Goal: Task Accomplishment & Management: Manage account settings

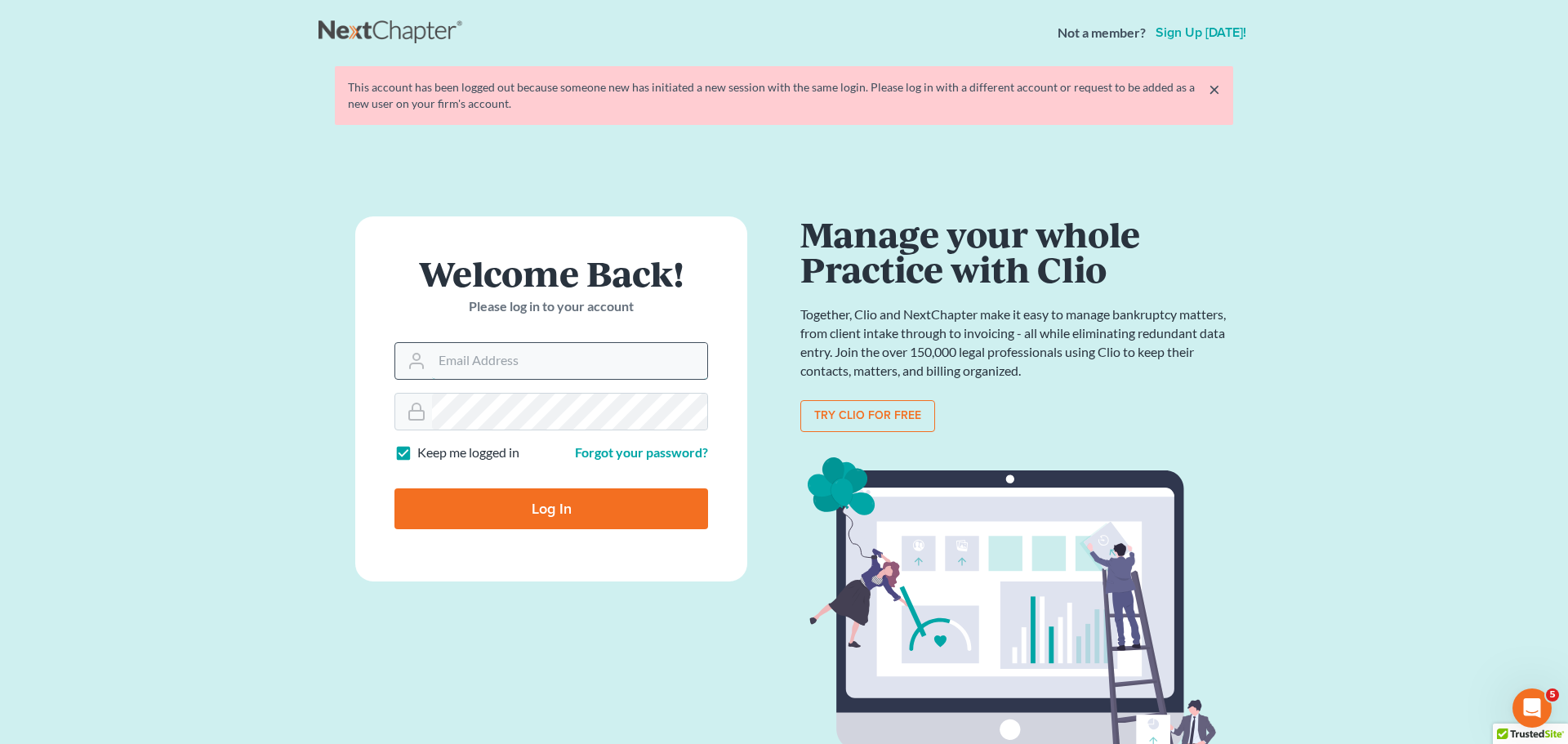
click at [470, 364] on input "Email Address" at bounding box center [570, 360] width 275 height 36
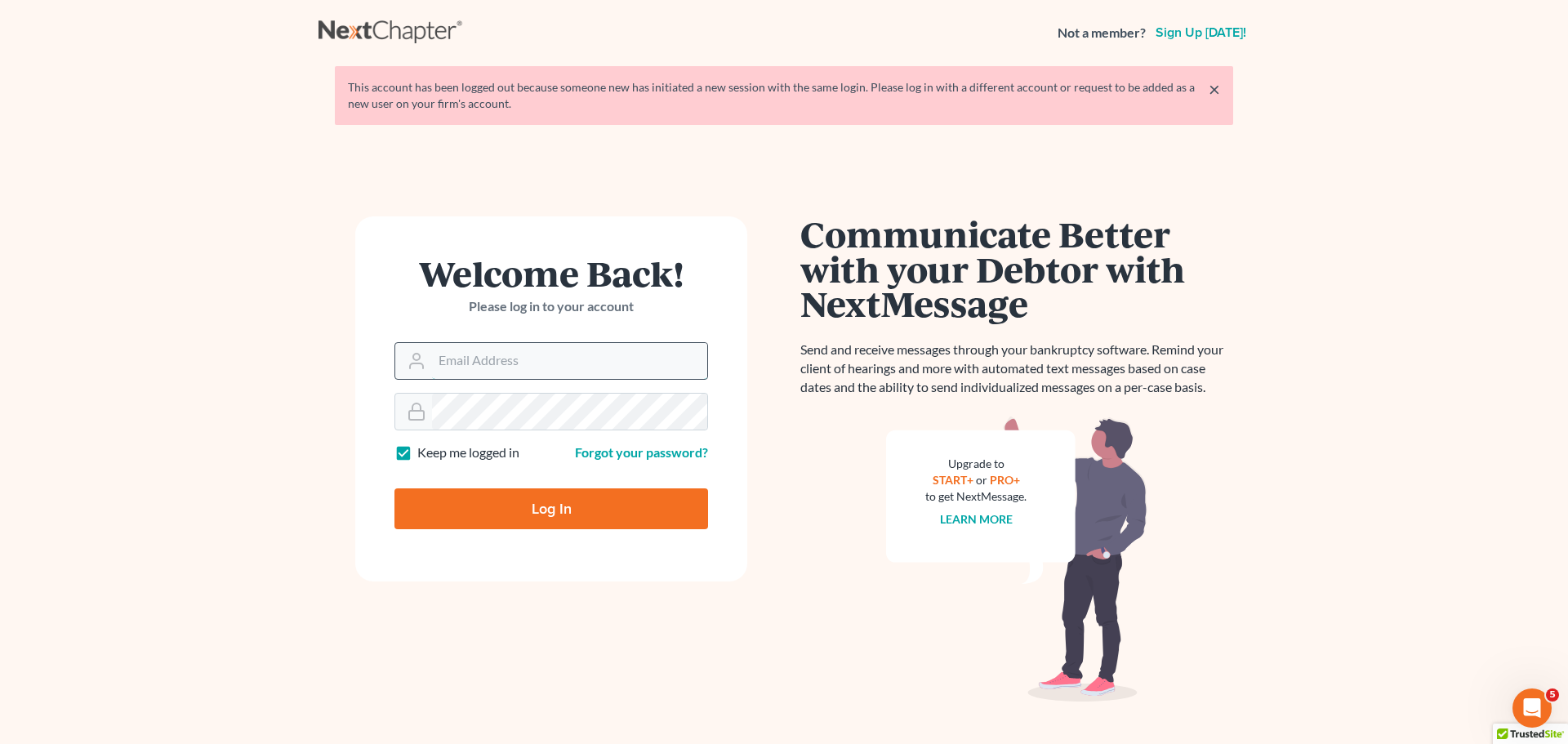
type input "[EMAIL_ADDRESS][DOMAIN_NAME]"
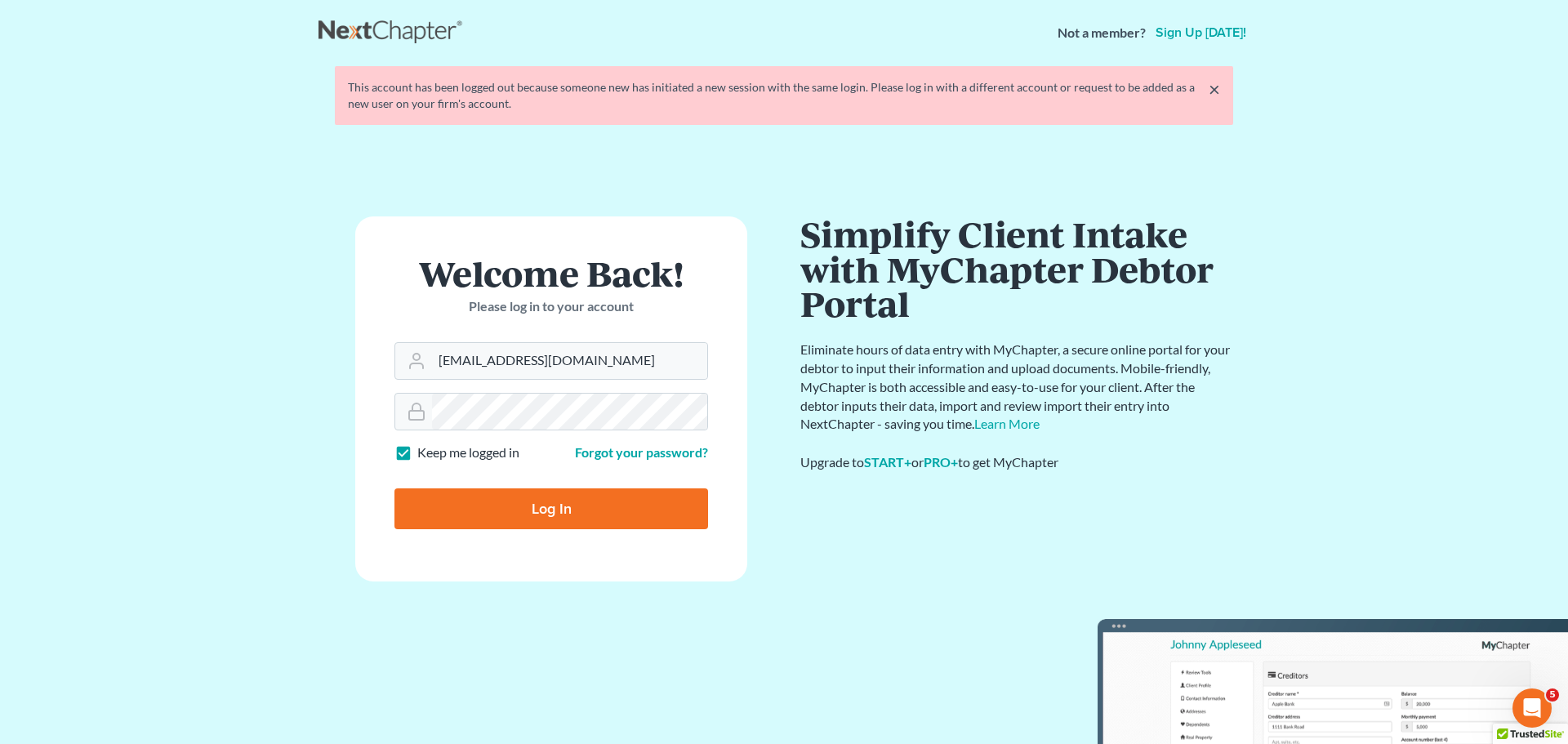
click at [593, 505] on input "Log In" at bounding box center [551, 509] width 313 height 41
type input "Thinking..."
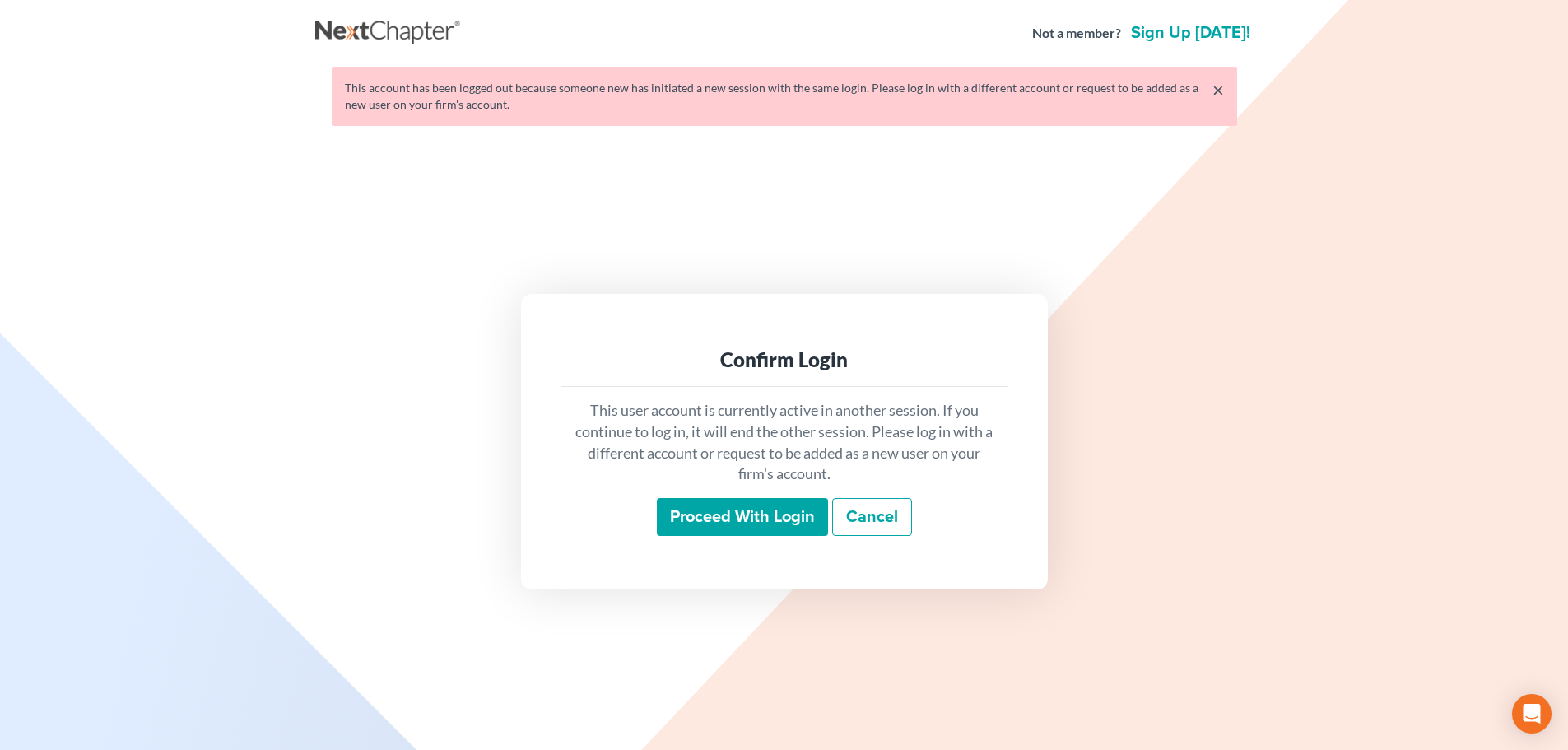
click at [788, 511] on input "Proceed with login" at bounding box center [742, 516] width 171 height 38
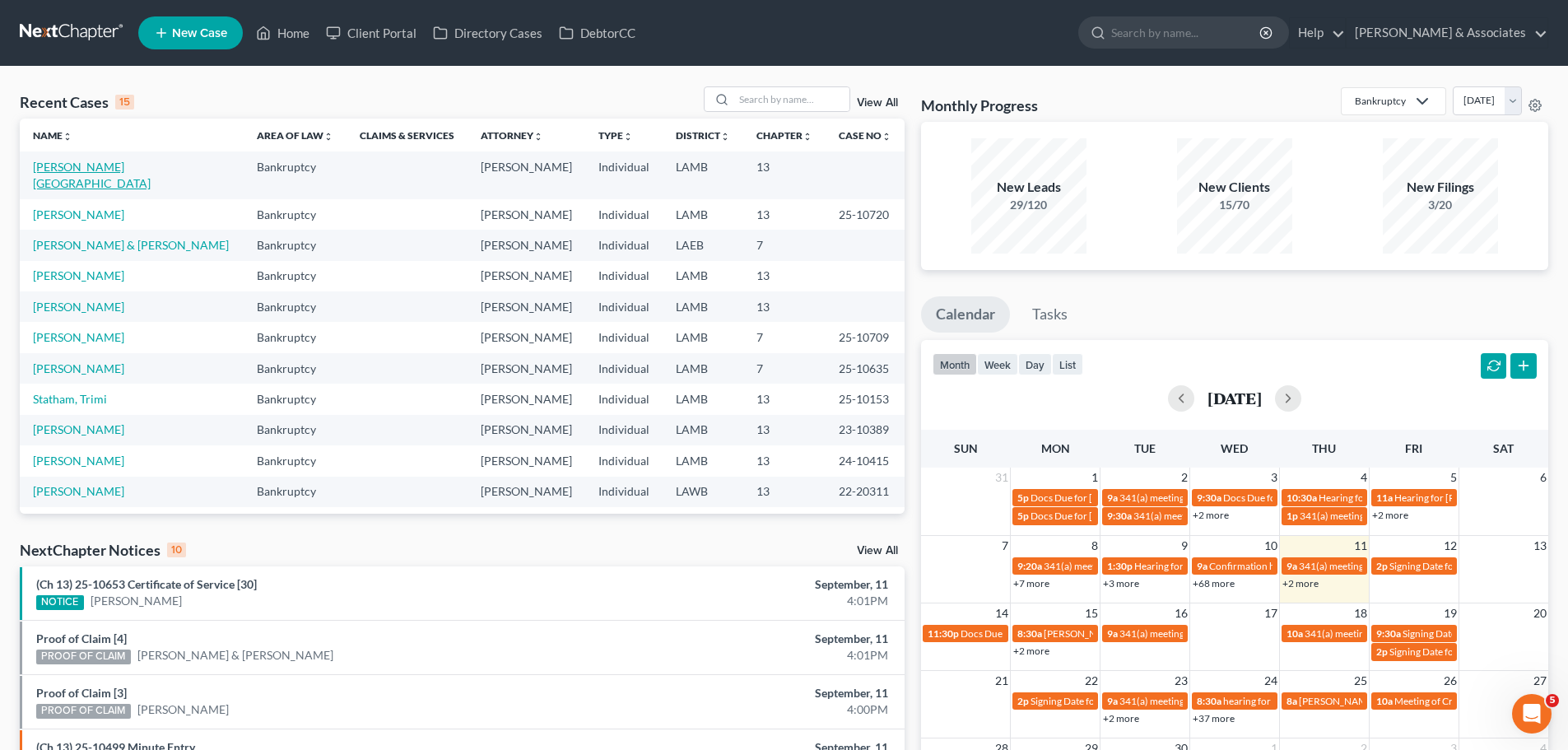
click at [103, 163] on link "Morris, Anissa" at bounding box center [91, 175] width 117 height 30
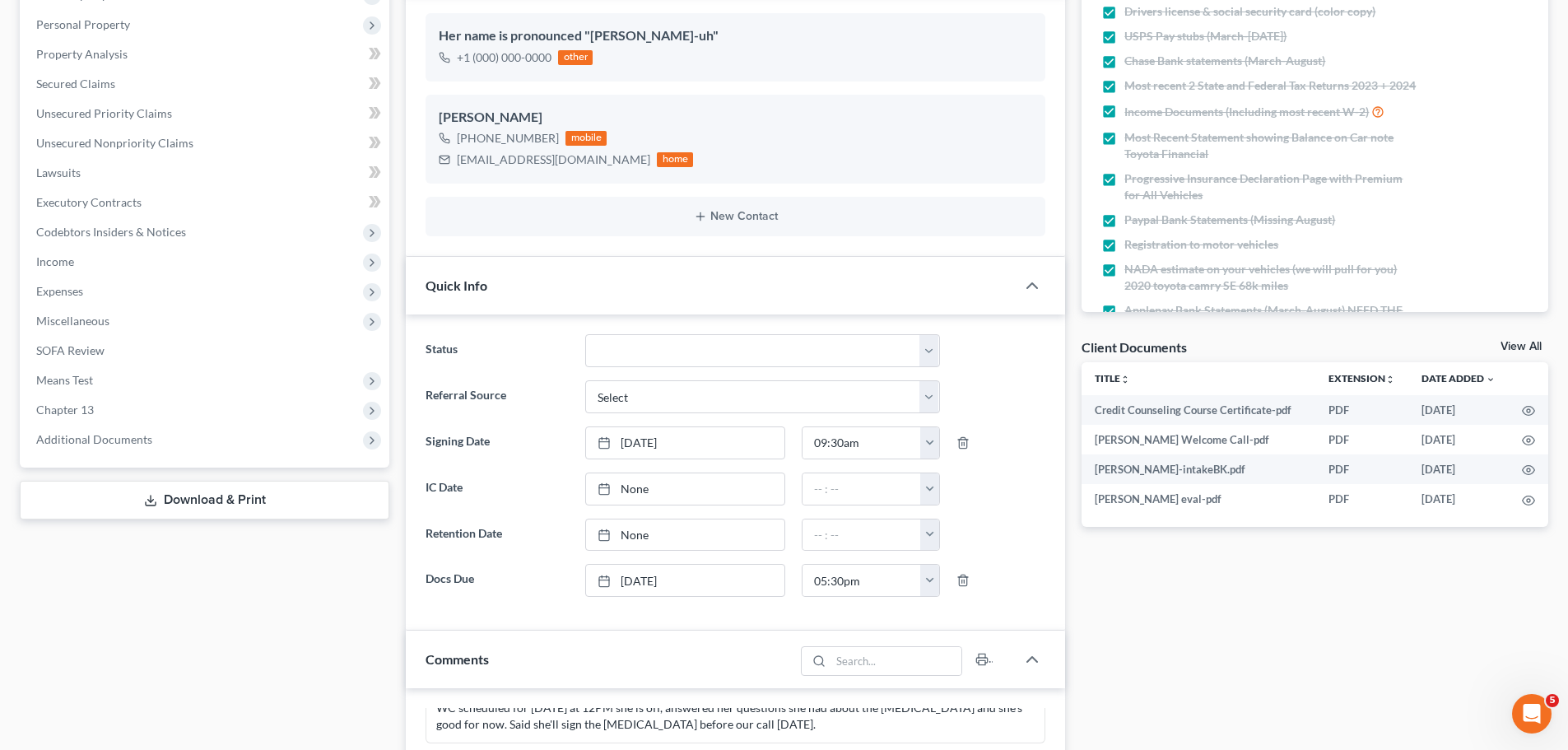
scroll to position [659, 0]
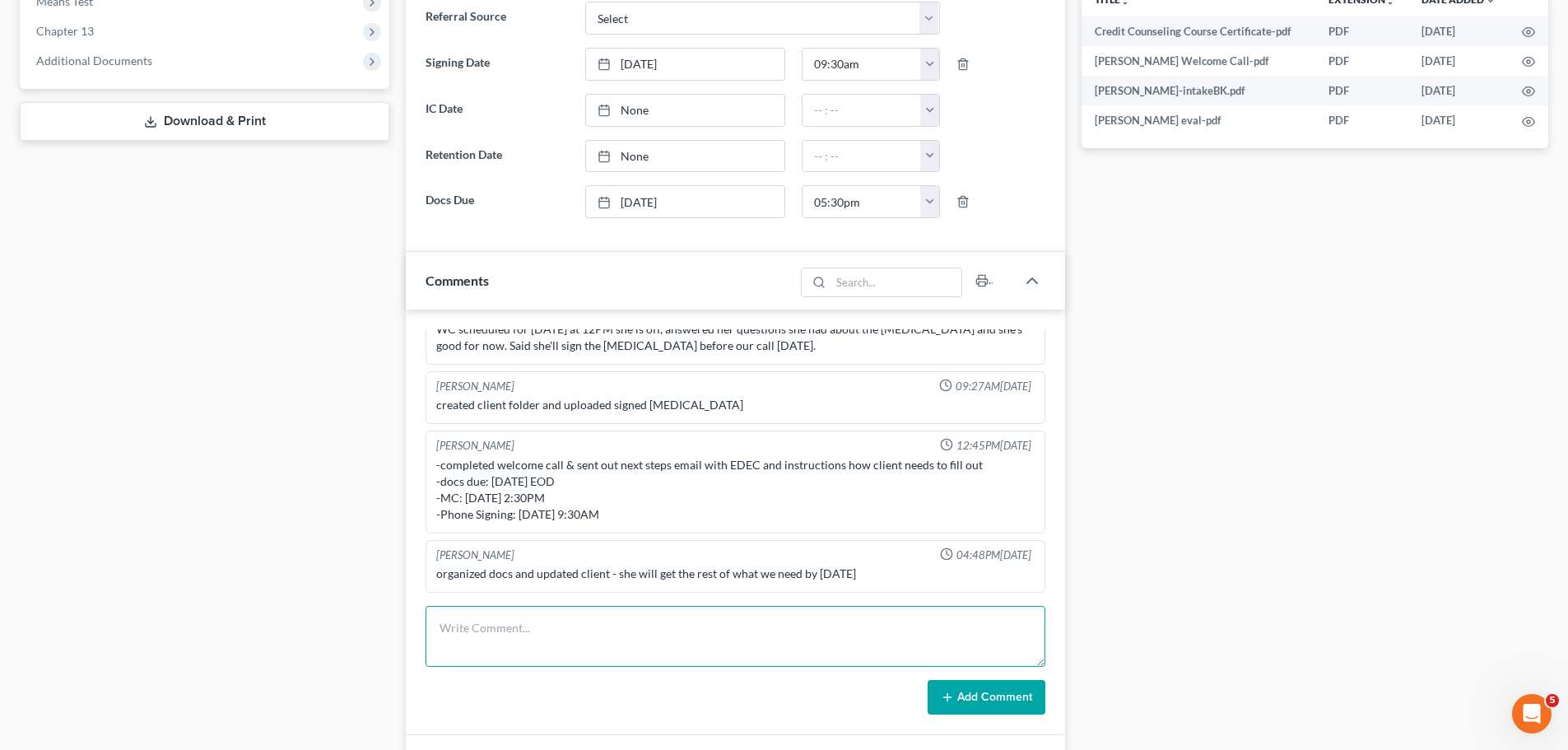
click at [695, 623] on textarea at bounding box center [735, 636] width 620 height 61
paste textarea "-married, march 2023, currently living apart, never lived together; living with…"
type textarea "MC complete -1.5hr -married, march 2023, currently living apart, never lived to…"
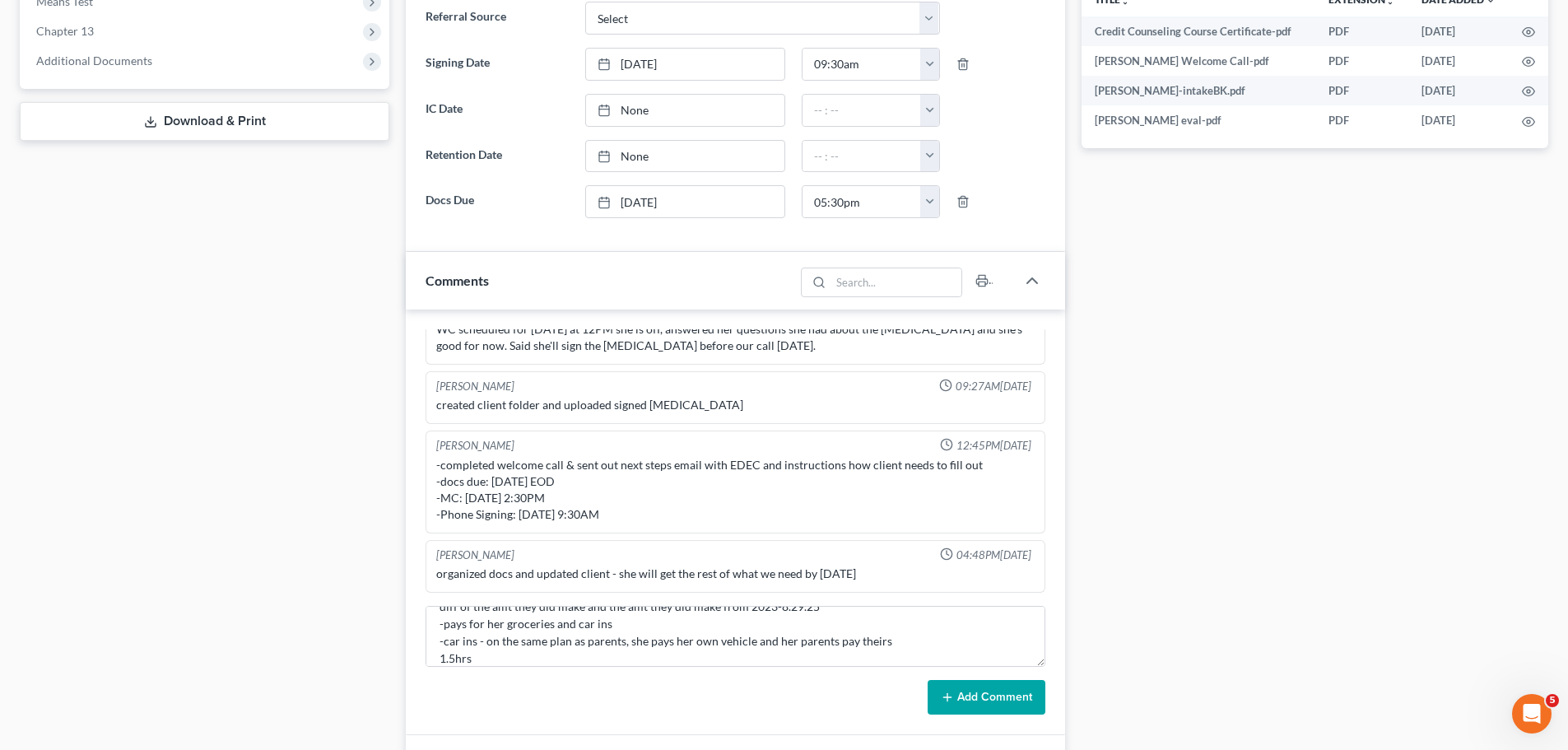
click at [1001, 693] on button "Add Comment" at bounding box center [986, 696] width 117 height 34
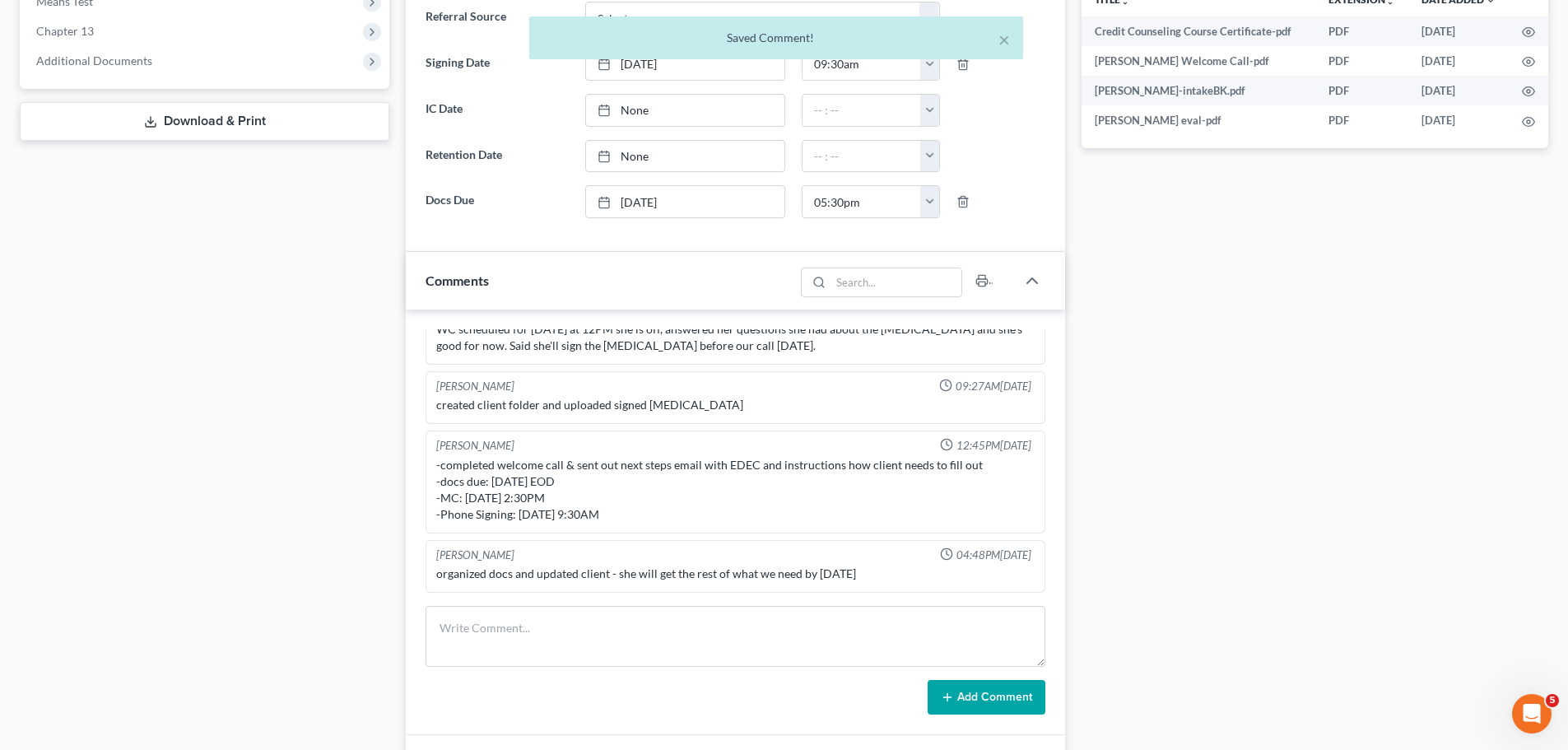
scroll to position [604, 0]
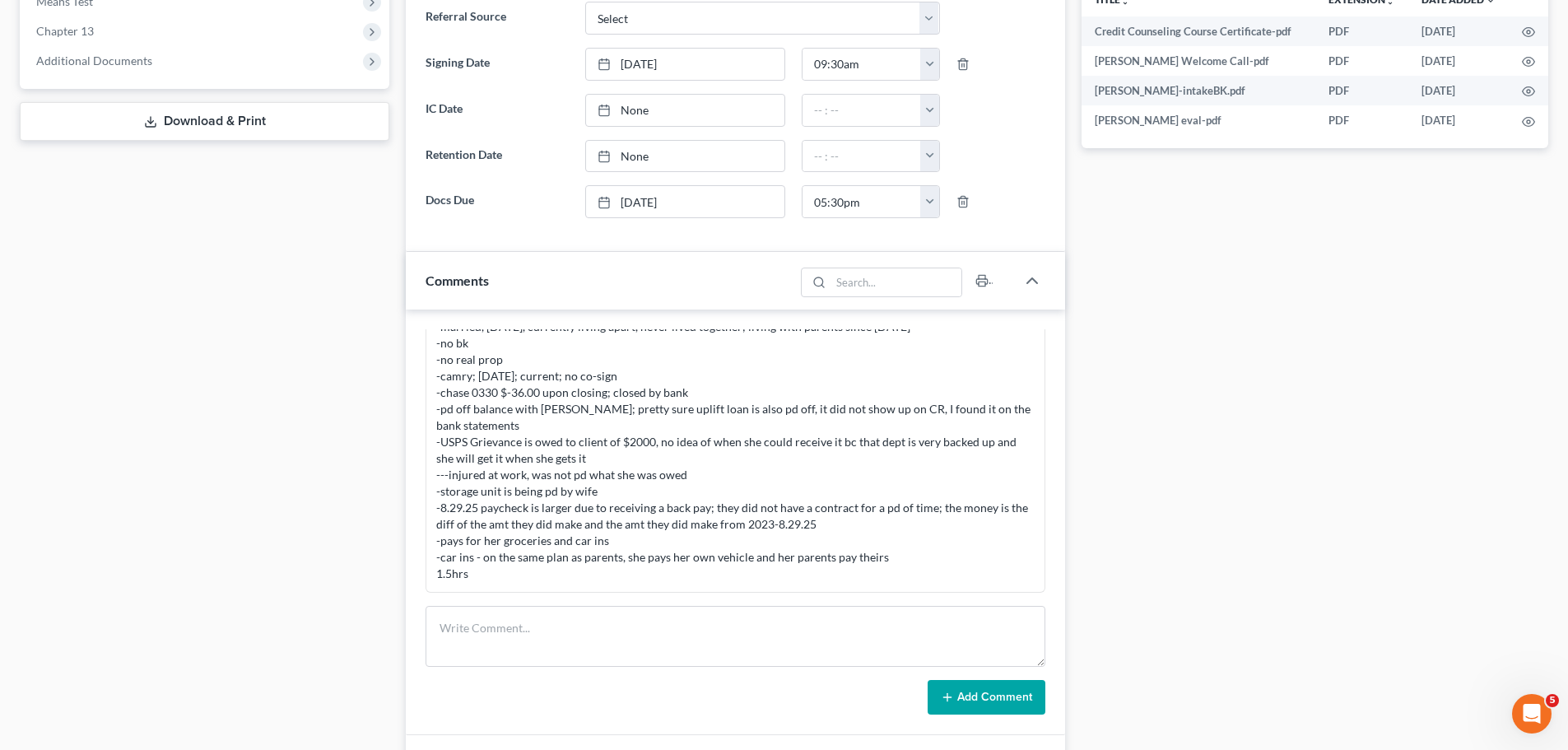
click at [738, 676] on form "Add Comment" at bounding box center [735, 660] width 620 height 109
click at [754, 652] on textarea at bounding box center [735, 636] width 620 height 61
type textarea "client will return at 6pm for signing .1"
click at [965, 694] on button "Add Comment" at bounding box center [986, 696] width 117 height 34
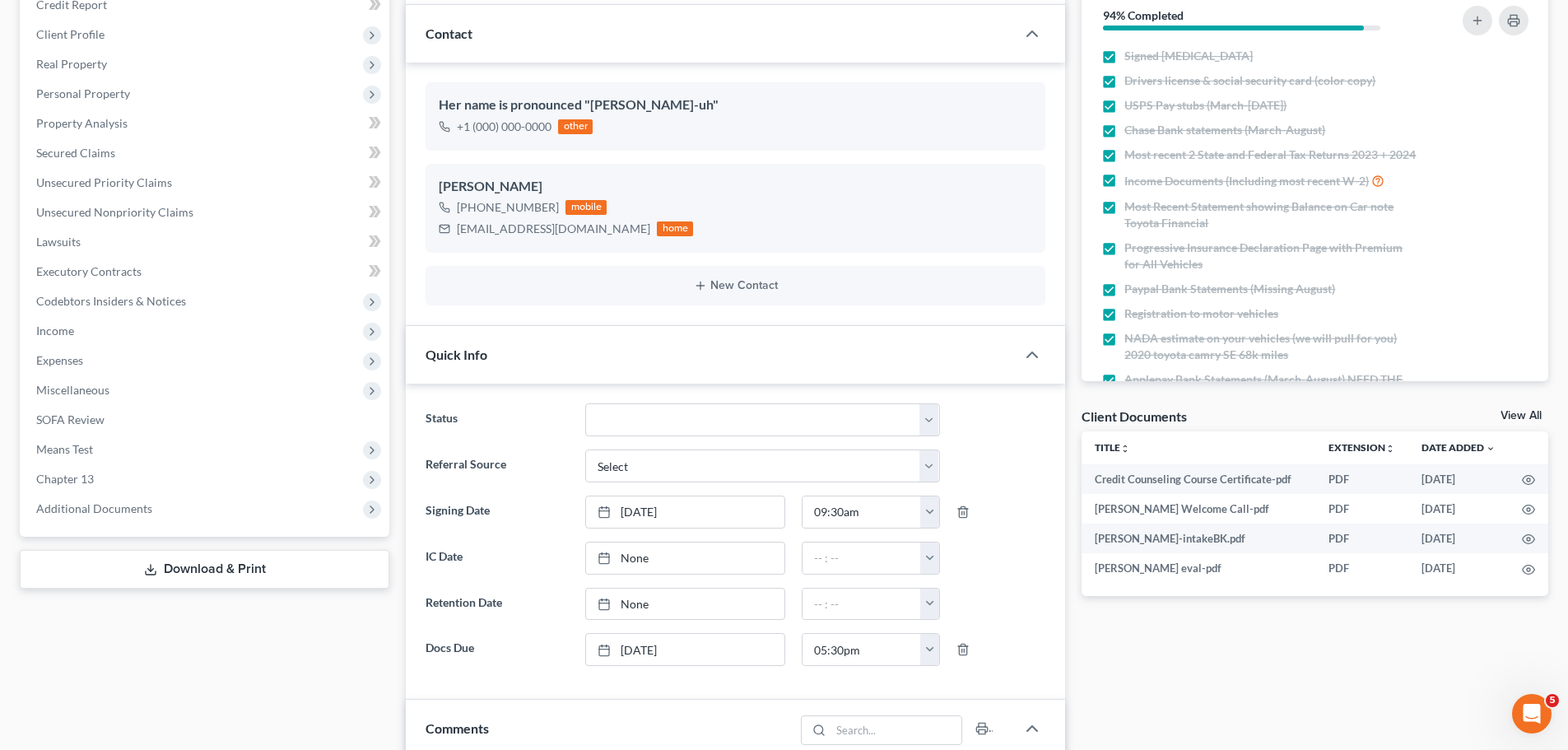
scroll to position [0, 0]
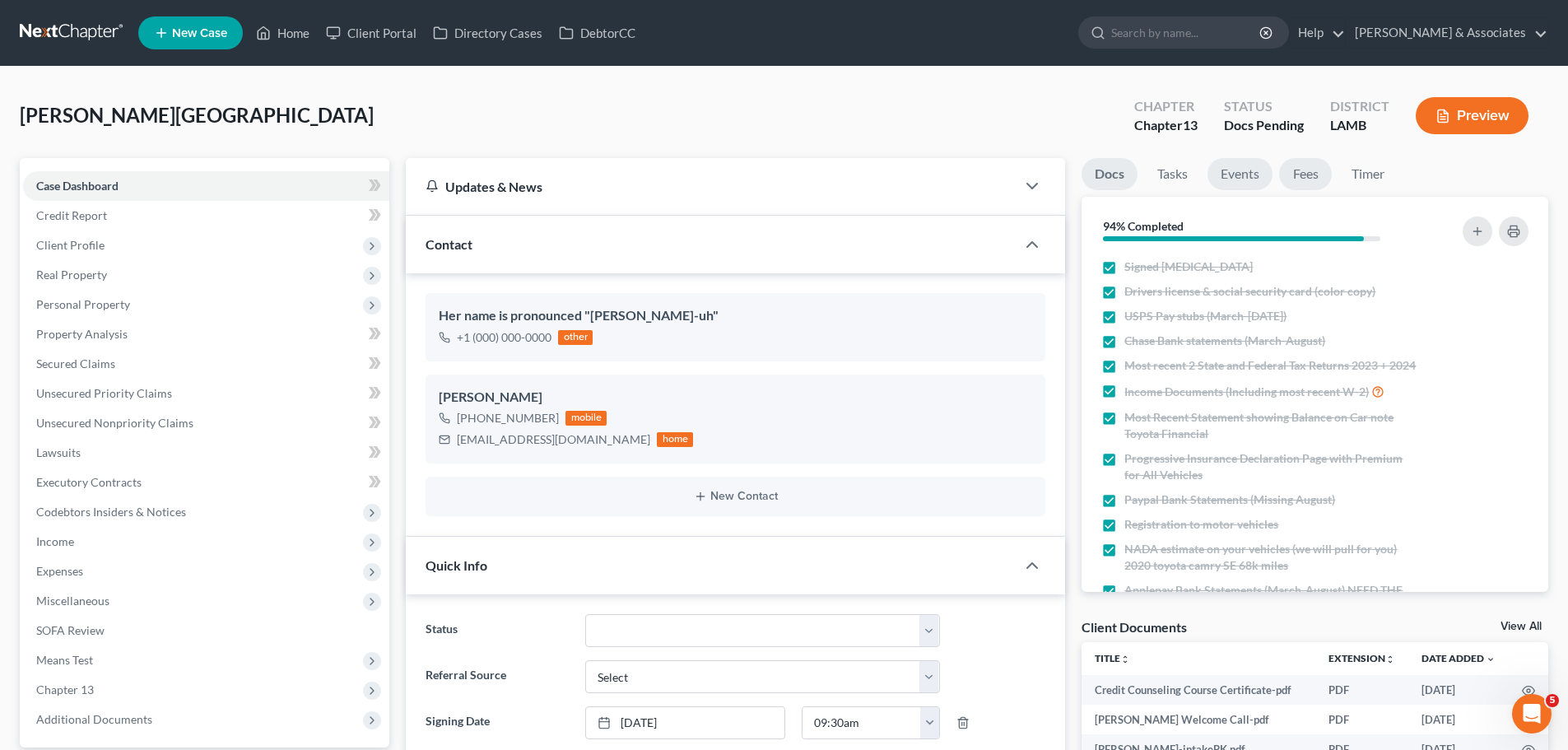
drag, startPoint x: 1240, startPoint y: 174, endPoint x: 1320, endPoint y: 184, distance: 80.6
click at [1240, 174] on link "Events" at bounding box center [1240, 174] width 65 height 32
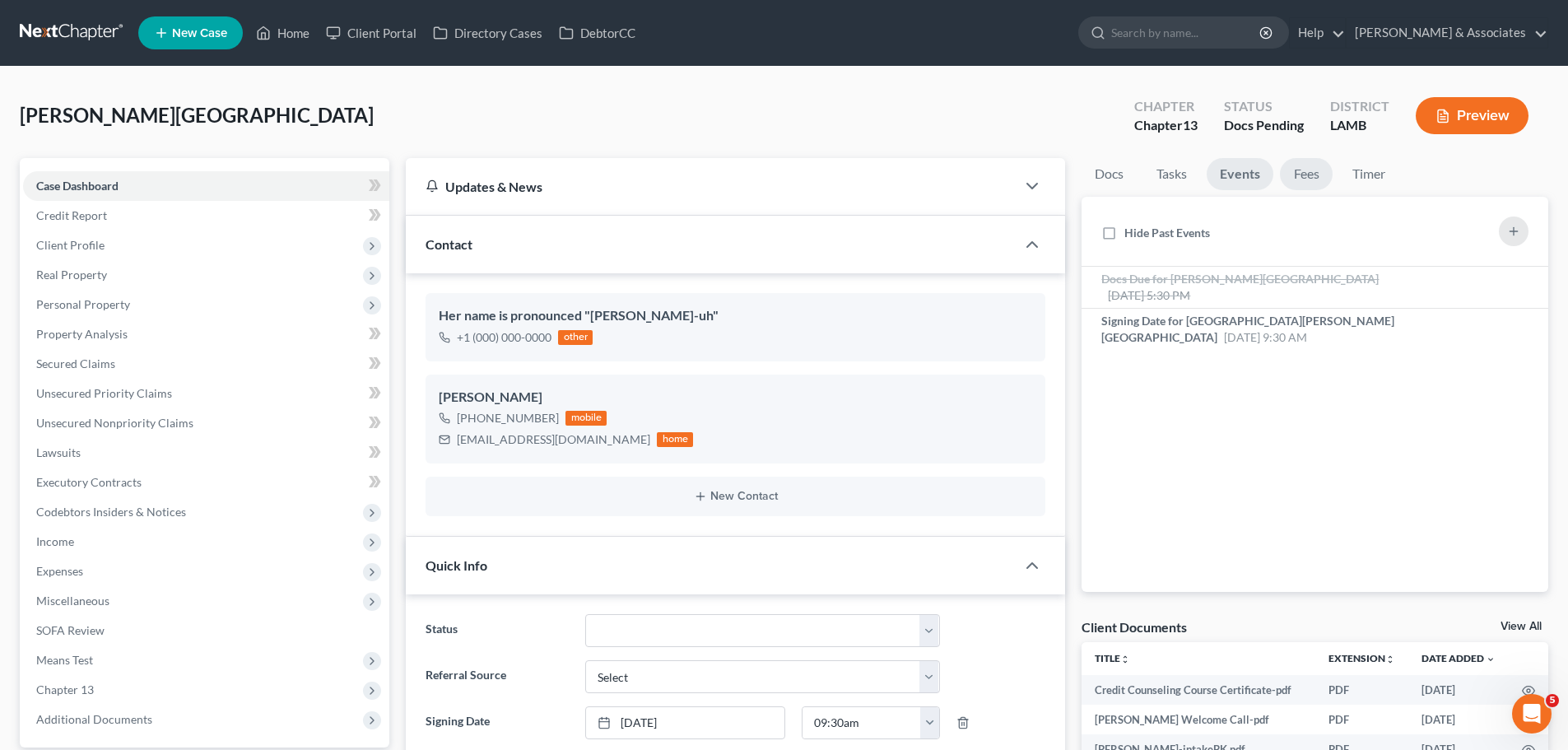
click at [1320, 172] on link "Fees" at bounding box center [1306, 174] width 53 height 32
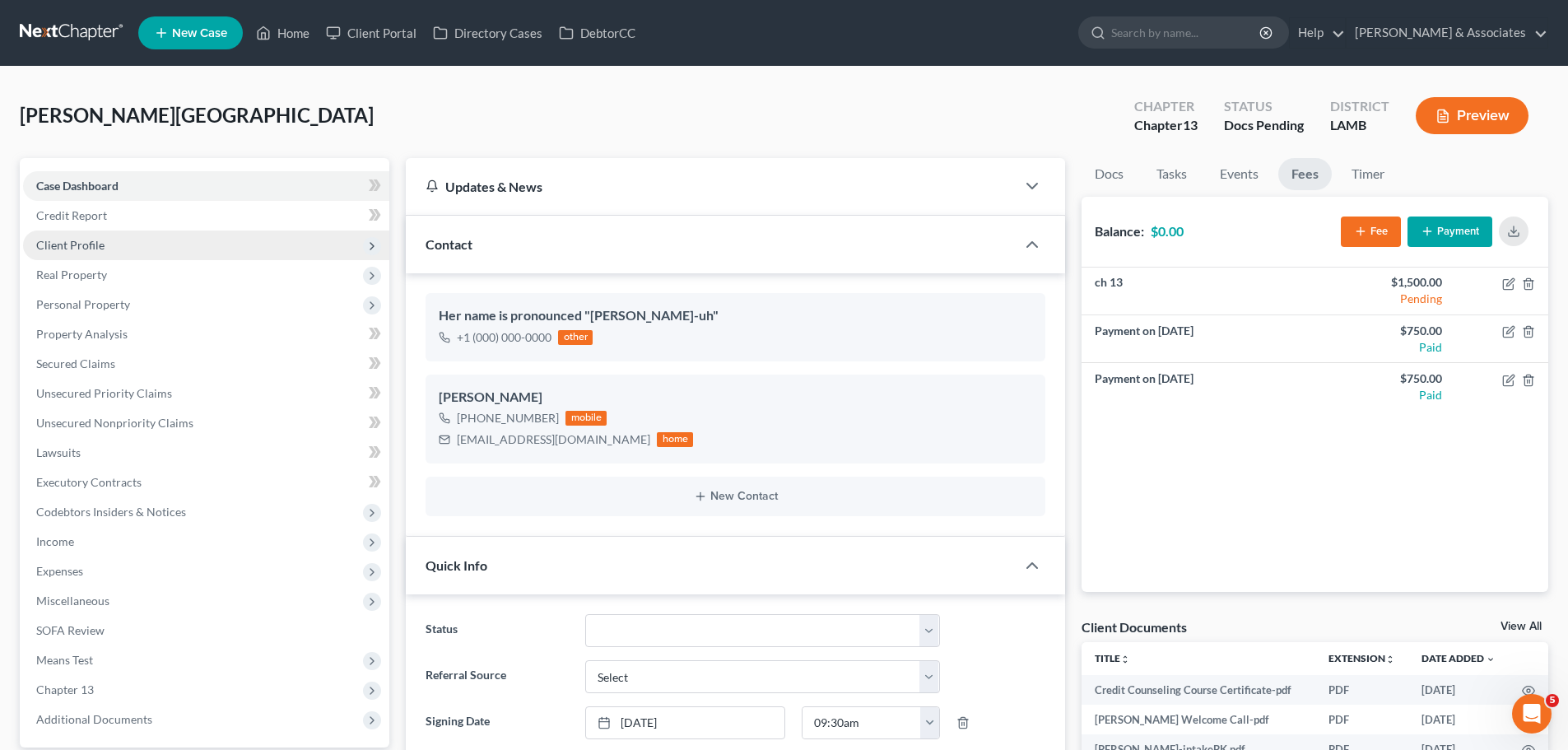
click at [72, 247] on span "Client Profile" at bounding box center [70, 245] width 68 height 14
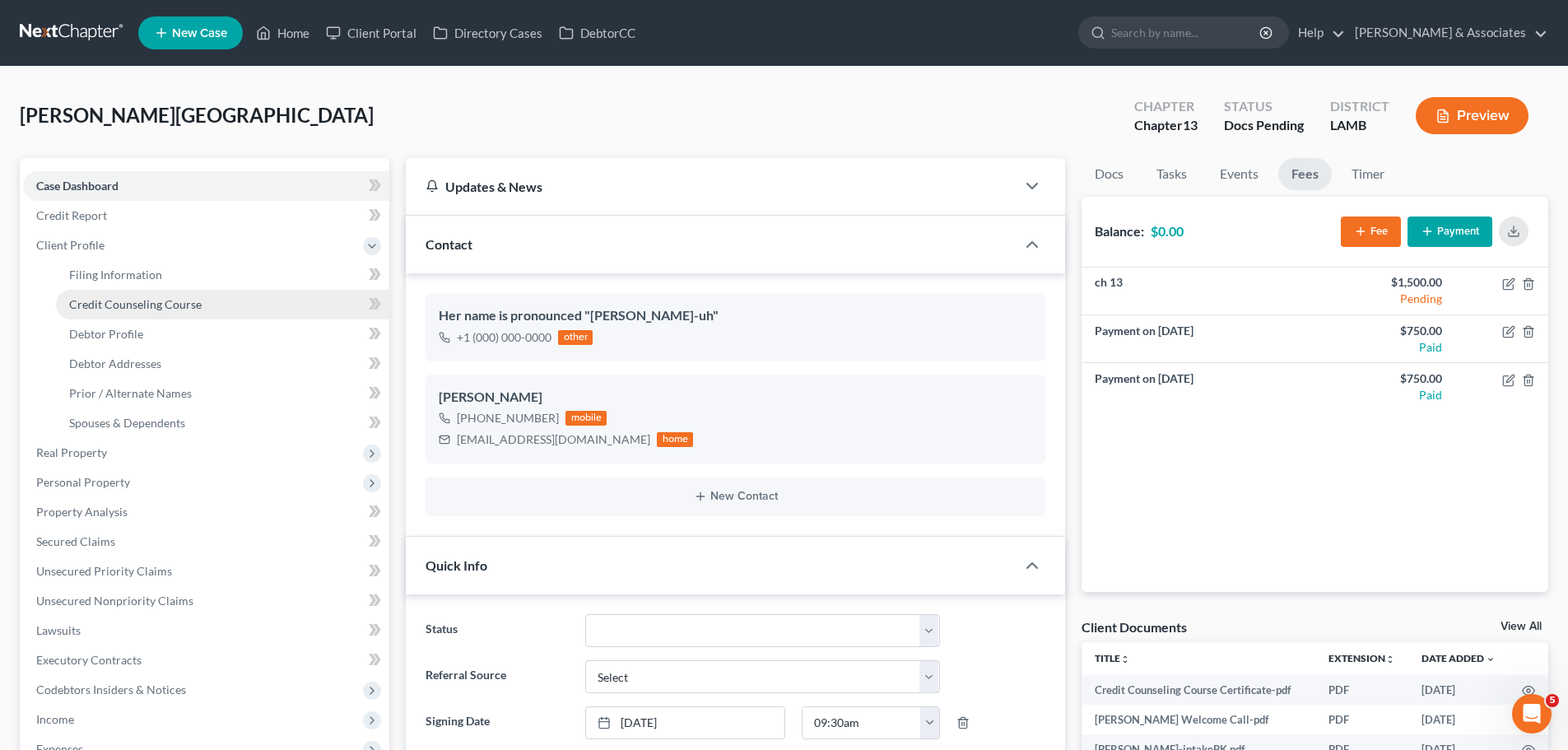
click at [97, 311] on link "Credit Counseling Course" at bounding box center [223, 305] width 333 height 30
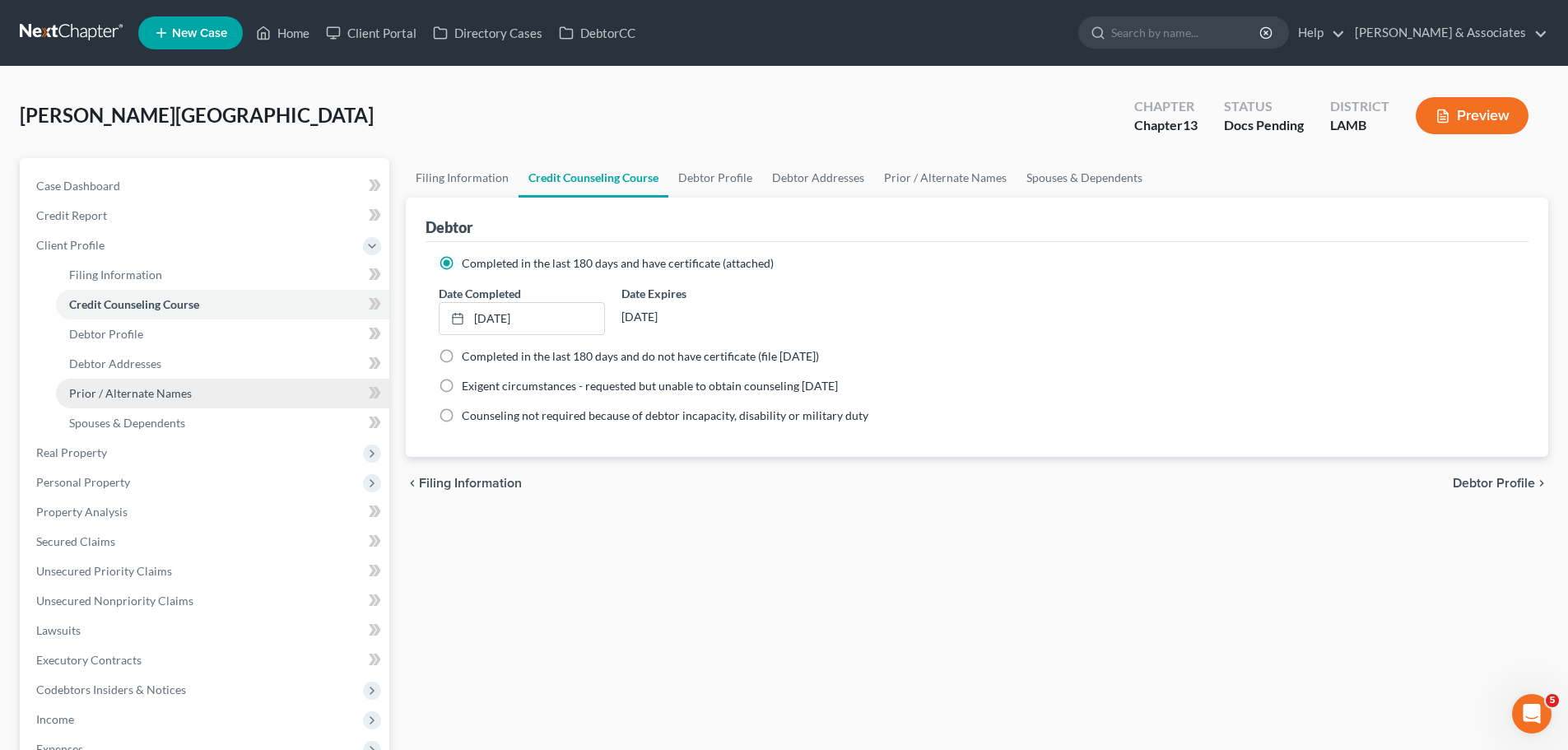
drag, startPoint x: 162, startPoint y: 398, endPoint x: 173, endPoint y: 392, distance: 12.5
click at [162, 398] on span "Prior / Alternate Names" at bounding box center [130, 393] width 123 height 14
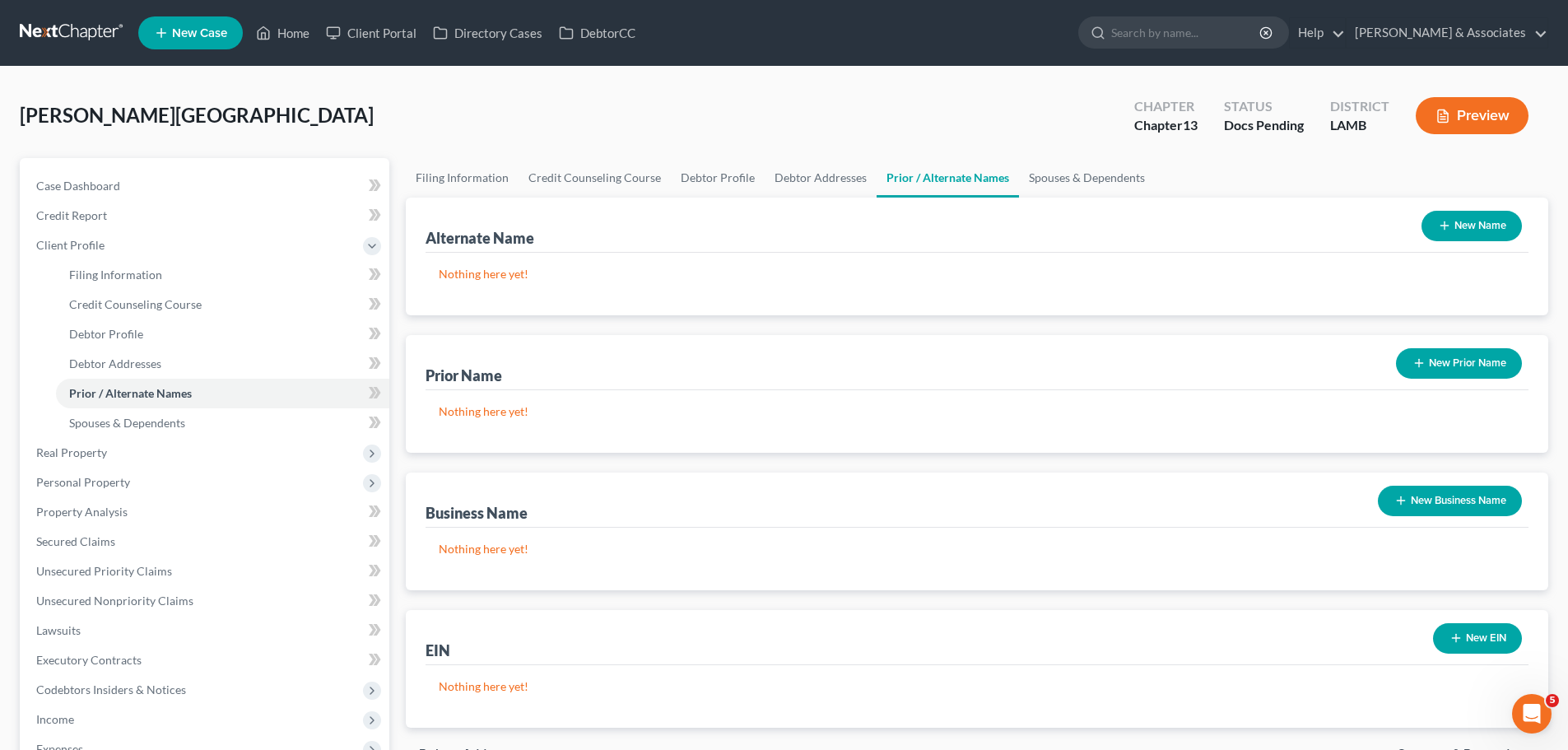
click at [1442, 223] on icon "button" at bounding box center [1444, 225] width 13 height 13
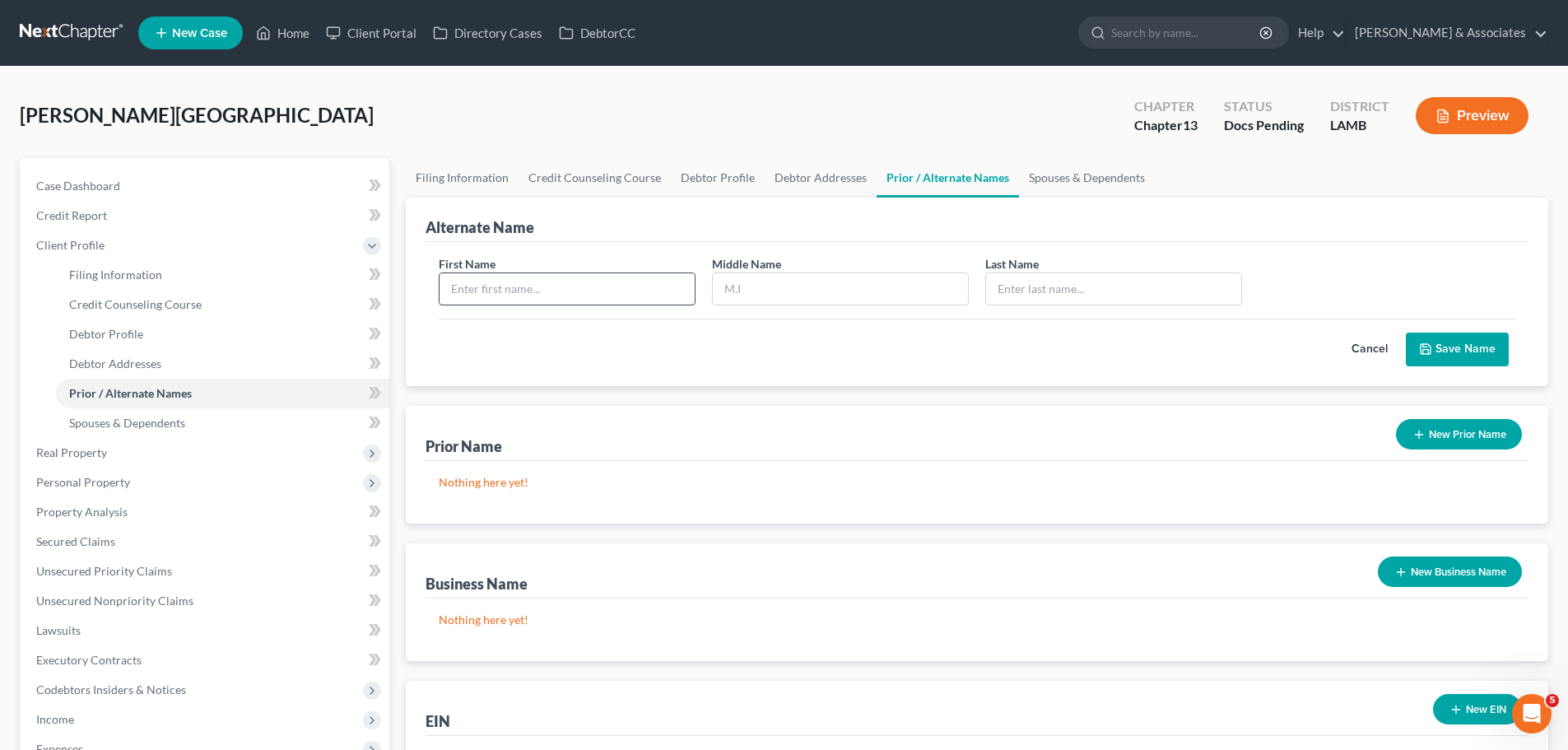
click at [455, 285] on input "text" at bounding box center [567, 289] width 255 height 31
type input "Anissa"
type input "Morris"
click at [1469, 338] on button "Save Name" at bounding box center [1457, 349] width 103 height 34
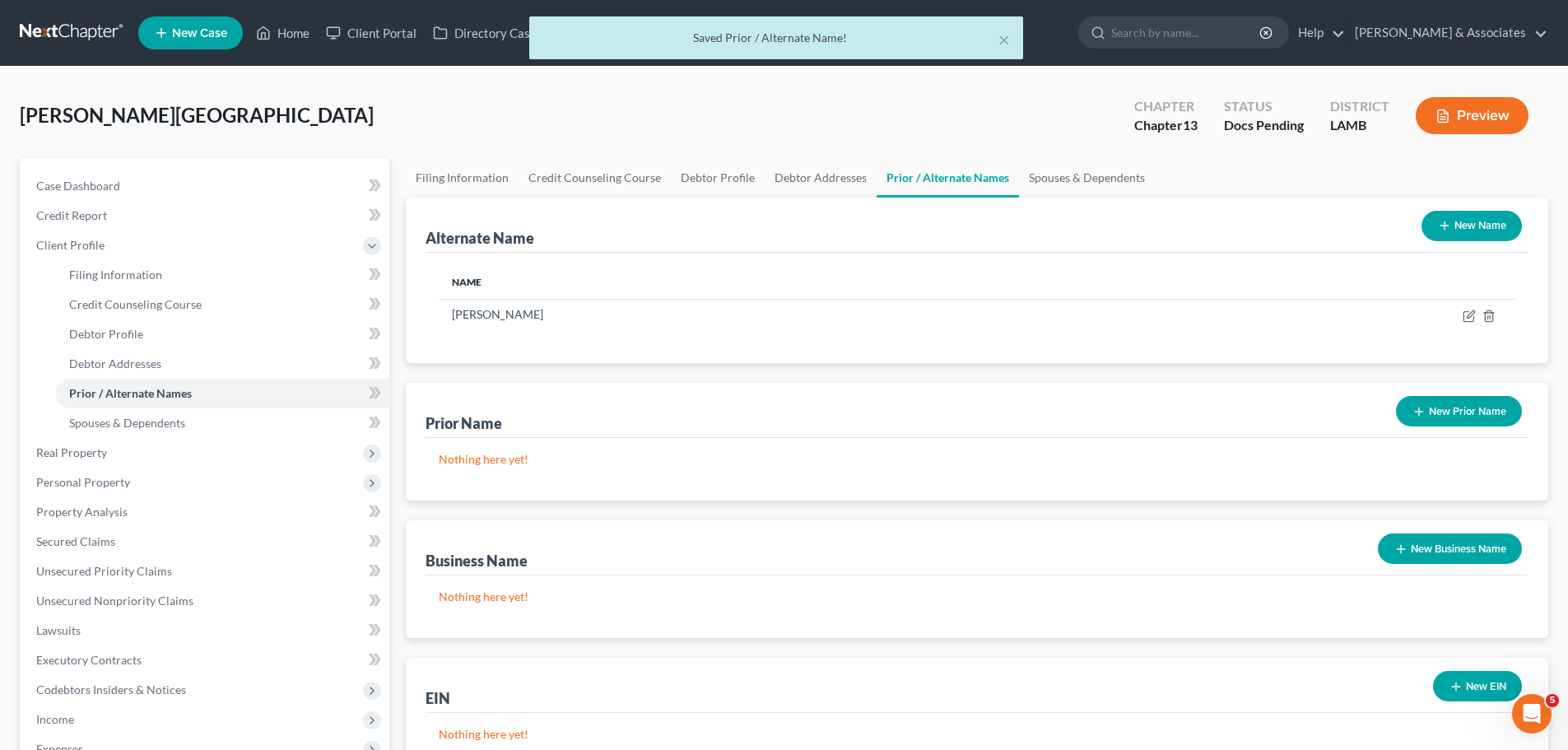
click at [1460, 232] on button "New Name" at bounding box center [1472, 225] width 101 height 30
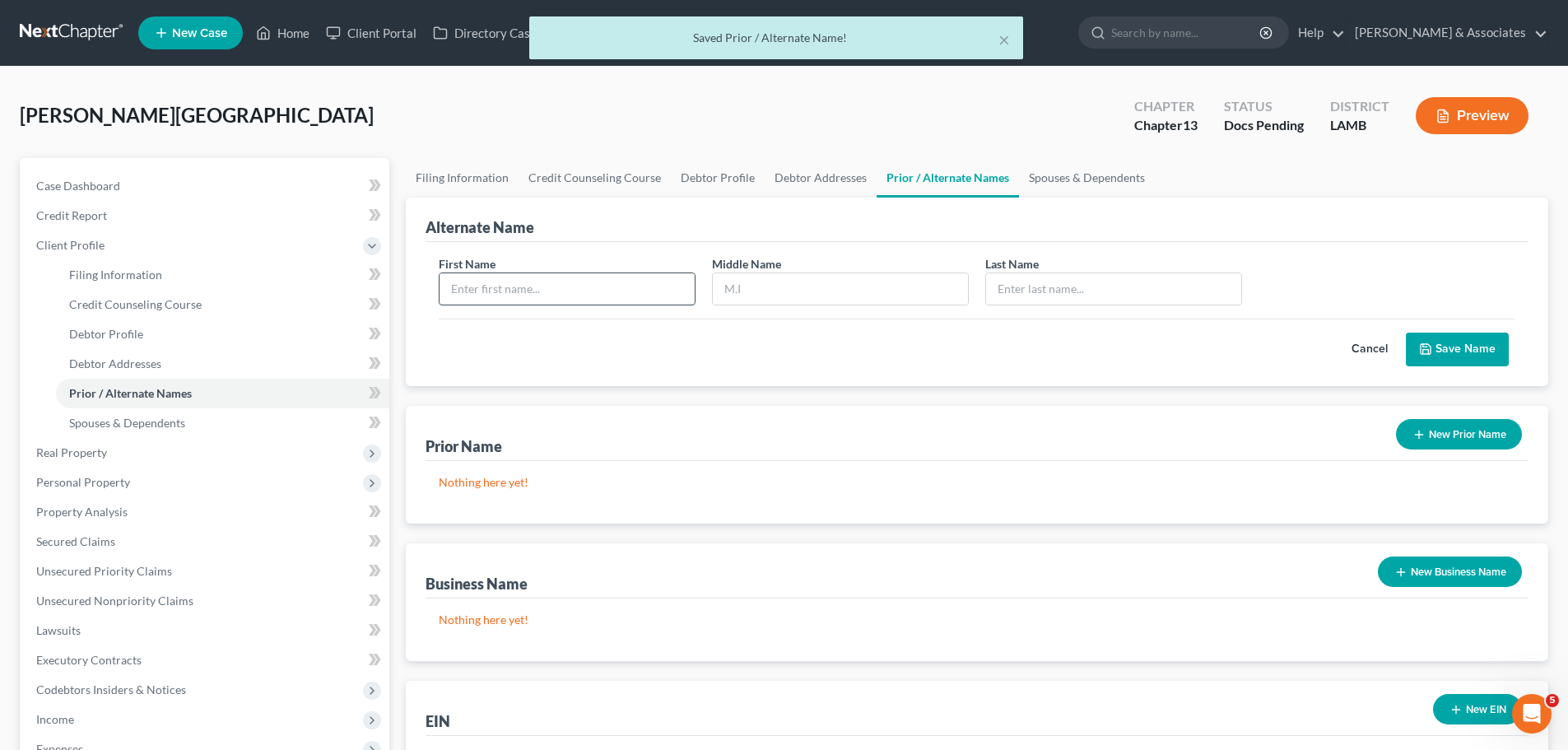
click at [548, 286] on input "text" at bounding box center [567, 289] width 255 height 31
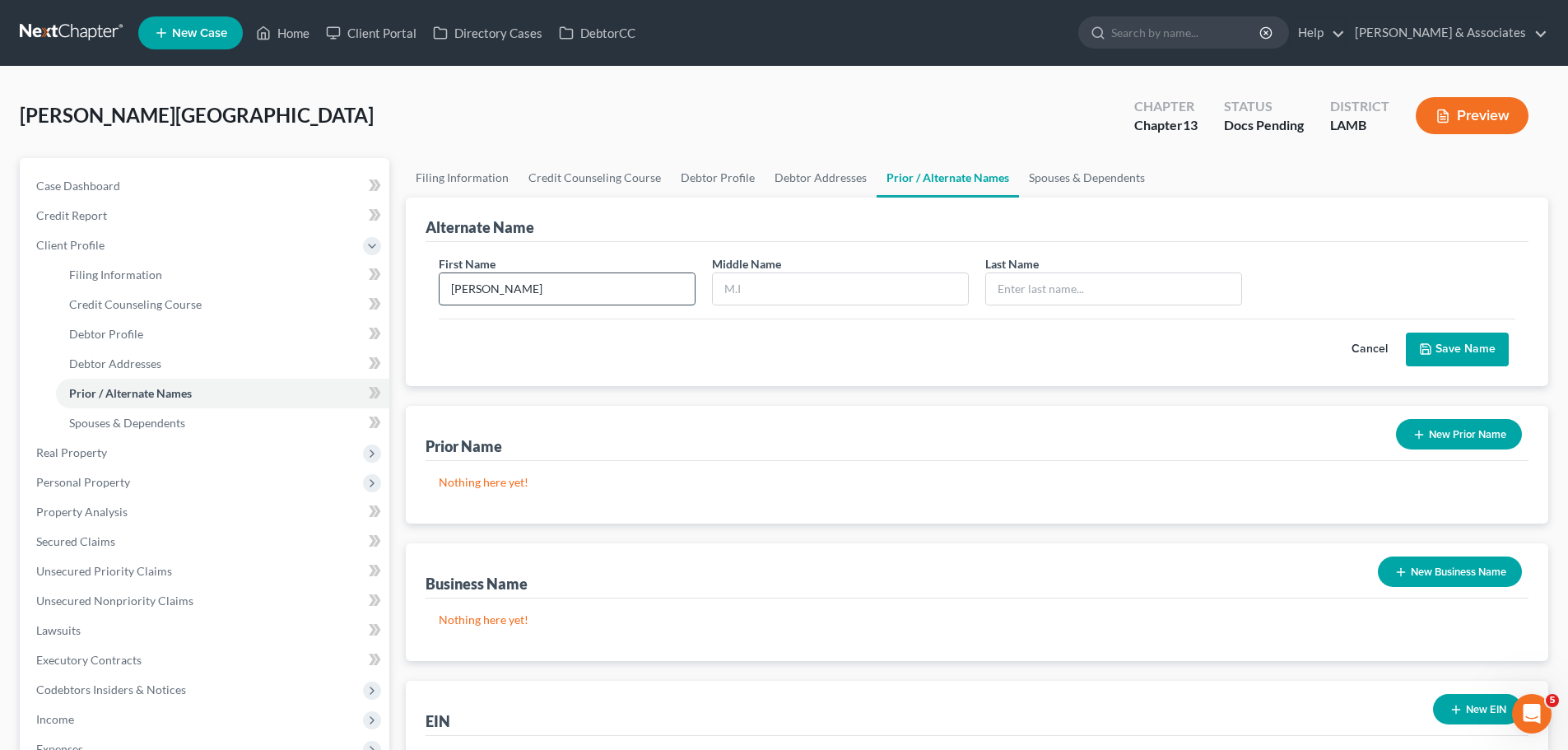
type input "Anissa"
type input "R"
type input "Morris"
click at [1462, 354] on button "Save Name" at bounding box center [1457, 349] width 103 height 34
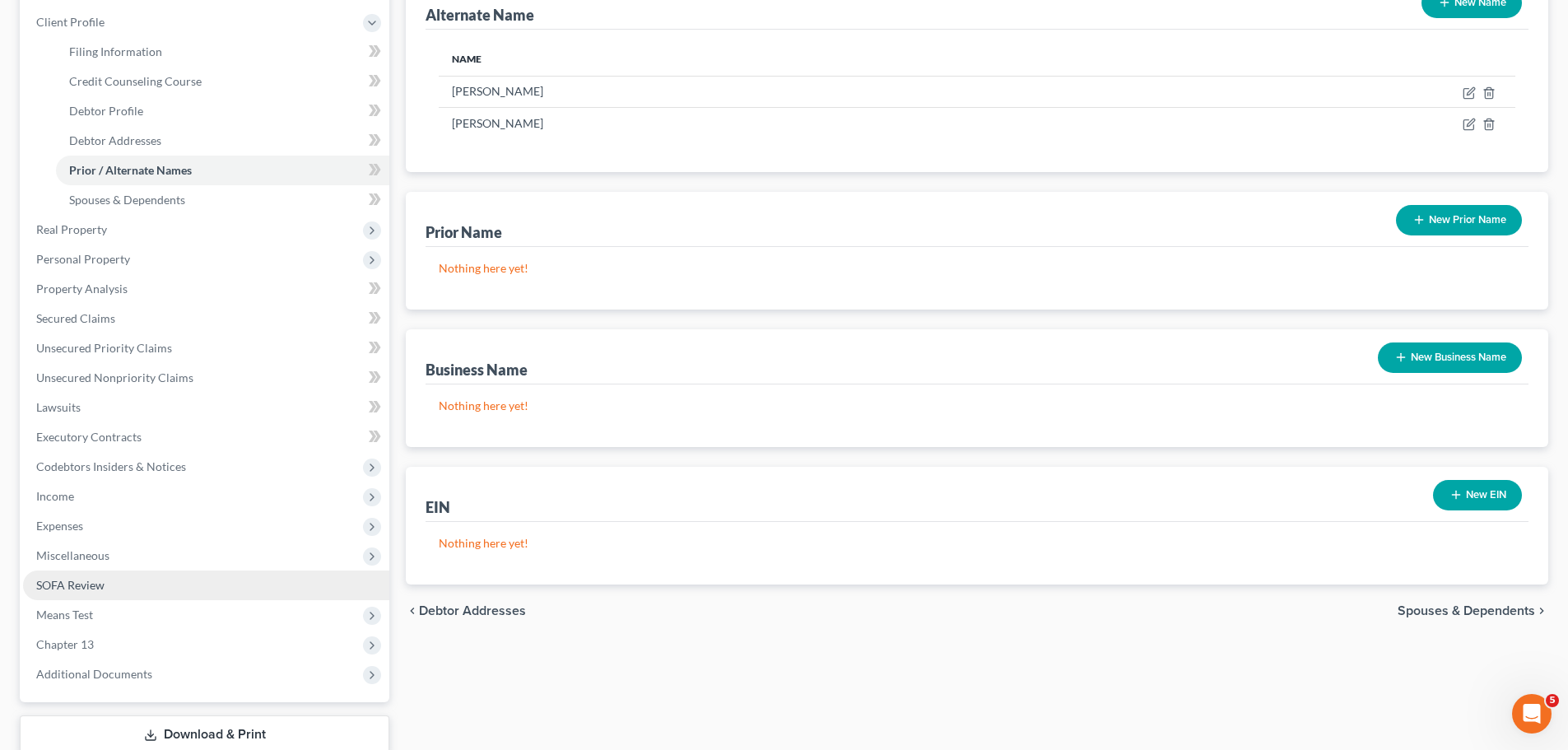
scroll to position [247, 0]
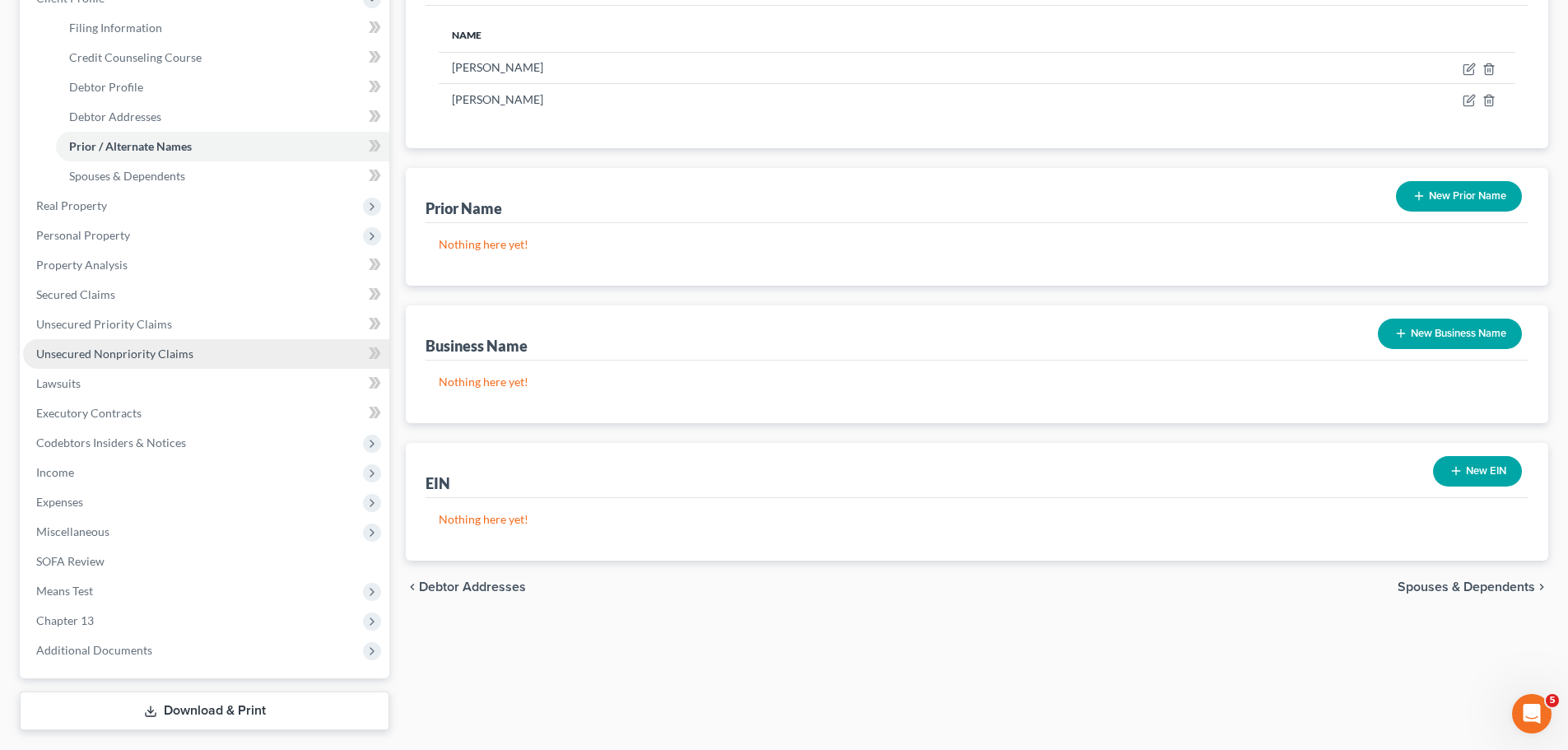
click at [96, 345] on link "Unsecured Nonpriority Claims" at bounding box center [206, 354] width 367 height 30
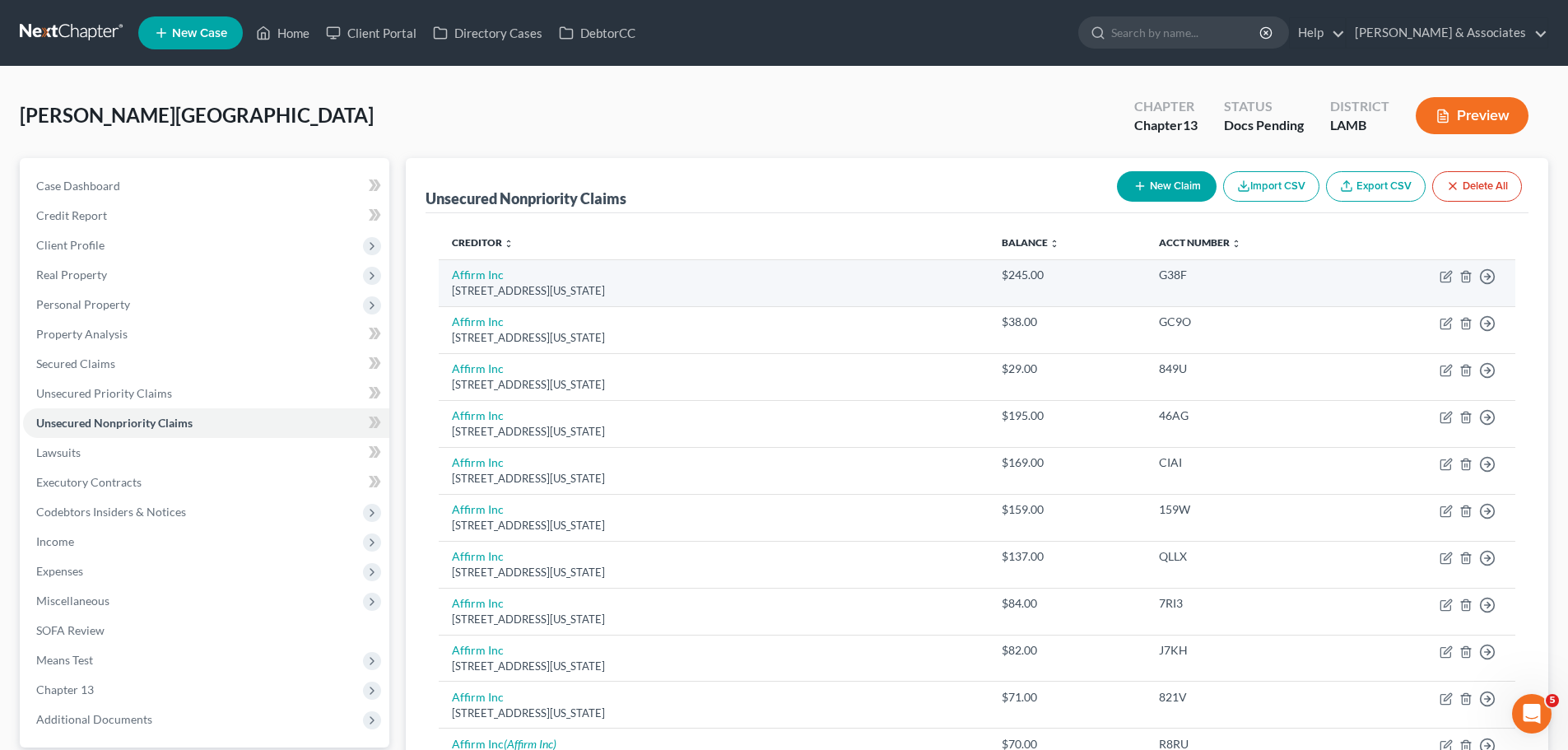
click at [1441, 269] on td "Move to D Move to E Move to G Move to Notice Only" at bounding box center [1432, 283] width 166 height 47
click at [1444, 273] on icon "button" at bounding box center [1446, 276] width 13 height 13
select select "4"
select select "0"
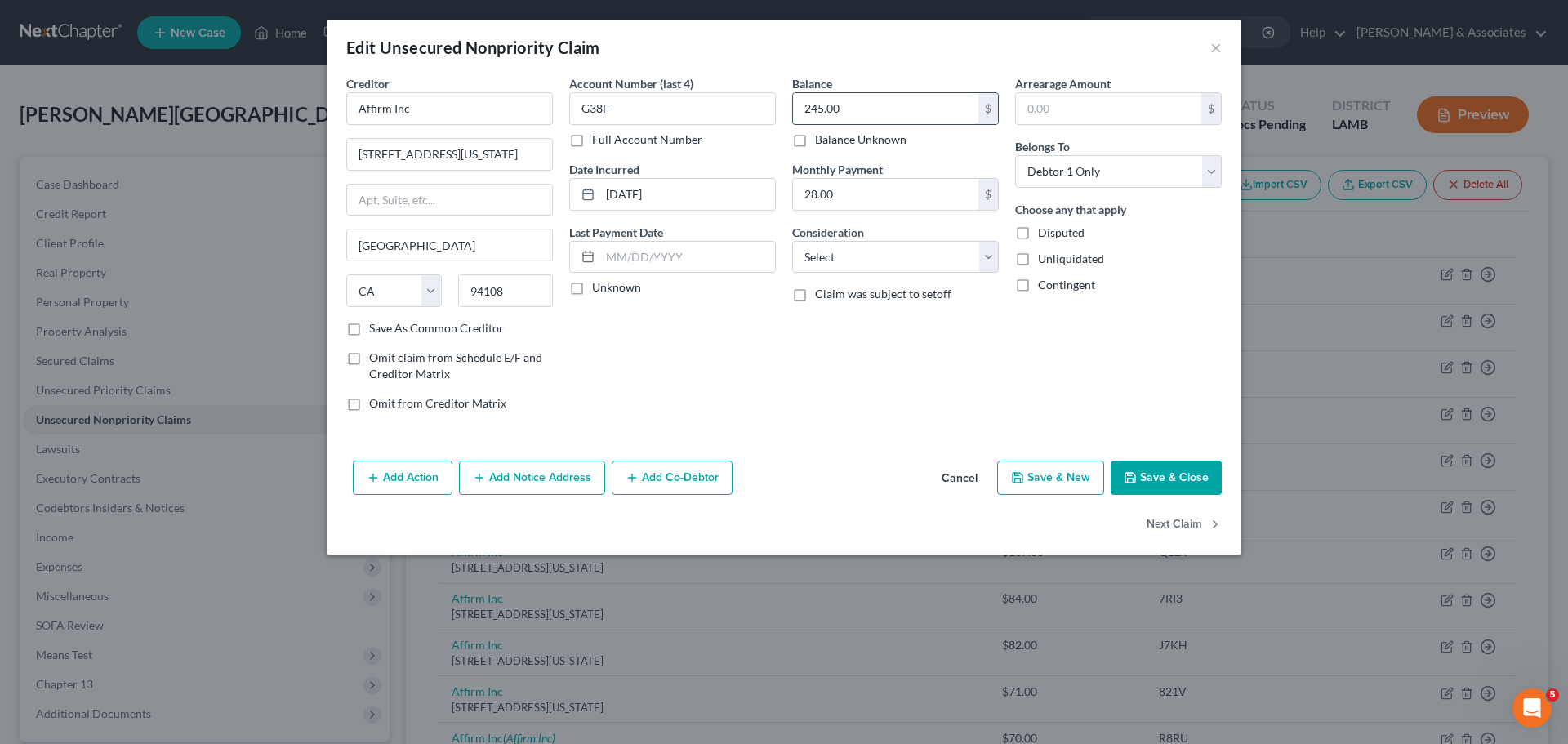
click at [891, 104] on input "245.00" at bounding box center [886, 109] width 185 height 31
type input "1,525"
click at [832, 195] on input "28.00" at bounding box center [886, 194] width 185 height 31
drag, startPoint x: 907, startPoint y: 252, endPoint x: 905, endPoint y: 268, distance: 16.1
click at [907, 252] on select "Select Cable / Satellite Services Collection Agency Credit Card Debt Debt Couns…" at bounding box center [896, 257] width 207 height 33
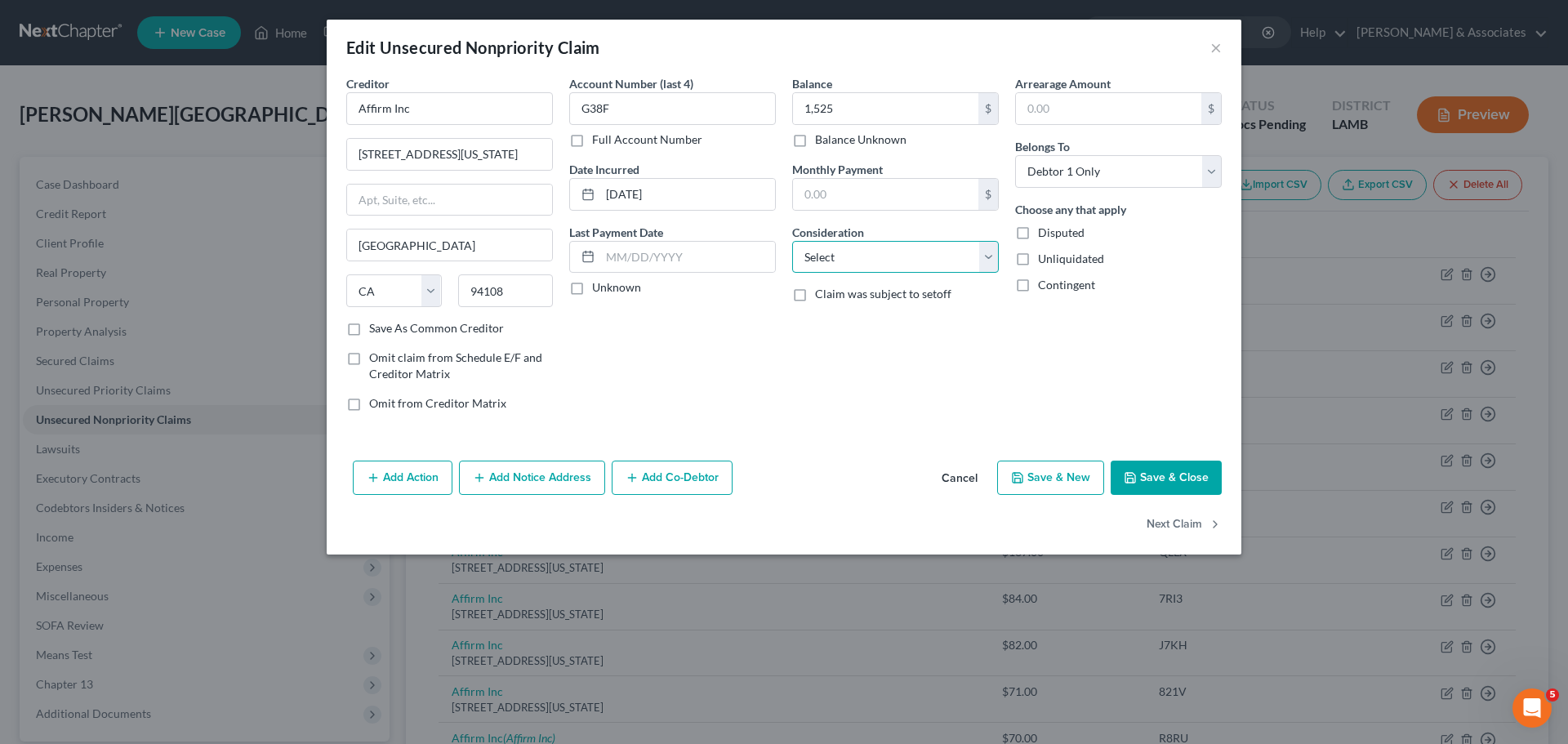
select select "10"
click at [792, 241] on select "Select Cable / Satellite Services Collection Agency Credit Card Debt Debt Couns…" at bounding box center [896, 257] width 207 height 33
click at [1160, 473] on button "Save & Close" at bounding box center [1165, 477] width 111 height 34
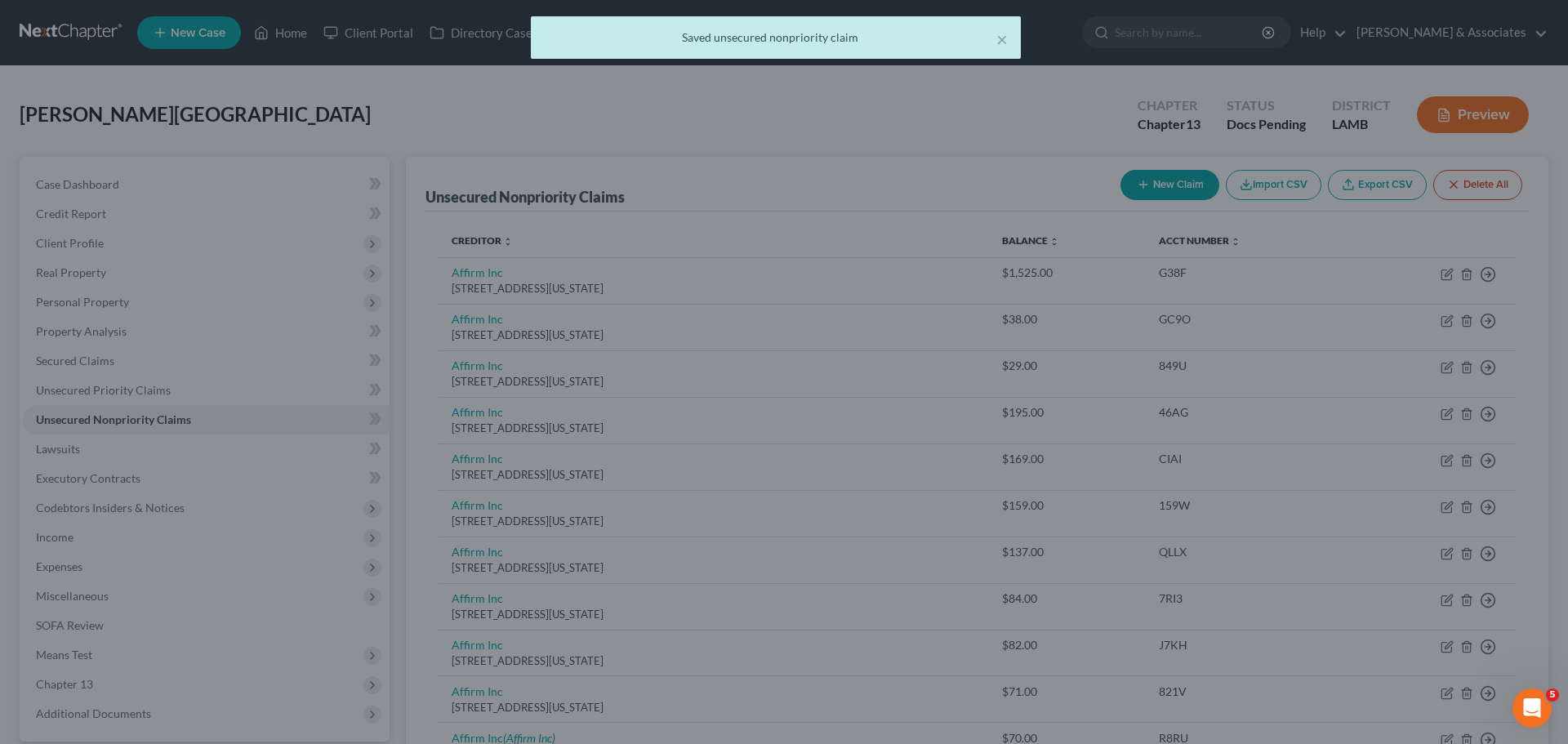
type input "1,525.00"
type input "0"
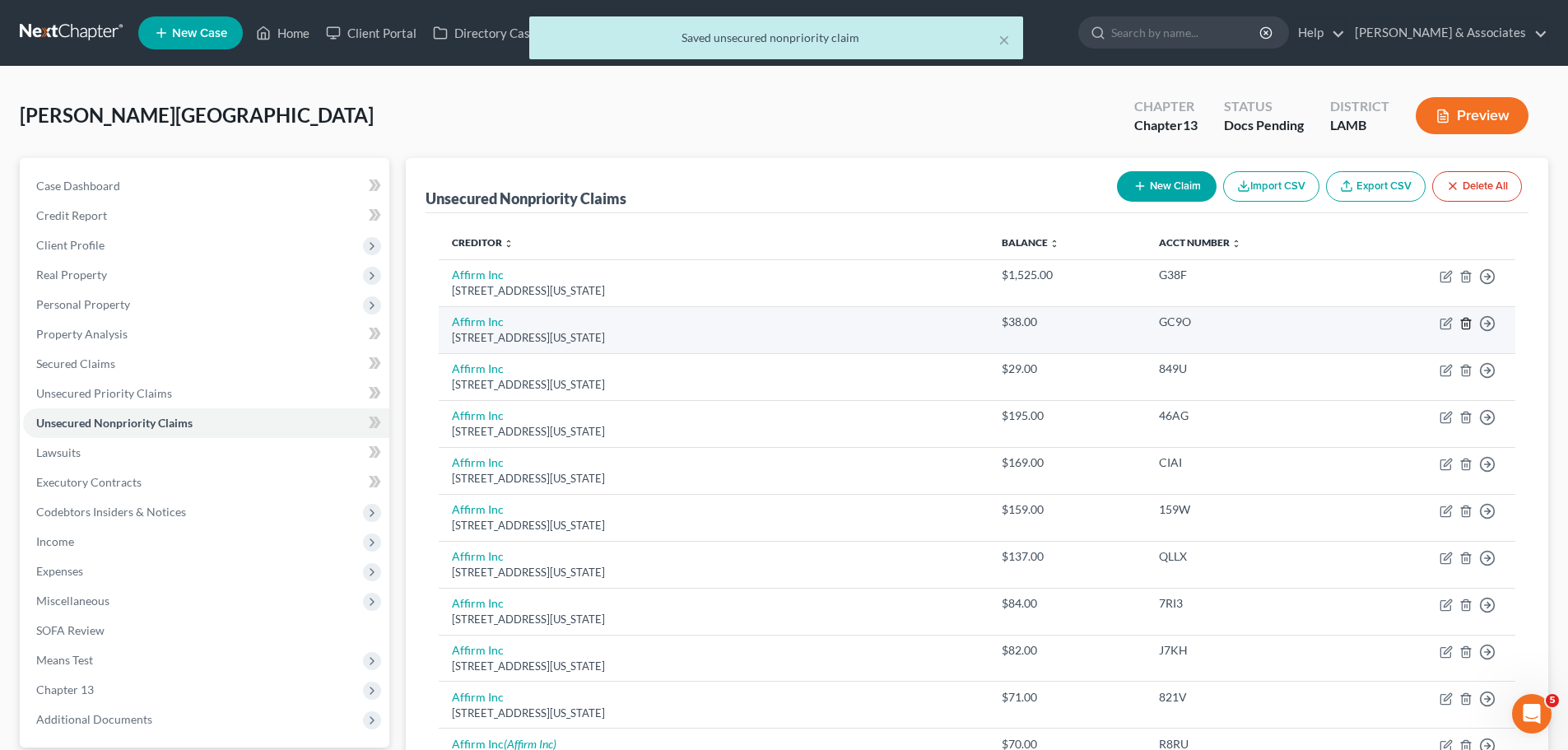
click at [1465, 322] on icon "button" at bounding box center [1466, 323] width 13 height 13
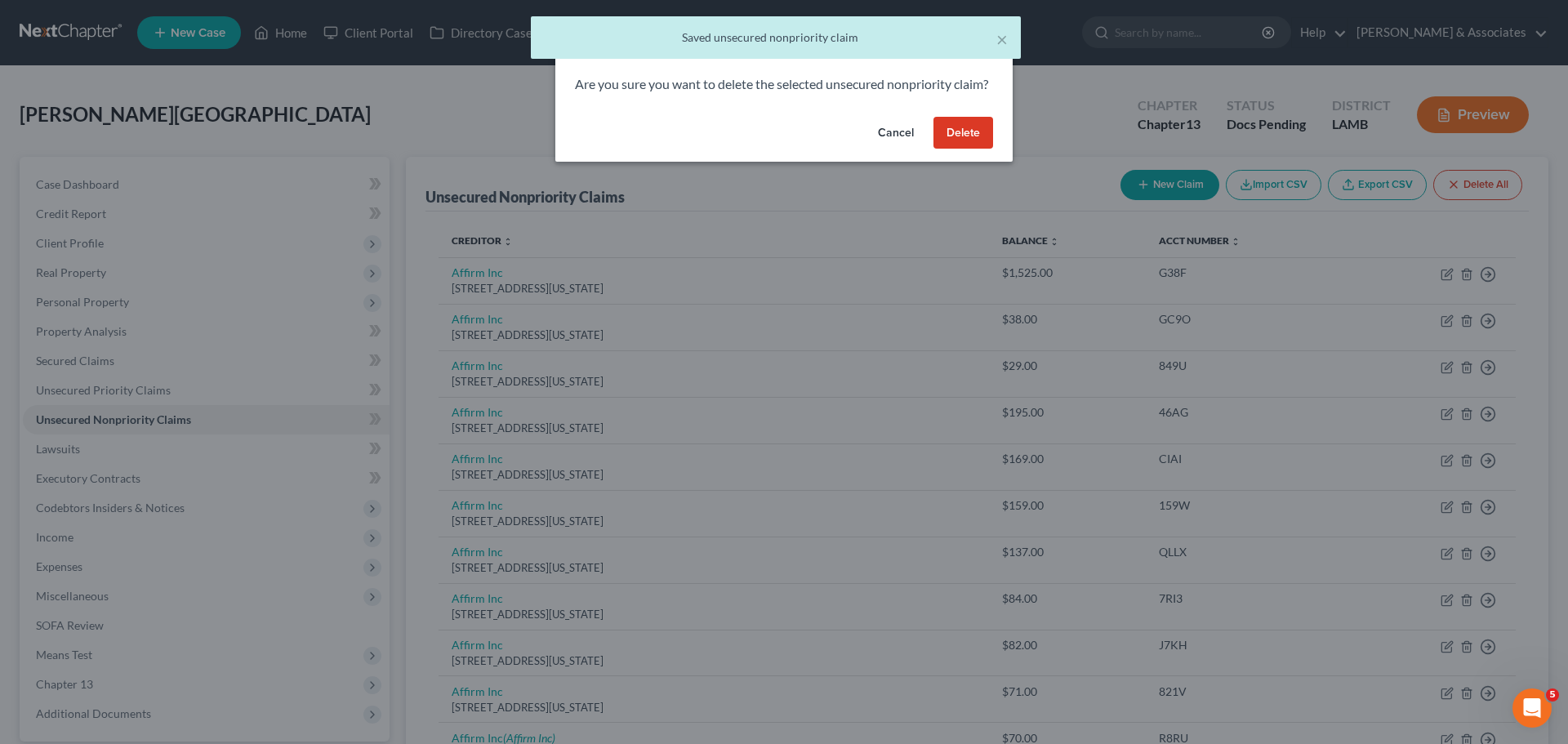
click at [983, 147] on button "Delete" at bounding box center [963, 133] width 60 height 33
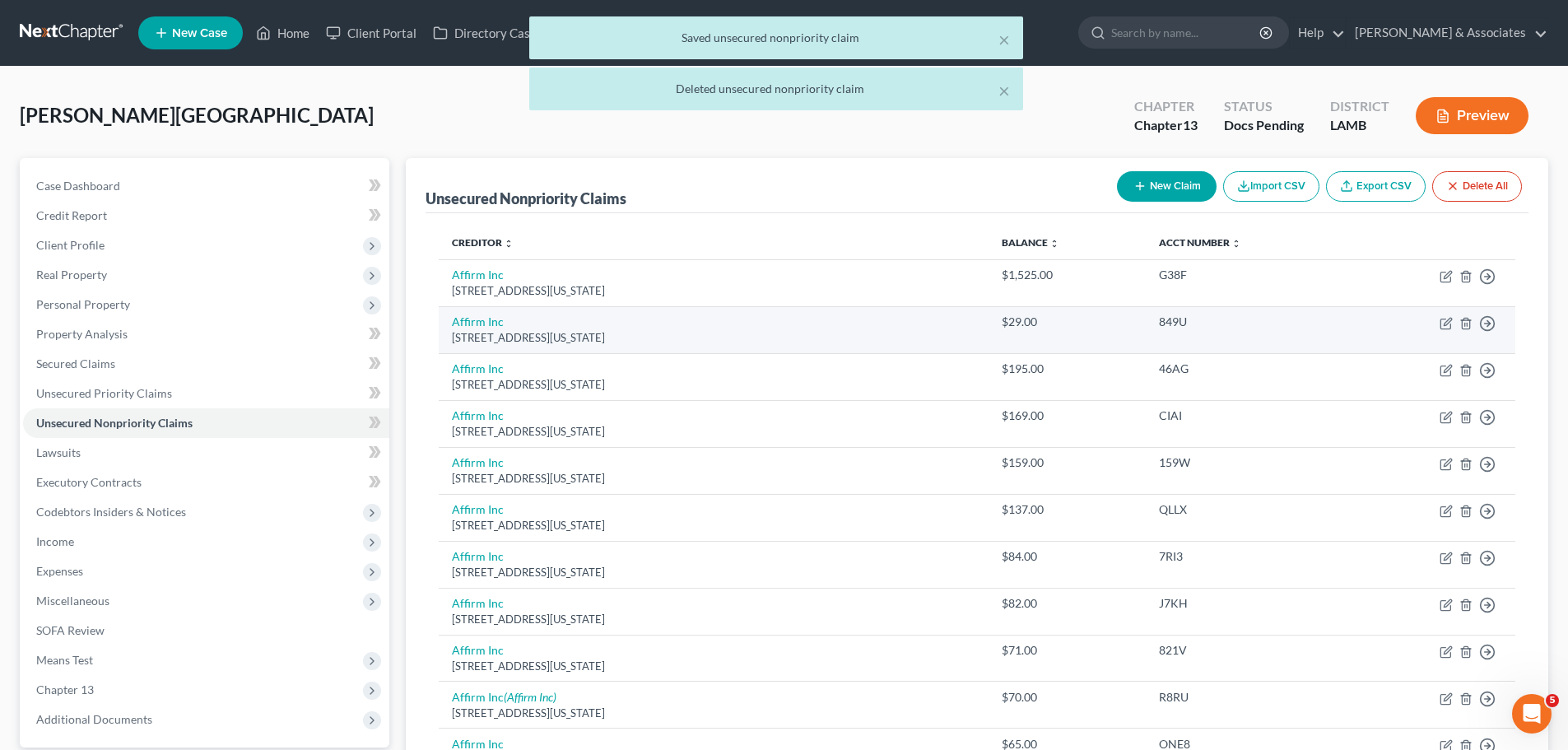
click at [1464, 330] on td "Move to D Move to E Move to G Move to Notice Only" at bounding box center [1432, 330] width 166 height 47
click at [1465, 323] on line "button" at bounding box center [1465, 324] width 0 height 4
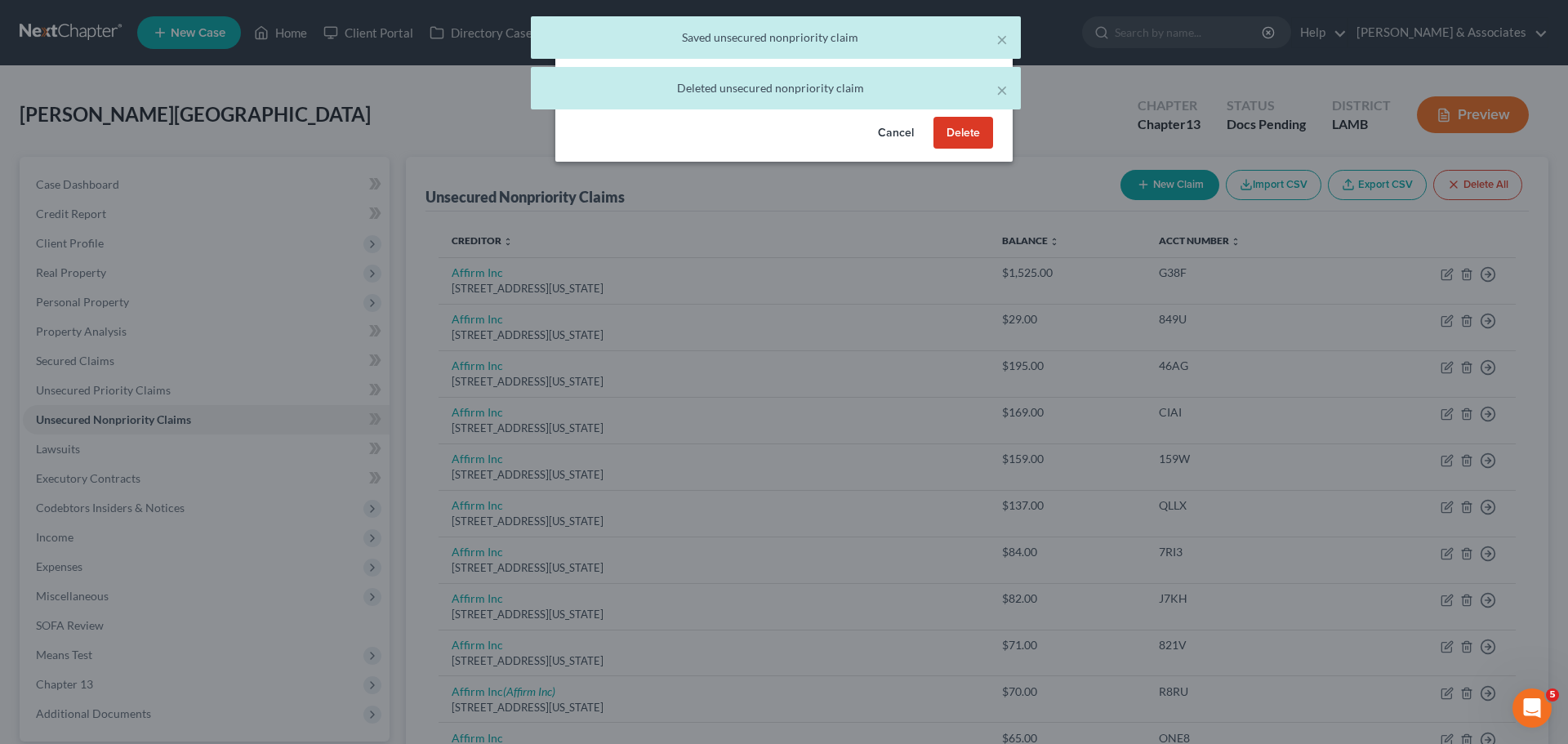
click at [974, 147] on button "Delete" at bounding box center [963, 133] width 60 height 33
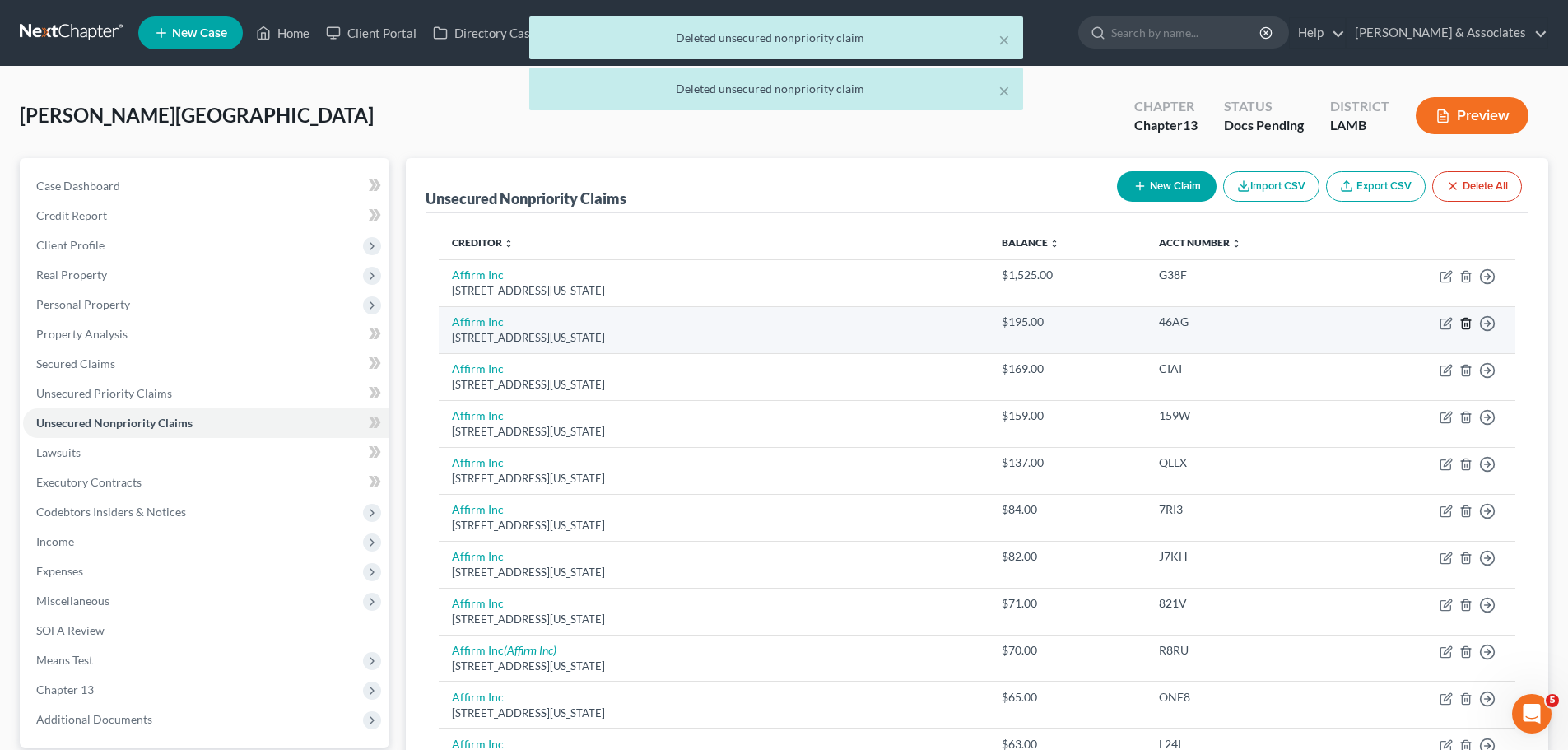
click at [1460, 322] on icon "button" at bounding box center [1466, 323] width 13 height 13
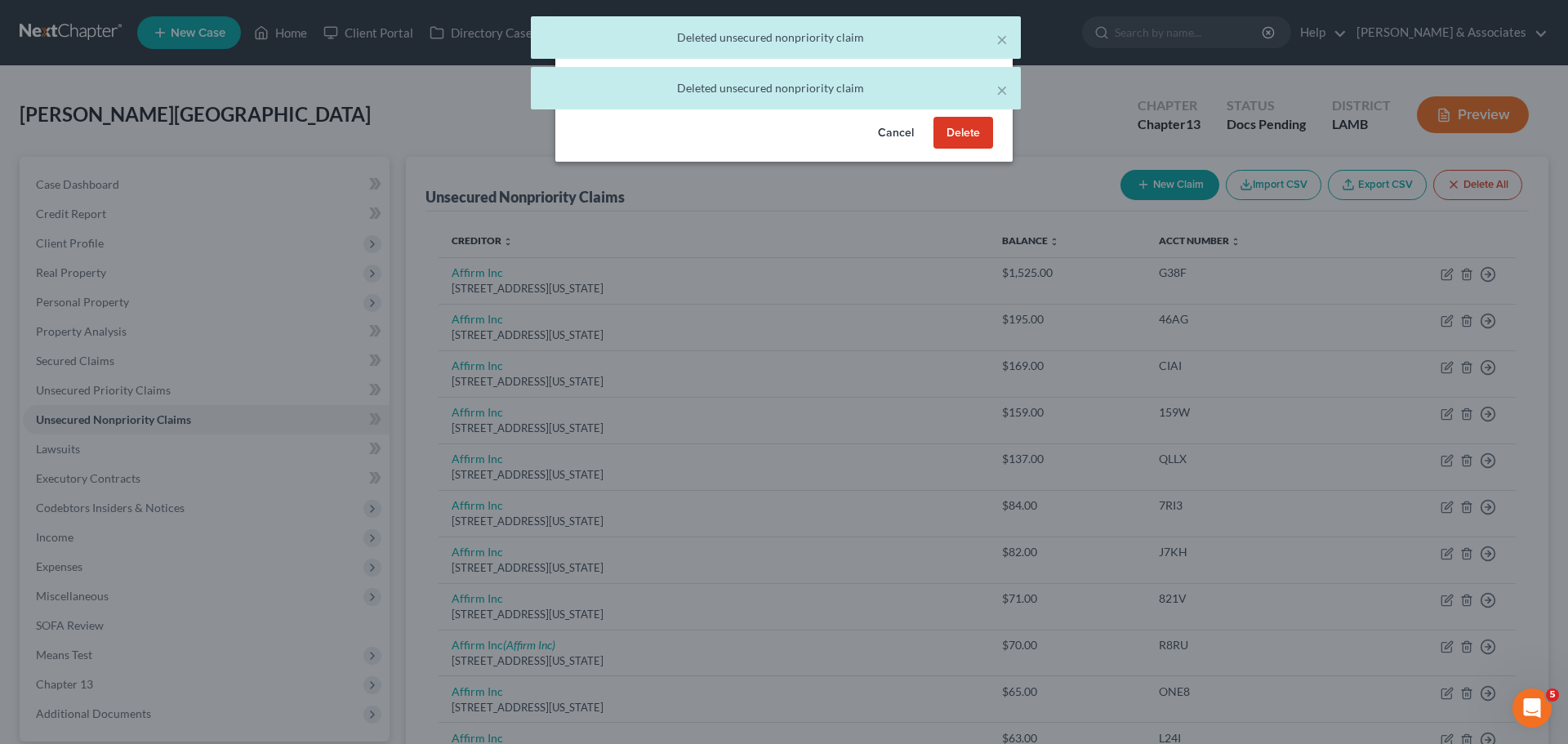
click at [936, 140] on button "Delete" at bounding box center [963, 133] width 60 height 33
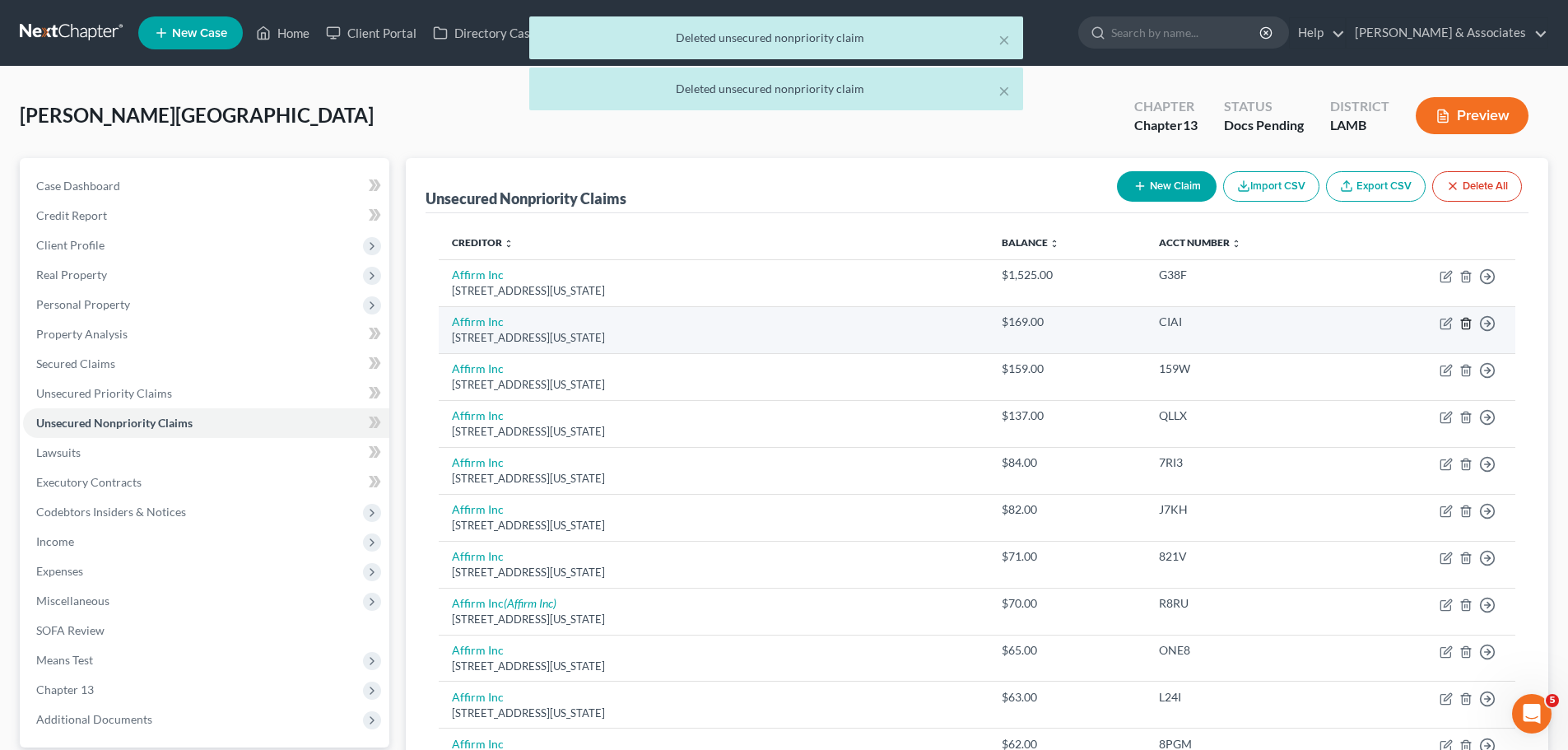
click at [1469, 323] on icon "button" at bounding box center [1465, 323] width 7 height 11
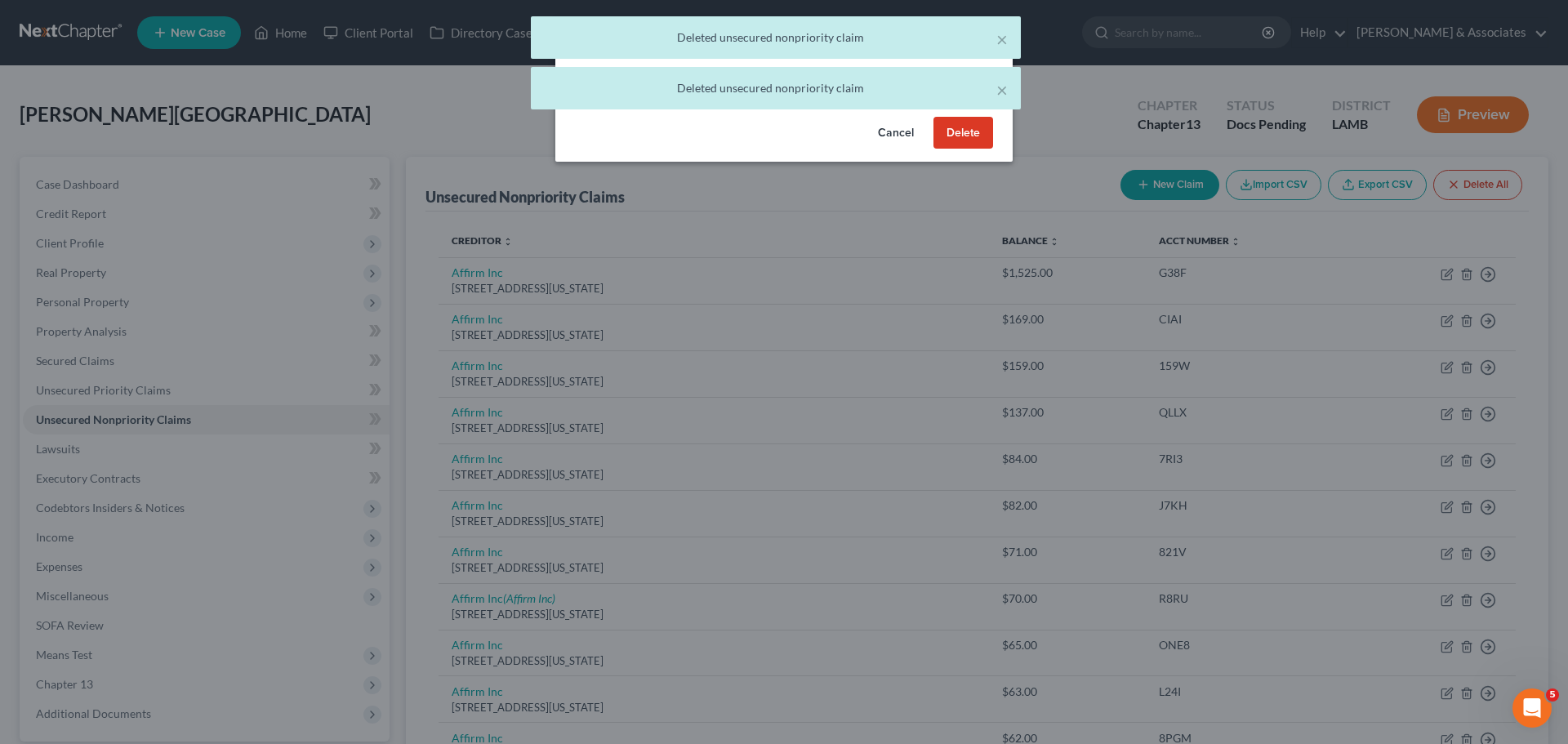
click at [957, 149] on button "Delete" at bounding box center [963, 133] width 60 height 33
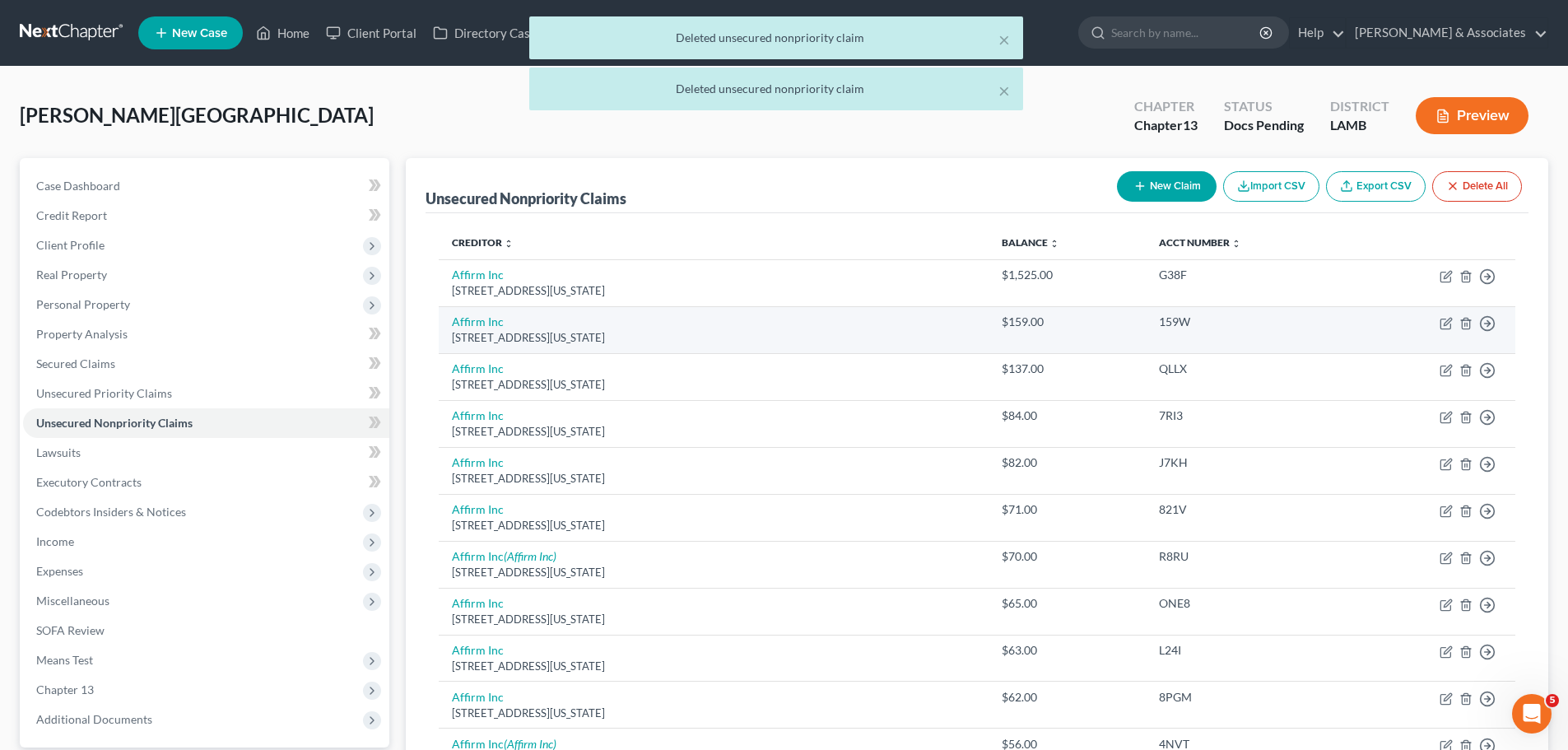
click at [1465, 315] on td "Move to D Move to E Move to G Move to Notice Only" at bounding box center [1432, 330] width 166 height 47
click at [1462, 318] on icon "button" at bounding box center [1466, 323] width 13 height 13
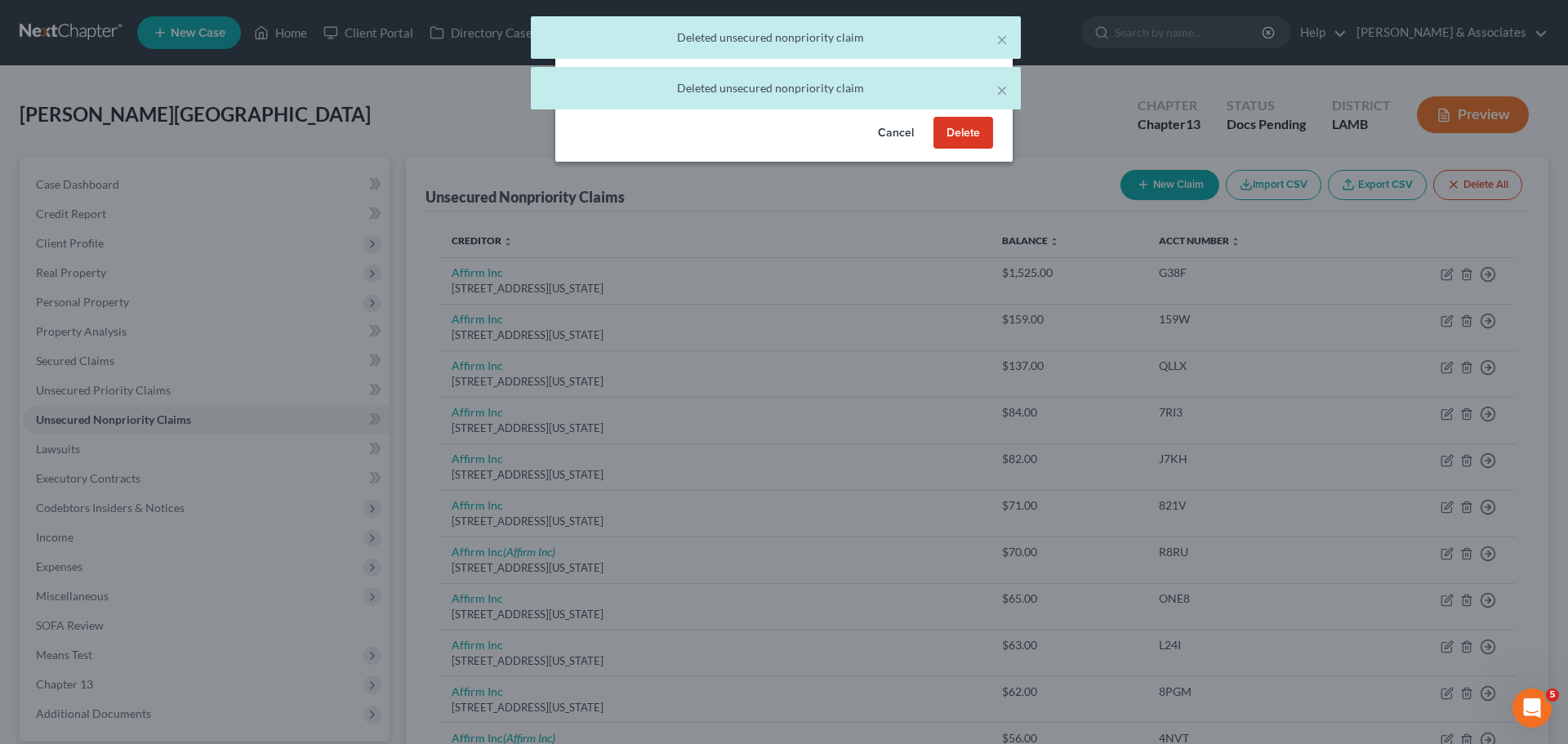
click at [965, 149] on button "Delete" at bounding box center [963, 133] width 60 height 33
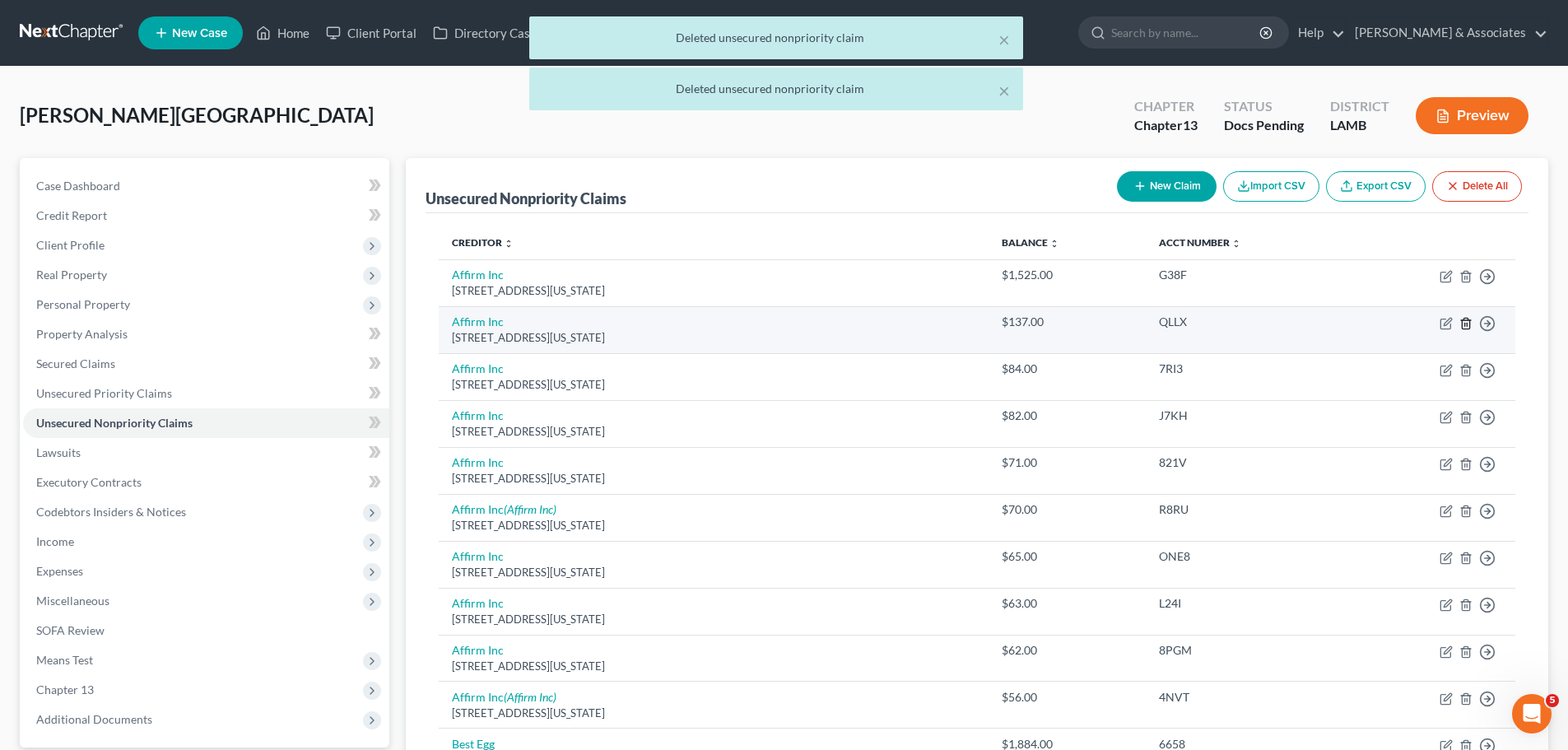
click at [1465, 323] on line "button" at bounding box center [1465, 324] width 0 height 4
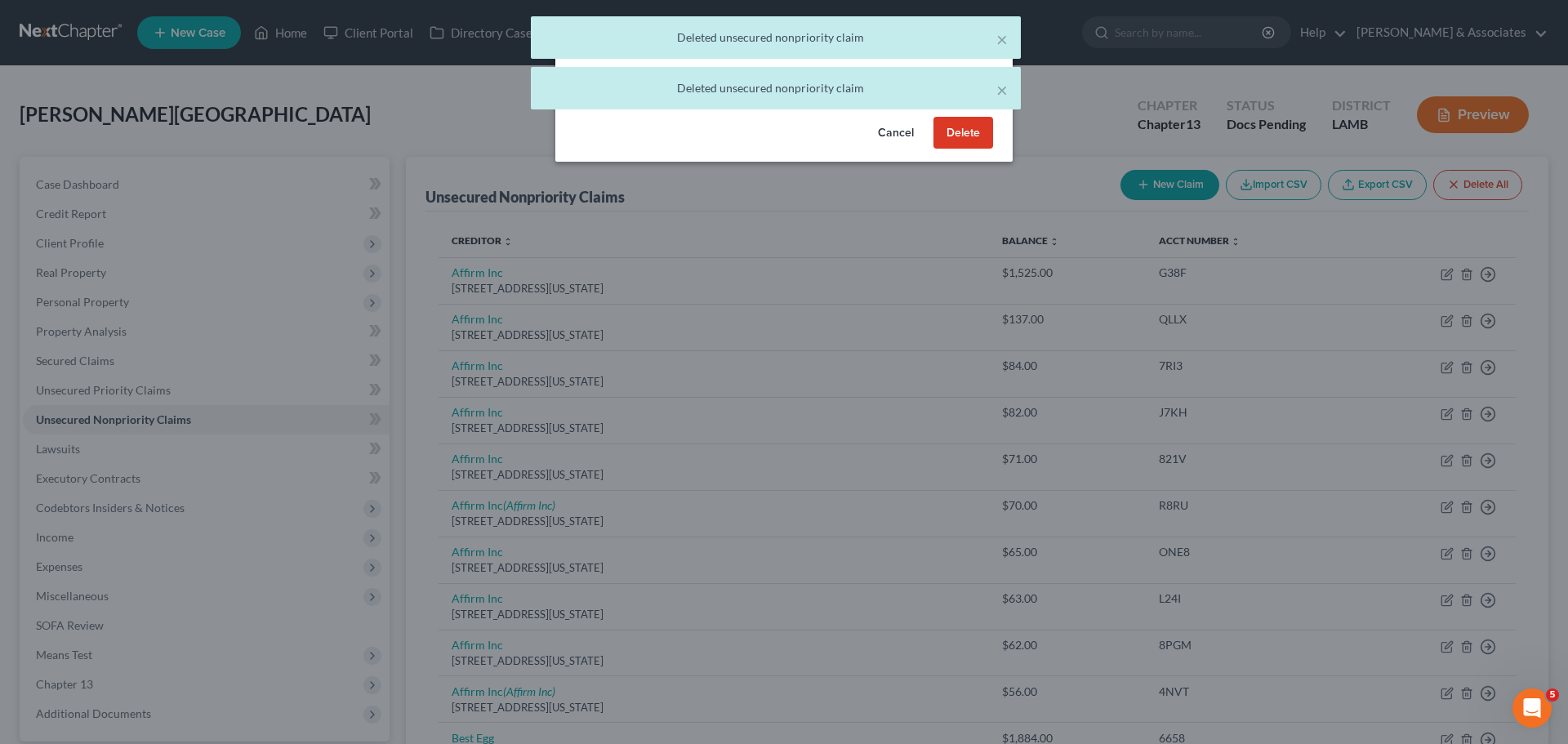
click at [974, 149] on button "Delete" at bounding box center [963, 133] width 60 height 33
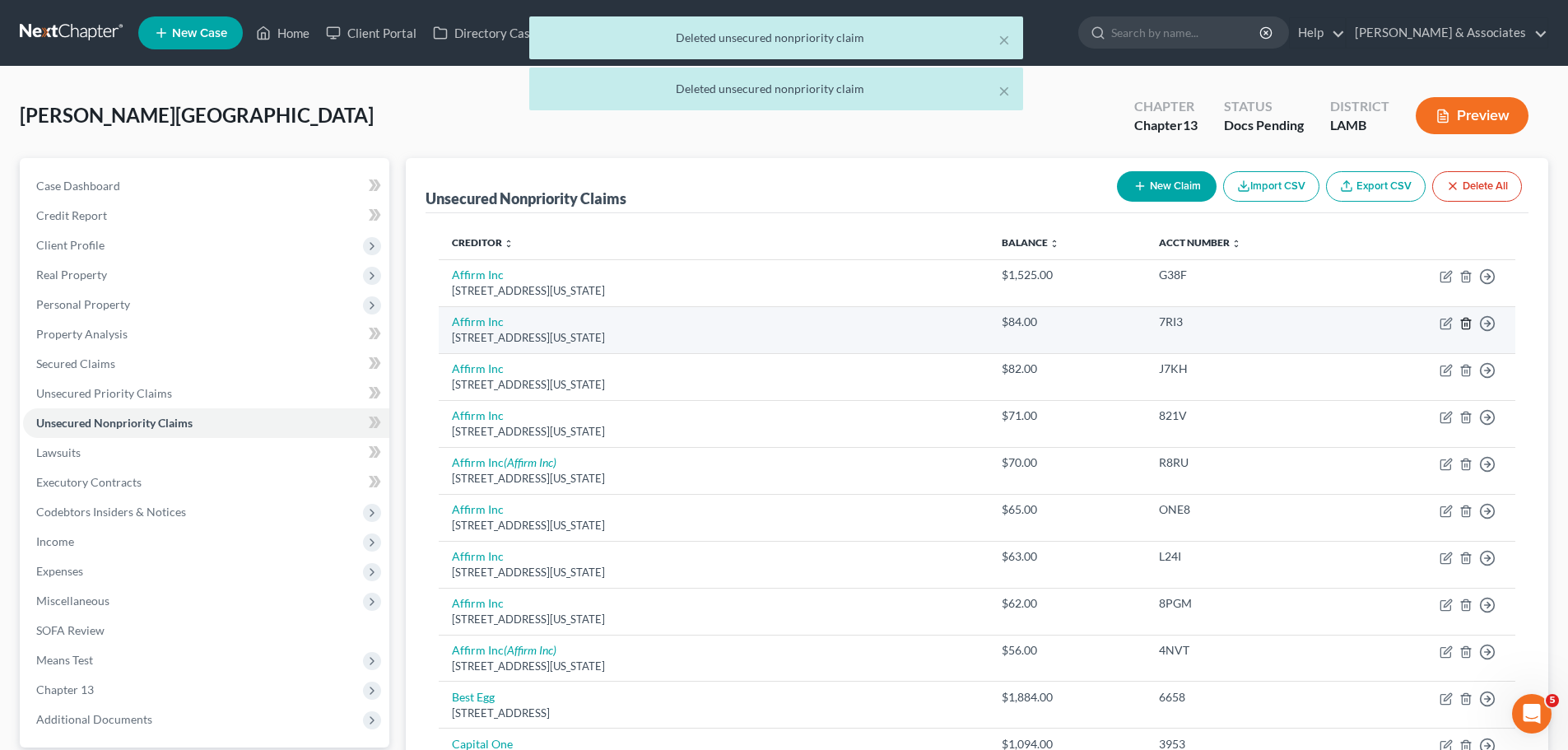
click at [1472, 322] on icon "button" at bounding box center [1466, 323] width 13 height 13
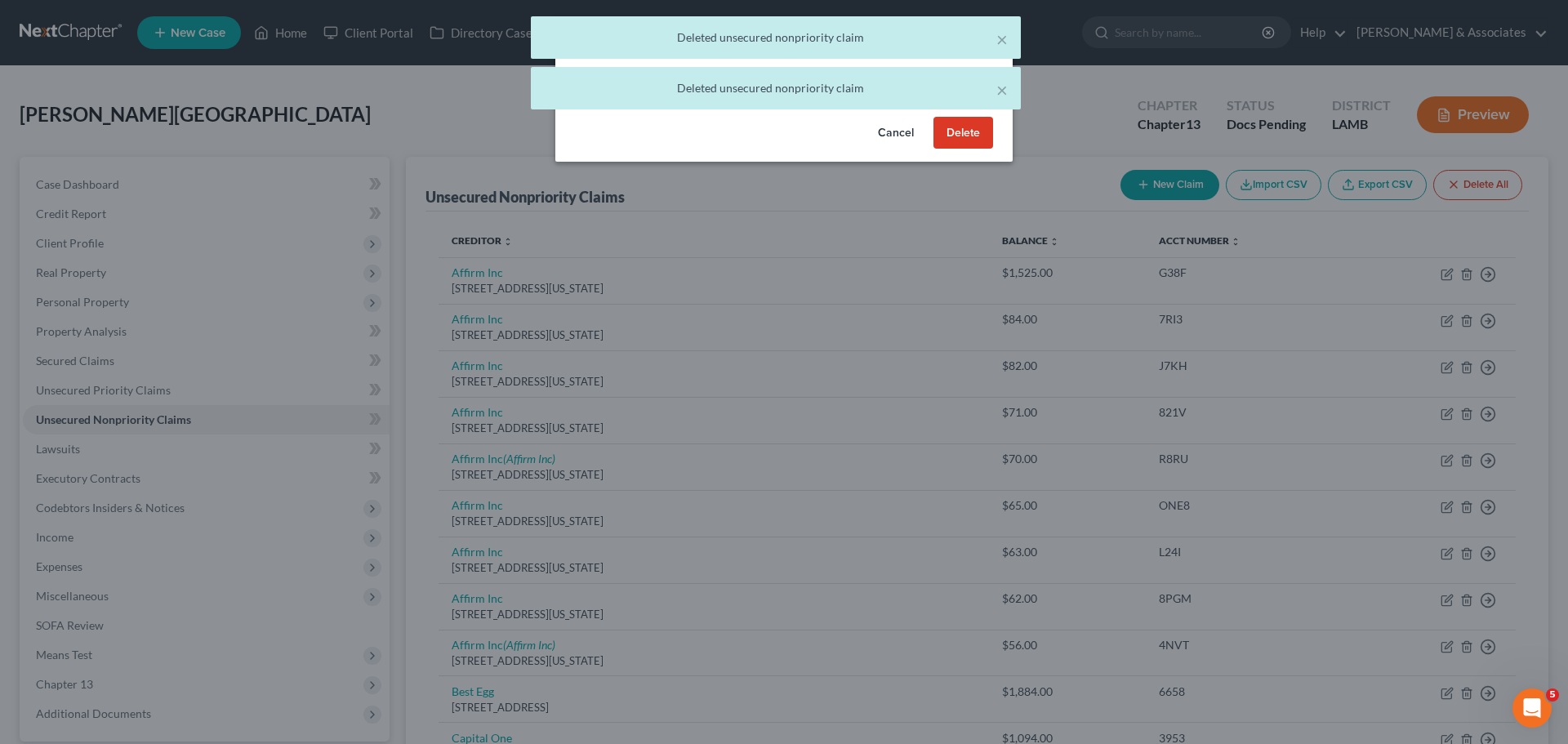
click at [967, 147] on button "Delete" at bounding box center [963, 133] width 60 height 33
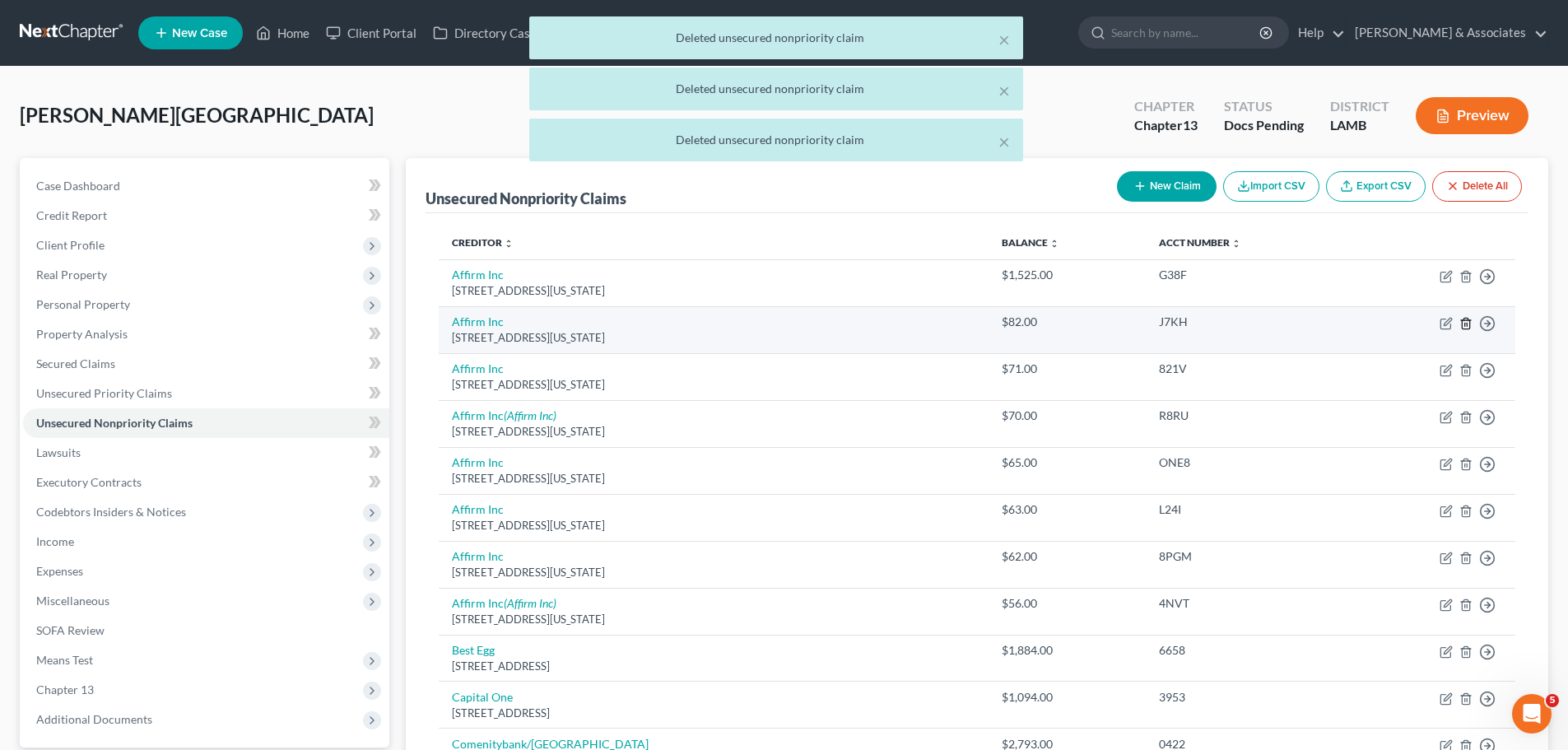
click at [1469, 323] on icon "button" at bounding box center [1465, 323] width 7 height 11
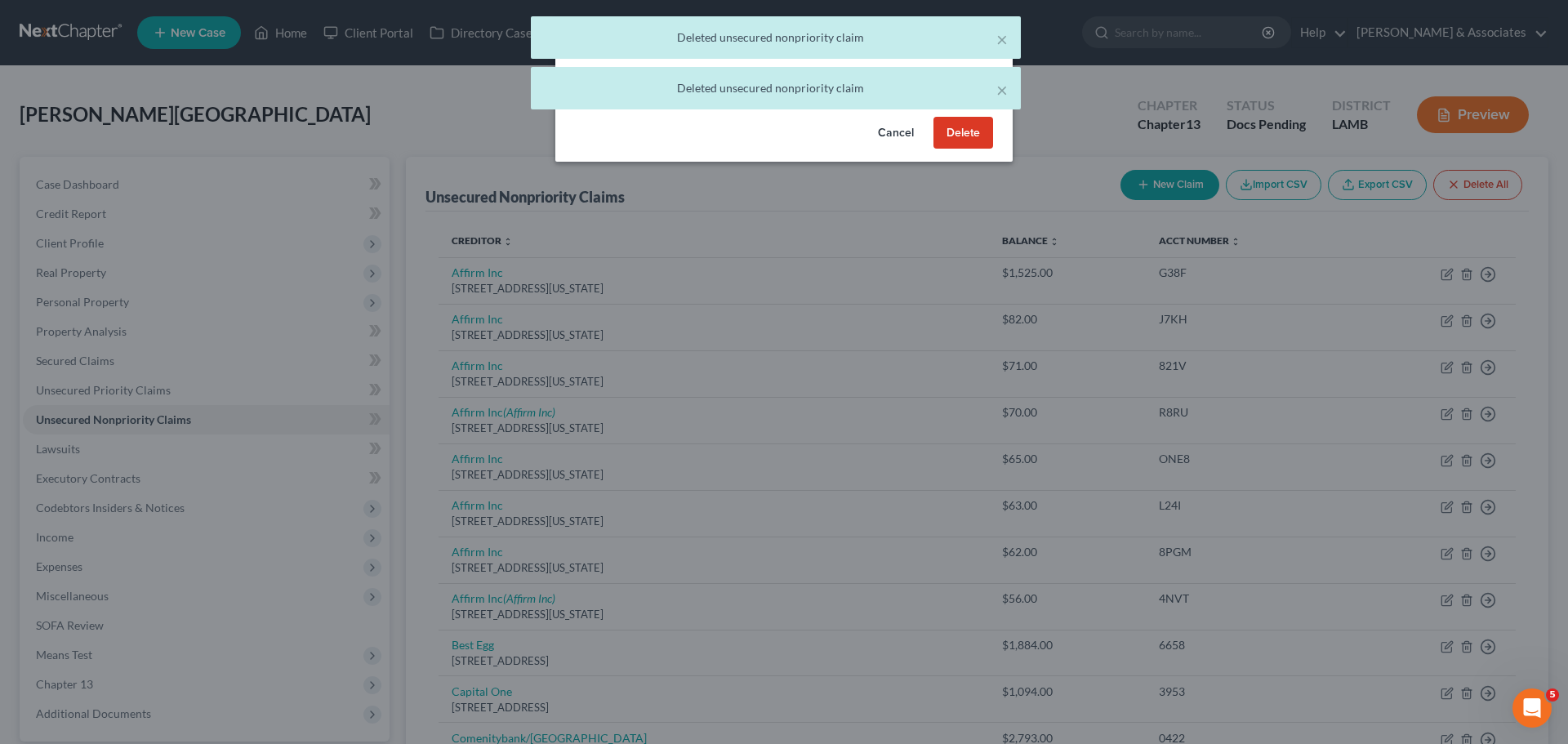
click at [948, 149] on button "Delete" at bounding box center [963, 133] width 60 height 33
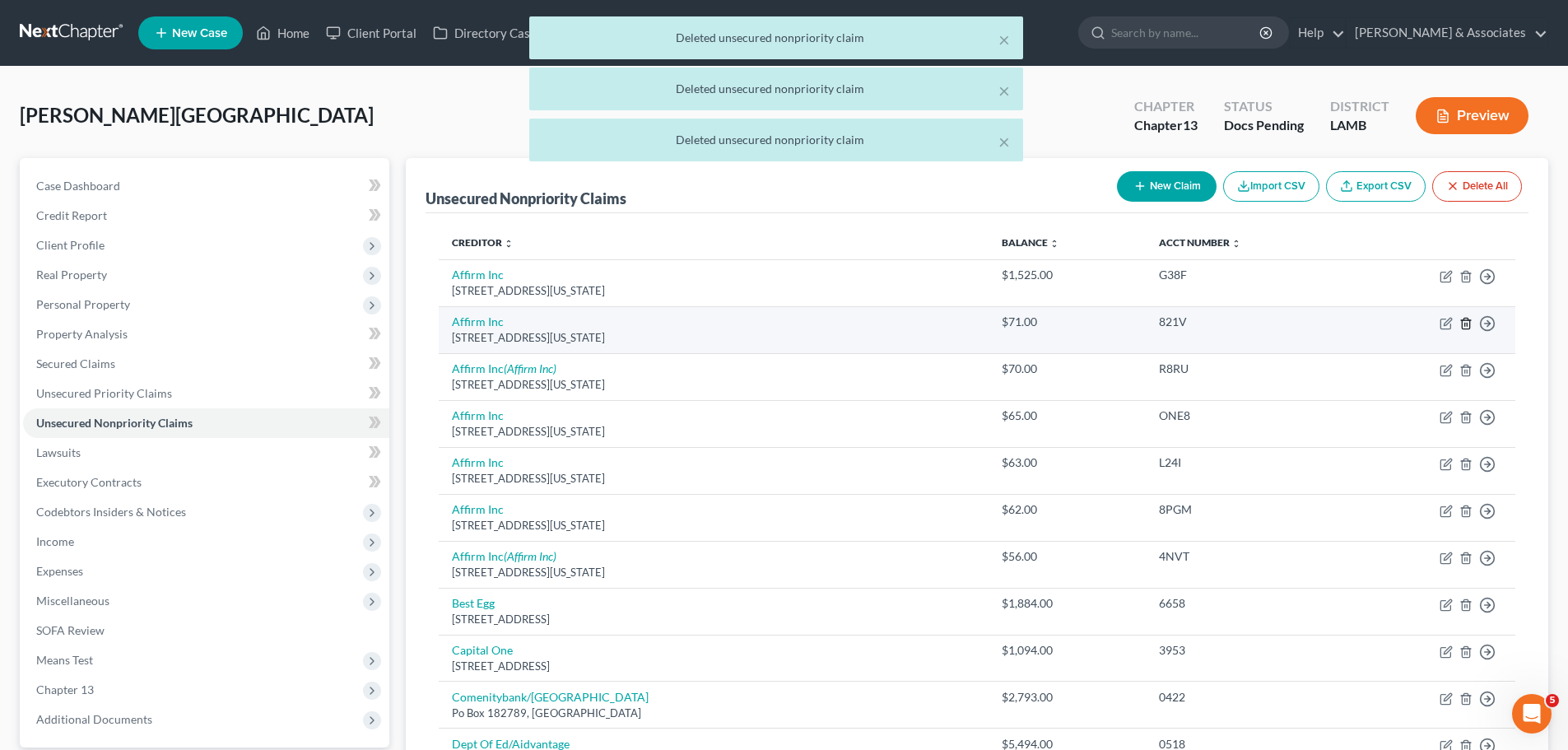
click at [1465, 327] on icon "button" at bounding box center [1466, 323] width 13 height 13
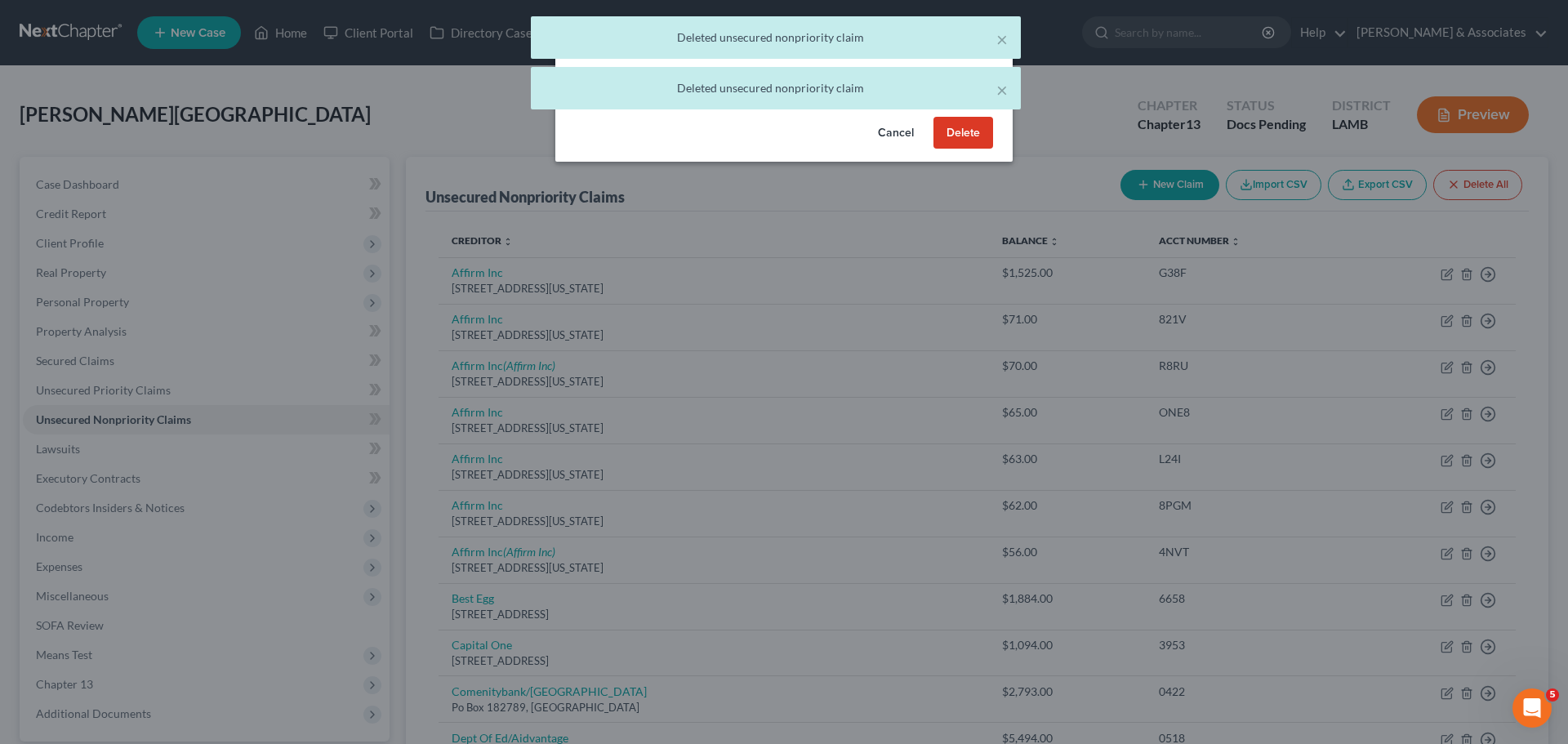
drag, startPoint x: 949, startPoint y: 161, endPoint x: 1263, endPoint y: 189, distance: 315.2
click at [950, 149] on button "Delete" at bounding box center [963, 133] width 60 height 33
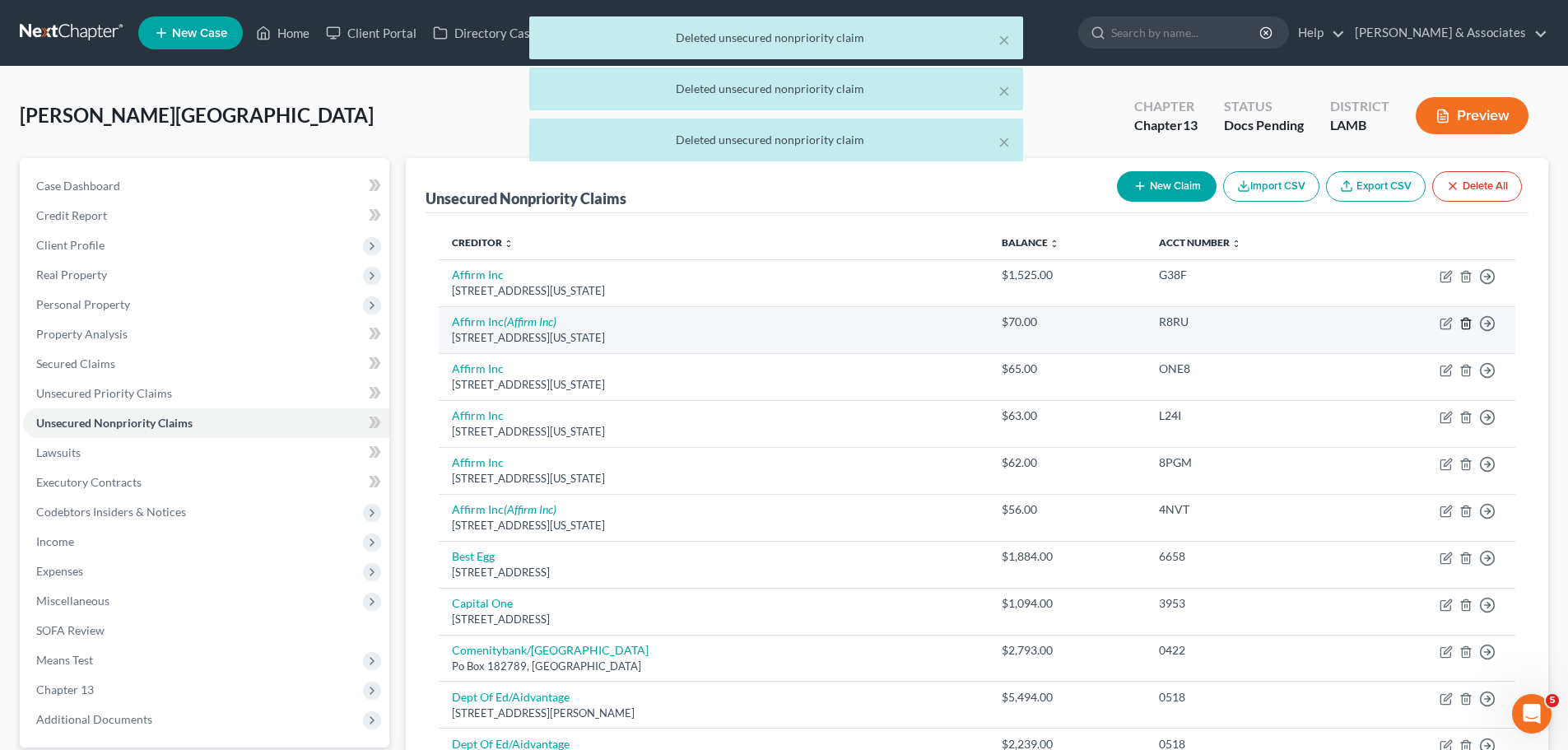
click at [1465, 320] on icon "button" at bounding box center [1466, 323] width 13 height 13
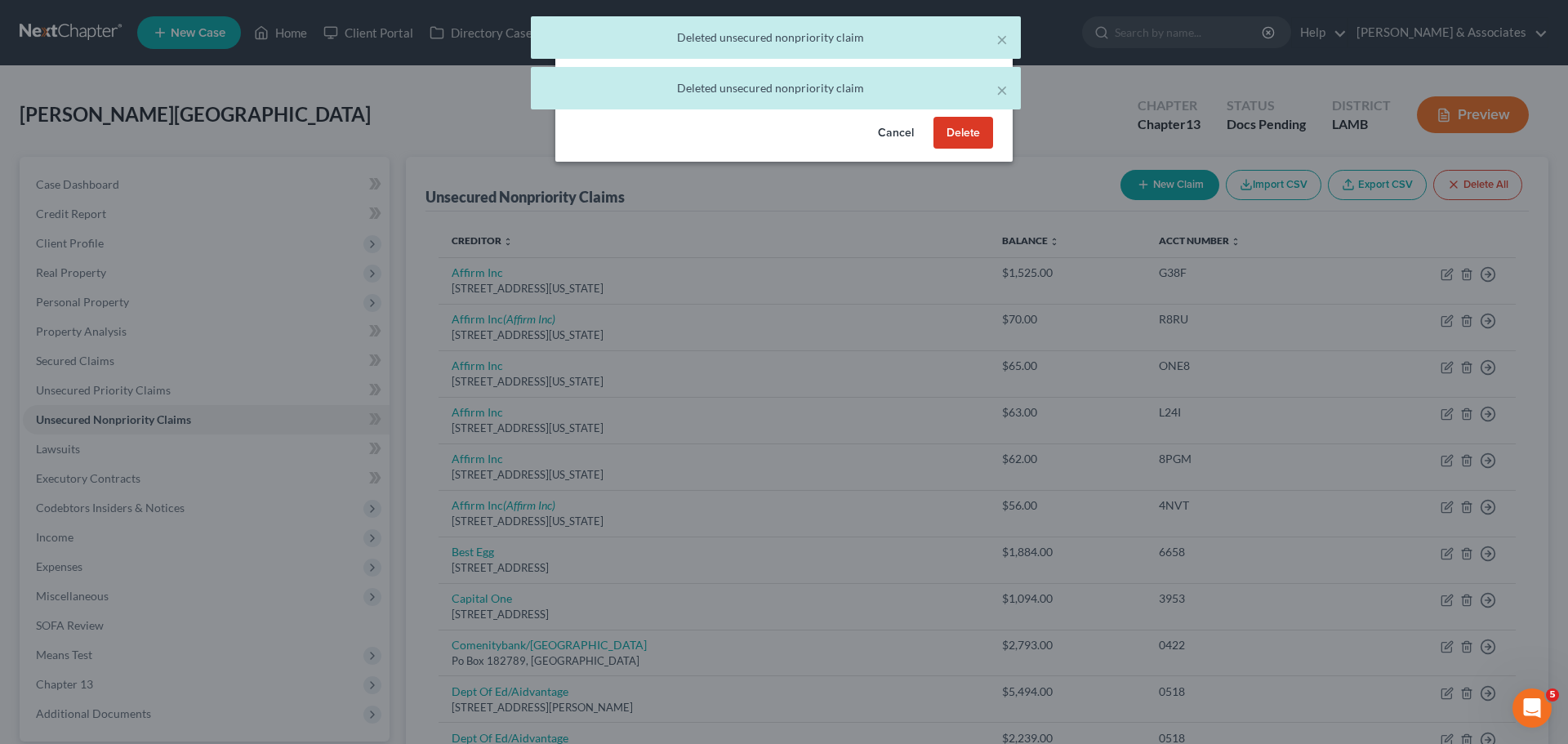
click at [964, 149] on button "Delete" at bounding box center [963, 133] width 60 height 33
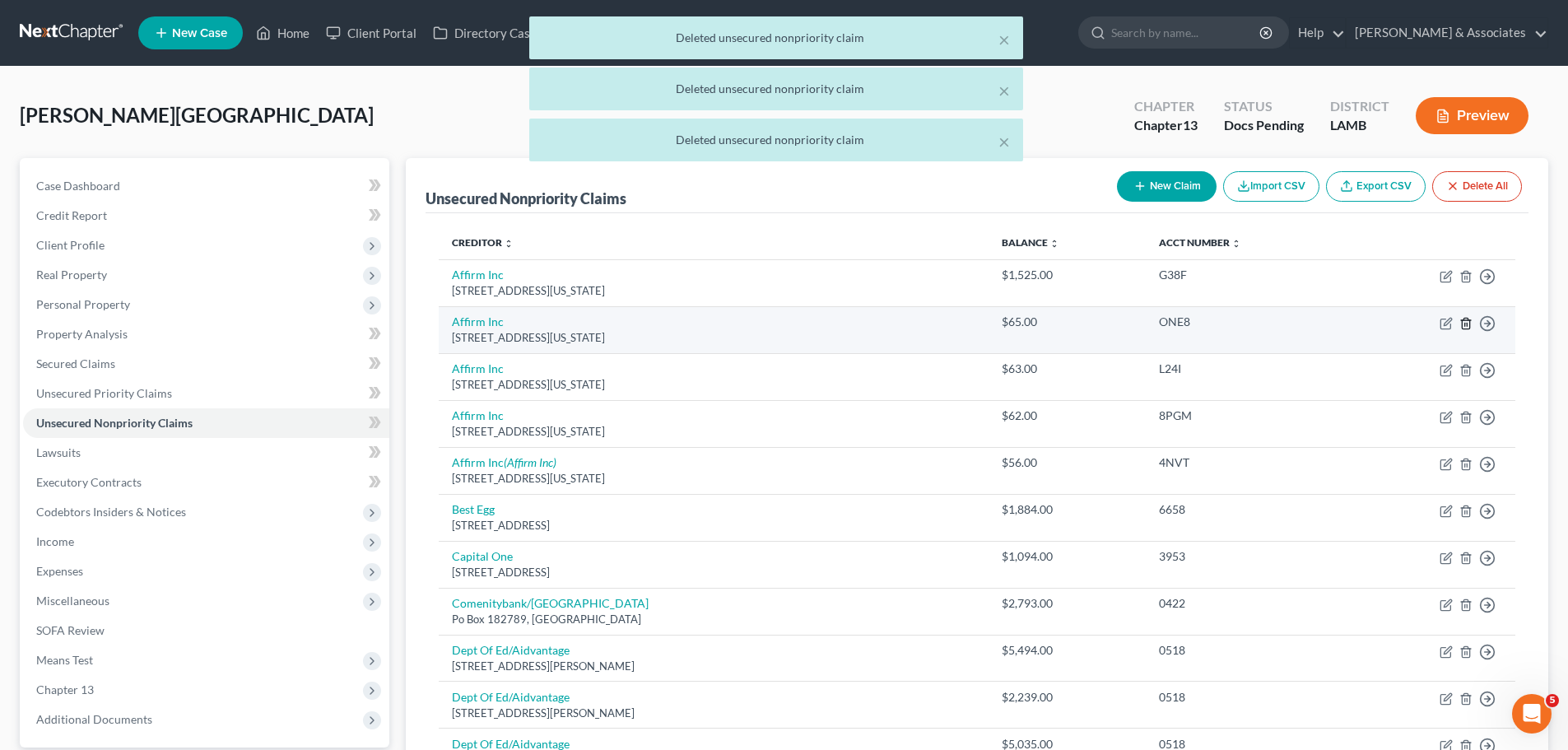
click at [1465, 329] on icon "button" at bounding box center [1465, 323] width 7 height 11
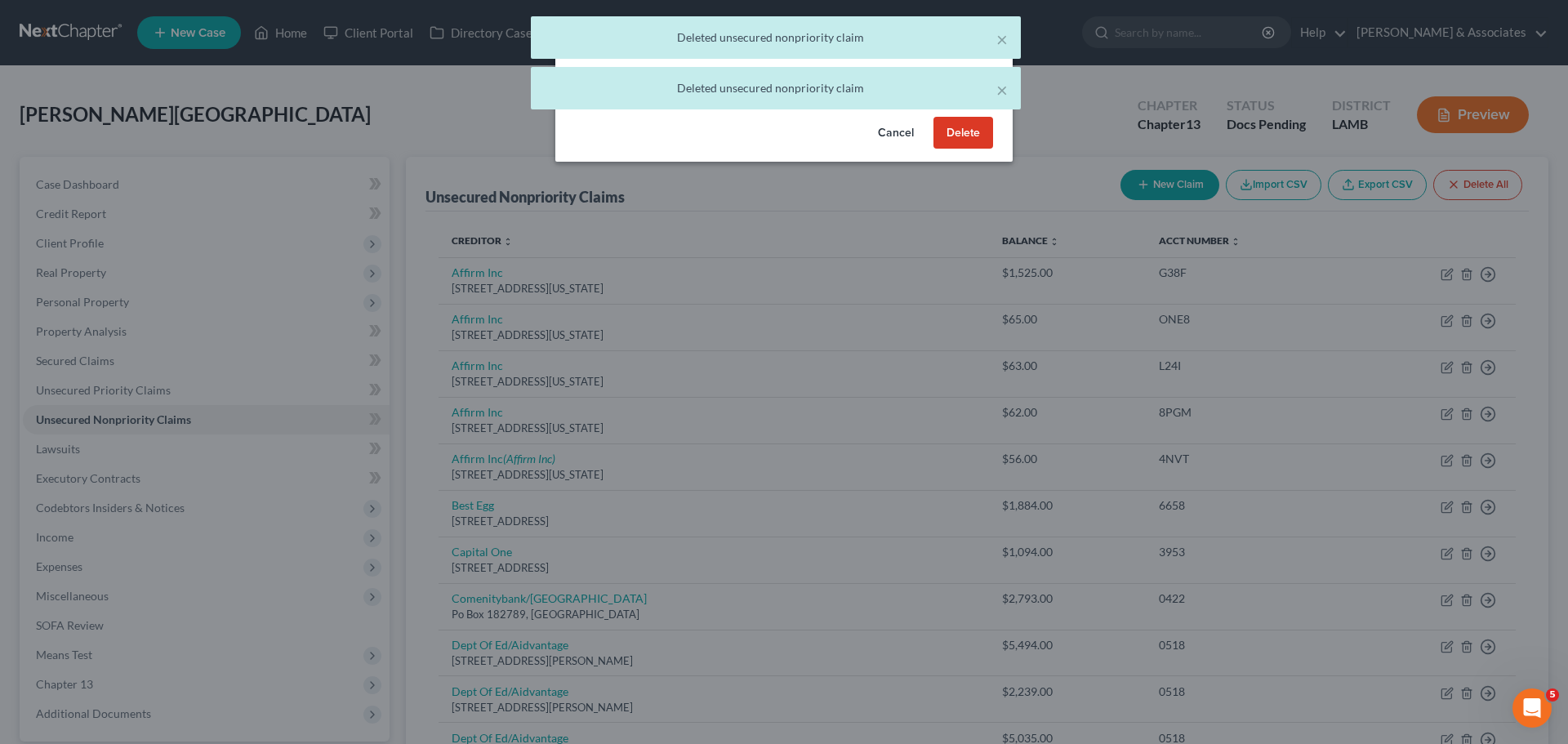
click at [947, 149] on button "Delete" at bounding box center [963, 133] width 60 height 33
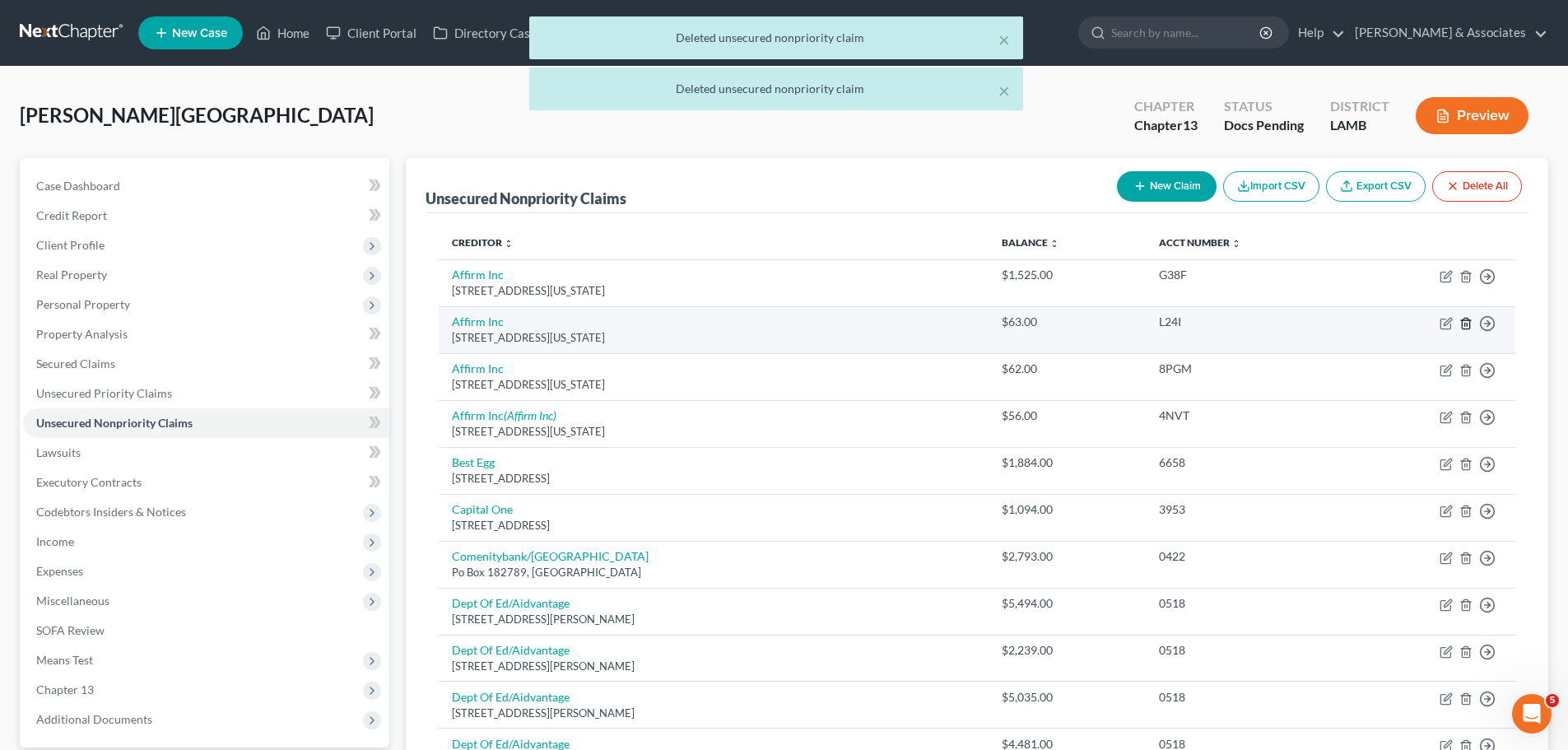
click at [1464, 328] on icon "button" at bounding box center [1466, 323] width 13 height 13
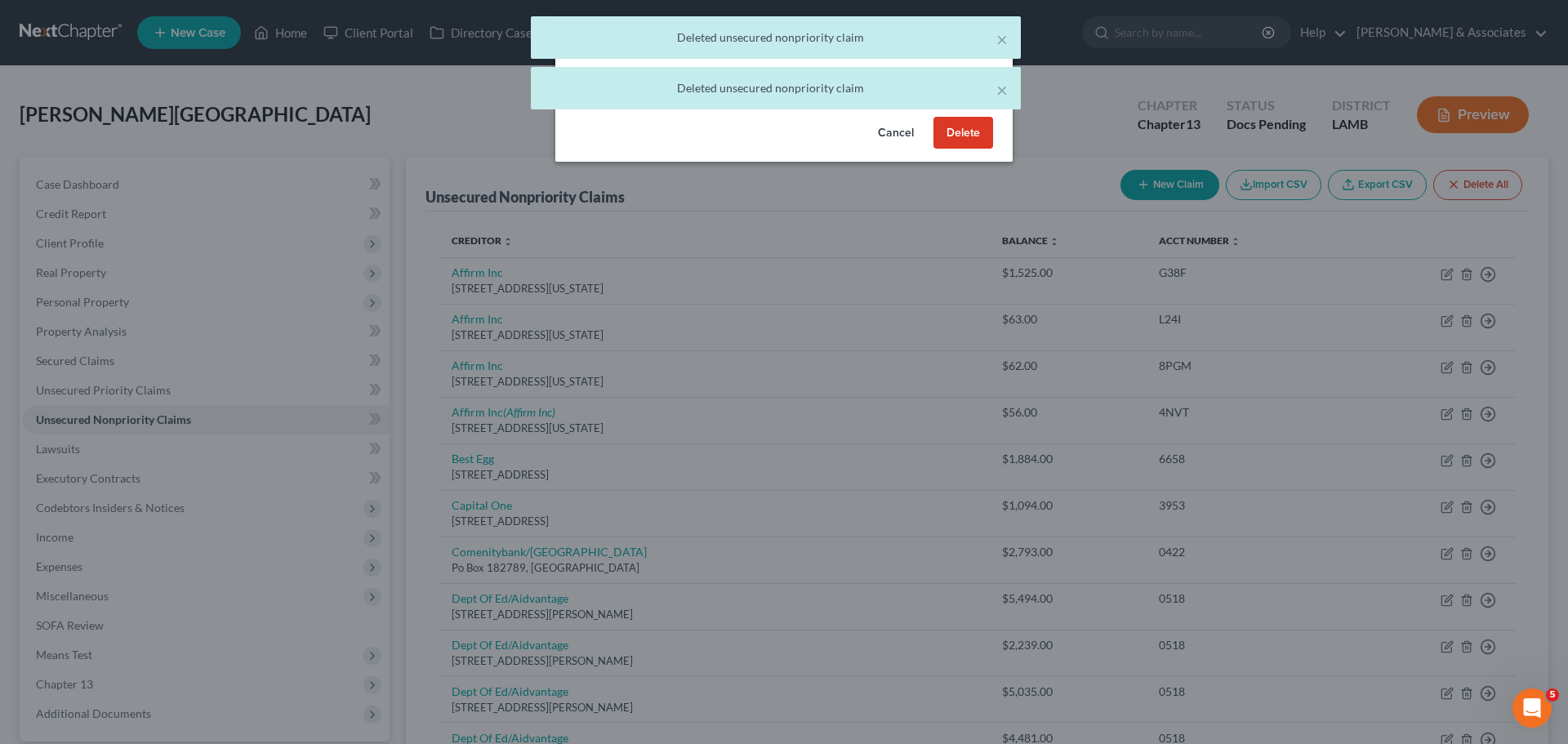
click at [948, 149] on button "Delete" at bounding box center [963, 133] width 60 height 33
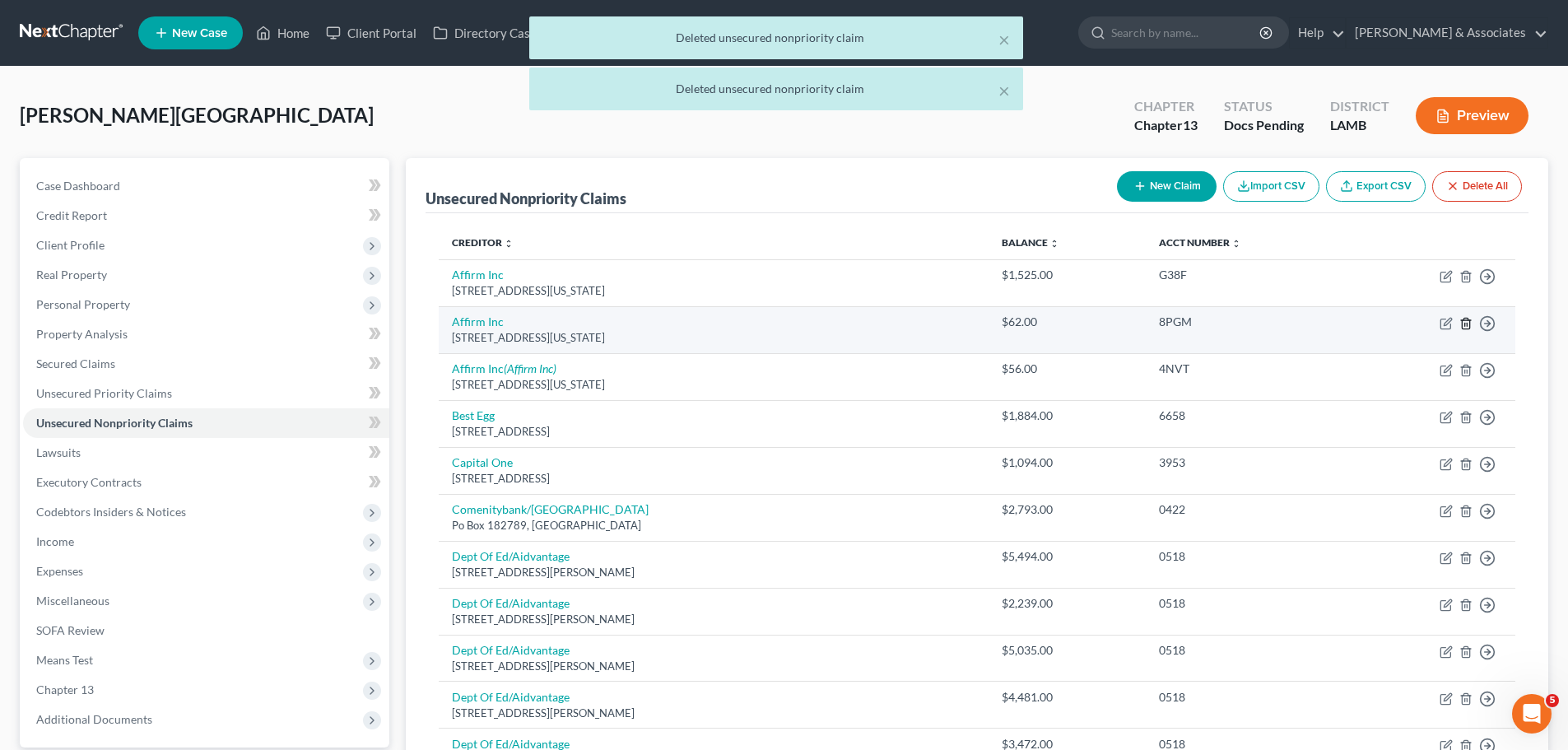
click at [1467, 322] on icon "button" at bounding box center [1466, 323] width 13 height 13
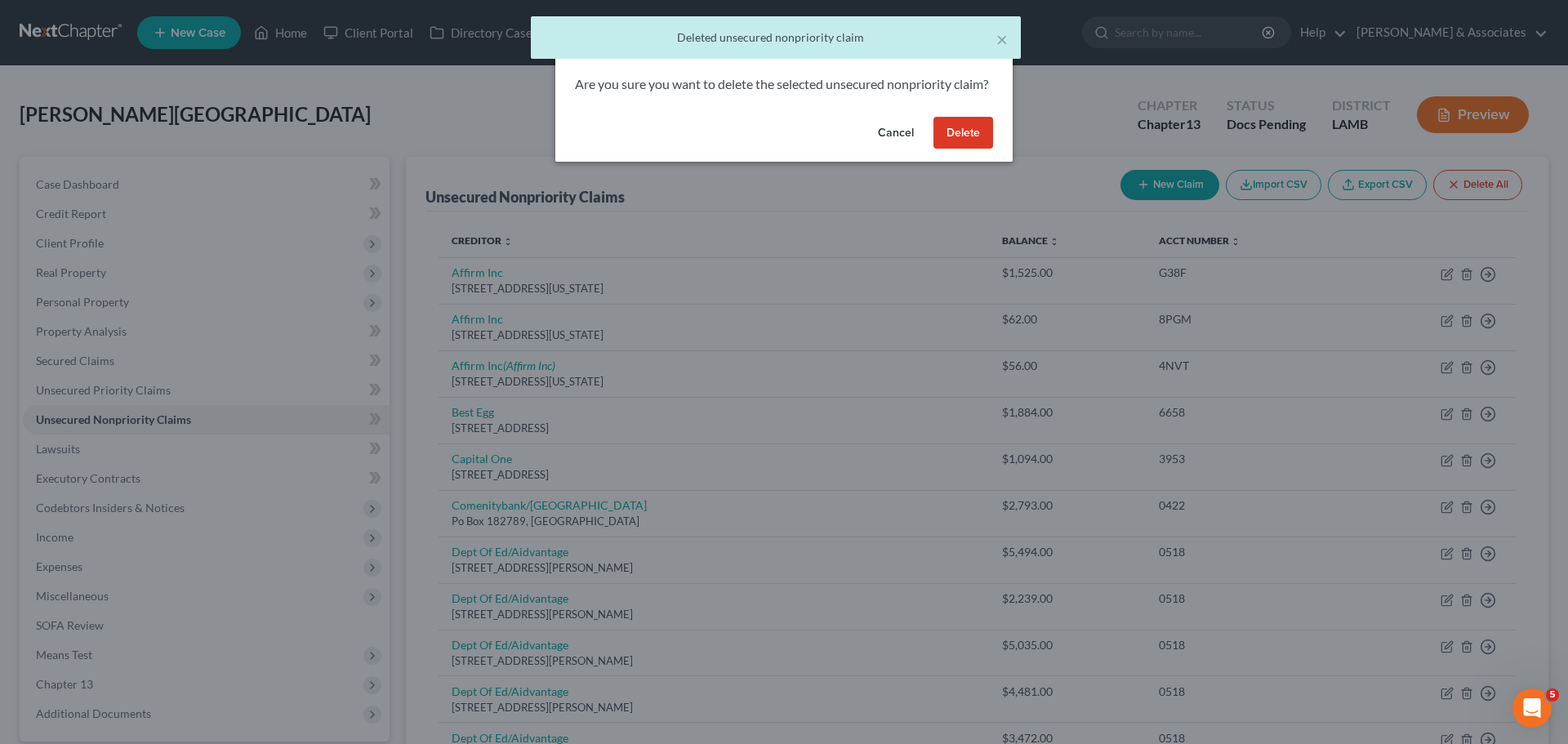
click at [975, 149] on button "Delete" at bounding box center [963, 133] width 60 height 33
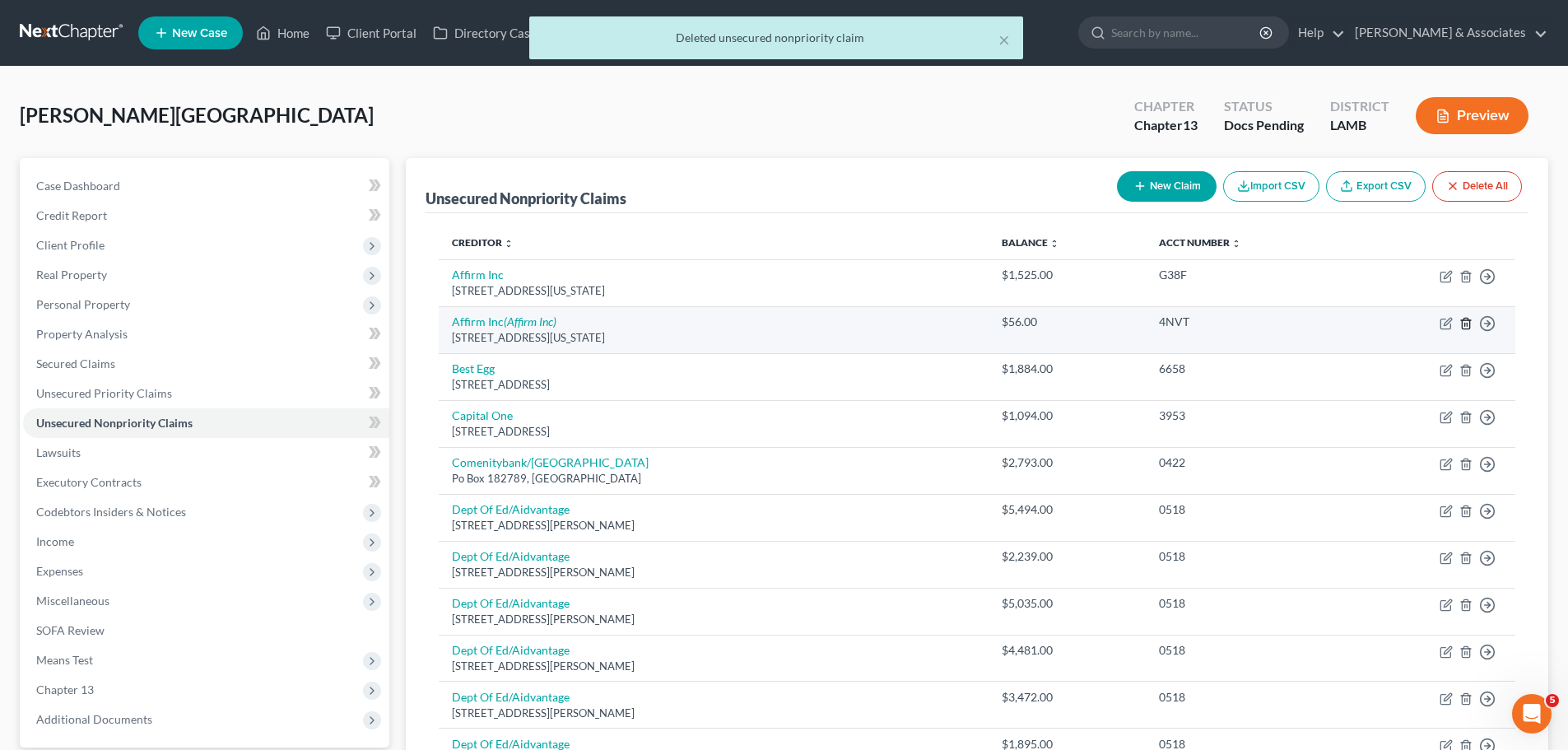
click at [1467, 321] on icon "button" at bounding box center [1466, 323] width 13 height 13
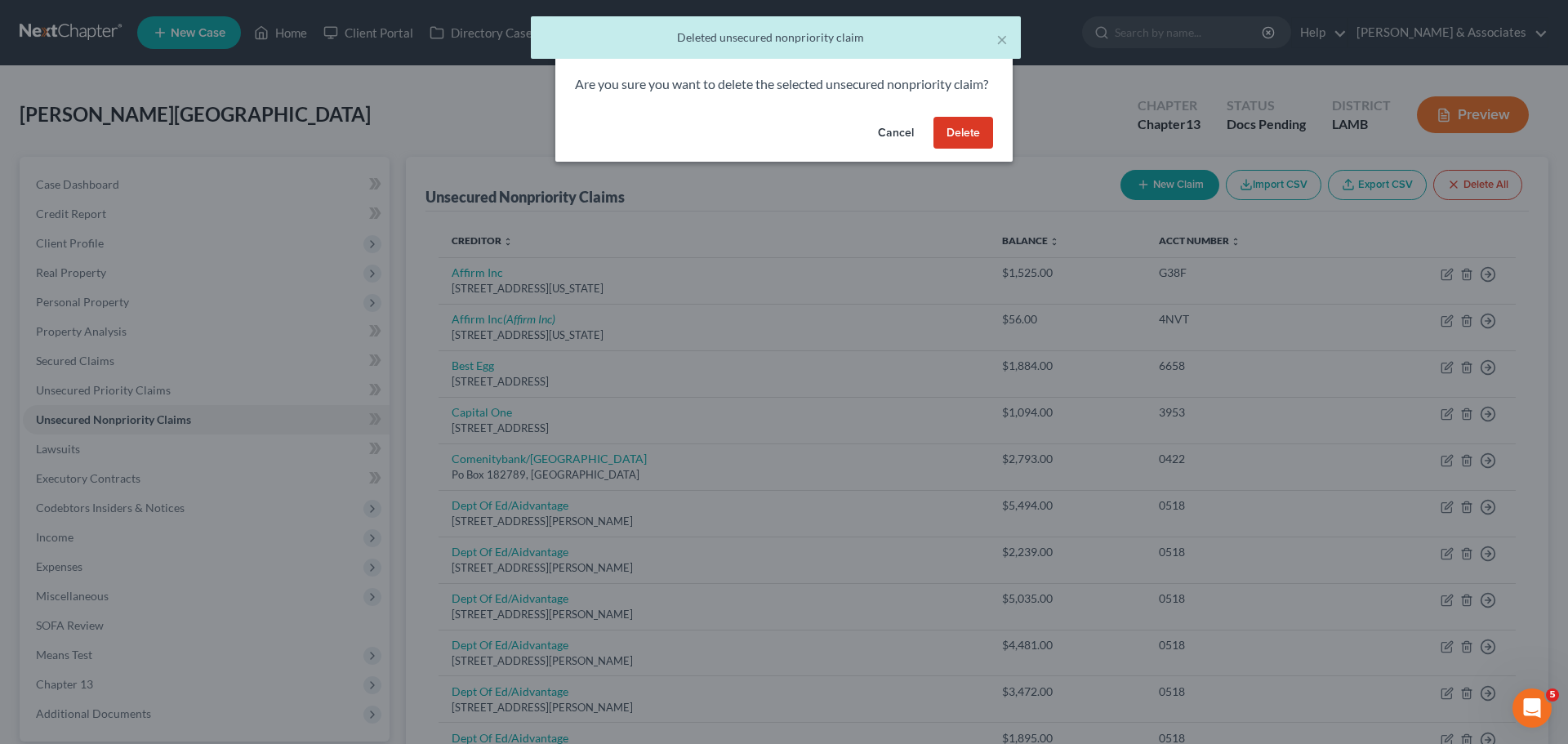
click at [980, 149] on button "Delete" at bounding box center [963, 133] width 60 height 33
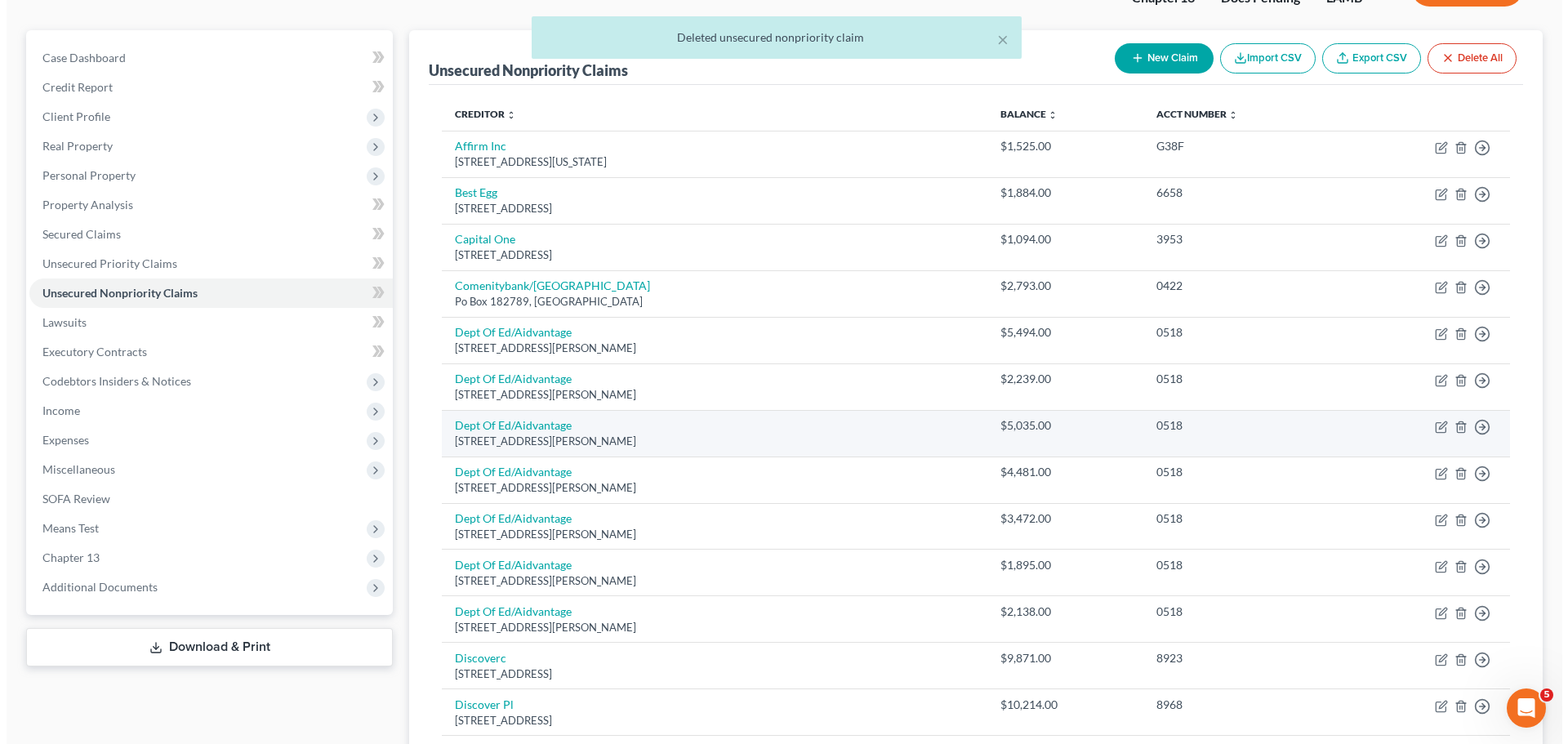
scroll to position [163, 0]
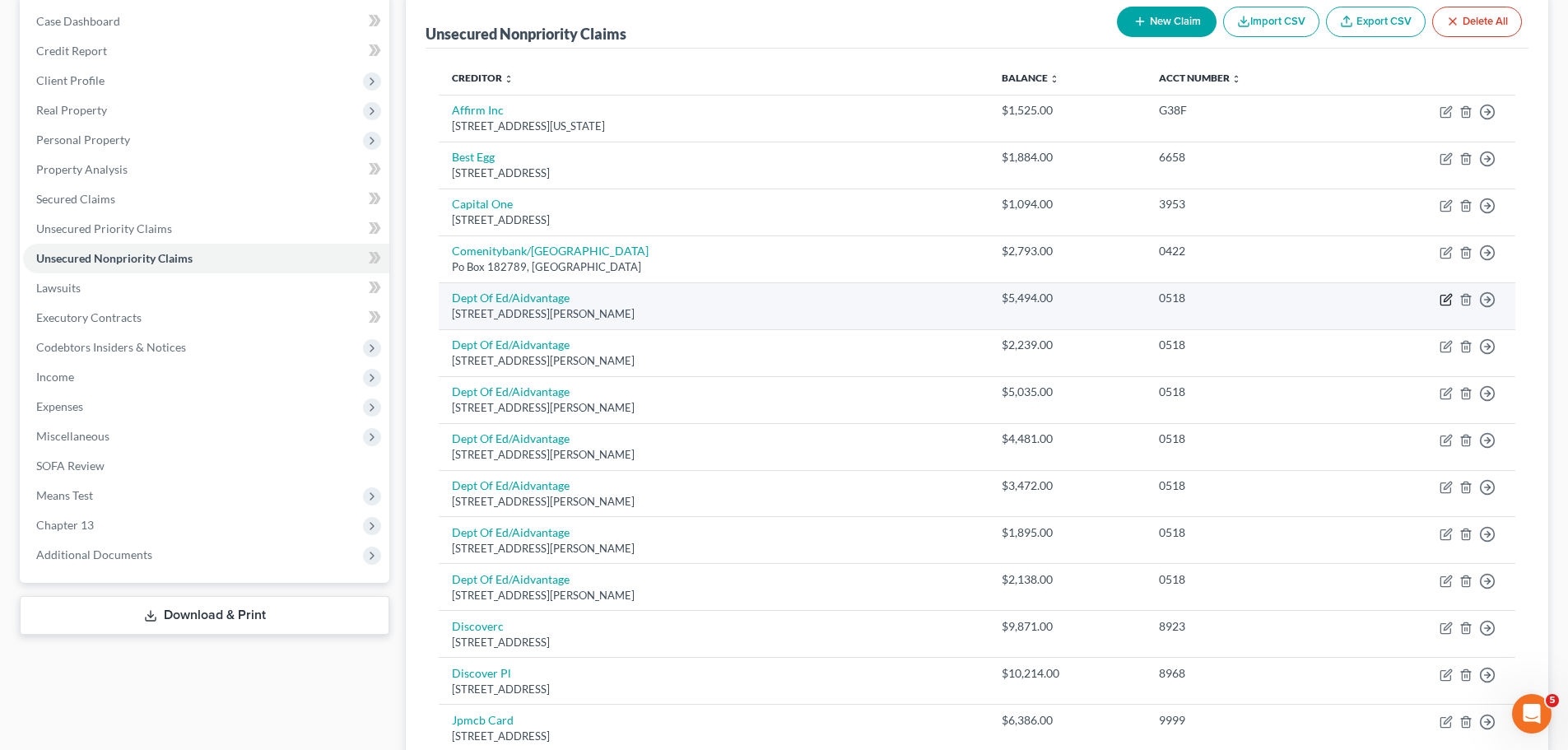
click at [1445, 297] on icon "button" at bounding box center [1446, 299] width 13 height 13
select select "48"
select select "17"
select select "0"
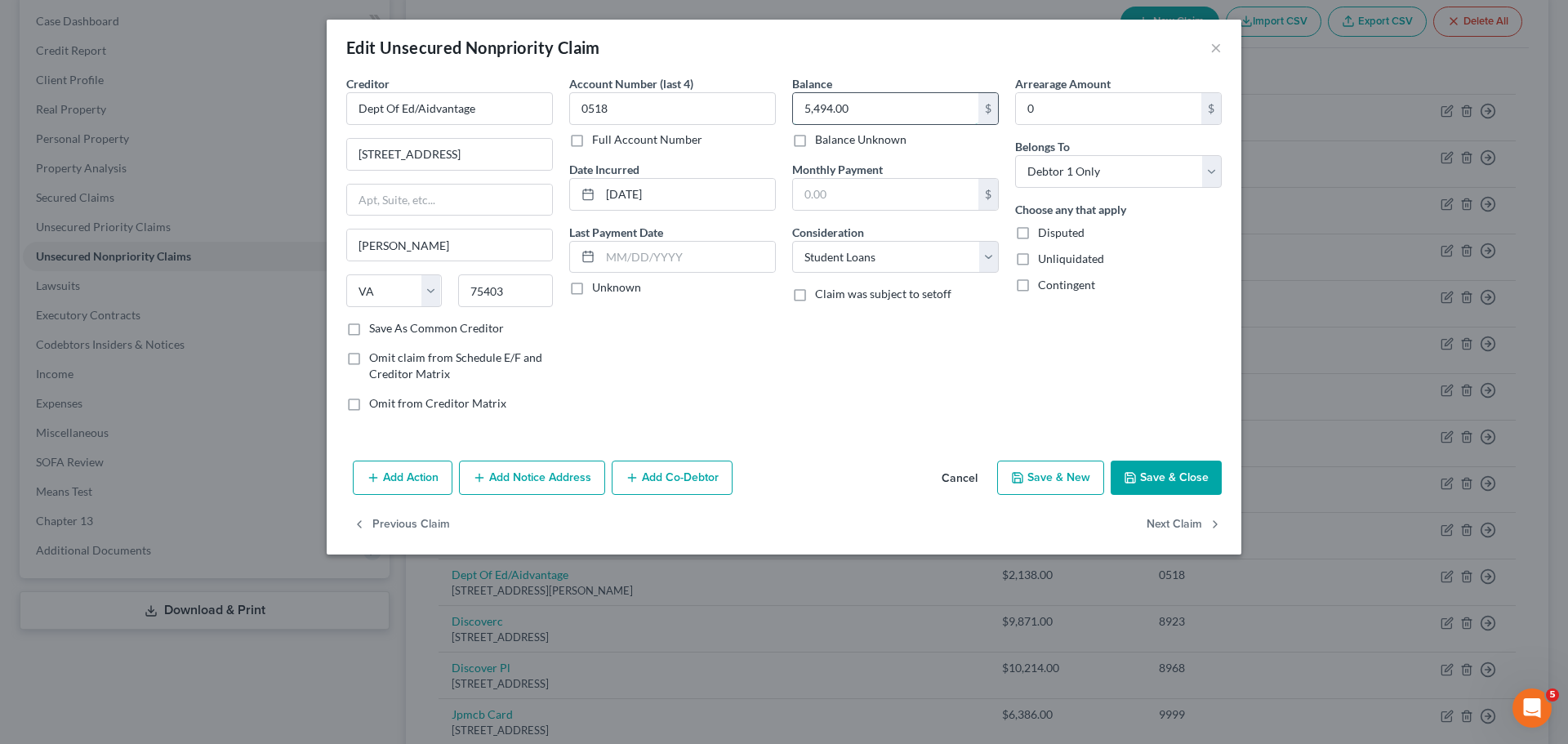
click at [847, 106] on input "5,494.00" at bounding box center [886, 109] width 185 height 31
click at [892, 366] on div "Balance 24,754.00 $ Balance Unknown Balance Undetermined 24,754 $ Balance Unkno…" at bounding box center [895, 250] width 223 height 350
click at [1154, 487] on button "Save & Close" at bounding box center [1165, 477] width 111 height 34
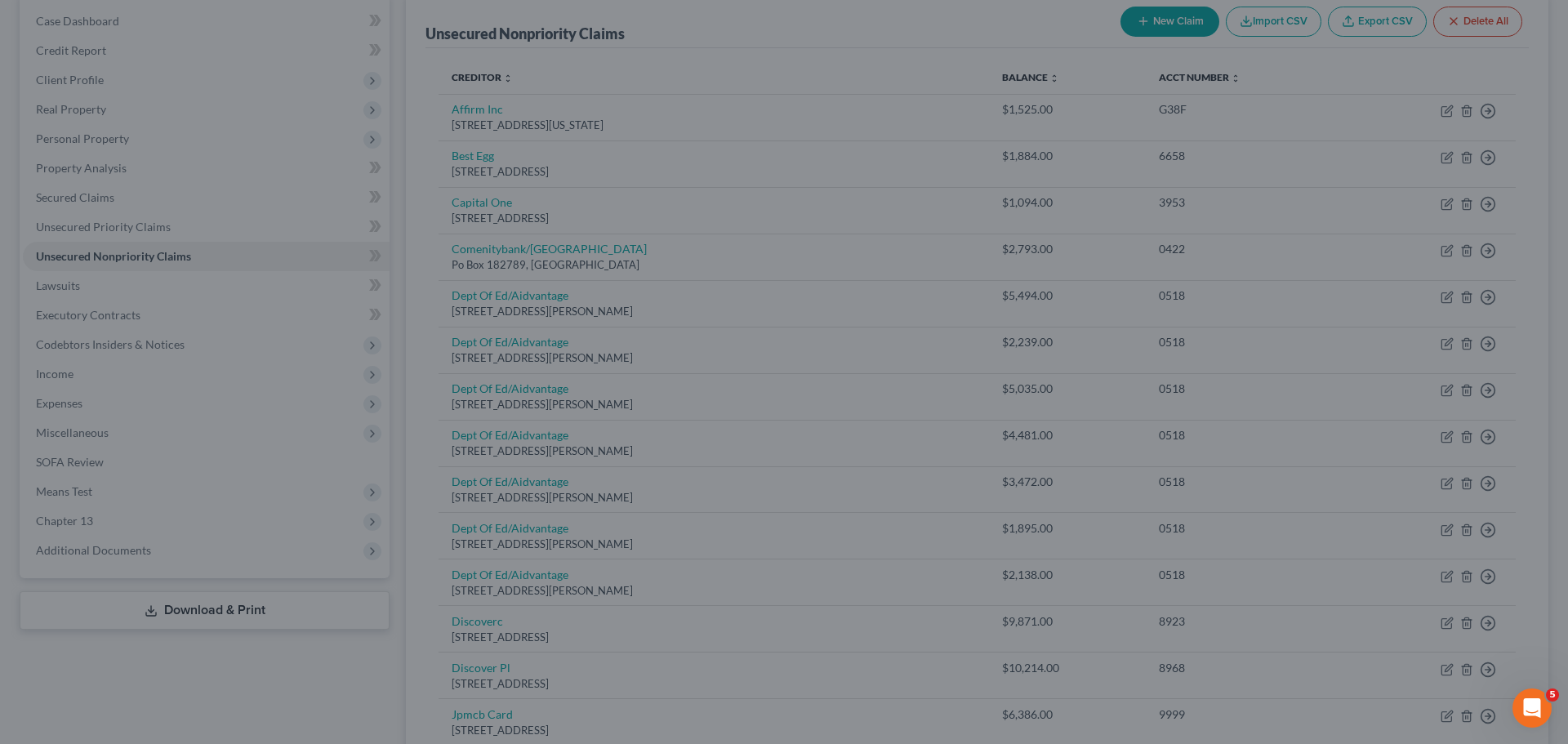
type input "24,754.00"
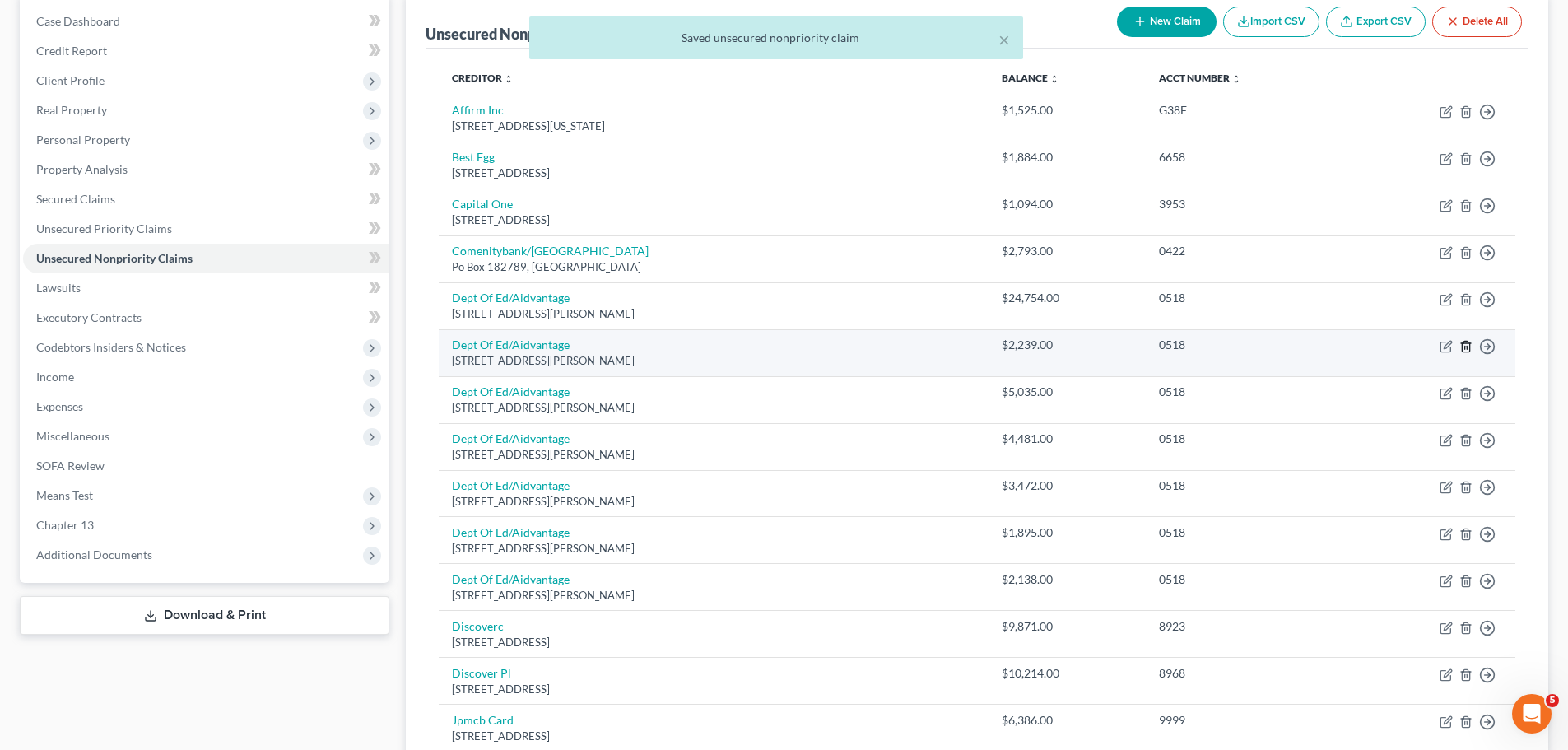
click at [1469, 345] on icon "button" at bounding box center [1465, 346] width 7 height 11
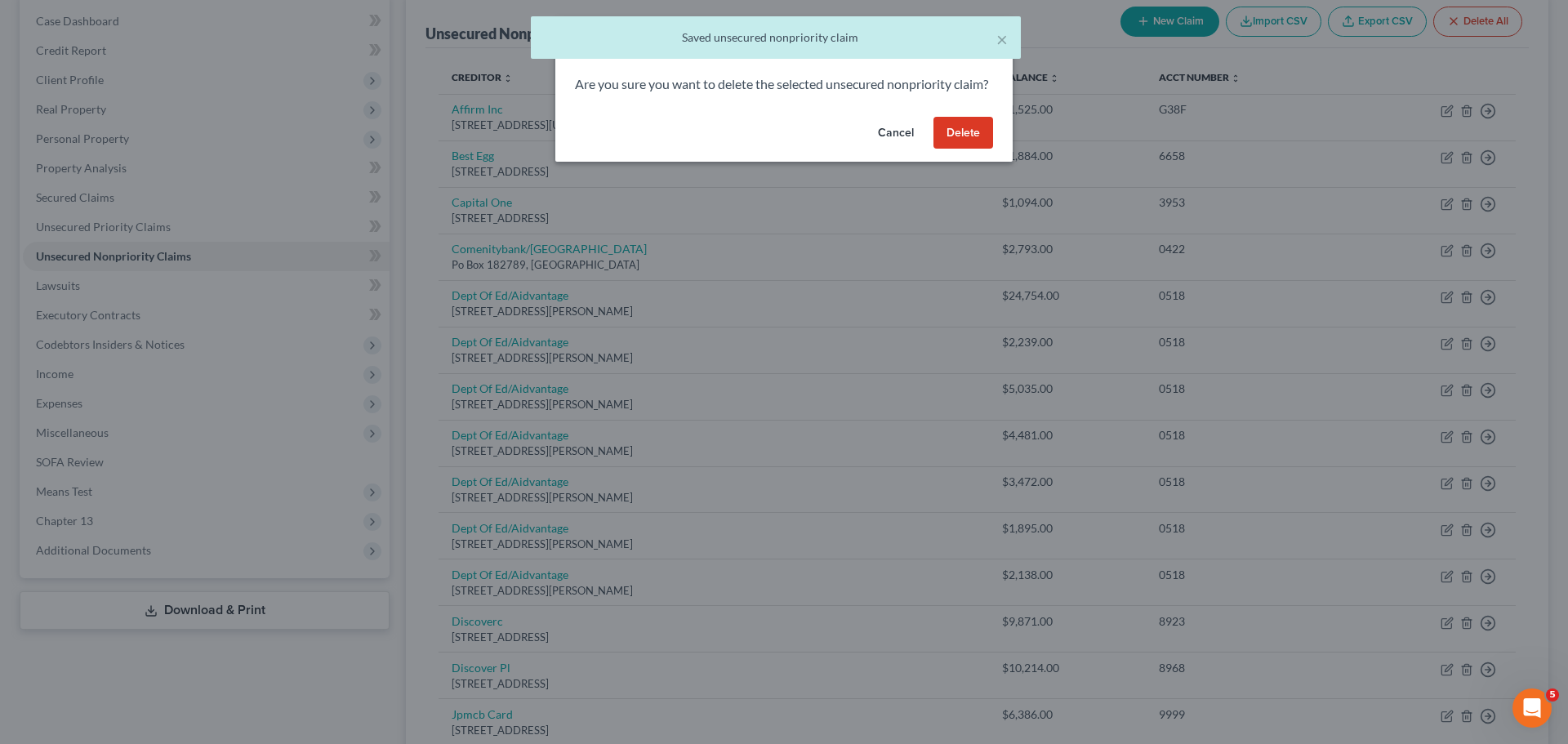
click at [962, 137] on button "Delete" at bounding box center [963, 133] width 60 height 33
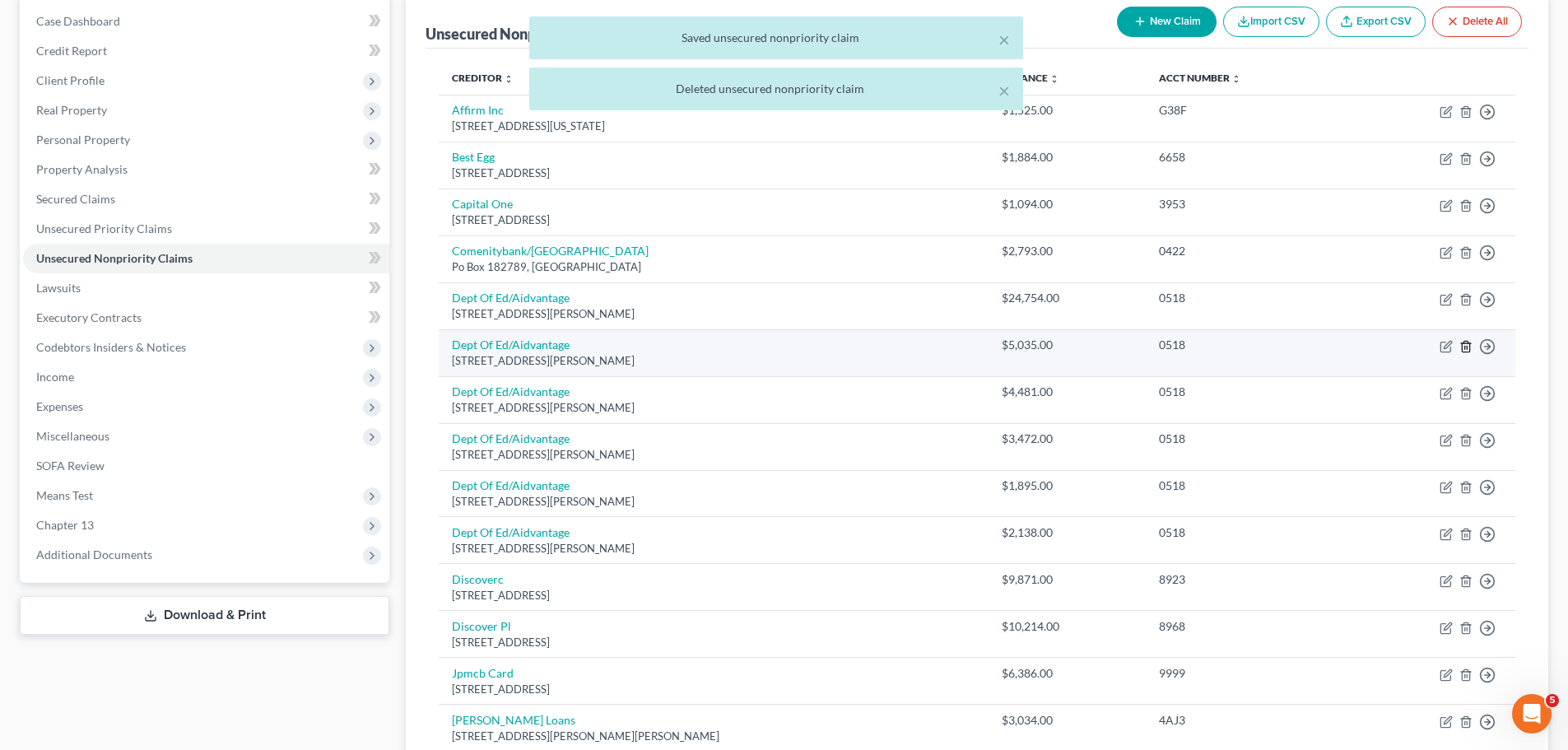
click at [1465, 345] on icon "button" at bounding box center [1466, 346] width 13 height 13
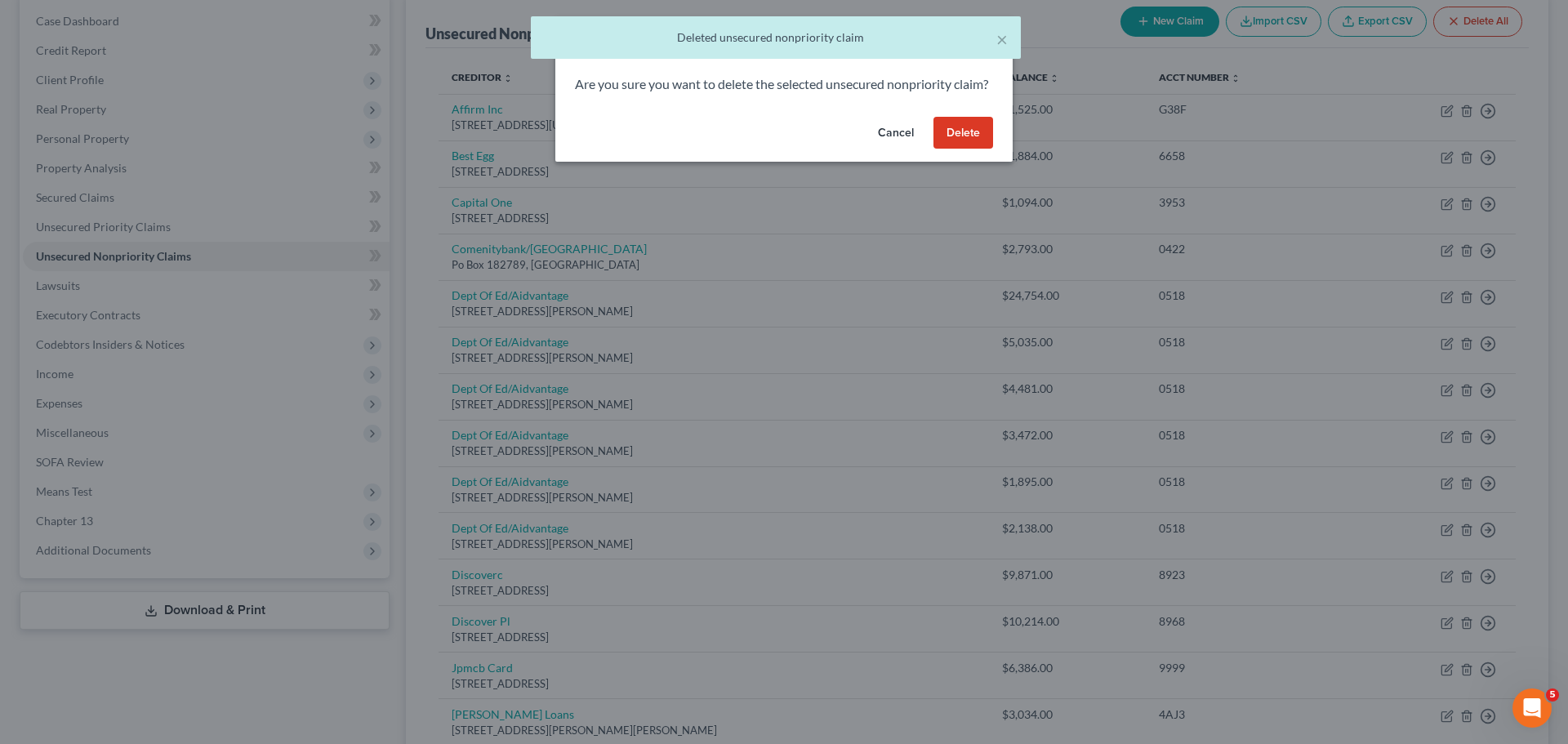
click at [974, 162] on div "Cancel Delete" at bounding box center [783, 136] width 457 height 52
click at [972, 149] on button "Delete" at bounding box center [963, 133] width 60 height 33
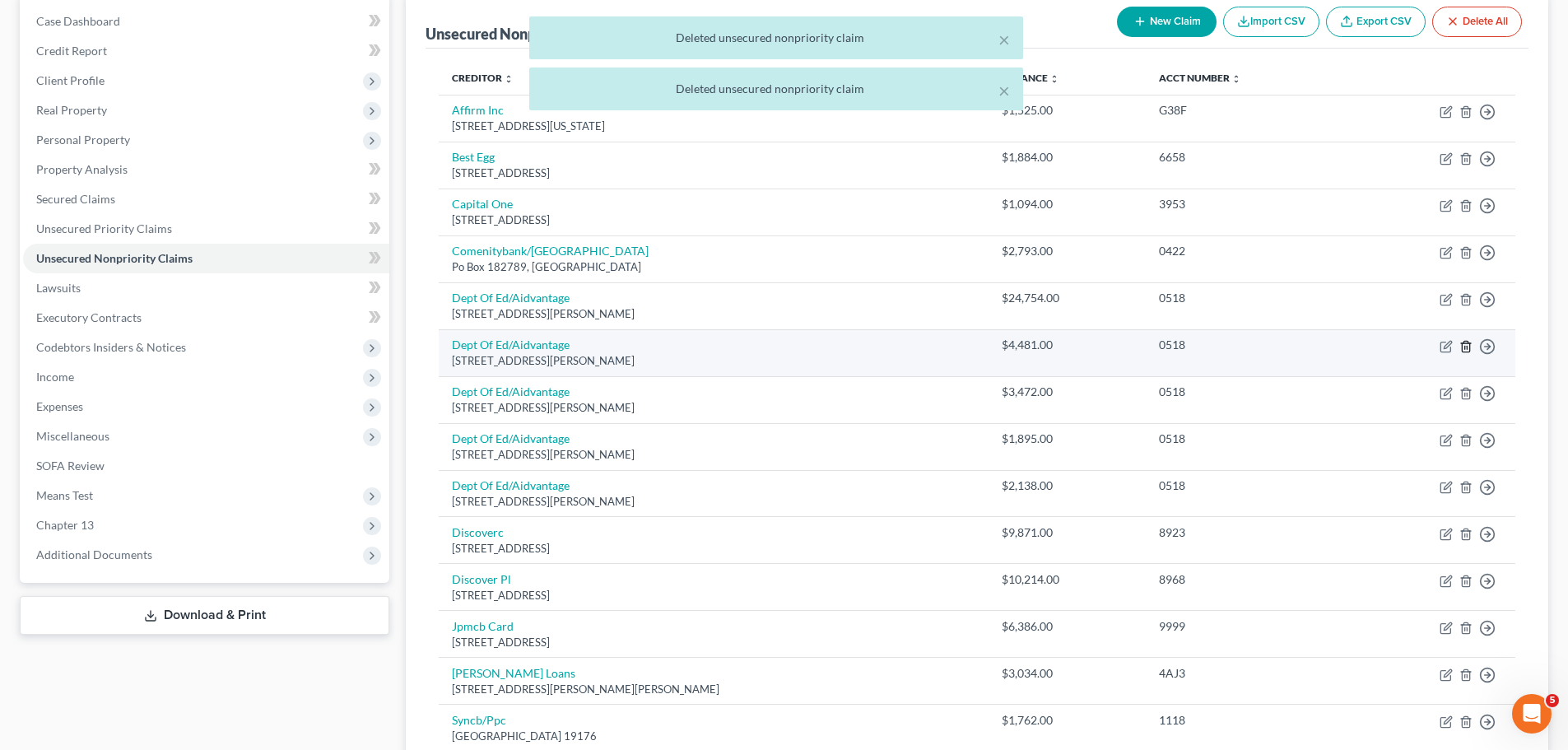
click at [1470, 340] on icon "button" at bounding box center [1466, 346] width 13 height 13
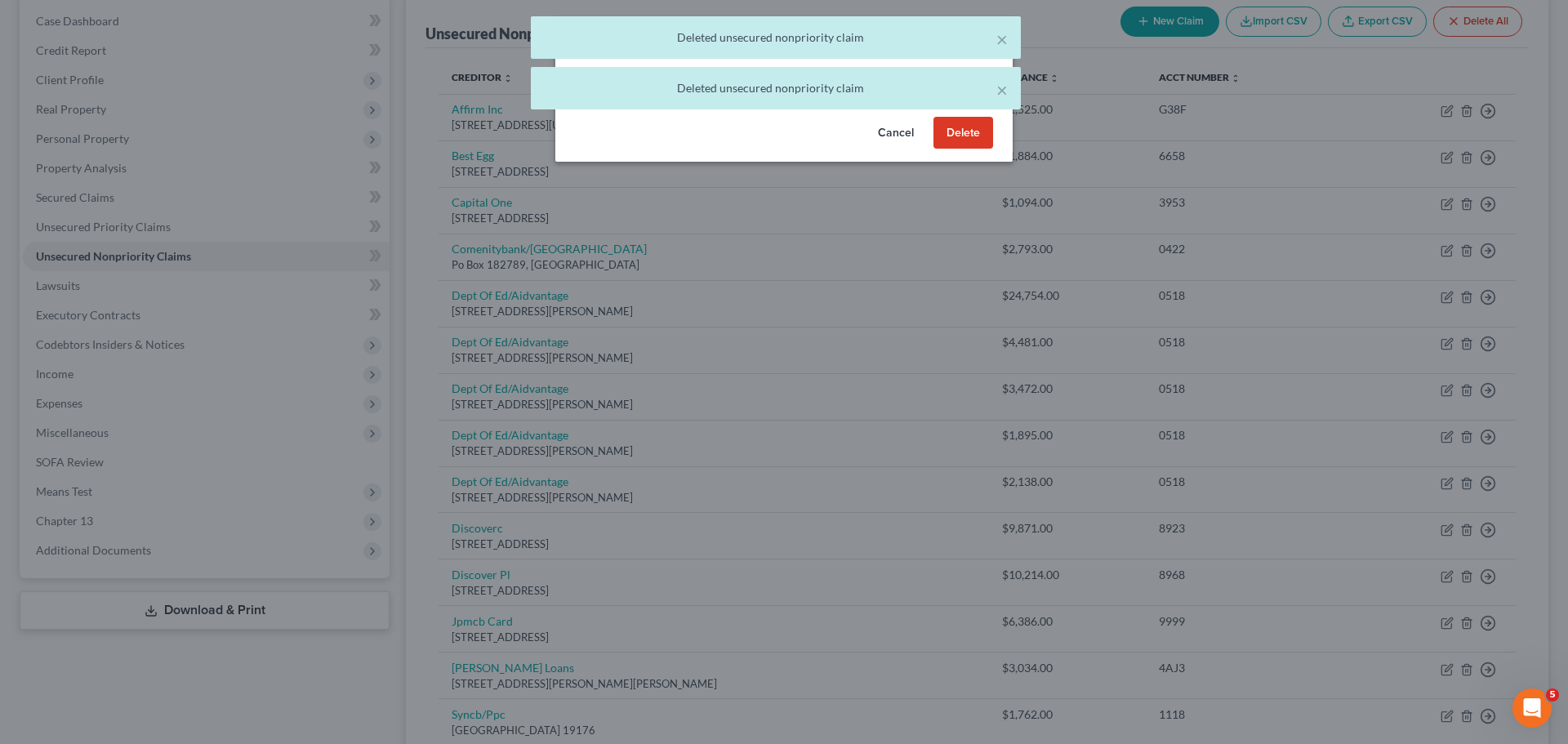
click at [954, 143] on button "Delete" at bounding box center [963, 133] width 60 height 33
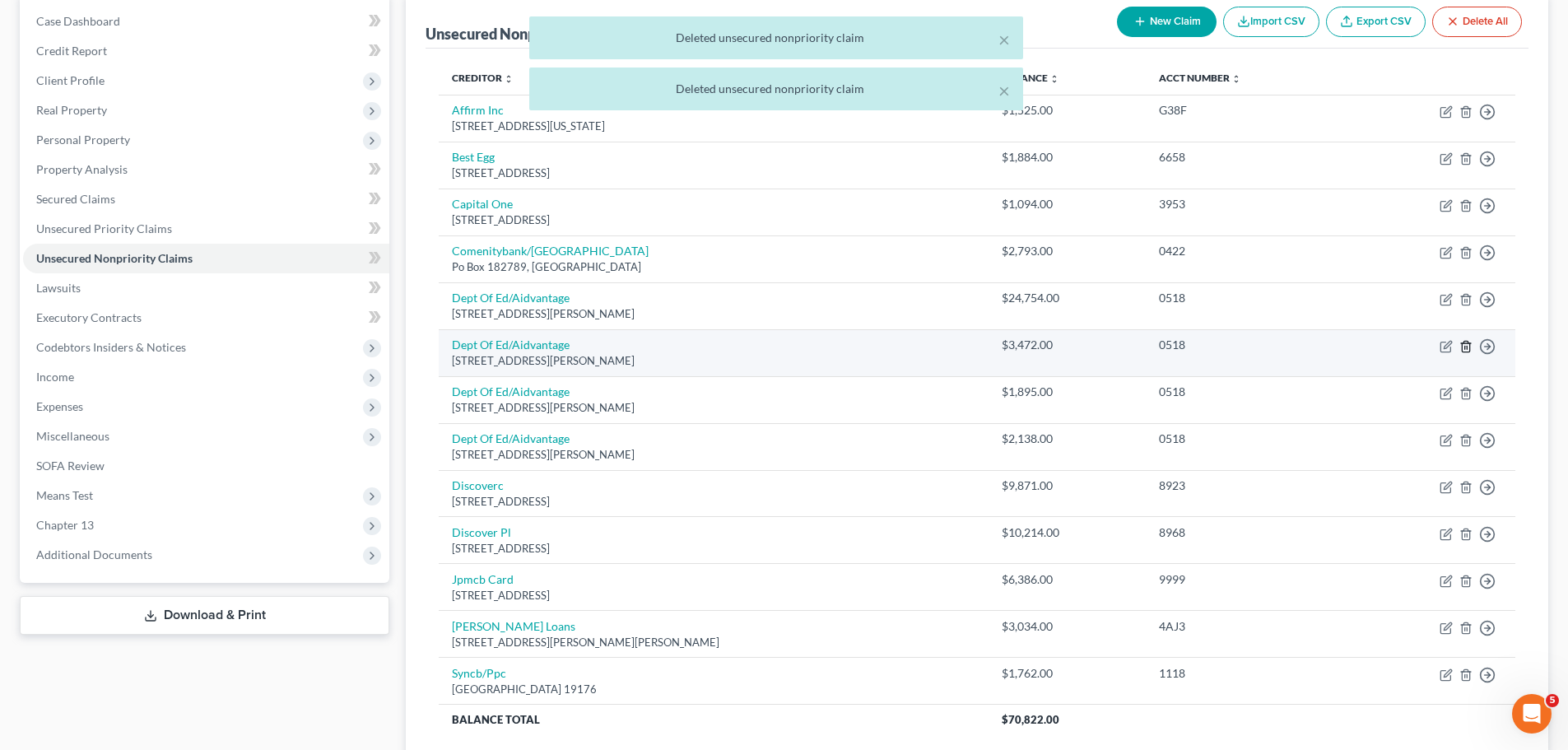
click at [1466, 341] on icon "button" at bounding box center [1465, 346] width 7 height 11
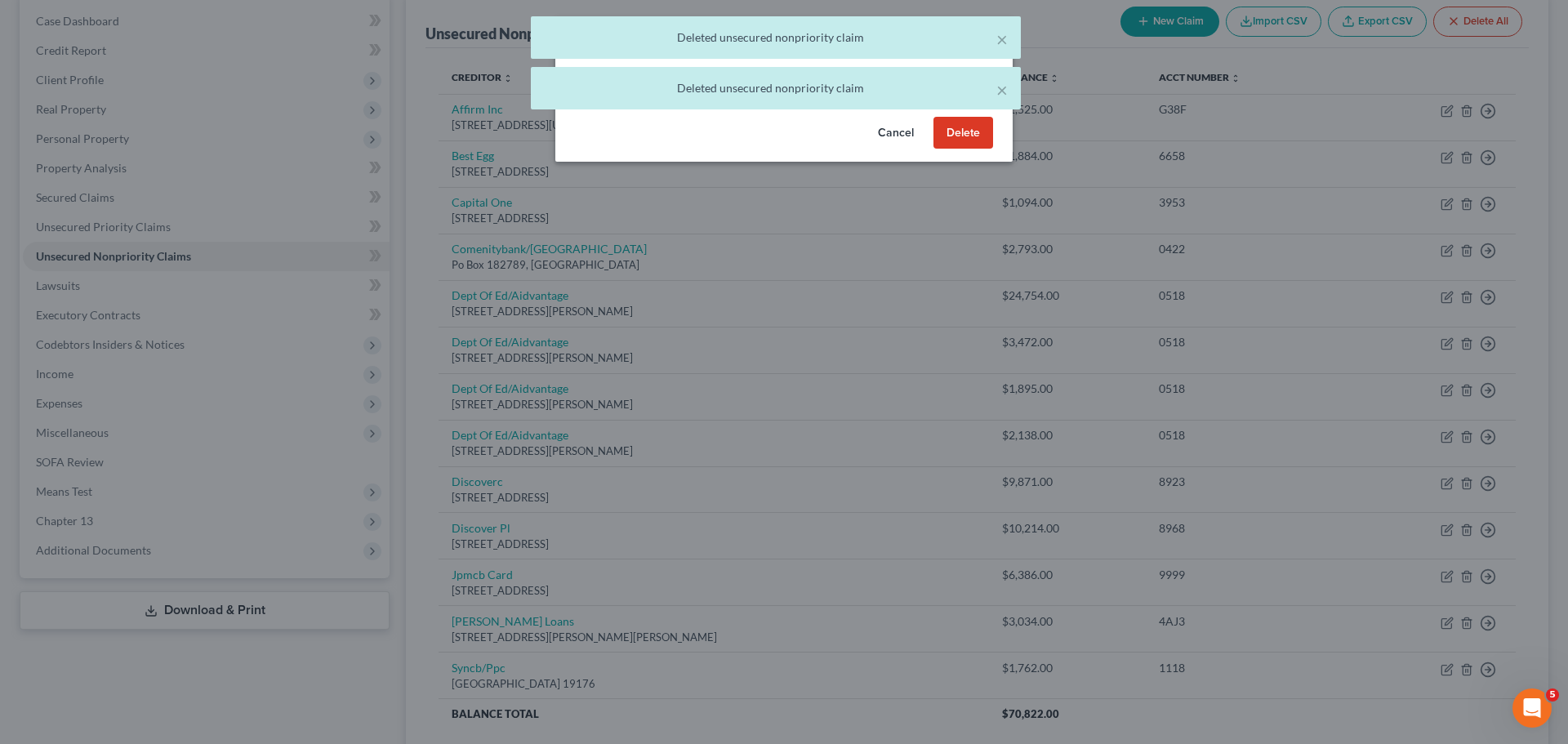
click at [976, 149] on button "Delete" at bounding box center [963, 133] width 60 height 33
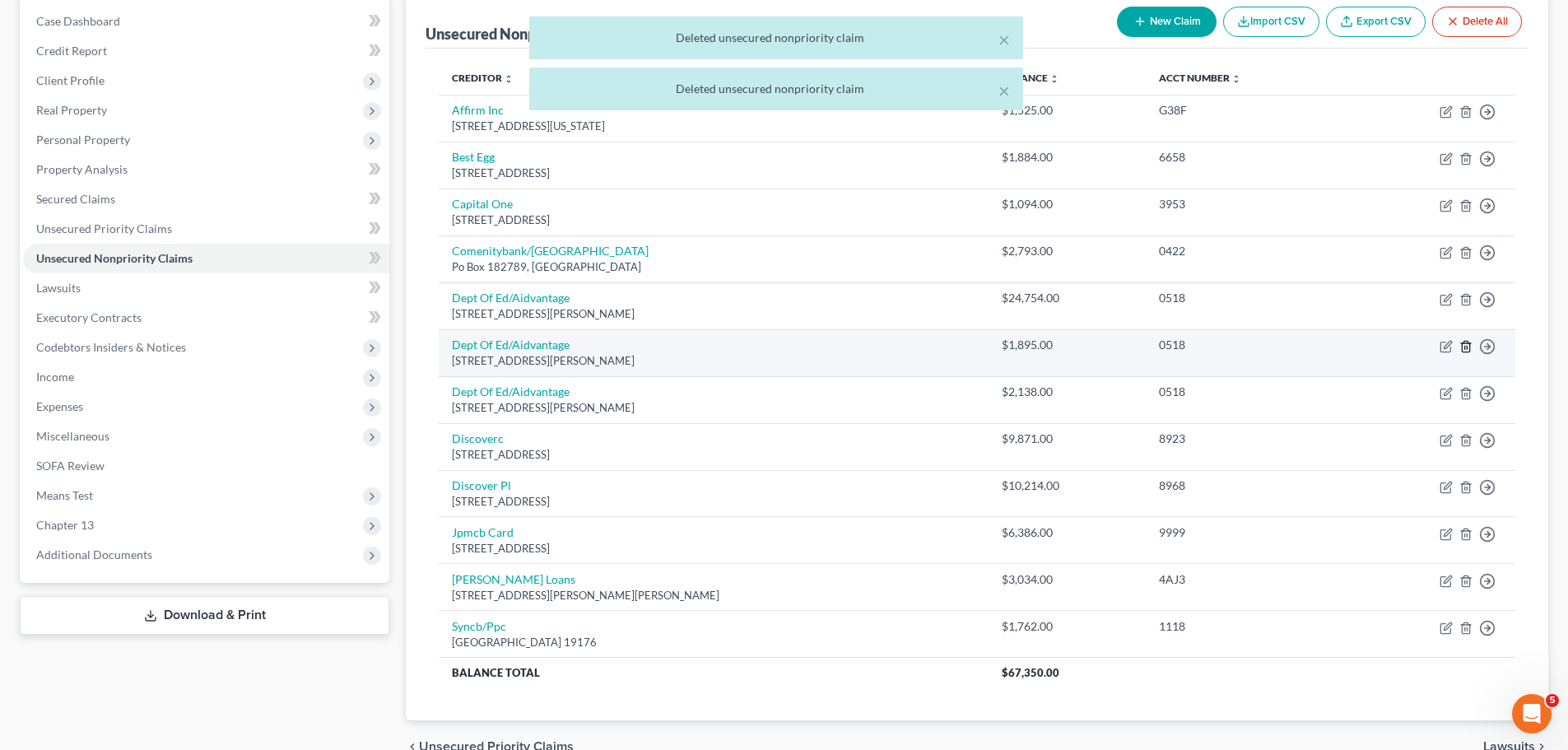
click at [1465, 340] on icon "button" at bounding box center [1466, 346] width 13 height 13
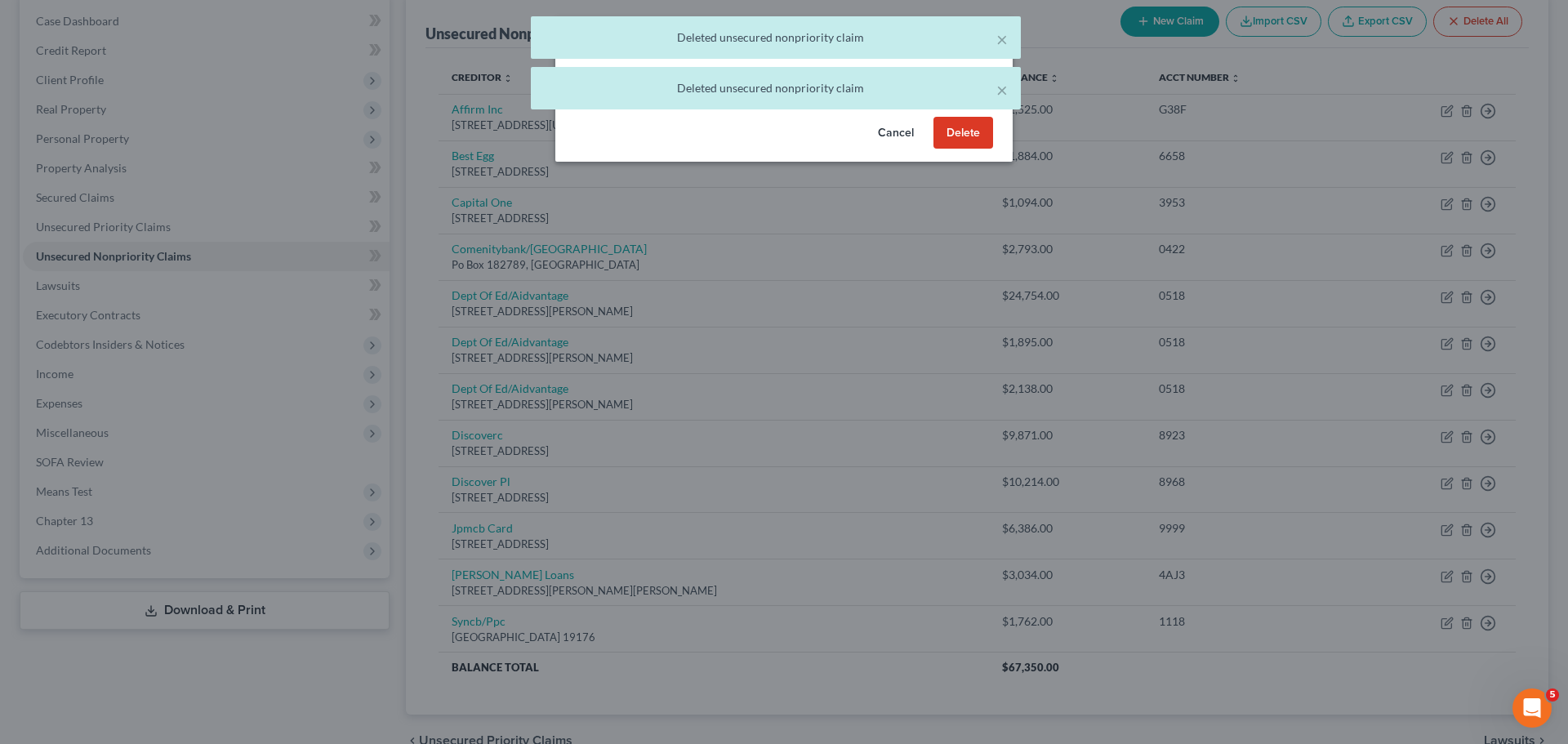
click at [981, 149] on button "Delete" at bounding box center [963, 133] width 60 height 33
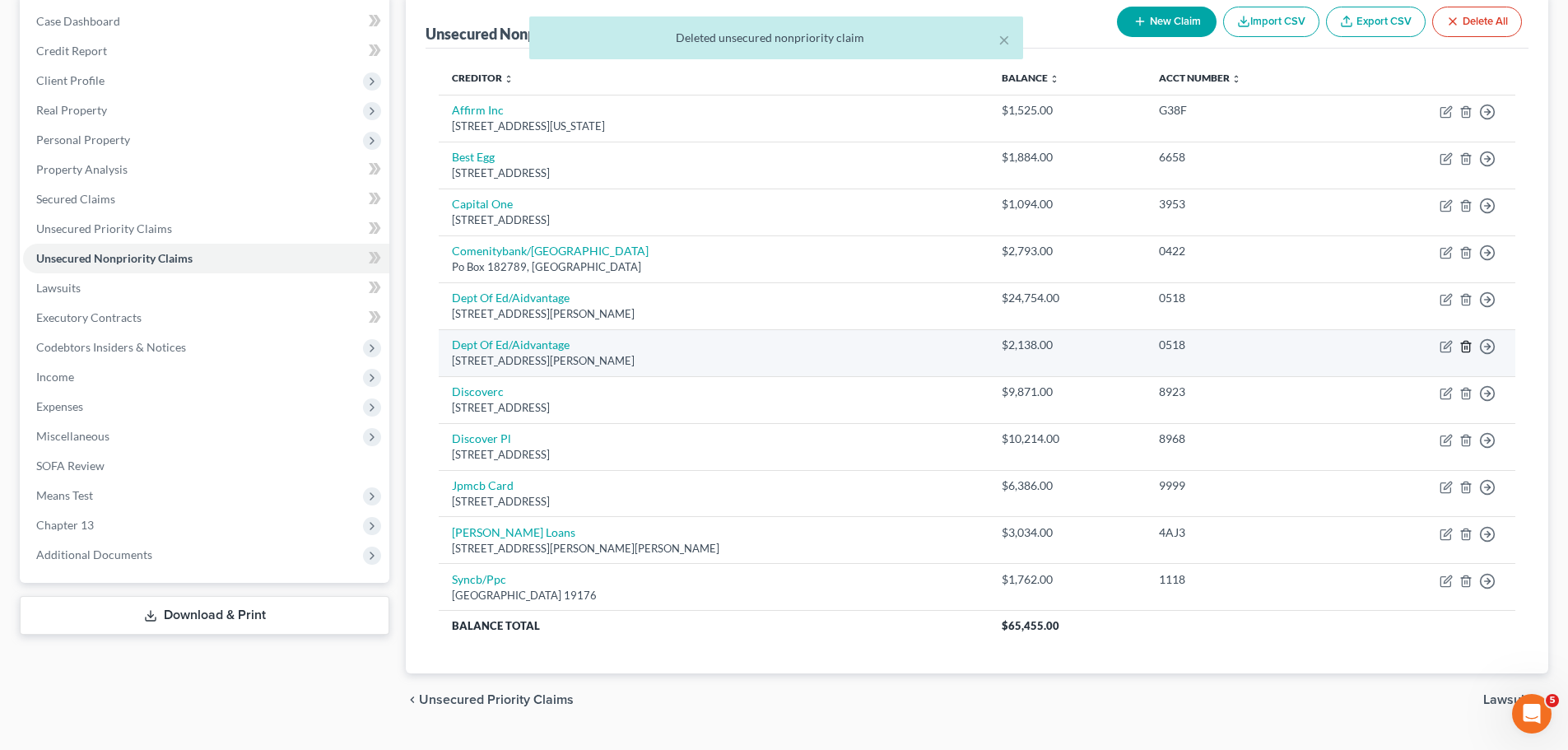
click at [1466, 347] on icon "button" at bounding box center [1466, 346] width 13 height 13
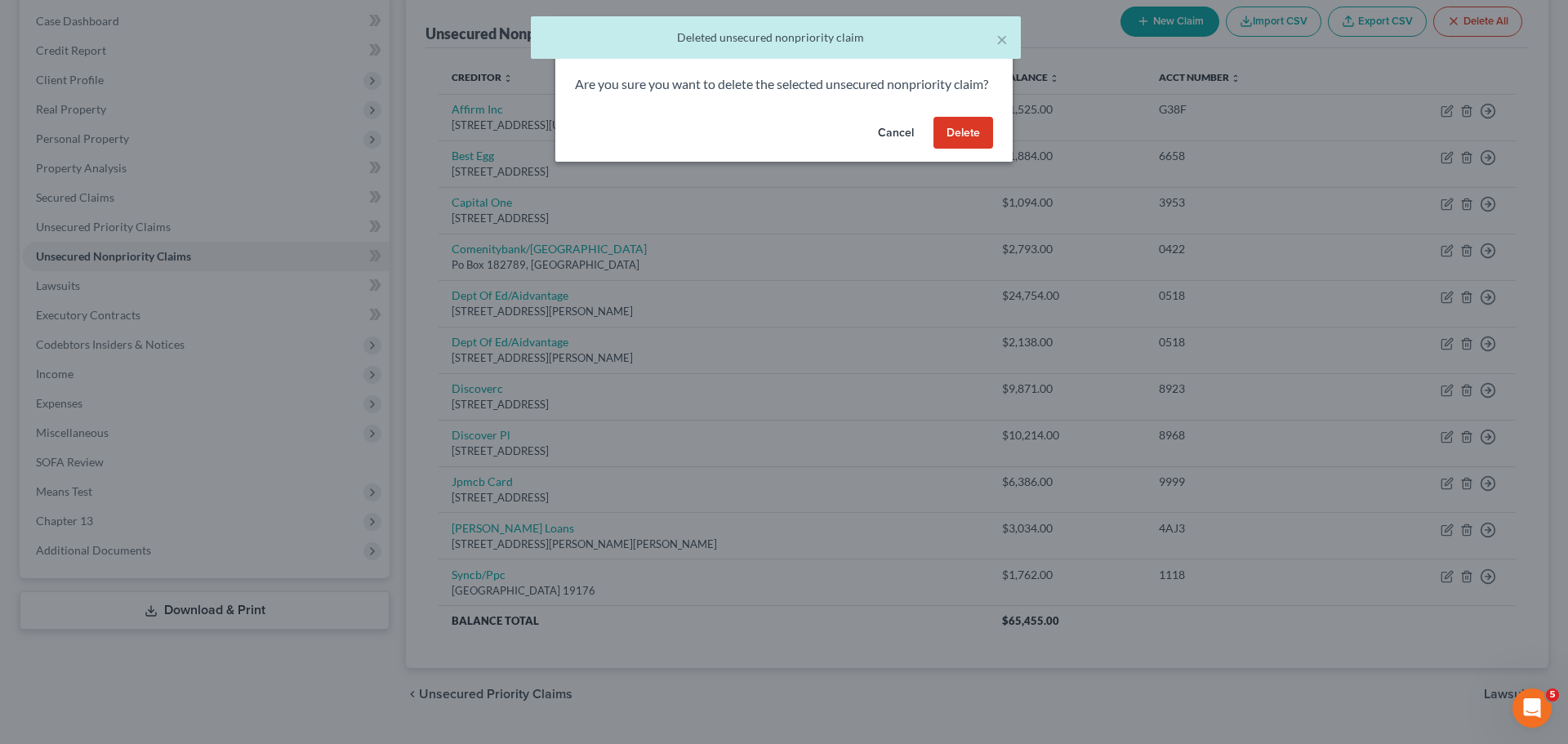
click at [978, 149] on button "Delete" at bounding box center [963, 133] width 60 height 33
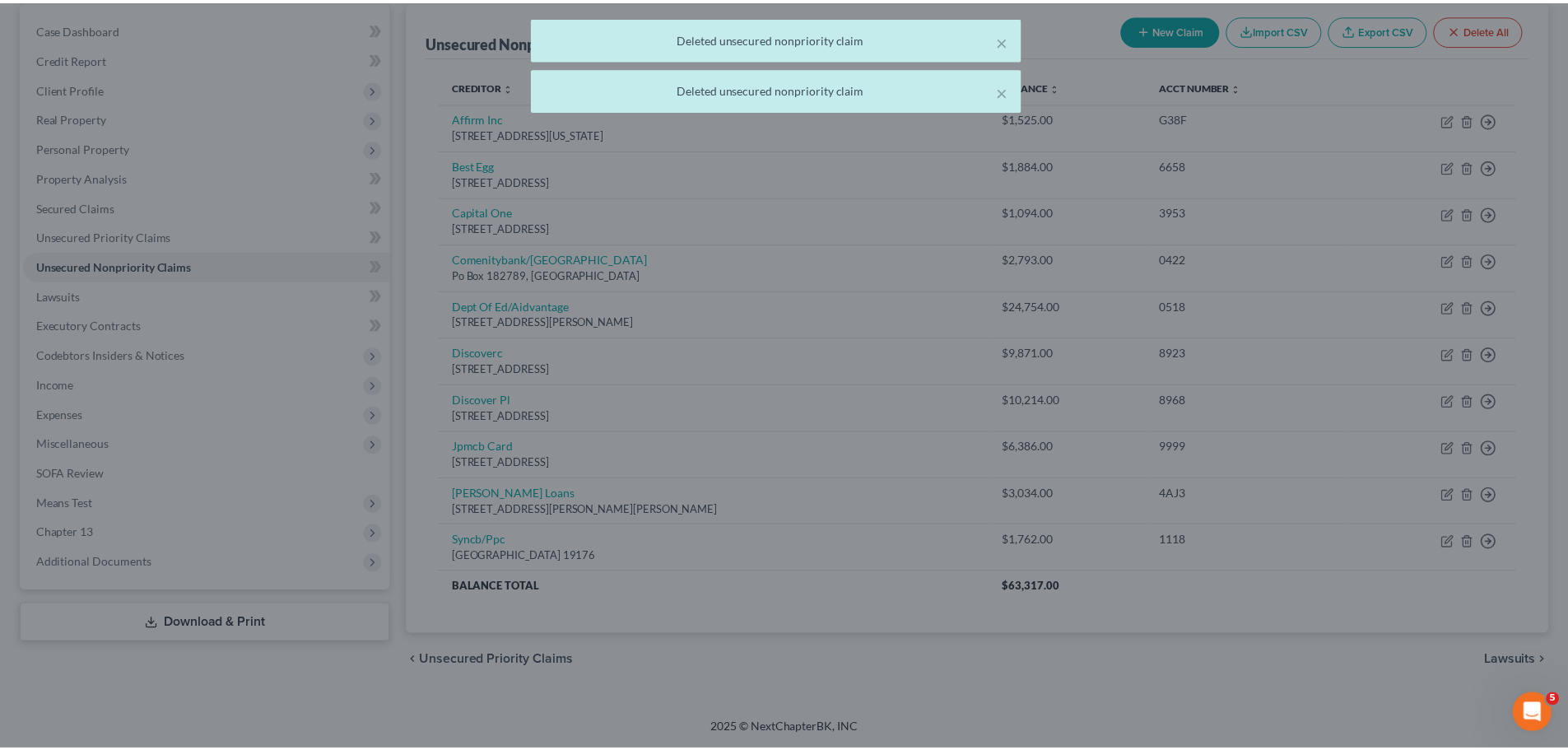
scroll to position [156, 0]
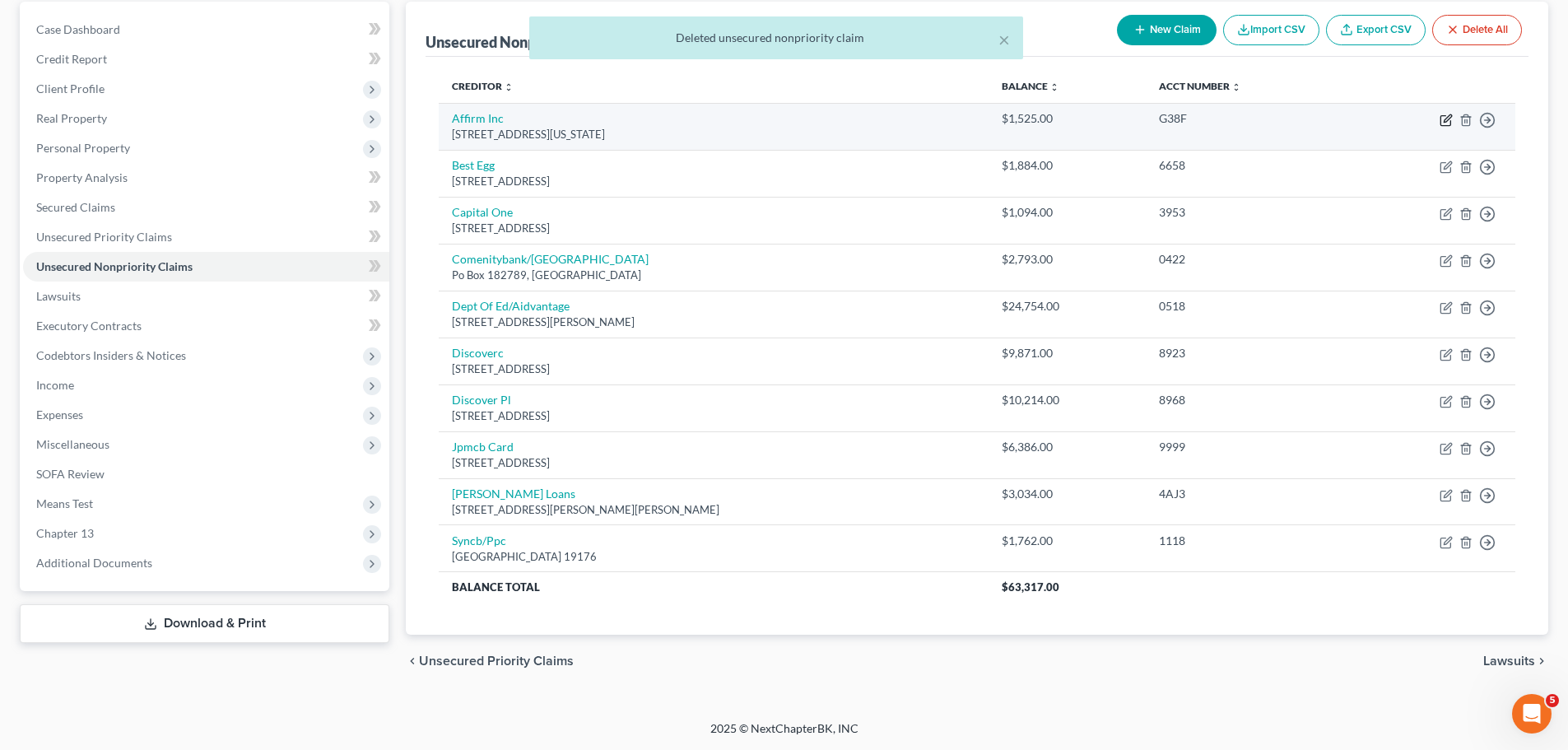
click at [1448, 123] on icon "button" at bounding box center [1446, 120] width 13 height 13
select select "4"
select select "10"
select select "0"
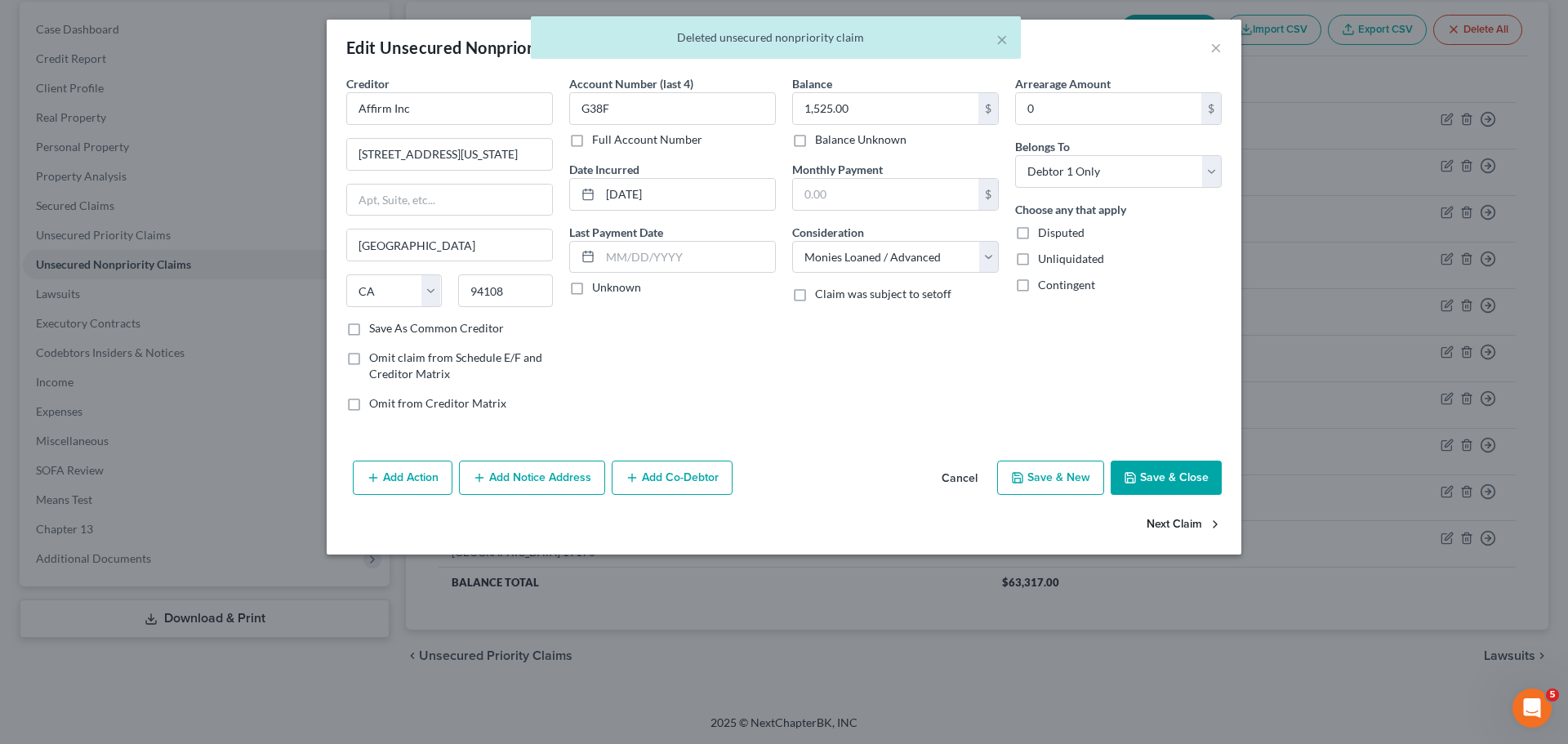
click at [1187, 531] on button "Next Claim" at bounding box center [1184, 524] width 75 height 34
select select "7"
select select "10"
select select "0"
click at [1187, 531] on button "Next Claim" at bounding box center [1184, 524] width 75 height 34
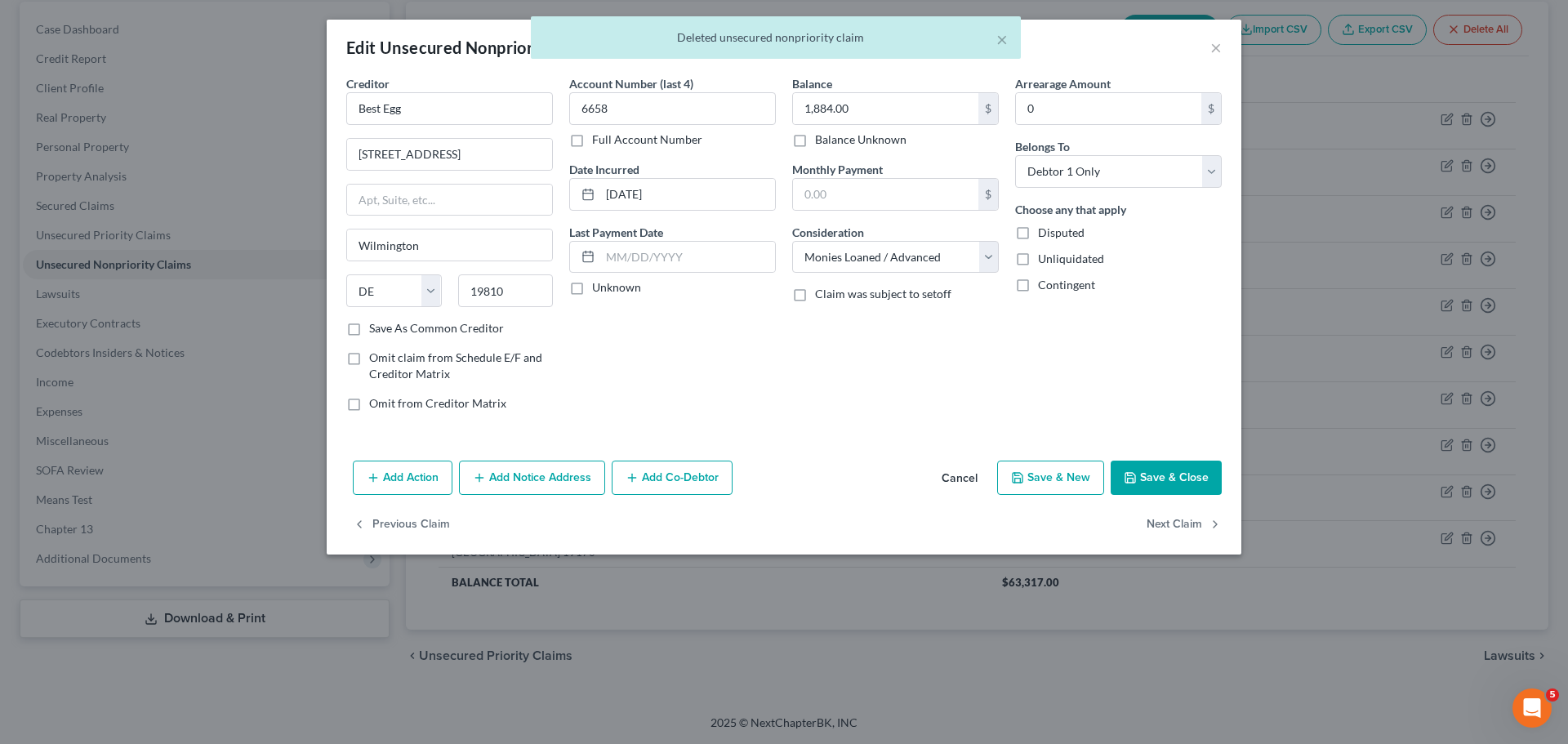
select select "46"
select select "2"
select select "0"
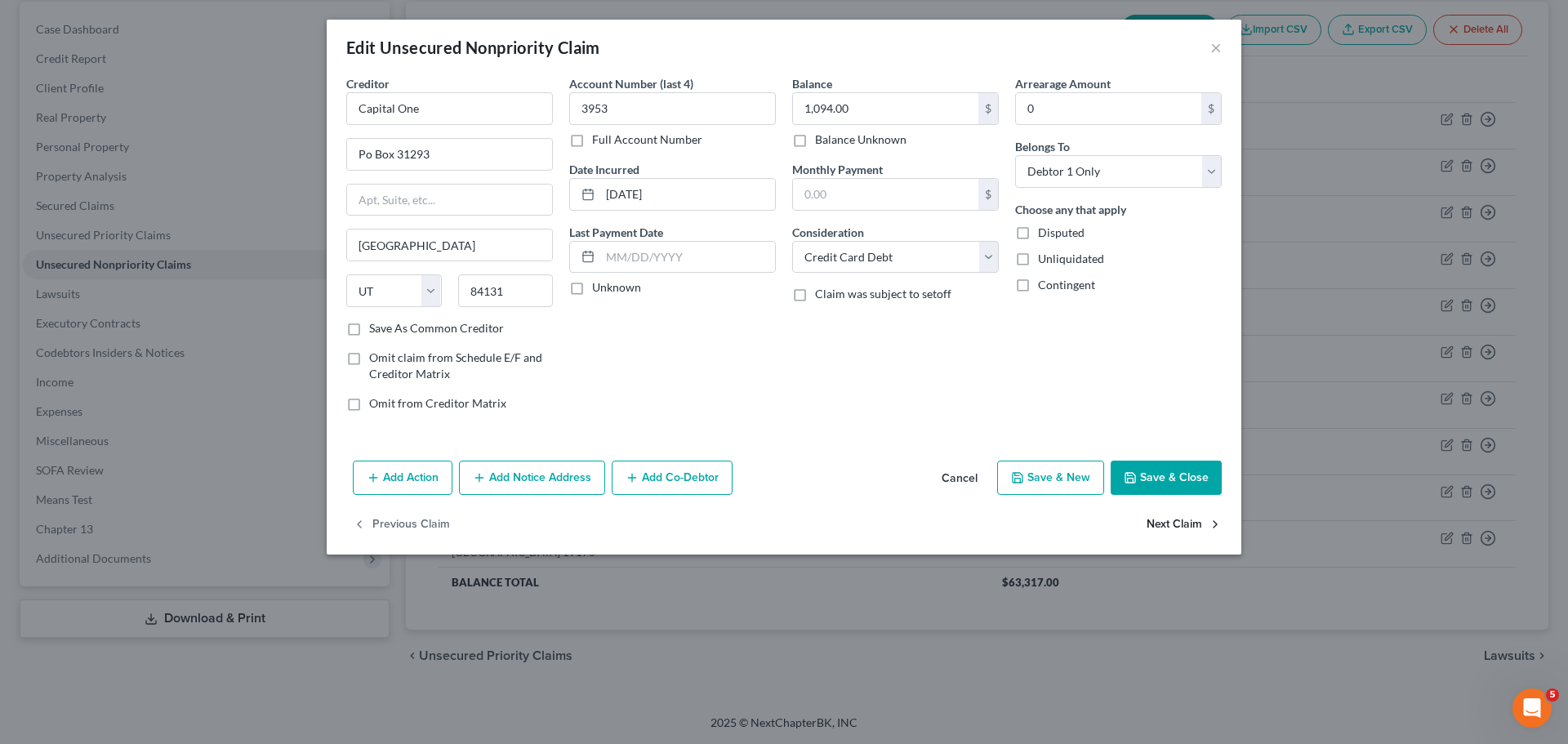
click at [1187, 531] on button "Next Claim" at bounding box center [1184, 524] width 75 height 34
select select "36"
select select "2"
select select "0"
click at [1187, 531] on button "Next Claim" at bounding box center [1184, 524] width 75 height 34
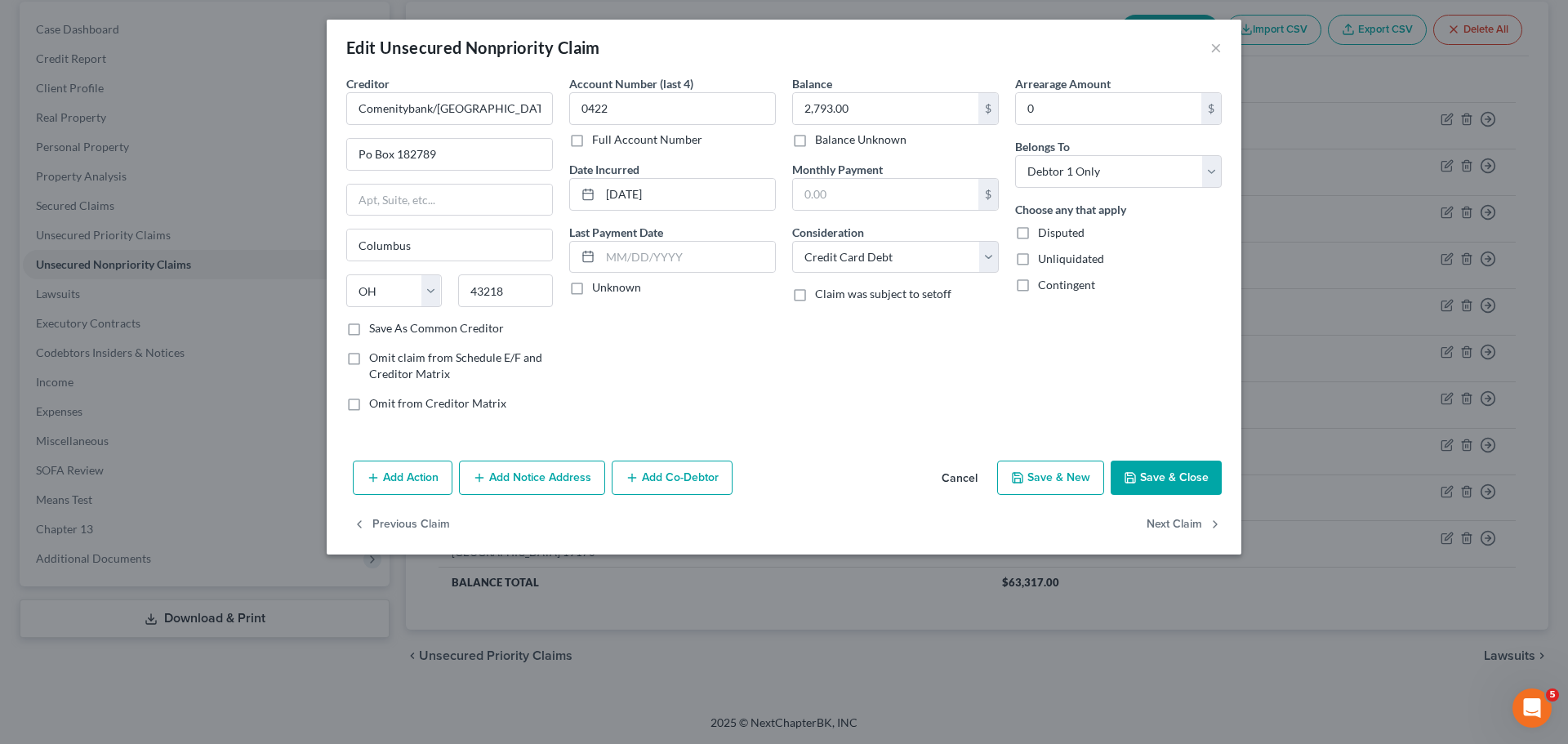
select select "48"
select select "17"
select select "0"
click at [1187, 531] on button "Next Claim" at bounding box center [1184, 524] width 75 height 34
select select "46"
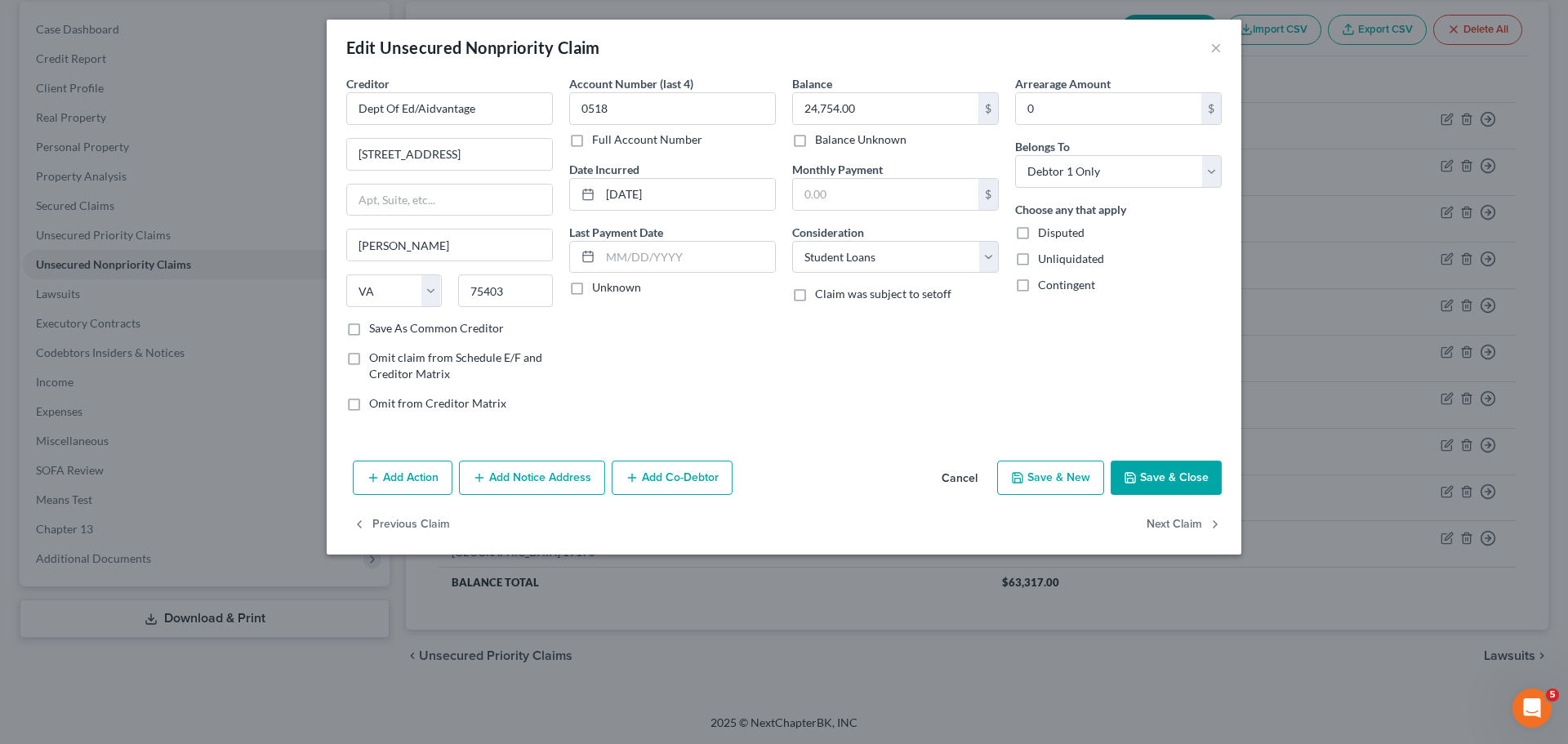
select select "2"
select select "0"
click at [1187, 531] on button "Next Claim" at bounding box center [1184, 524] width 75 height 34
select select "46"
select select "10"
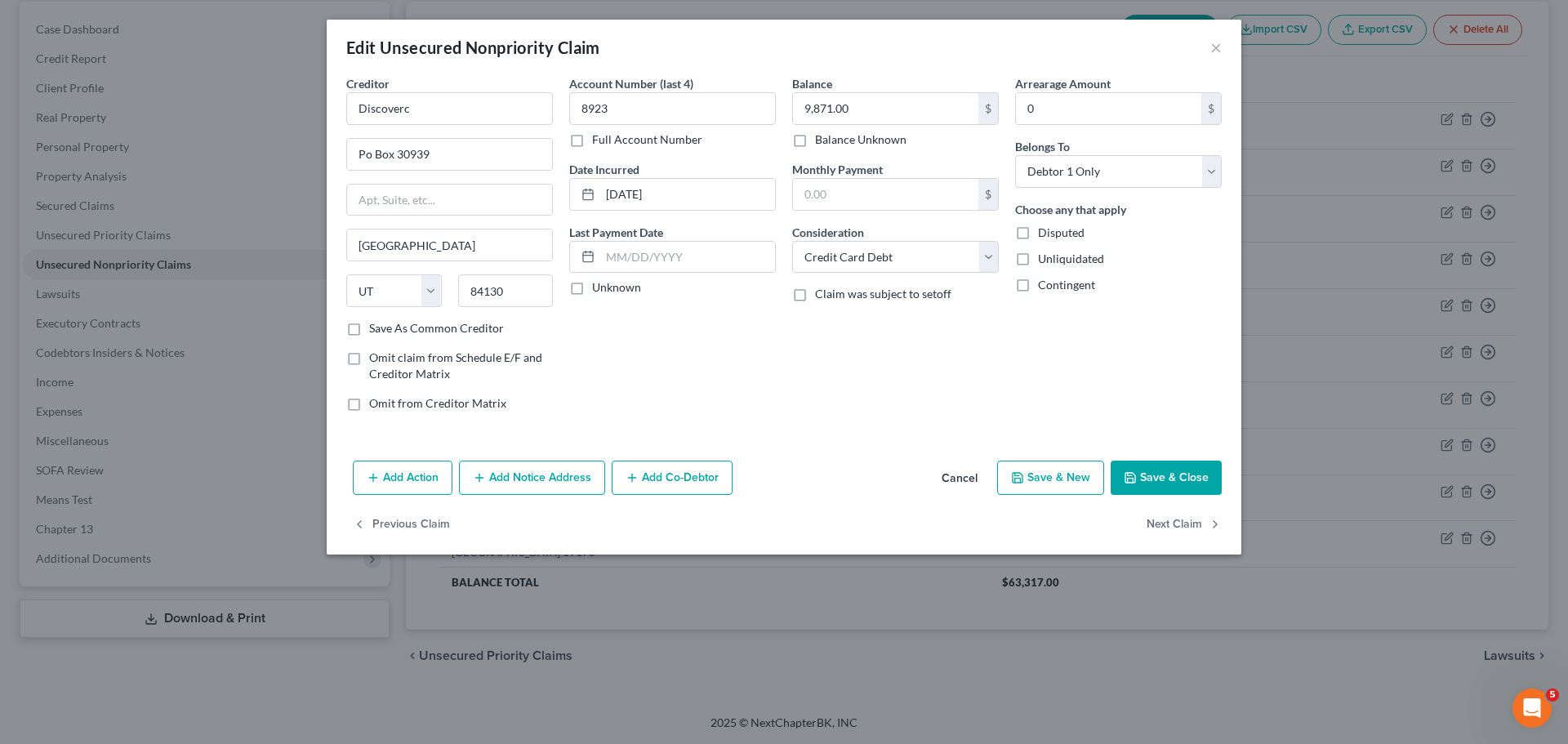
select select "0"
click at [1187, 531] on button "Next Claim" at bounding box center [1184, 524] width 75 height 34
select select "7"
select select "2"
select select "0"
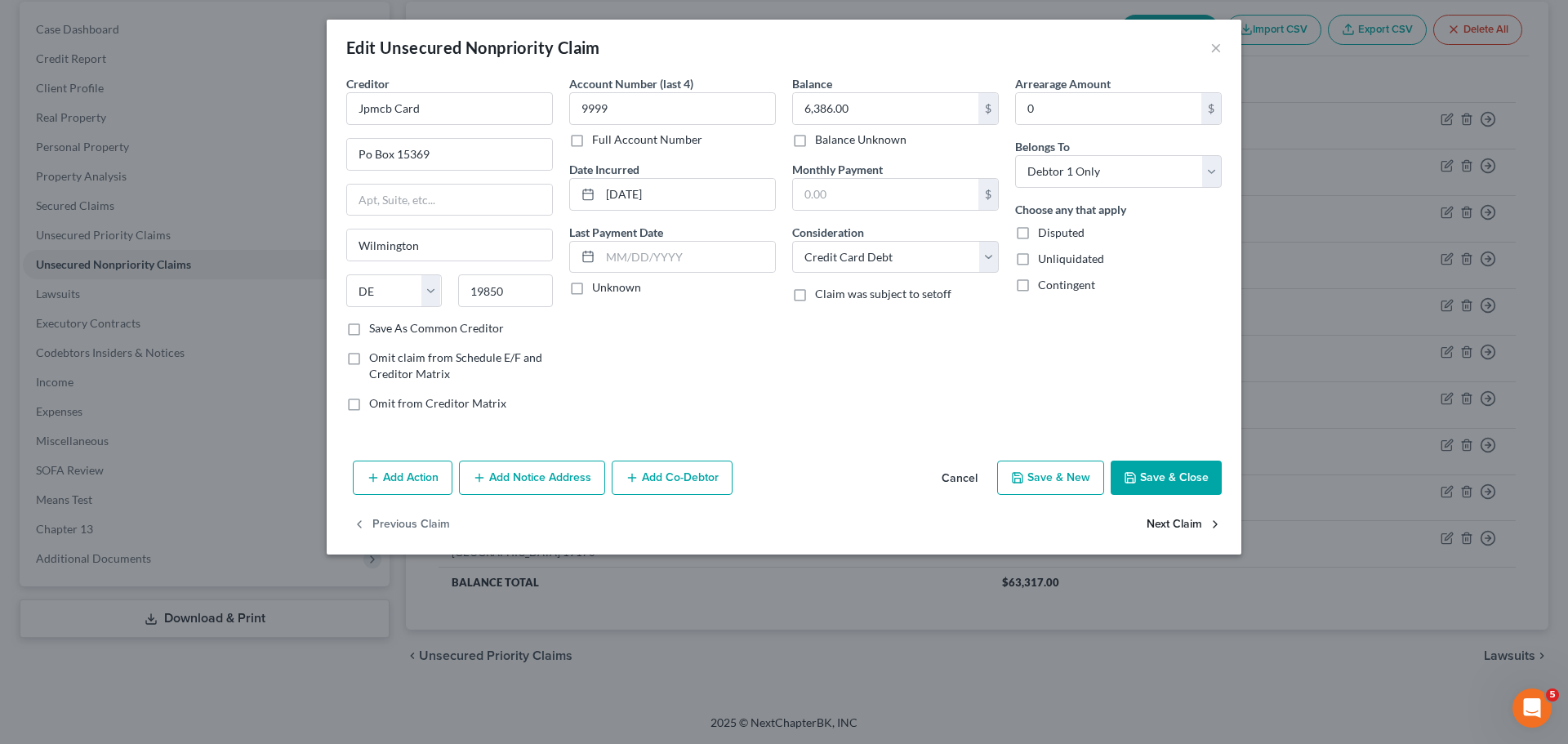
click at [1187, 531] on button "Next Claim" at bounding box center [1184, 524] width 75 height 34
select select "19"
select select "17"
select select "0"
click at [1188, 518] on button "Next Claim" at bounding box center [1184, 524] width 75 height 34
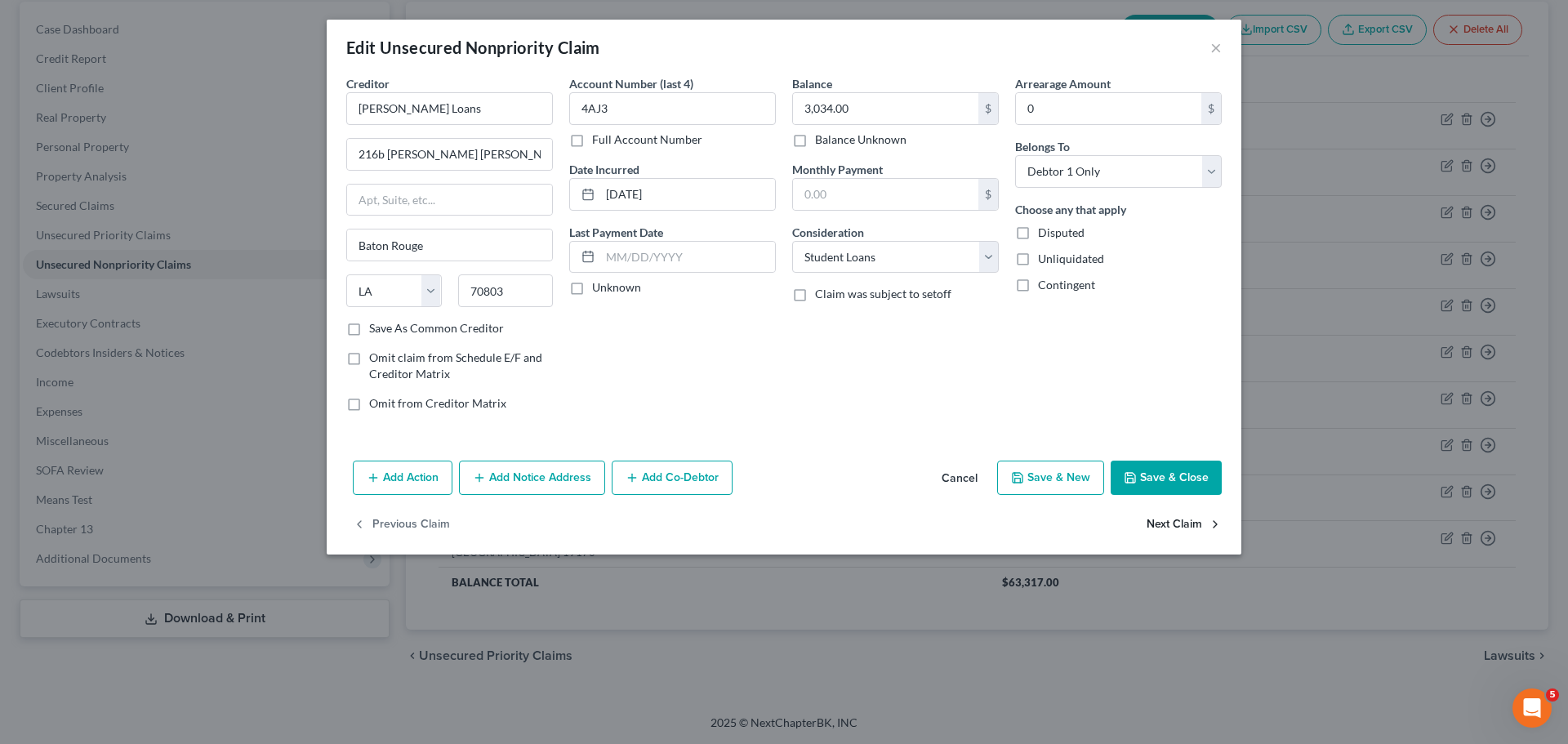
select select "39"
select select "2"
select select "0"
click at [1188, 518] on div "Previous Claim" at bounding box center [784, 531] width 914 height 48
click at [1170, 475] on button "Save & Close" at bounding box center [1165, 477] width 111 height 34
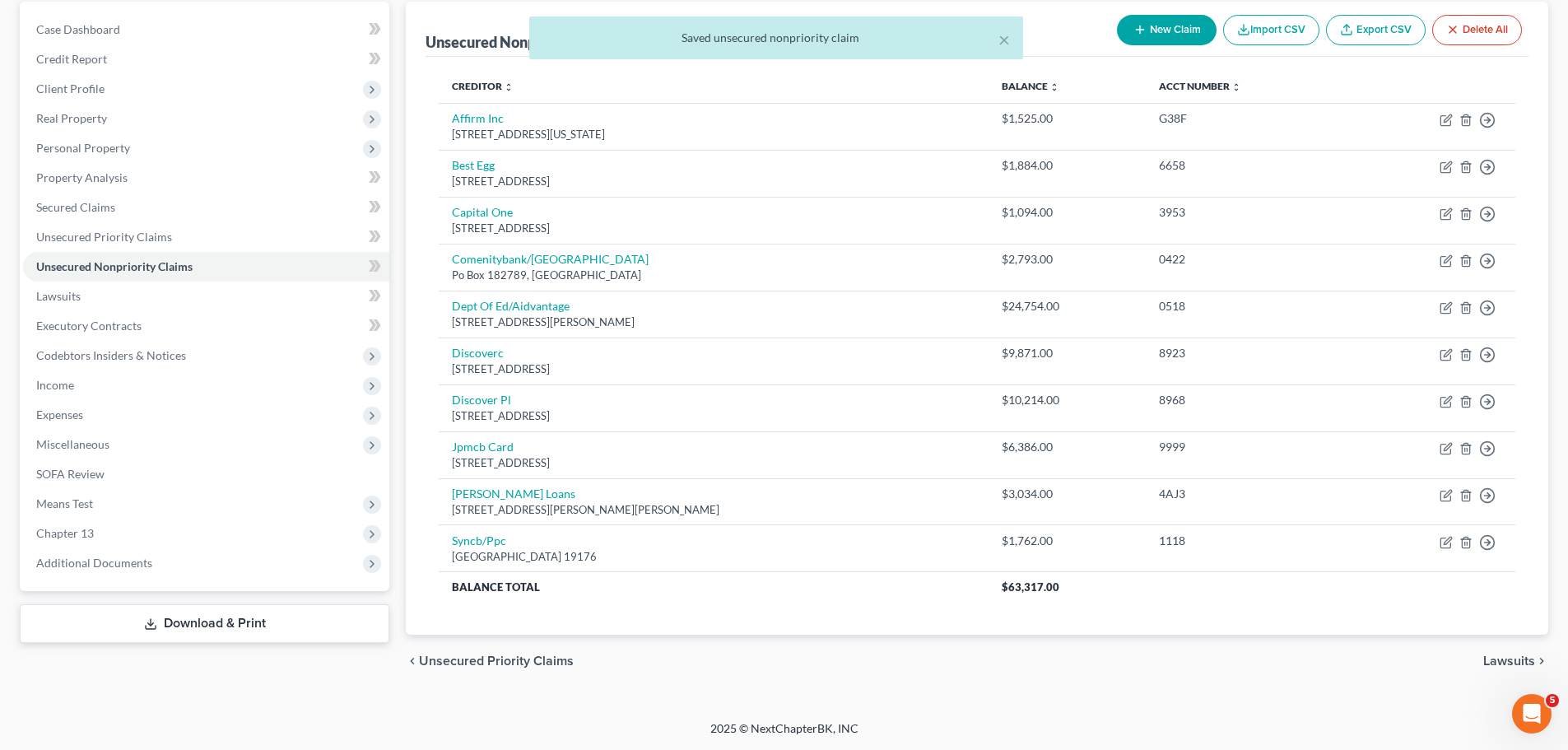
click at [1167, 641] on div "chevron_left Unsecured Priority Claims Lawsuits chevron_right" at bounding box center [976, 660] width 1142 height 53
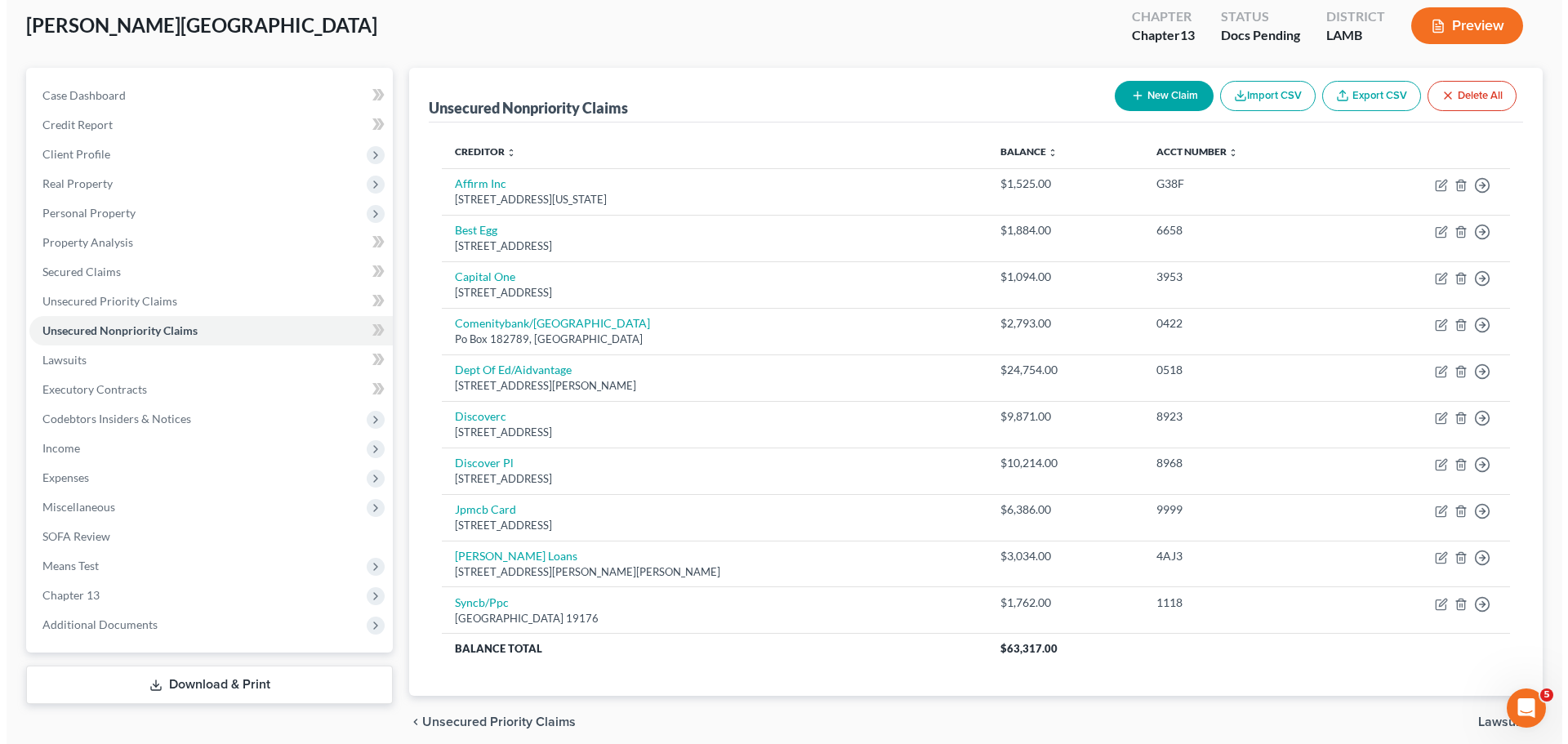
scroll to position [0, 0]
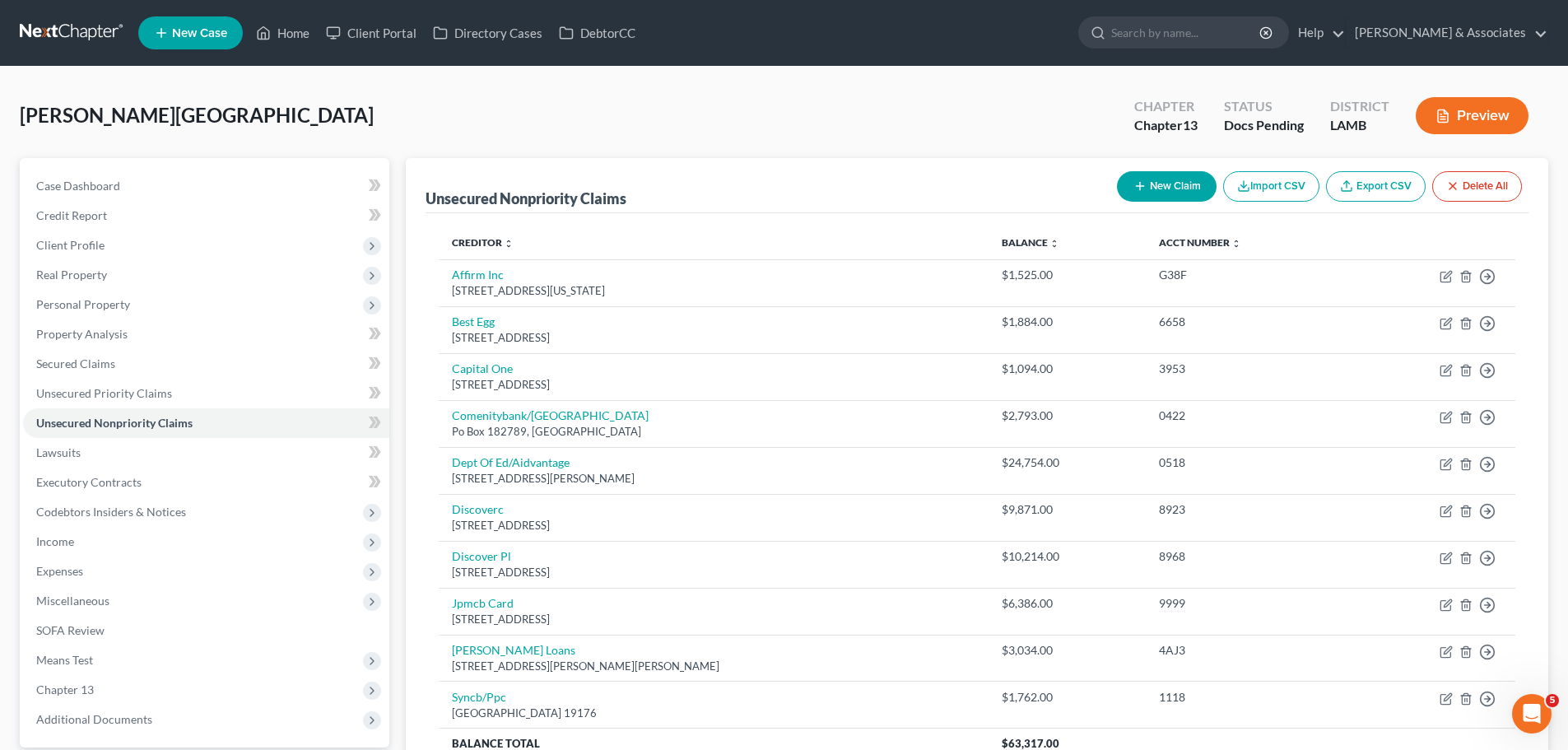
click at [1505, 127] on button "Preview" at bounding box center [1472, 115] width 113 height 37
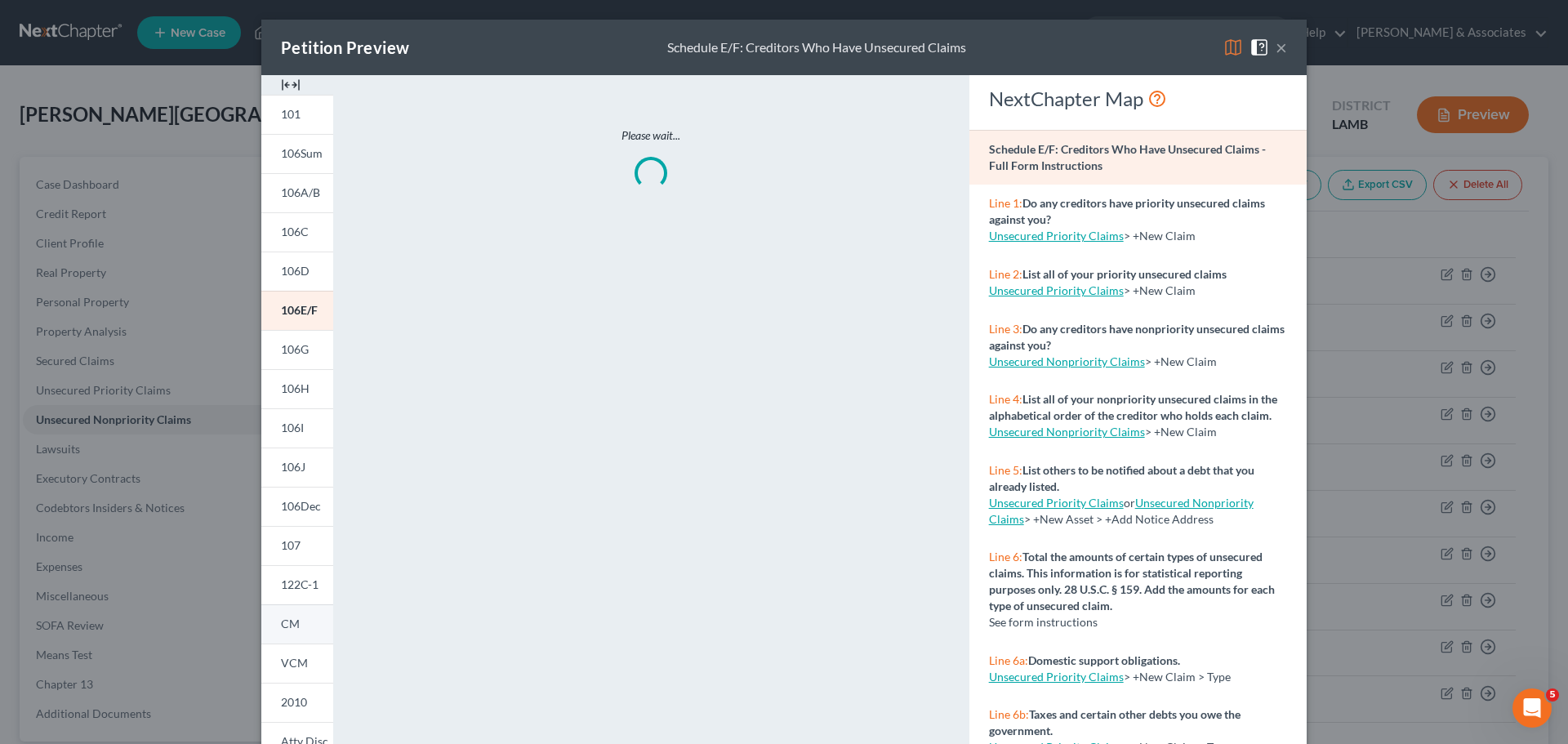
click at [305, 631] on link "CM" at bounding box center [297, 624] width 71 height 39
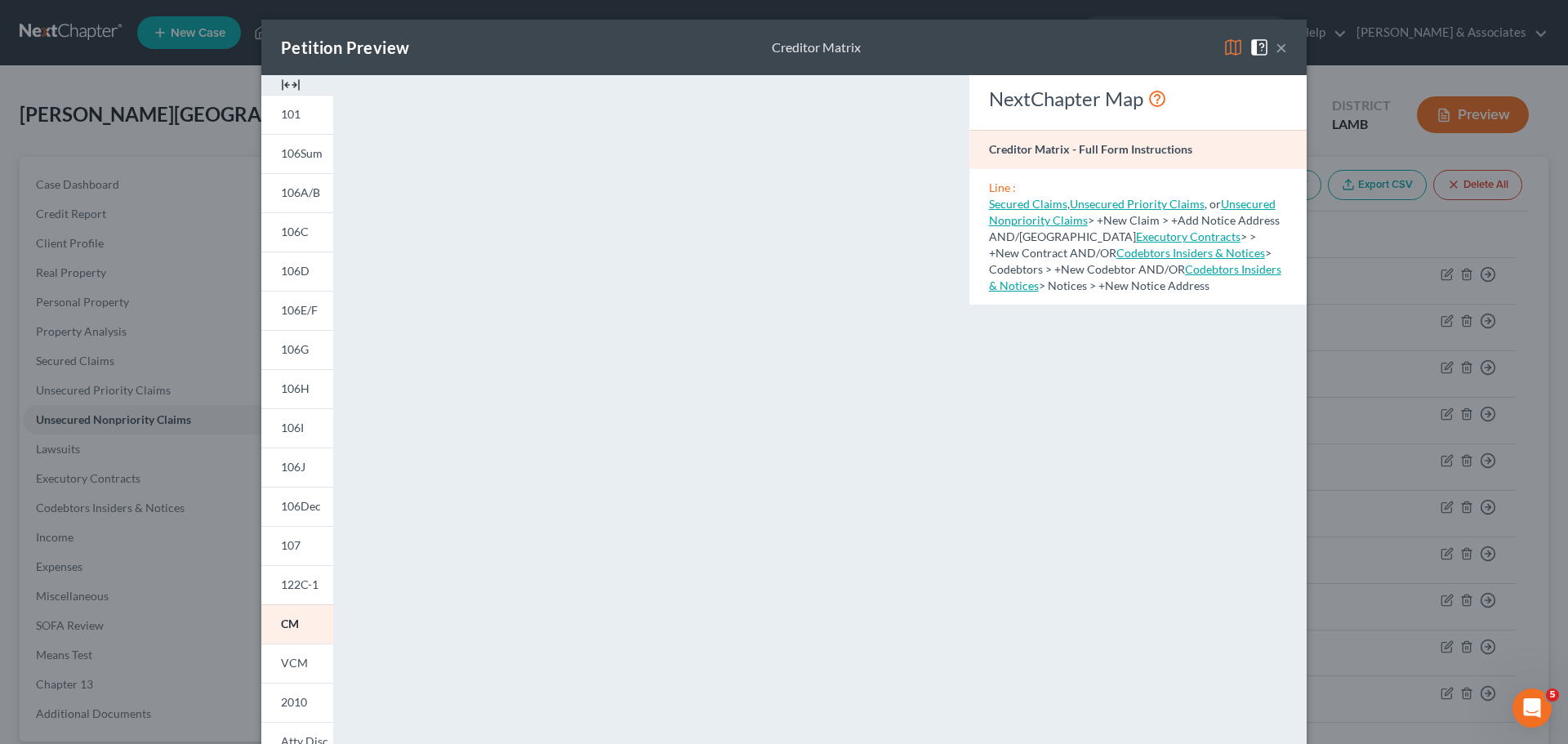
click at [1275, 41] on button "×" at bounding box center [1280, 47] width 11 height 19
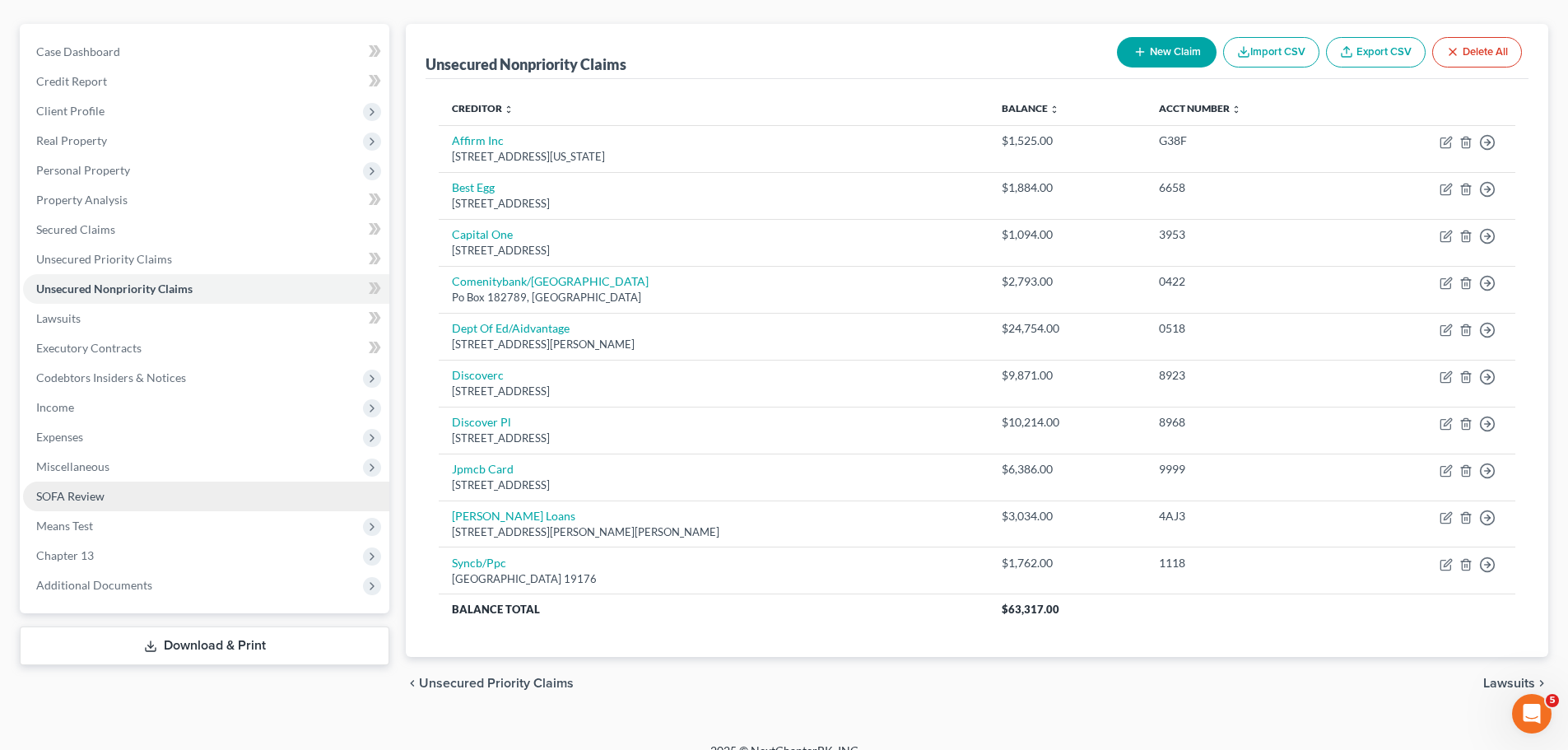
scroll to position [156, 0]
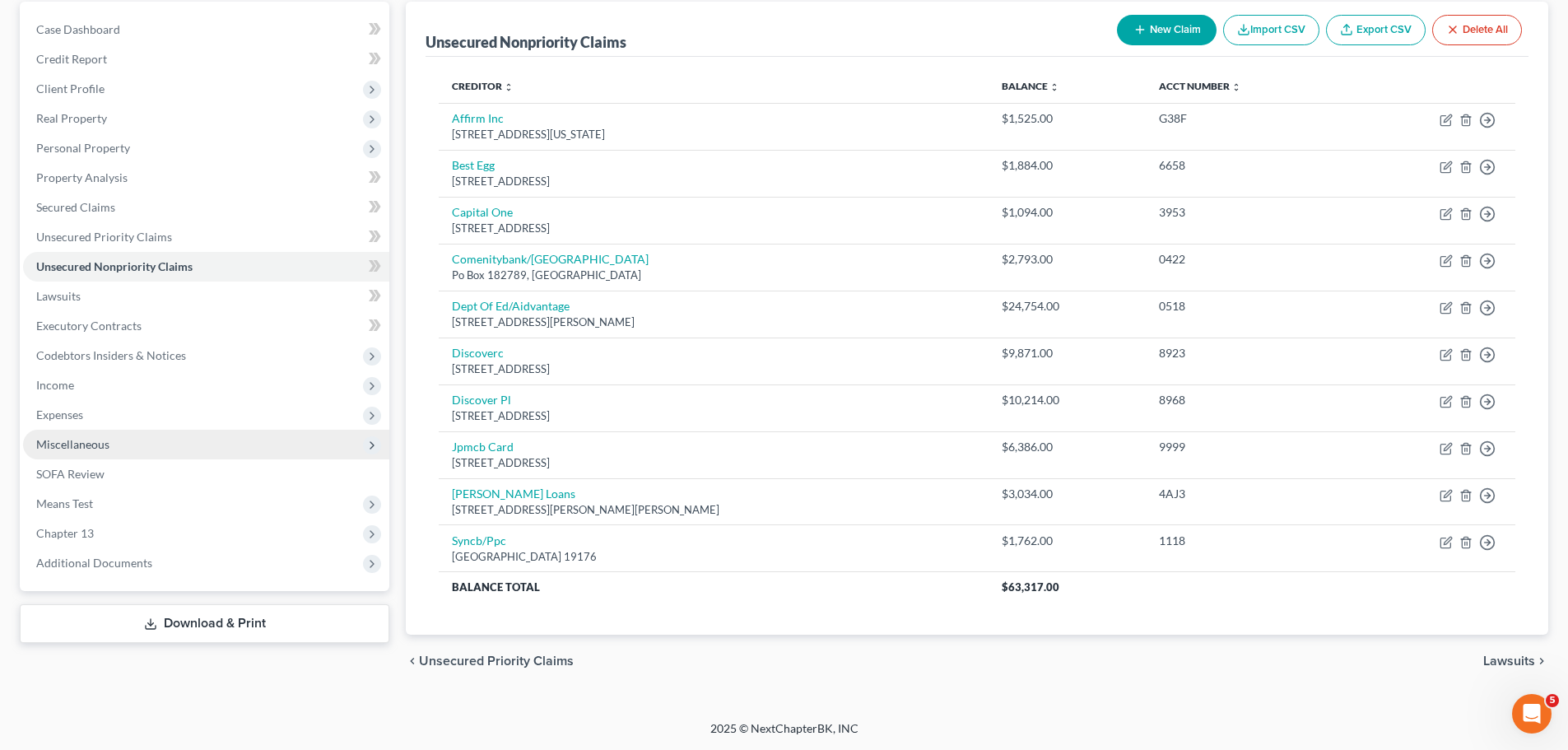
click at [79, 436] on span "Miscellaneous" at bounding box center [206, 444] width 367 height 30
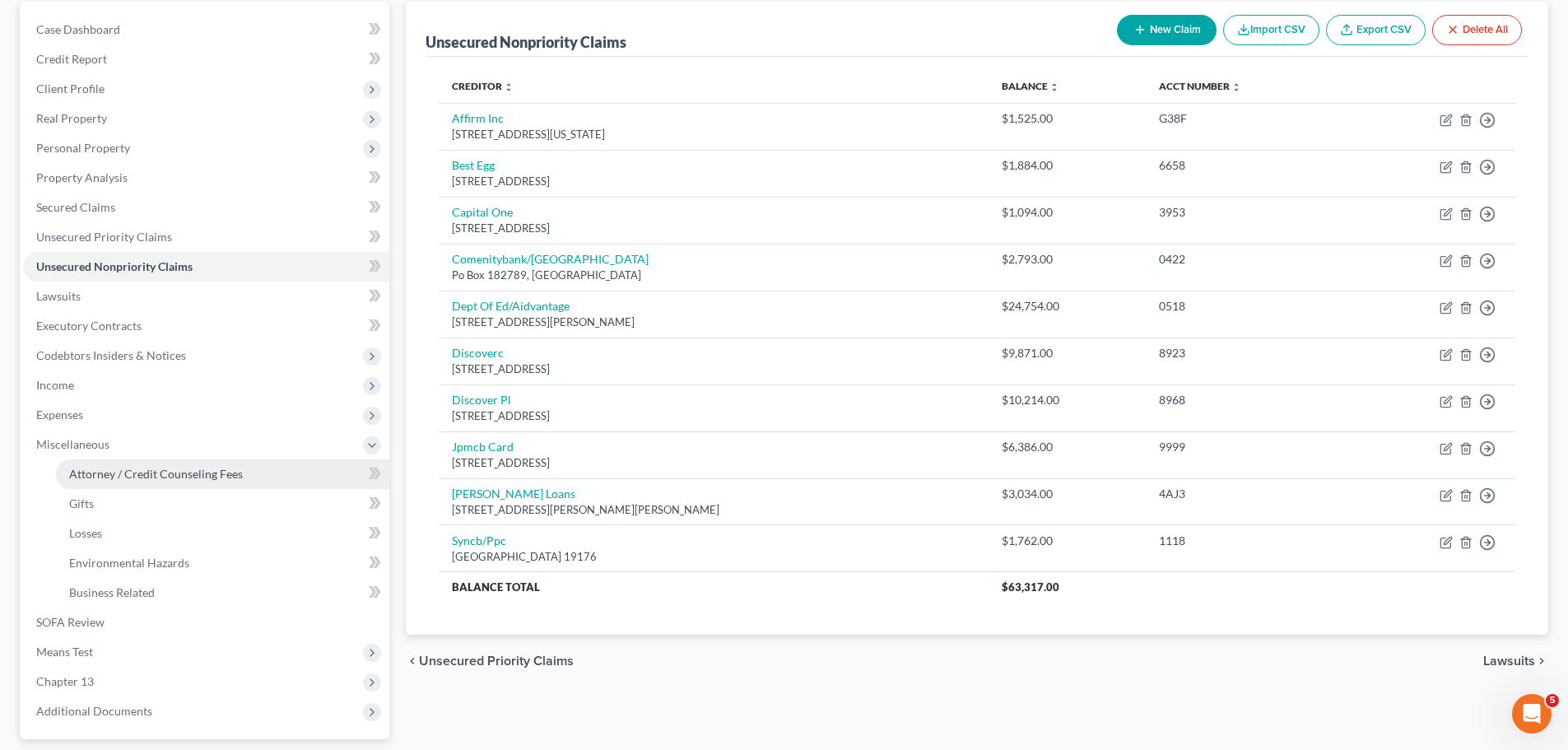
click at [90, 467] on span "Attorney / Credit Counseling Fees" at bounding box center [156, 473] width 174 height 14
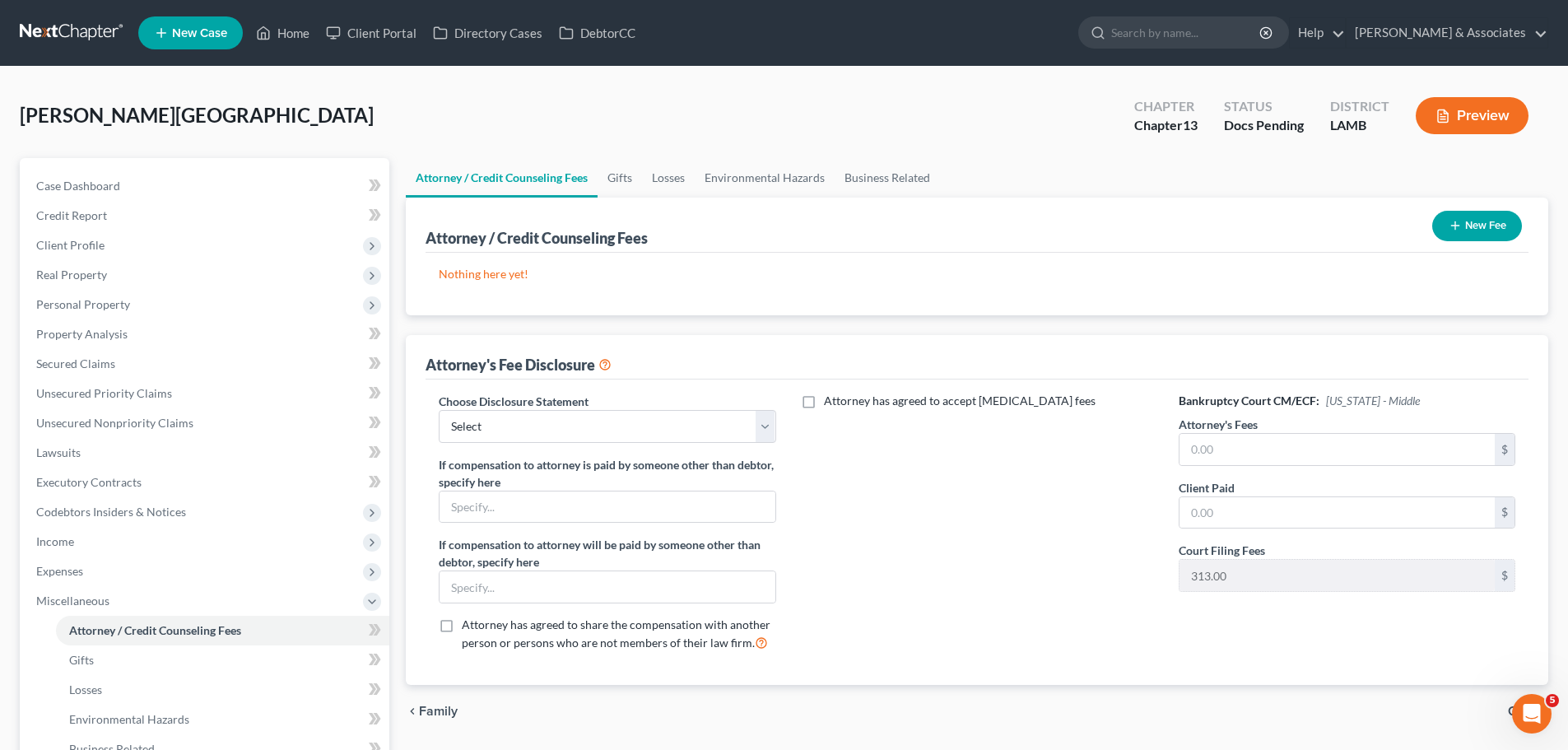
click at [649, 458] on label "If compensation to attorney is paid by someone other than debtor, specify here" at bounding box center [607, 473] width 337 height 34
click at [669, 419] on select "Select LAWB 13 ALL CHECK NOT KOLWE LAWB 13 ONLY KOLWE TEST LAMB 13 LAMB 7 Ch 11…" at bounding box center [607, 427] width 337 height 33
select select "3"
click at [439, 410] on select "Select LAWB 13 ALL CHECK NOT KOLWE LAWB 13 ONLY KOLWE TEST LAMB 13 LAMB 7 Ch 11…" at bounding box center [607, 427] width 337 height 33
click at [1006, 485] on div "Attorney has agreed to accept retainer fees" at bounding box center [977, 528] width 369 height 272
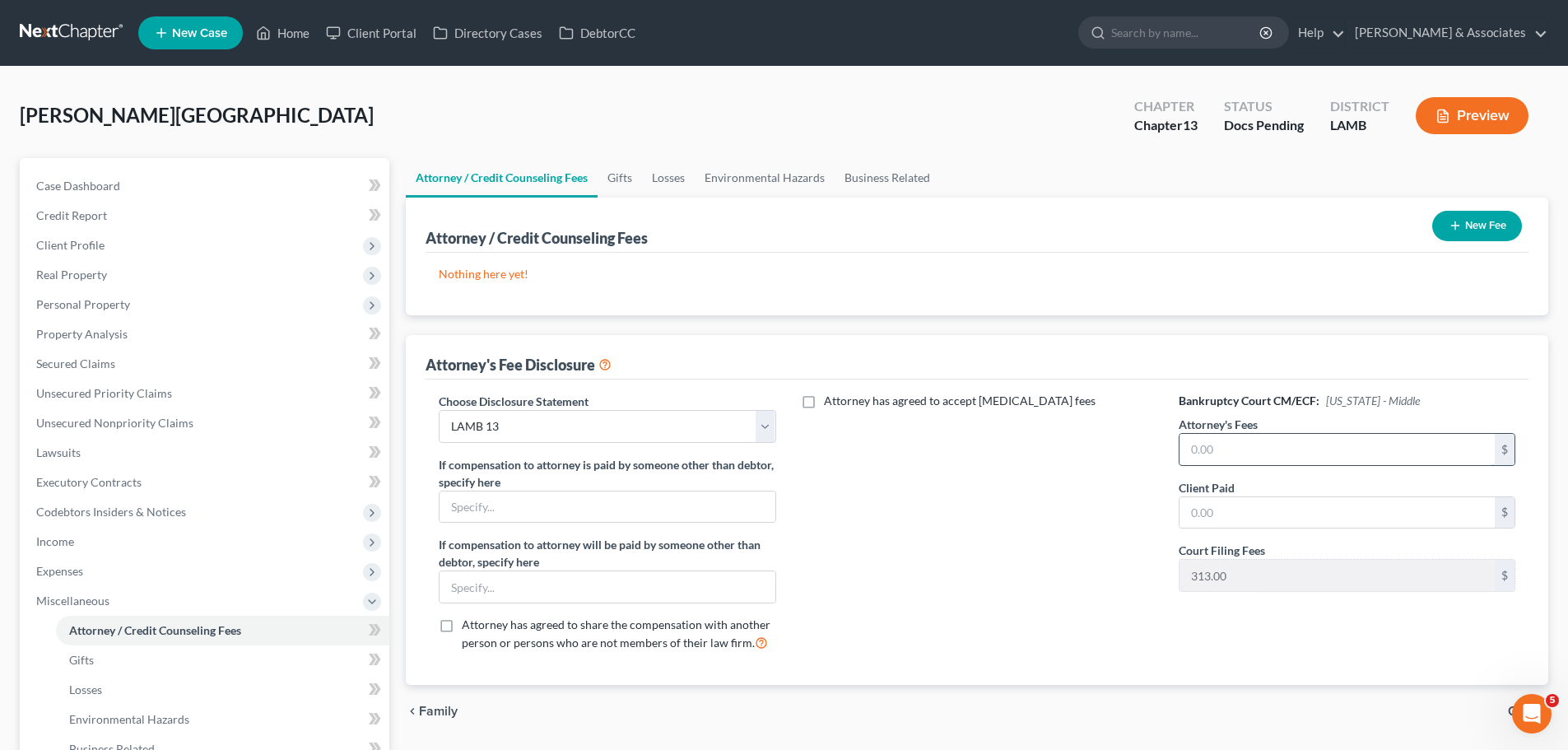
click at [1297, 459] on input "text" at bounding box center [1336, 450] width 315 height 31
type input "4,800"
type input "1,000"
click at [1474, 231] on button "New Fee" at bounding box center [1477, 225] width 90 height 30
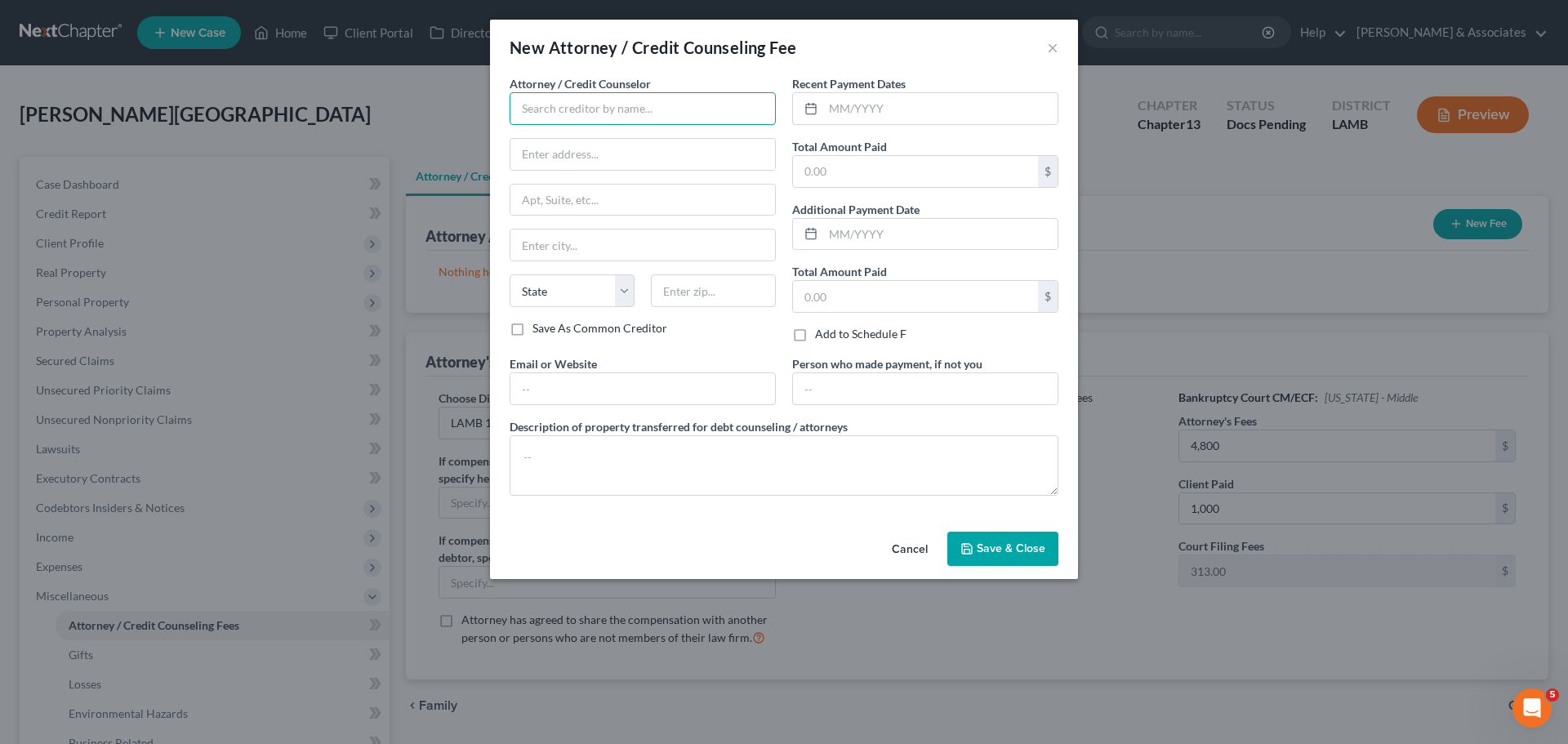
click at [670, 103] on input "text" at bounding box center [642, 109] width 267 height 33
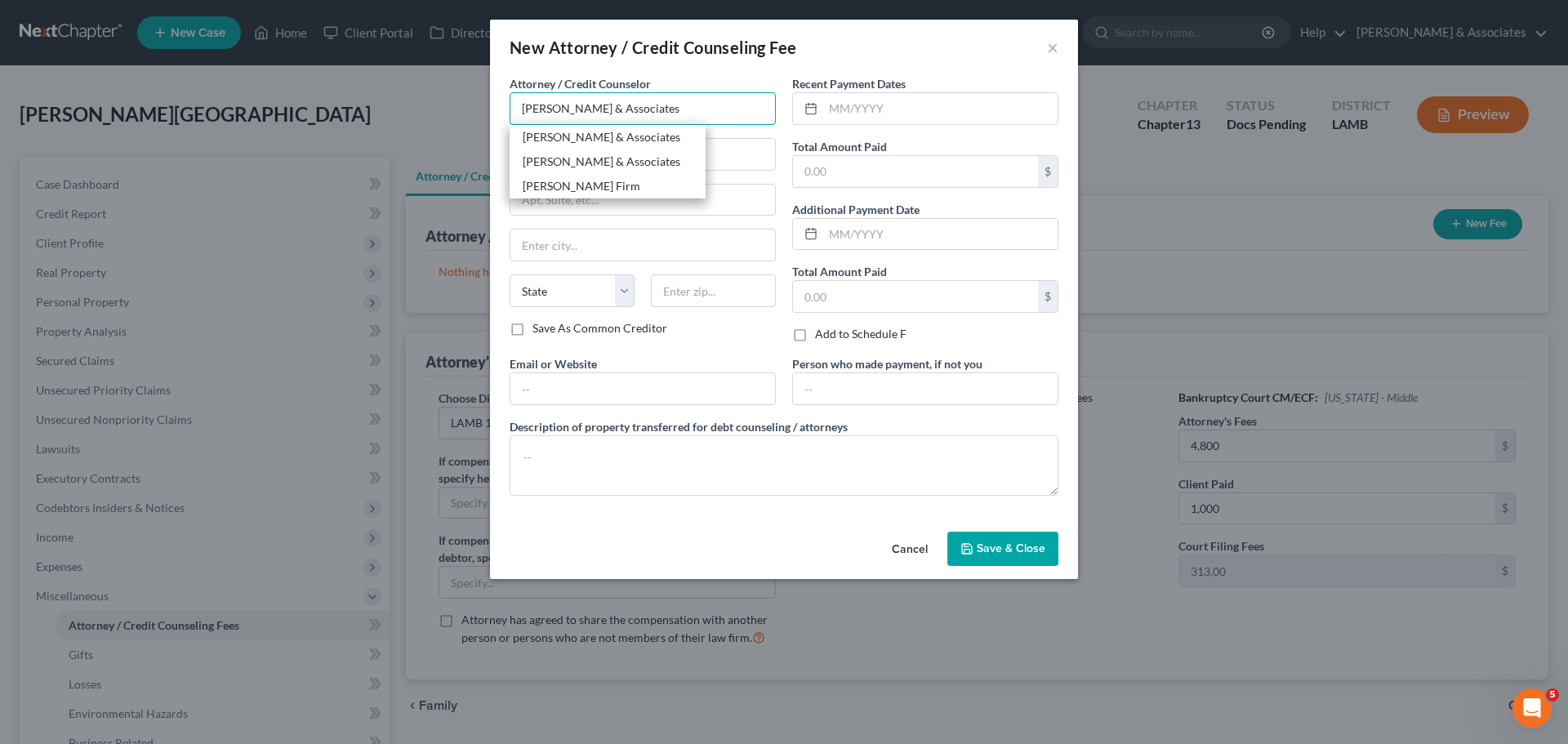
type input "[PERSON_NAME] & Associates"
type input "2644 S. Sherwood Forest Blvd."
type input "Baton Rouge"
select select "19"
type input "70816"
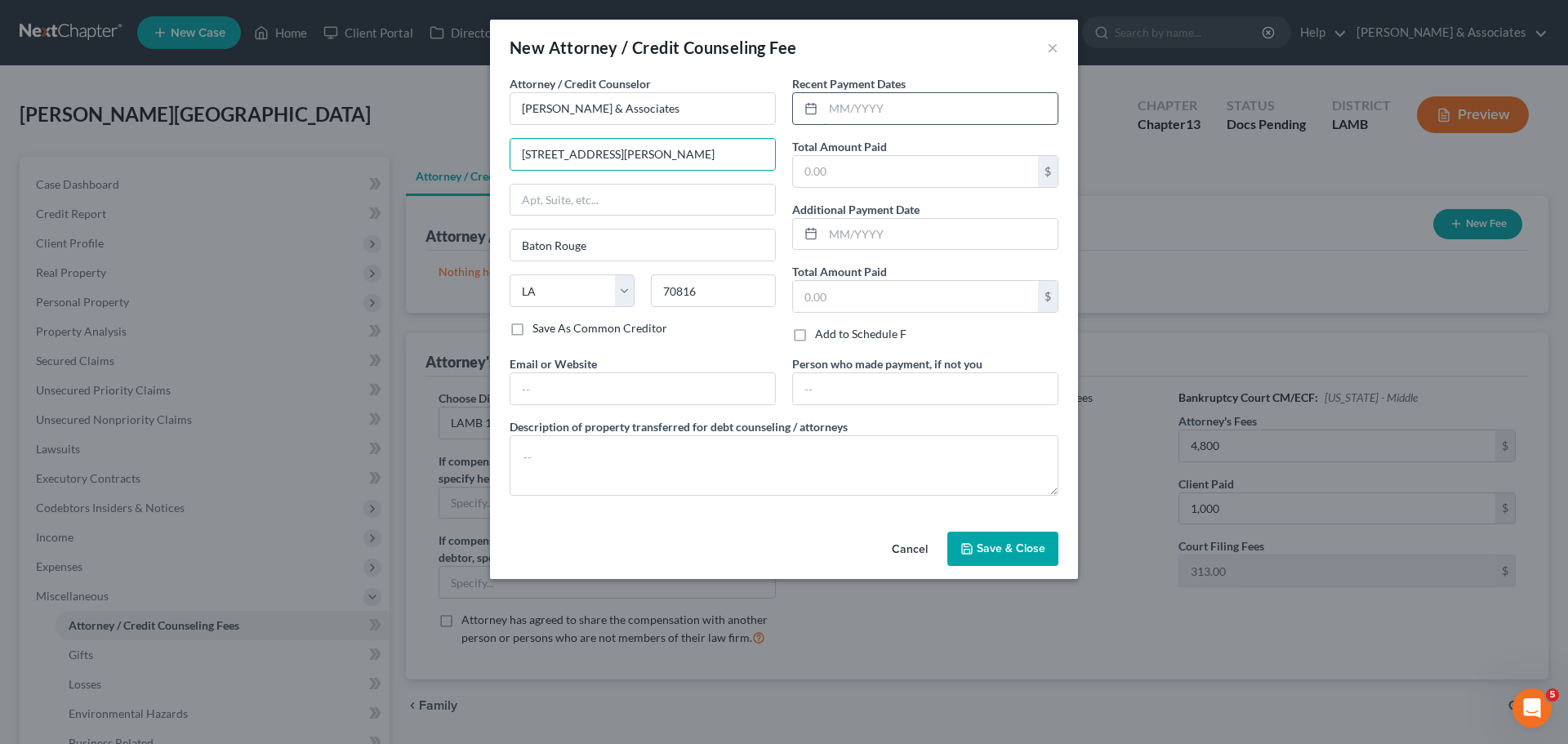
click at [959, 98] on input "text" at bounding box center [941, 109] width 234 height 31
type input "09/2025"
type input "1,000.00"
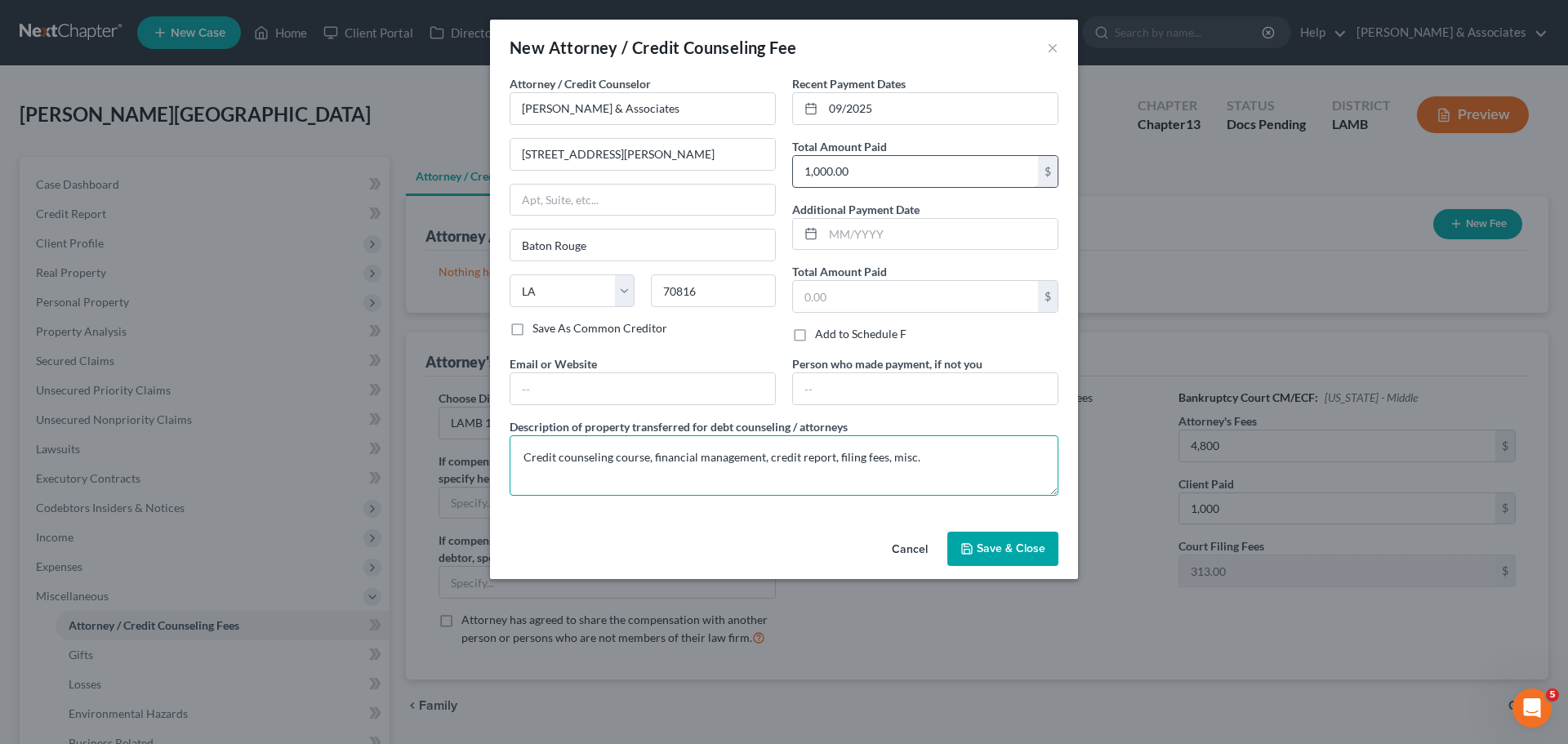
type textarea "Credit counseling course, financial management, credit report, filing fees, mis…"
type input "500.00"
click at [1006, 546] on span "Save & Close" at bounding box center [1010, 548] width 69 height 14
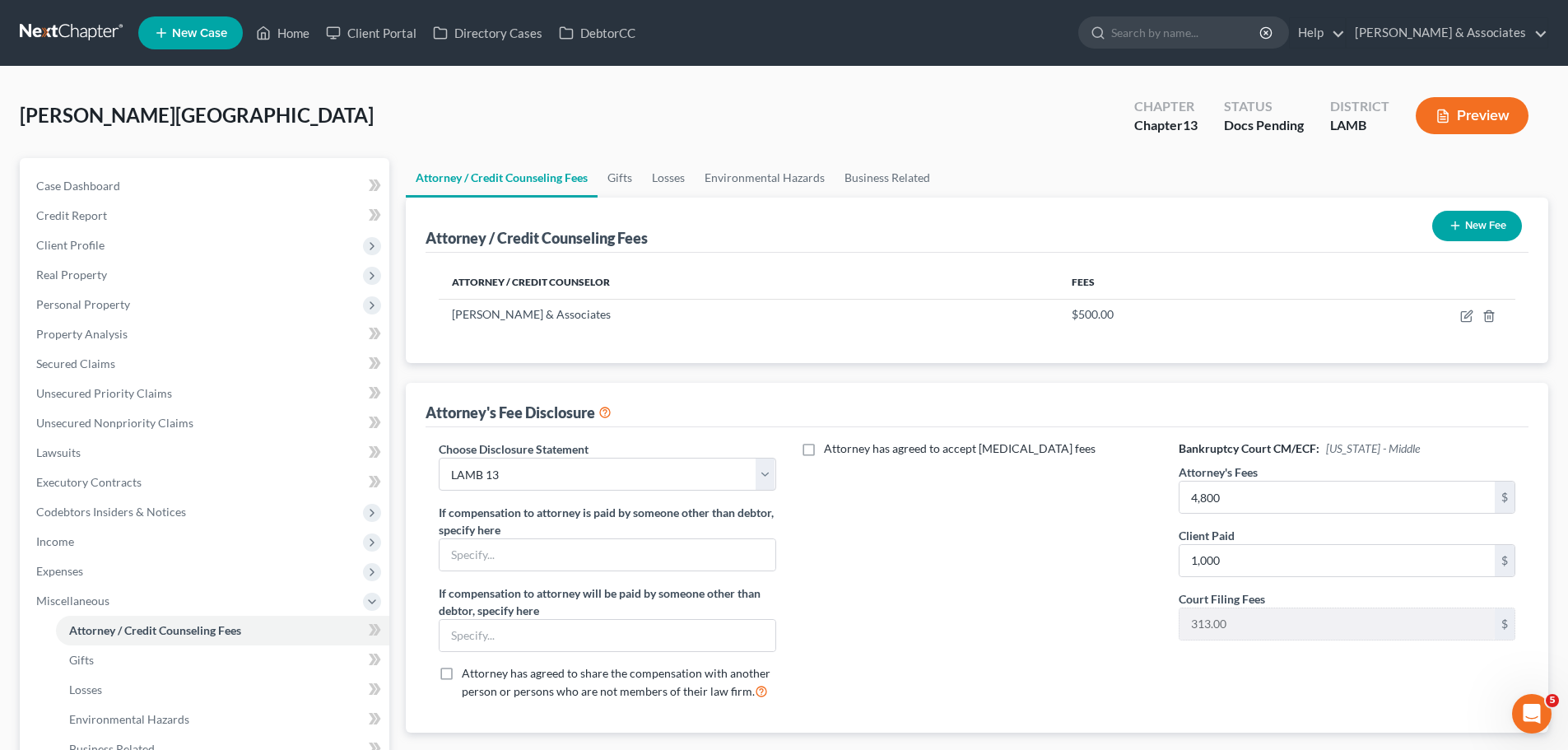
click at [1502, 226] on button "New Fee" at bounding box center [1477, 225] width 90 height 30
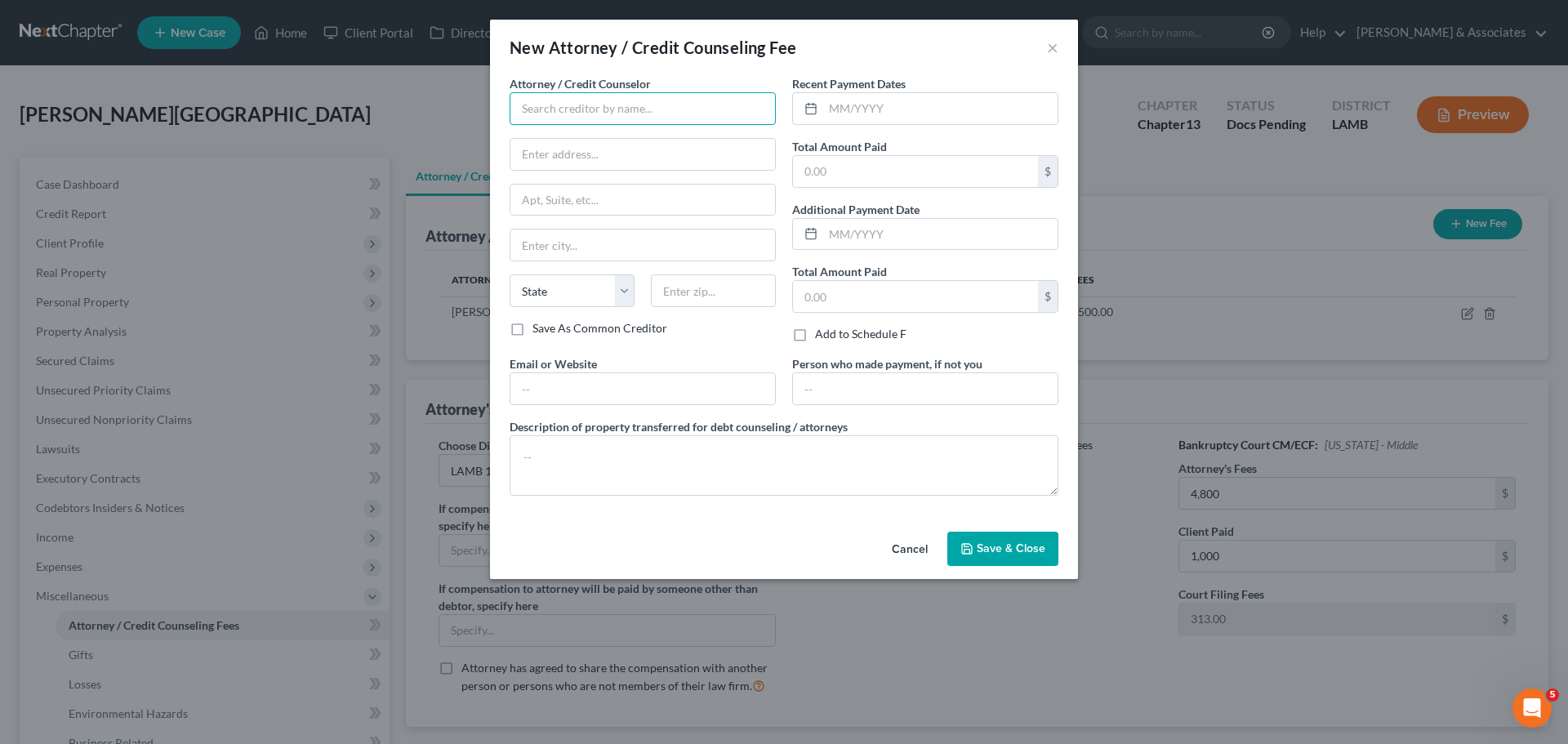
click at [715, 103] on input "text" at bounding box center [642, 109] width 267 height 33
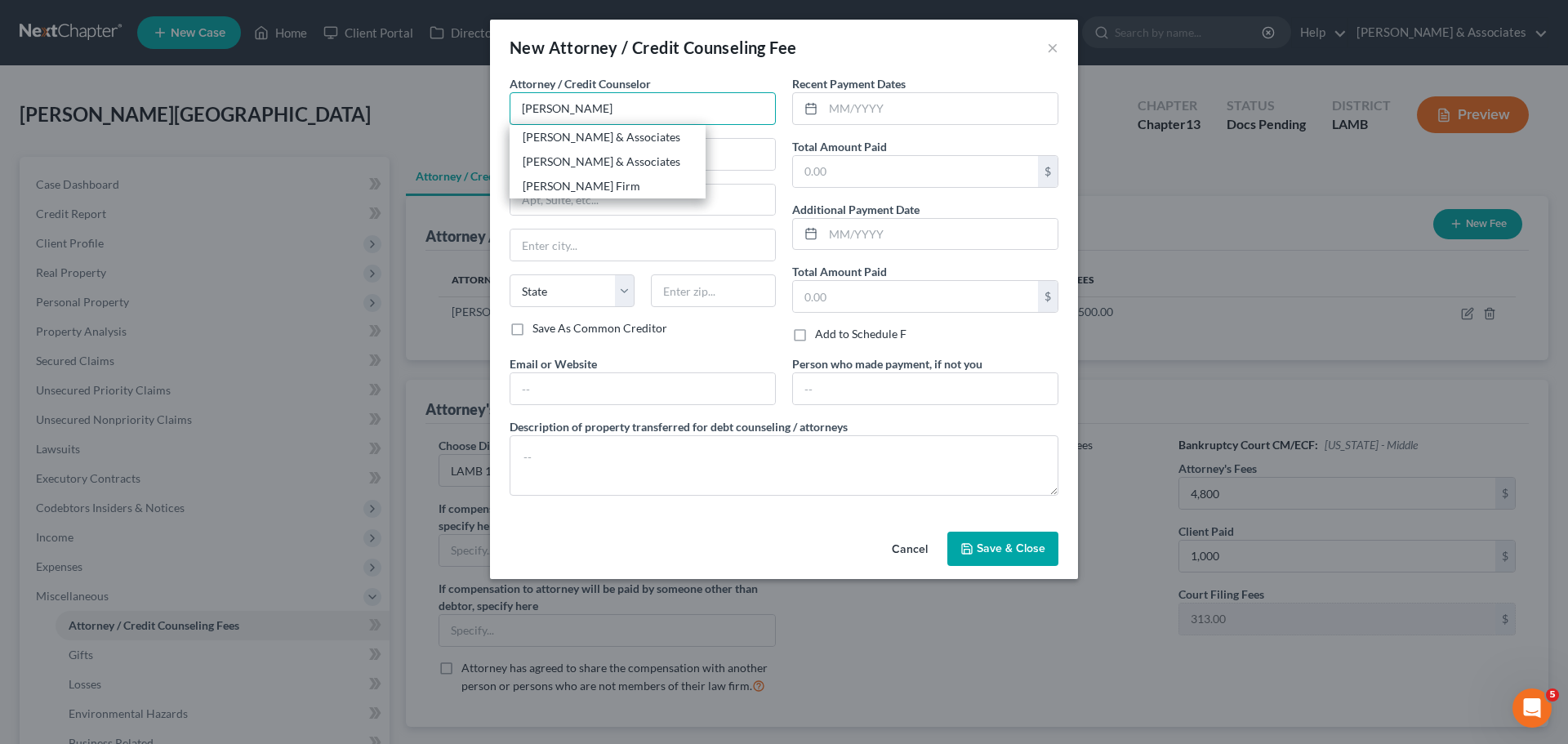
type input "Diment & Associates"
type input "2644 S. Sherwood Forest Blvd."
type input "Baton Rouge"
select select "19"
type input "70816"
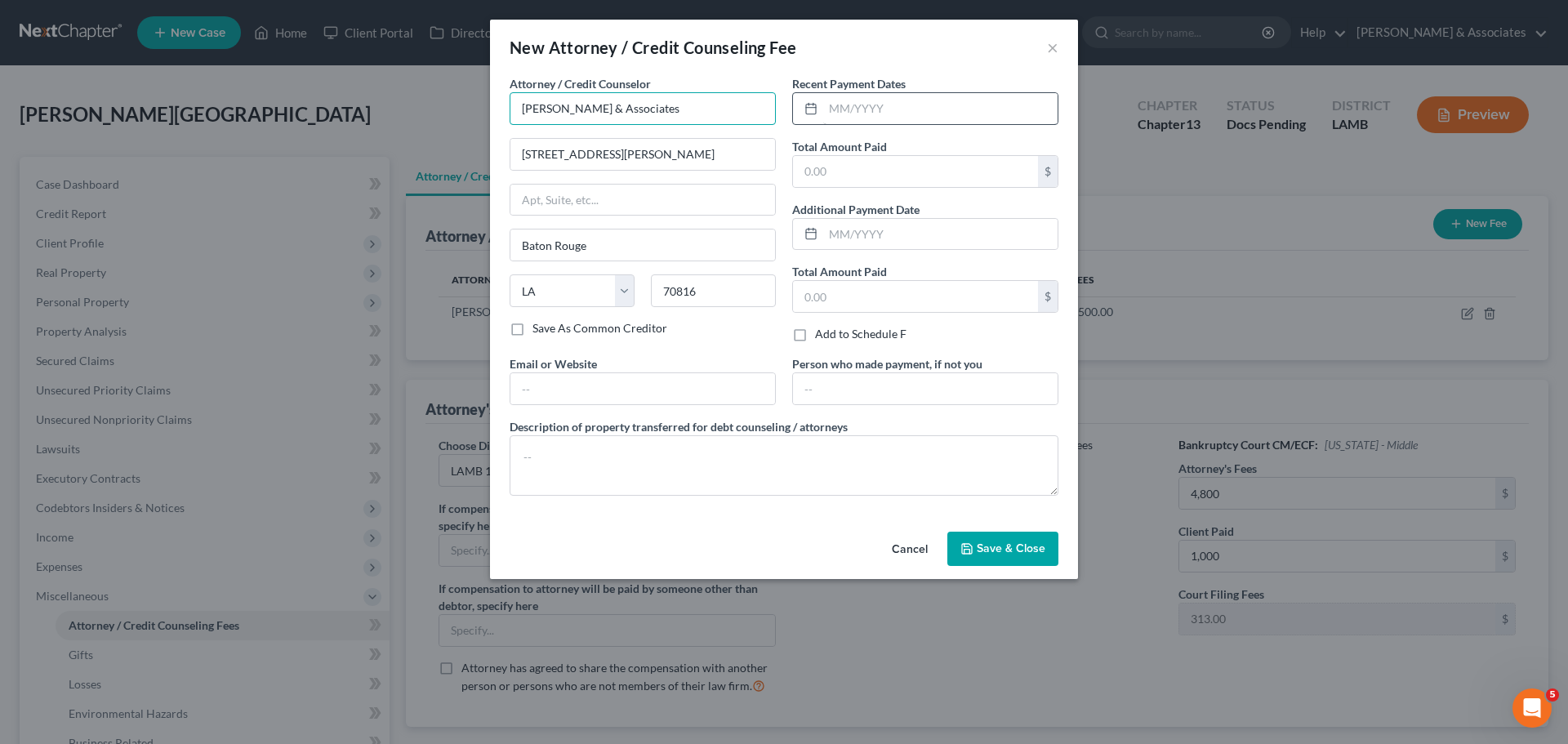
type input "[PERSON_NAME] & Associates"
click at [844, 108] on input "text" at bounding box center [941, 109] width 234 height 31
type input "0"
type input "09/2025"
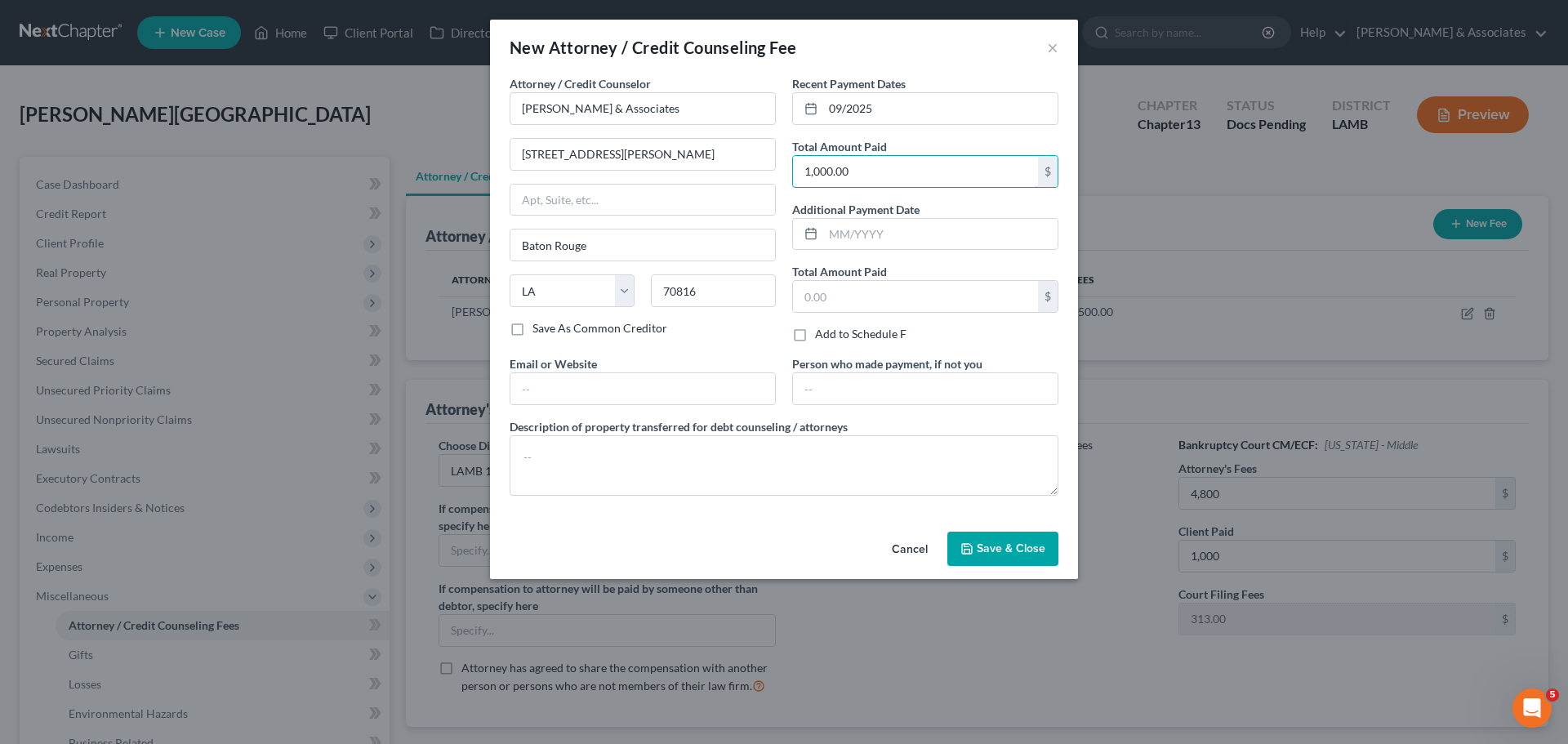
type input "1,000.00"
click at [1005, 553] on span "Save & Close" at bounding box center [1010, 548] width 69 height 14
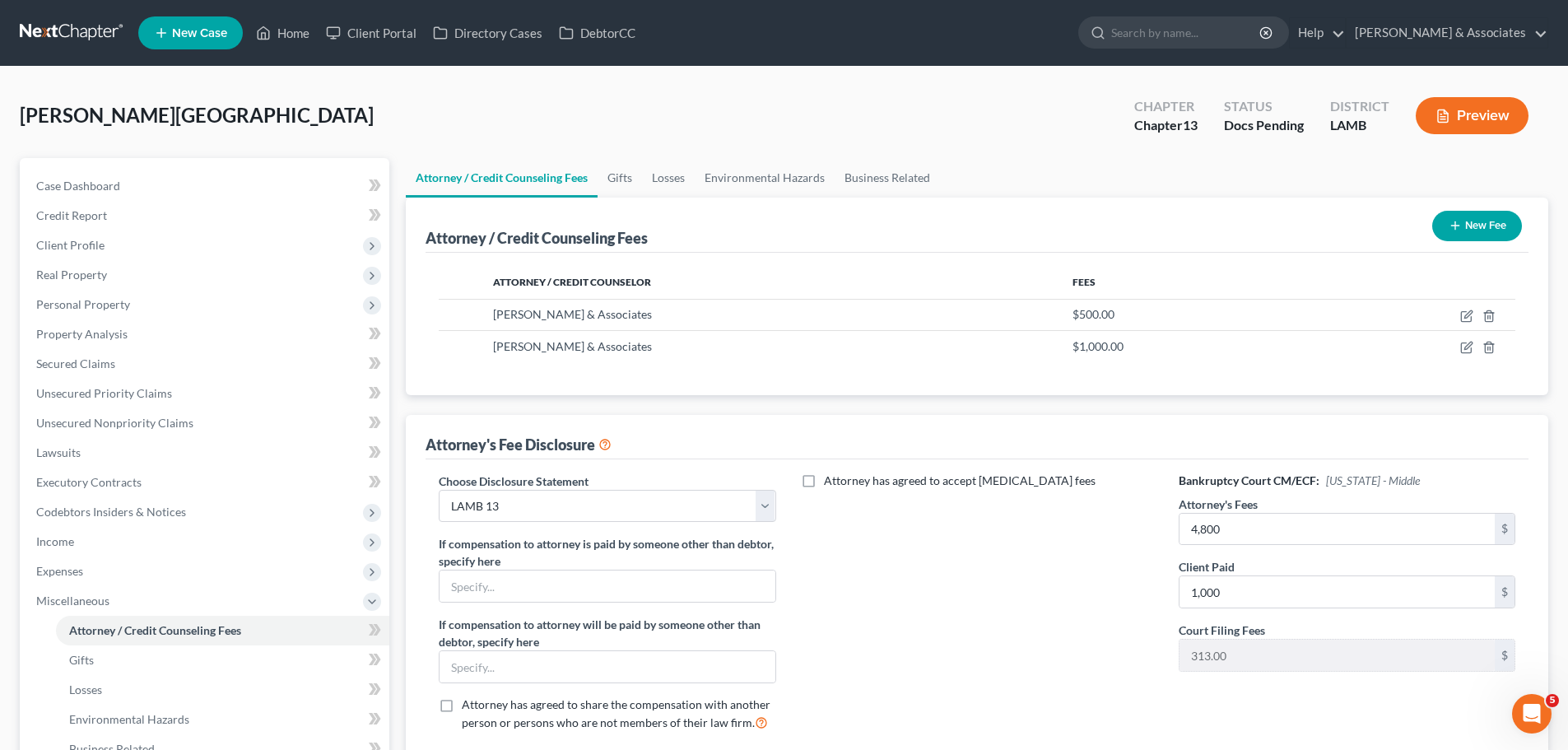
click at [971, 554] on div "Attorney has agreed to accept retainer fees" at bounding box center [977, 609] width 369 height 272
click at [173, 188] on link "Case Dashboard" at bounding box center [206, 186] width 367 height 30
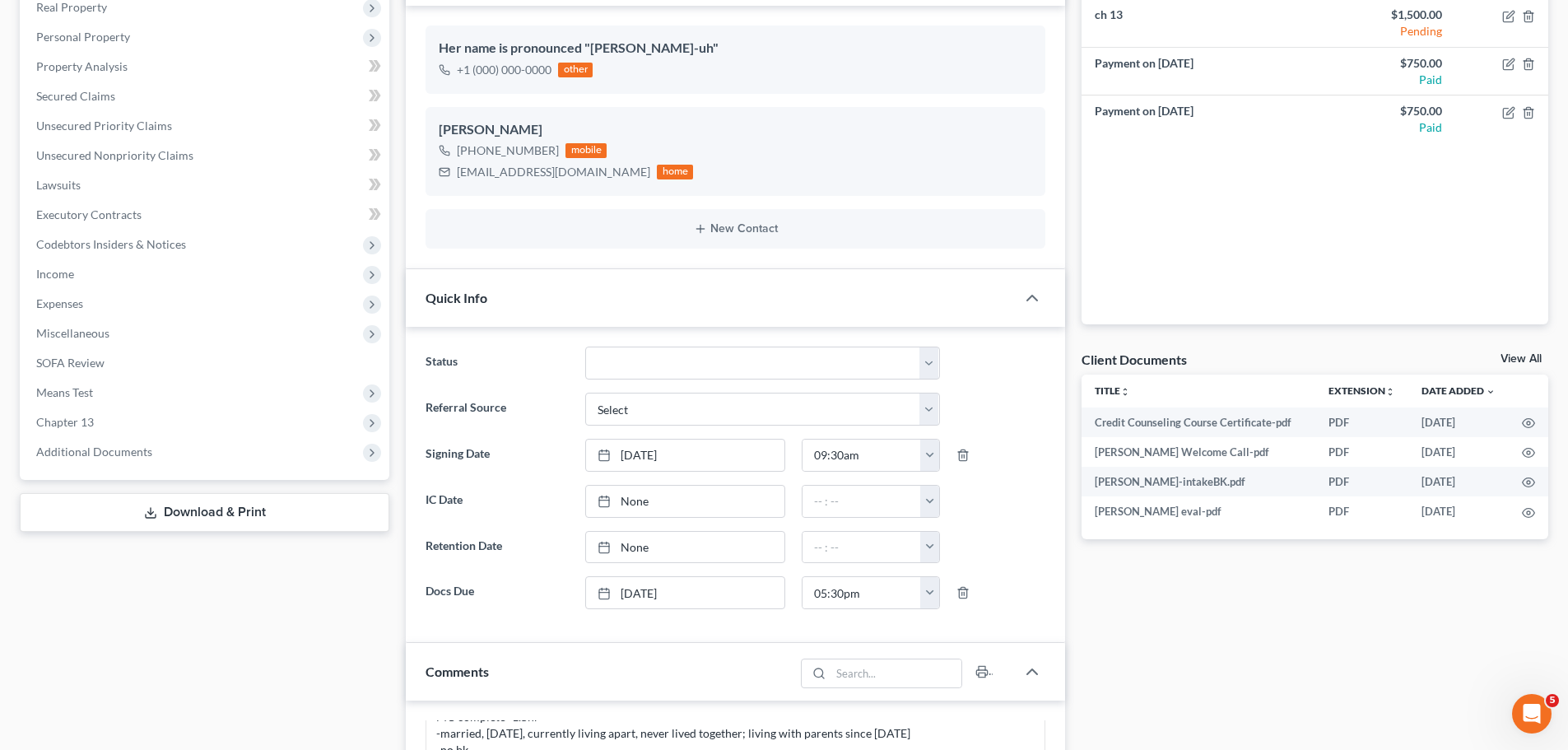
scroll to position [197, 0]
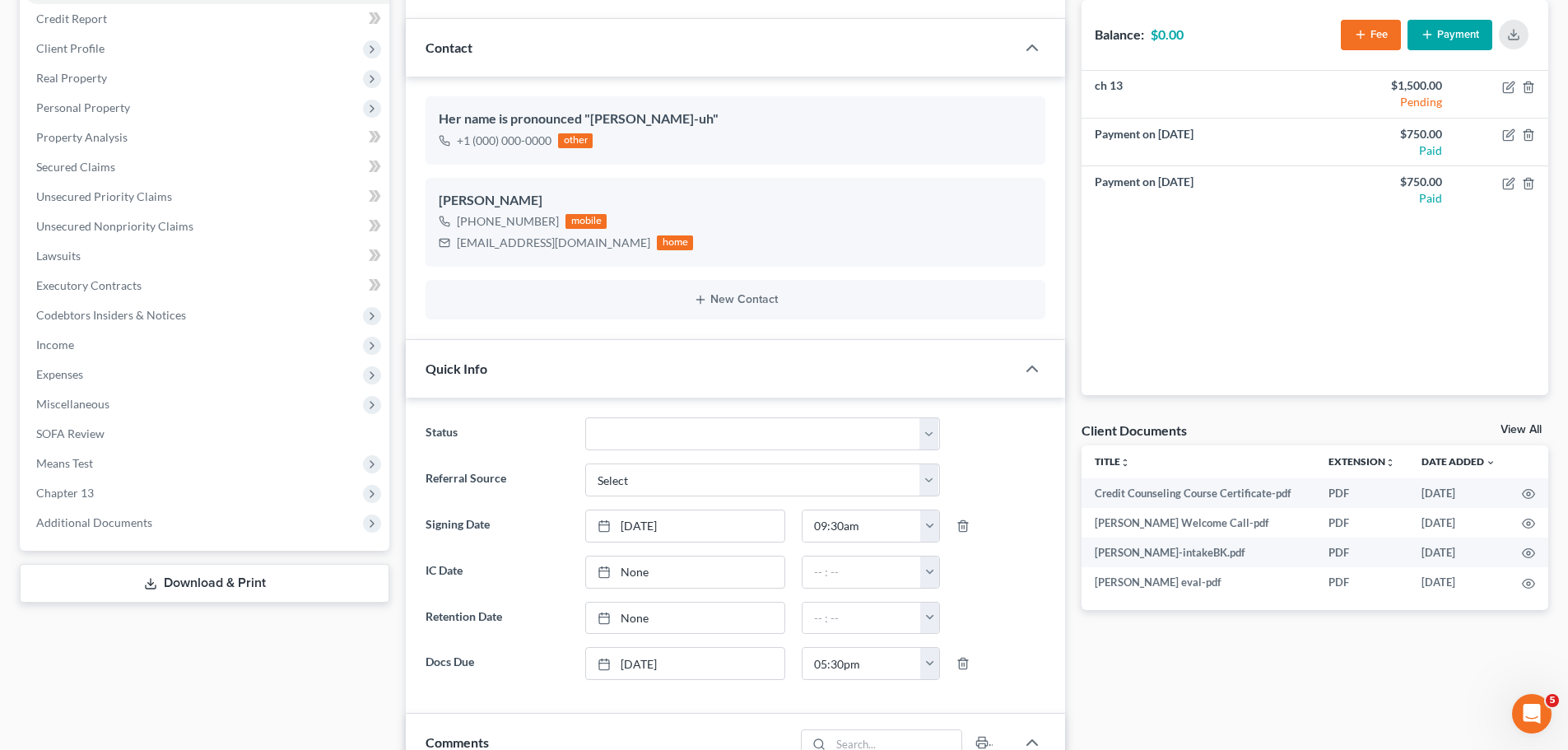
drag, startPoint x: 1270, startPoint y: 711, endPoint x: 1285, endPoint y: 719, distance: 17.0
click at [1271, 712] on div "Docs Tasks Events Fees Timer 94% Completed Nothing here yet! Signed Retainer Dr…" at bounding box center [1314, 695] width 483 height 1468
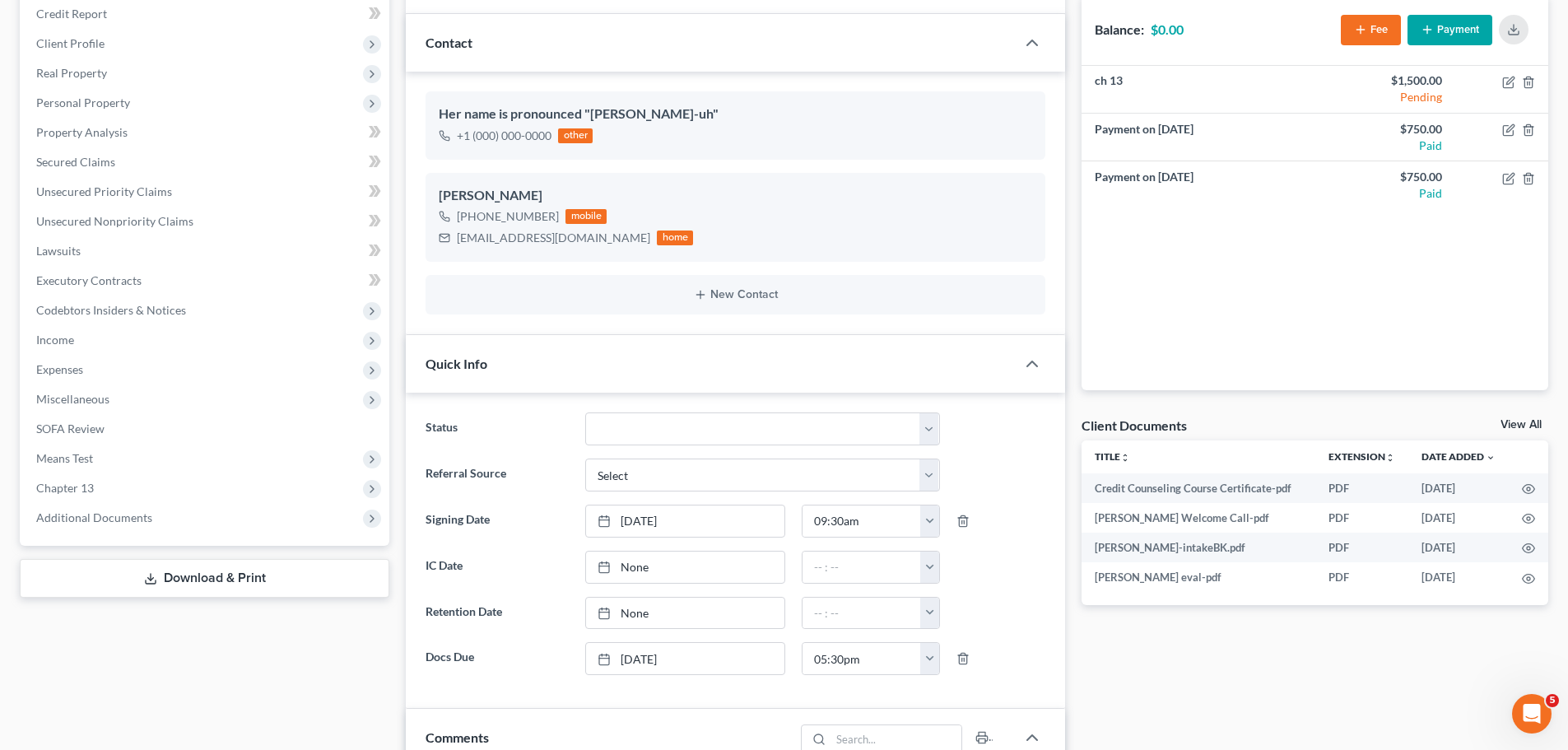
scroll to position [0, 0]
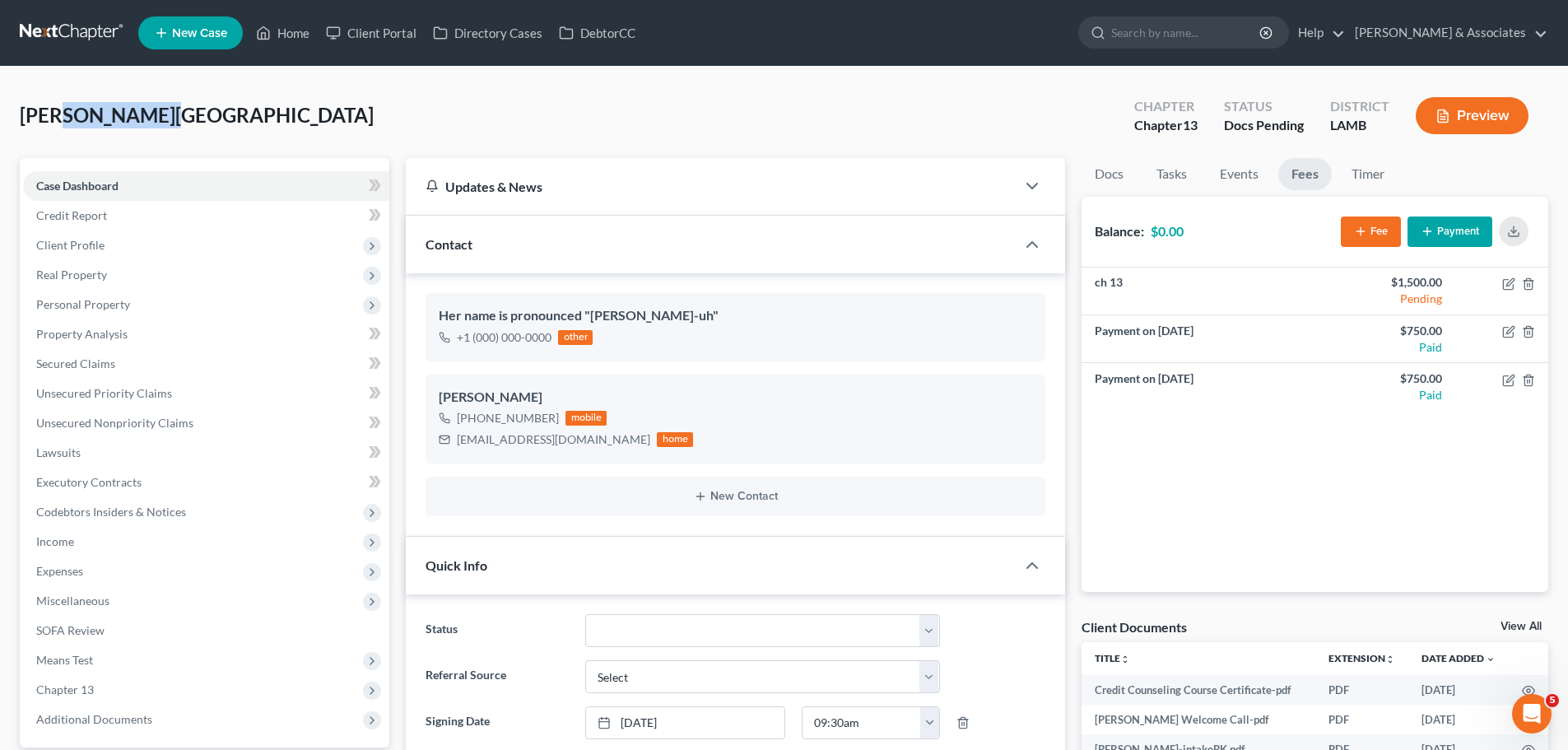
drag, startPoint x: 195, startPoint y: 122, endPoint x: 59, endPoint y: 93, distance: 139.1
click at [61, 93] on div "Morris, Anissa Upgraded Chapter Chapter 13 Status Docs Pending District LAMB Pr…" at bounding box center [783, 123] width 1528 height 72
click at [56, 92] on div "Morris, Anissa Upgraded Chapter Chapter 13 Status Docs Pending District LAMB Pr…" at bounding box center [783, 123] width 1528 height 72
click at [84, 115] on span "[PERSON_NAME][GEOGRAPHIC_DATA]" at bounding box center [196, 115] width 354 height 24
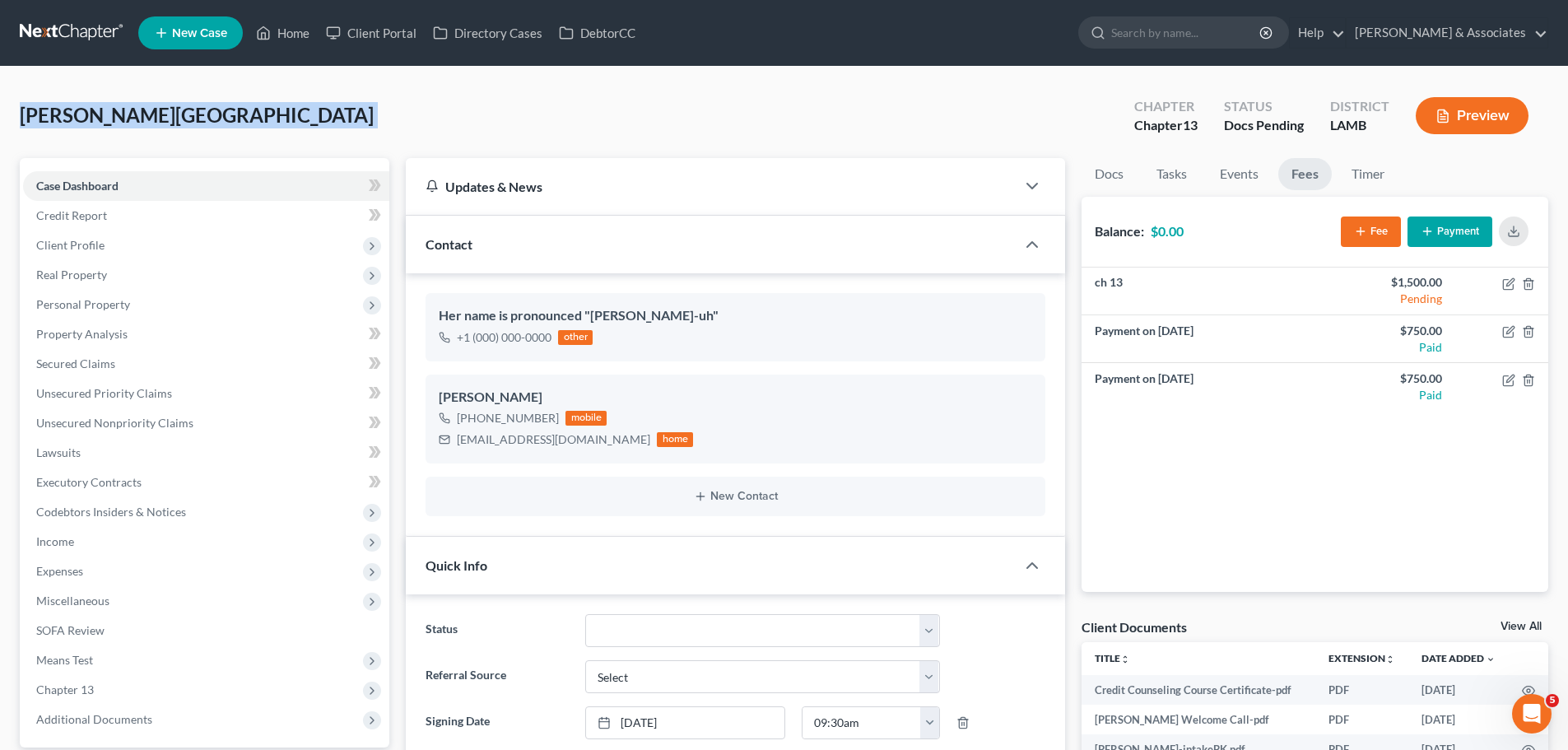
click at [84, 115] on span "[PERSON_NAME][GEOGRAPHIC_DATA]" at bounding box center [196, 115] width 354 height 24
click at [558, 102] on div "Morris, Anissa Upgraded Chapter Chapter 13 Status Docs Pending District LAMB Pr…" at bounding box center [783, 123] width 1528 height 72
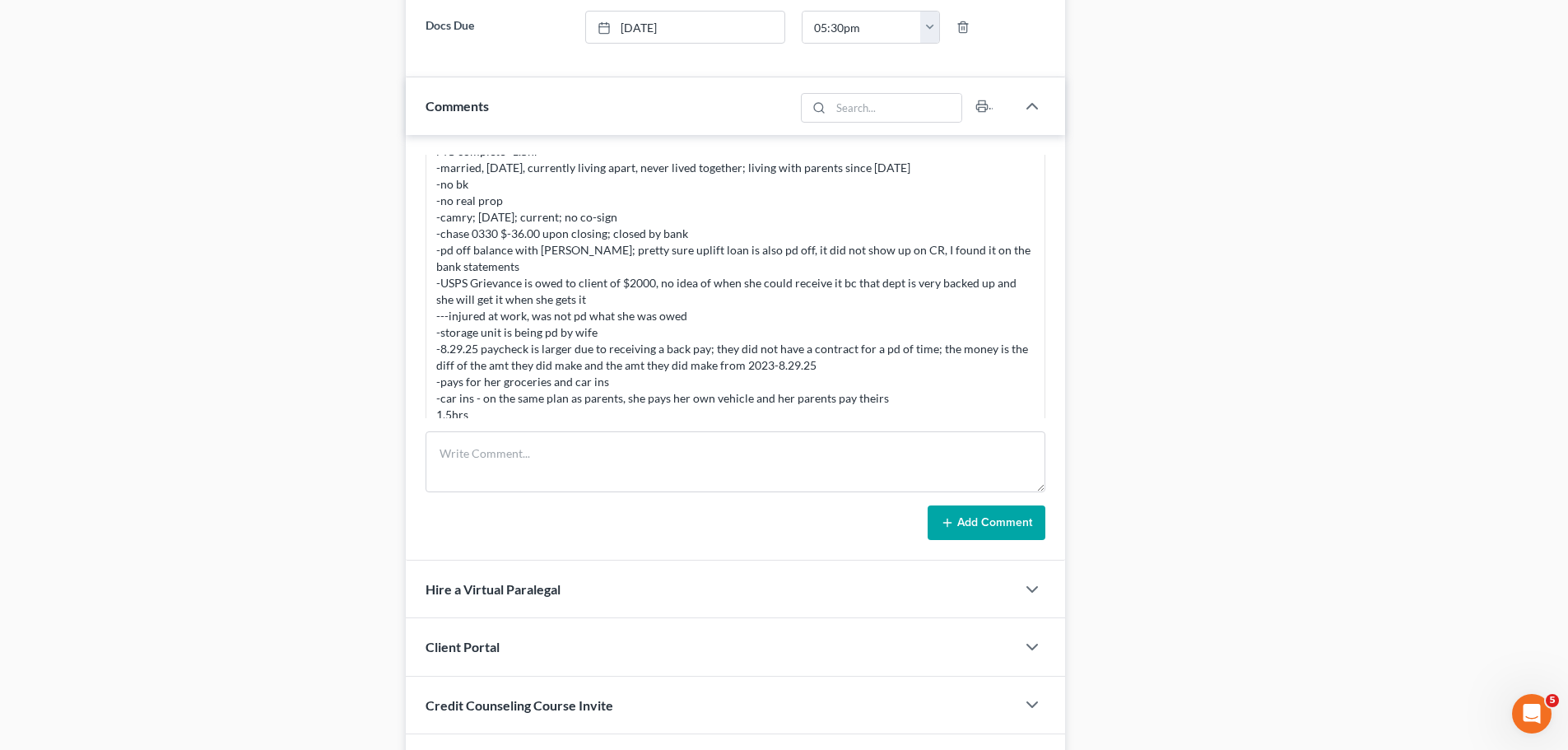
scroll to position [938, 0]
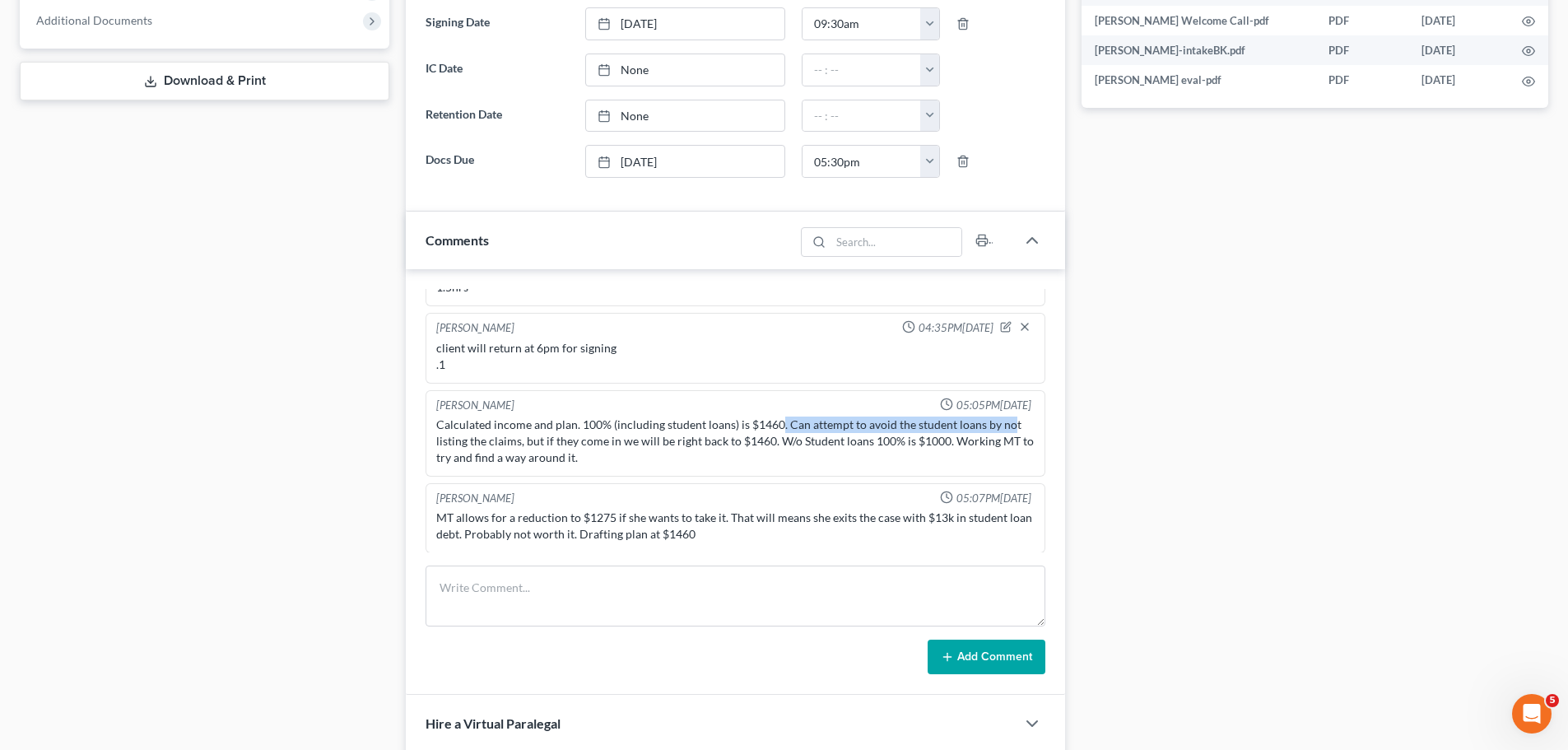
drag, startPoint x: 778, startPoint y: 421, endPoint x: 1006, endPoint y: 429, distance: 228.1
click at [1006, 429] on div "Calculated income and plan. 100% (including student loans) is $1460. Can attemp…" at bounding box center [735, 441] width 598 height 49
click at [1004, 438] on div "Calculated income and plan. 100% (including student loans) is $1460. Can attemp…" at bounding box center [735, 441] width 598 height 49
drag, startPoint x: 531, startPoint y: 441, endPoint x: 997, endPoint y: 426, distance: 466.2
click at [997, 426] on div "Calculated income and plan. 100% (including student loans) is $1460. Can attemp…" at bounding box center [735, 441] width 598 height 49
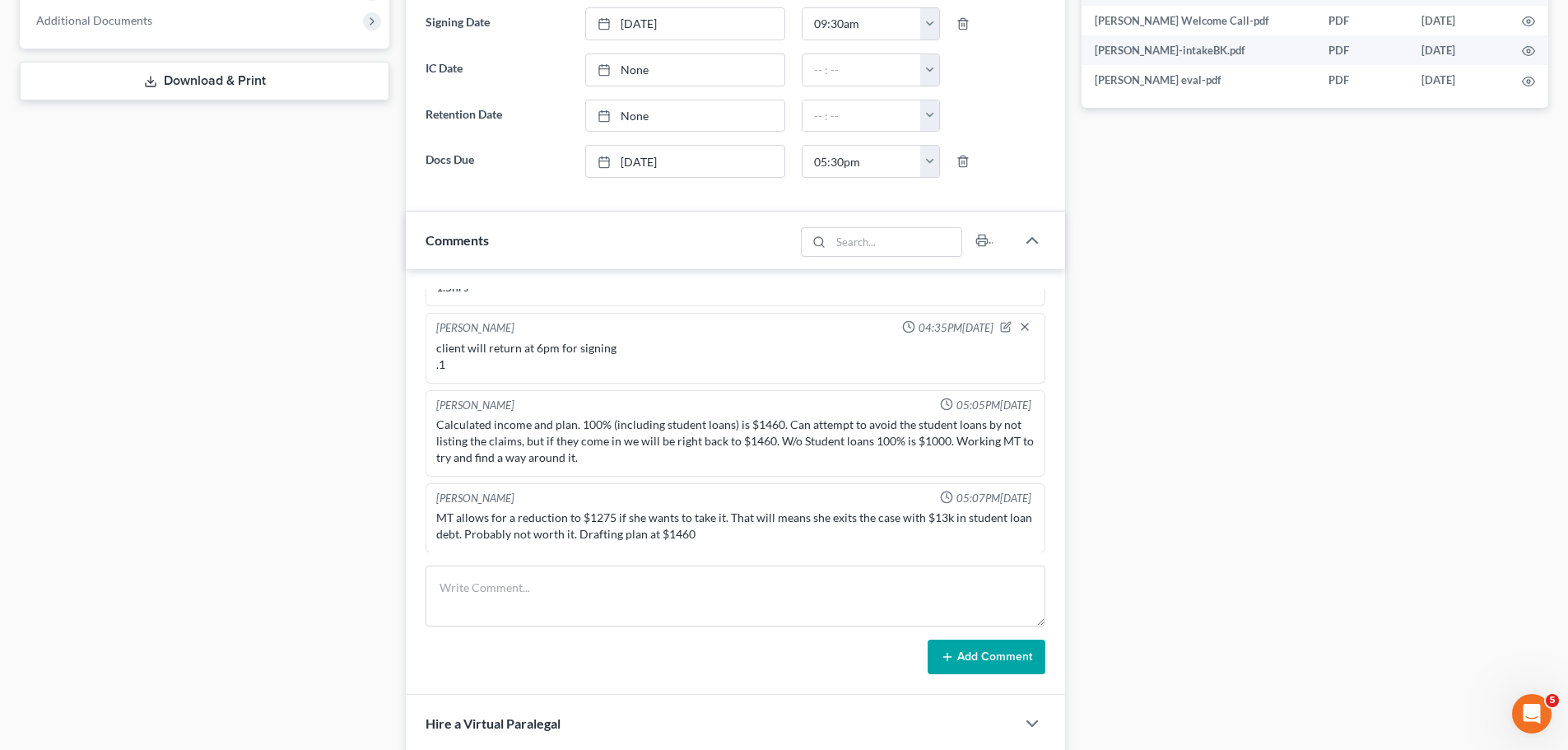
click at [991, 431] on div "Calculated income and plan. 100% (including student loans) is $1460. Can attemp…" at bounding box center [735, 441] width 598 height 49
drag, startPoint x: 837, startPoint y: 444, endPoint x: 1008, endPoint y: 441, distance: 171.0
click at [1007, 441] on div "Calculated income and plan. 100% (including student loans) is $1460. Can attemp…" at bounding box center [735, 441] width 598 height 49
click at [1011, 441] on div "Calculated income and plan. 100% (including student loans) is $1460. Can attemp…" at bounding box center [735, 441] width 598 height 49
drag, startPoint x: 759, startPoint y: 515, endPoint x: 1008, endPoint y: 522, distance: 249.1
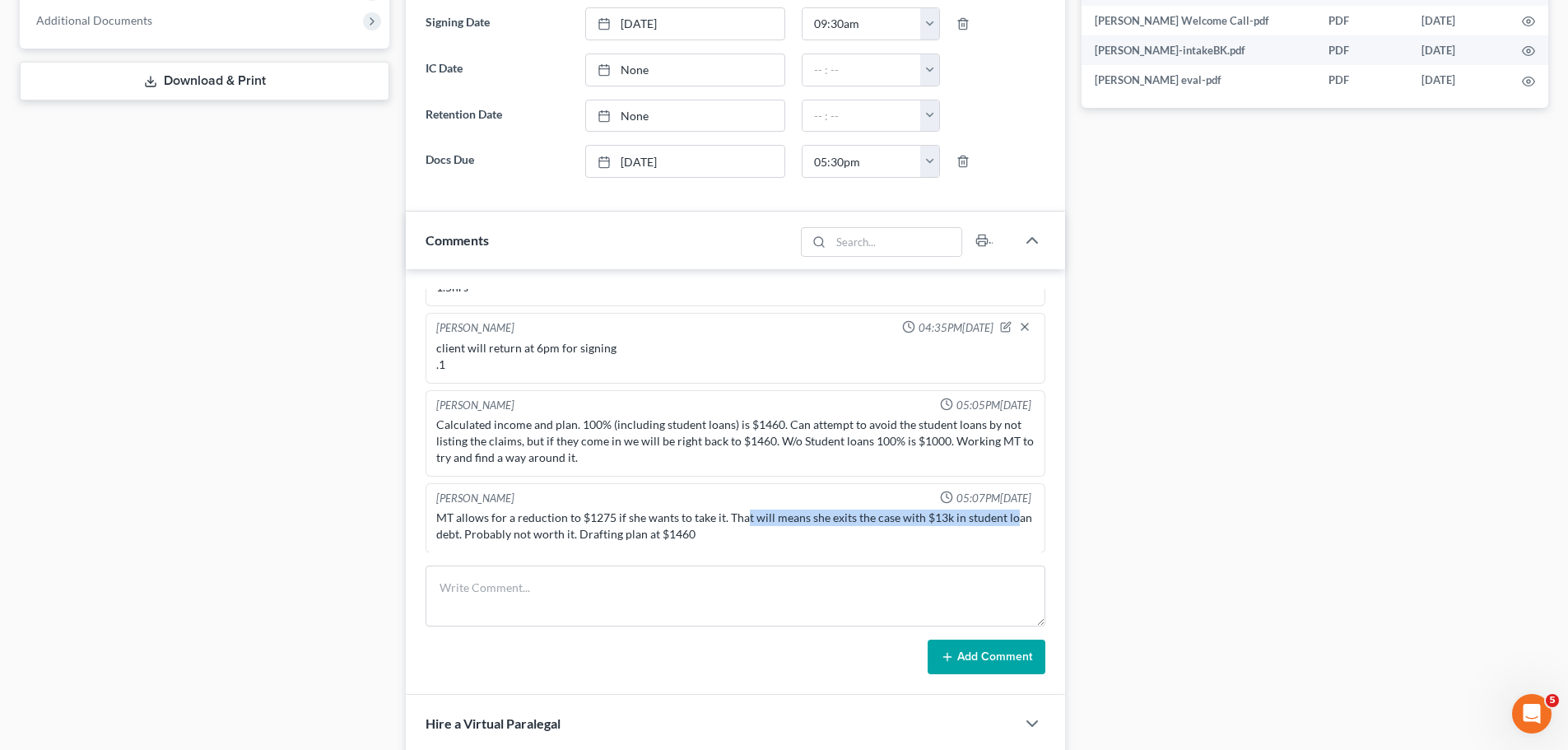
click at [1009, 522] on div "MT allows for a reduction to $1275 if she wants to take it. That will means she…" at bounding box center [735, 526] width 598 height 33
click at [789, 525] on div "MT allows for a reduction to $1275 if she wants to take it. That will means she…" at bounding box center [735, 526] width 598 height 33
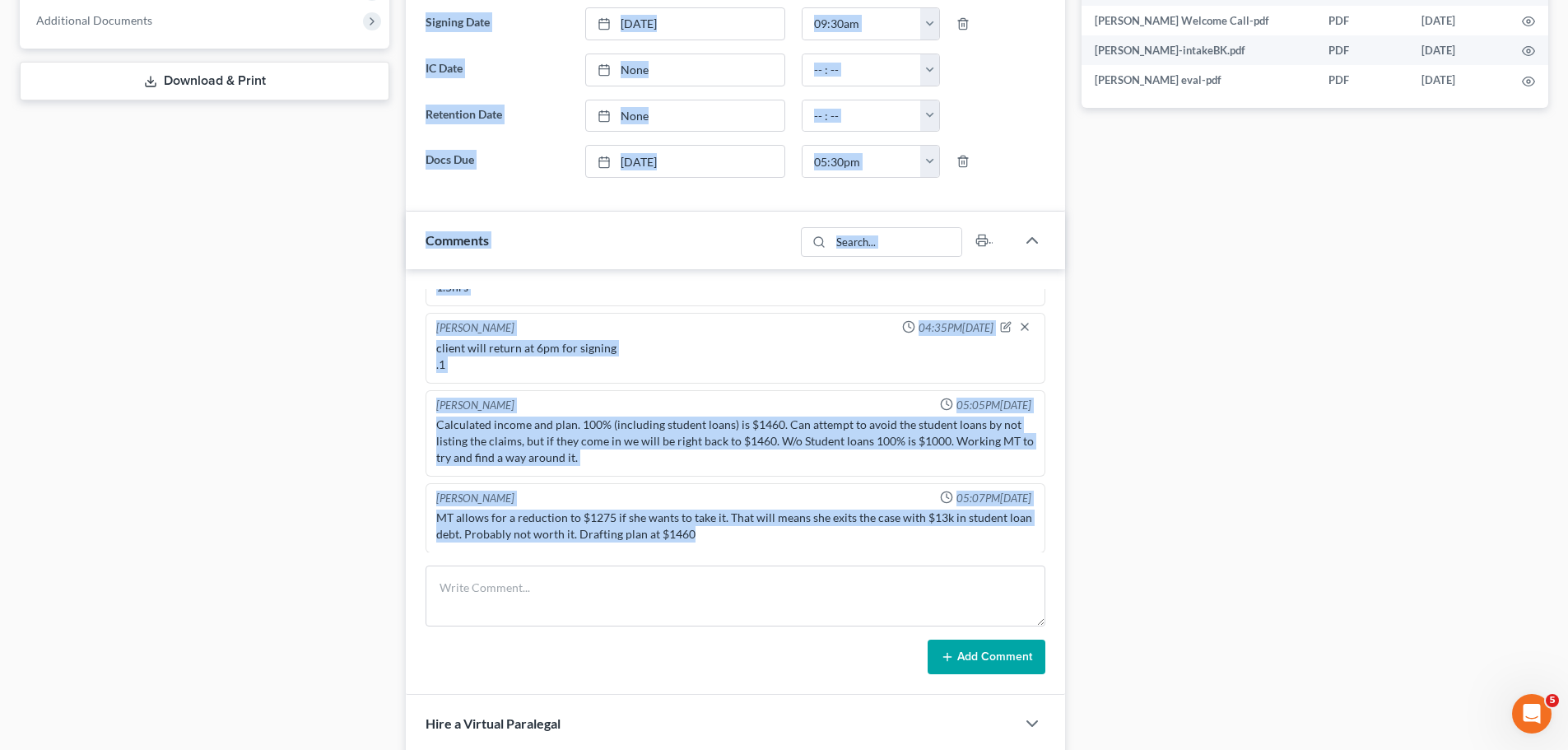
drag, startPoint x: 705, startPoint y: 541, endPoint x: 359, endPoint y: 512, distance: 347.2
click at [359, 512] on div "Petition Navigation Case Dashboard Payments Invoices Payments Payments Credit R…" at bounding box center [783, 192] width 1545 height 1468
click at [547, 507] on div "MT allows for a reduction to $1275 if she wants to take it. That will means she…" at bounding box center [735, 526] width 605 height 40
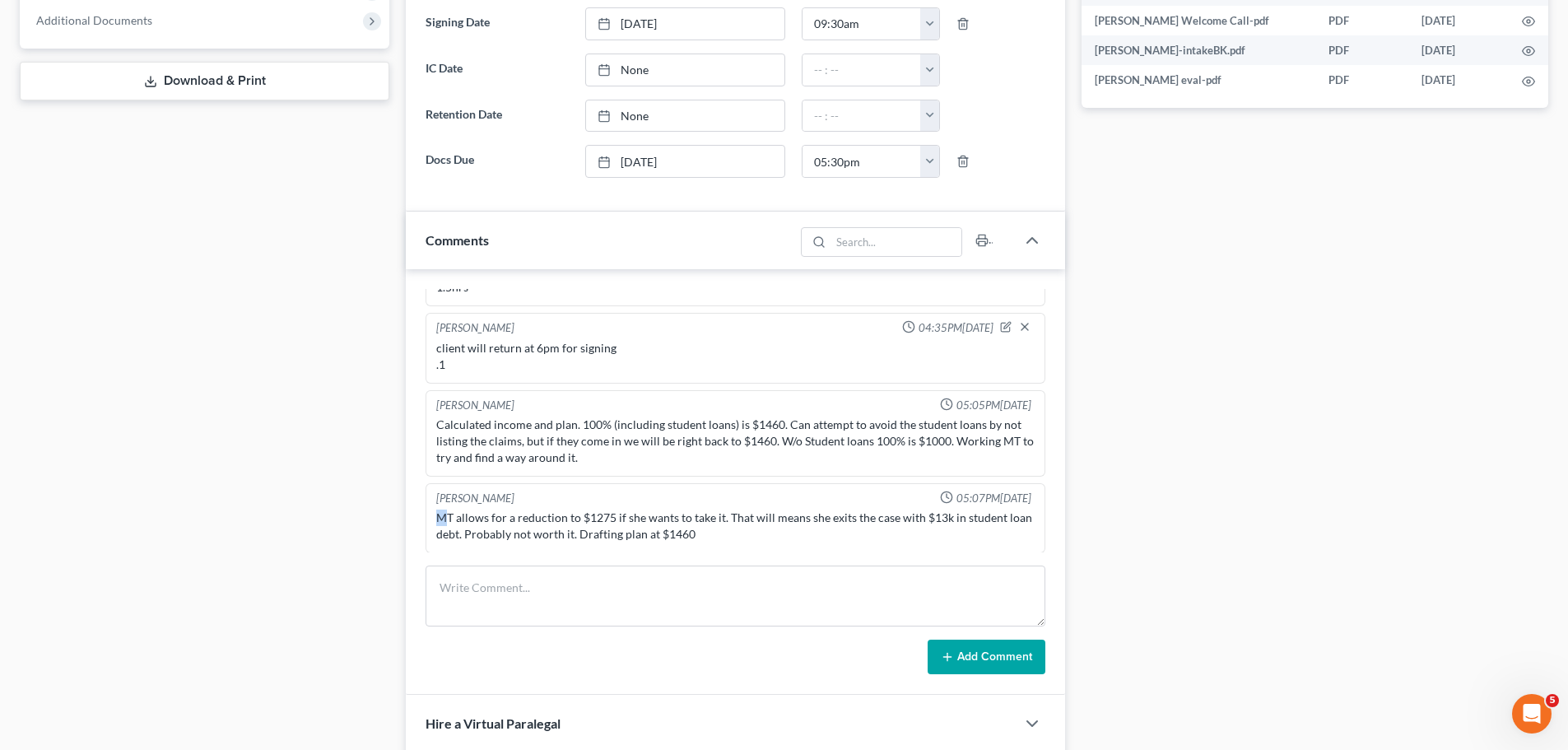
click at [440, 512] on div "MT allows for a reduction to $1275 if she wants to take it. That will means she…" at bounding box center [735, 526] width 598 height 33
click at [630, 516] on div "MT allows for a reduction to $1275 if she wants to take it. That will means she…" at bounding box center [735, 526] width 598 height 33
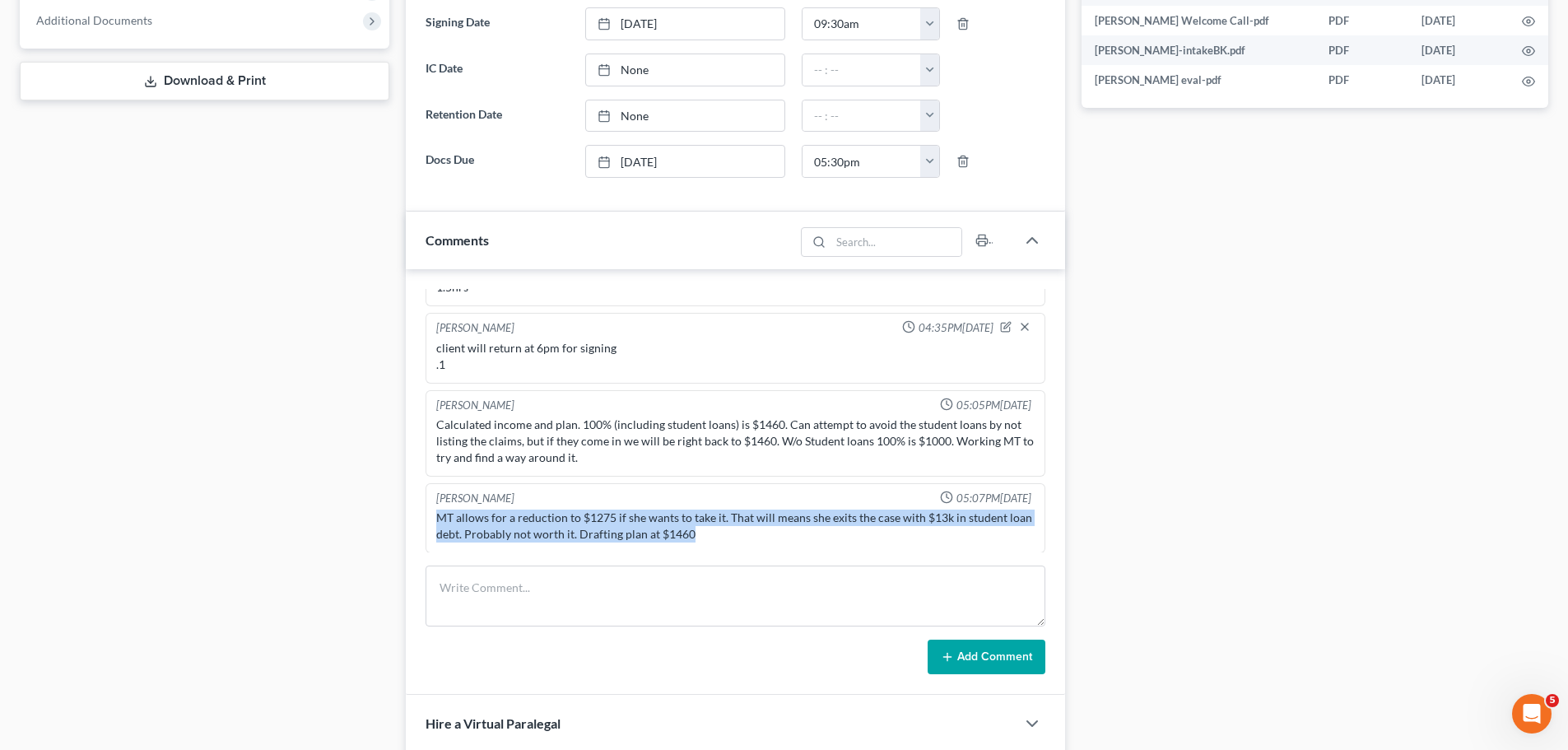
drag, startPoint x: 715, startPoint y: 535, endPoint x: 415, endPoint y: 513, distance: 300.8
click at [415, 513] on div "Richard Prunick 12:26PM, 04/30/2025 Did eval with Anissa, she makes too much fo…" at bounding box center [735, 482] width 659 height 426
click at [510, 517] on div "MT allows for a reduction to $1275 if she wants to take it. That will means she…" at bounding box center [735, 526] width 598 height 33
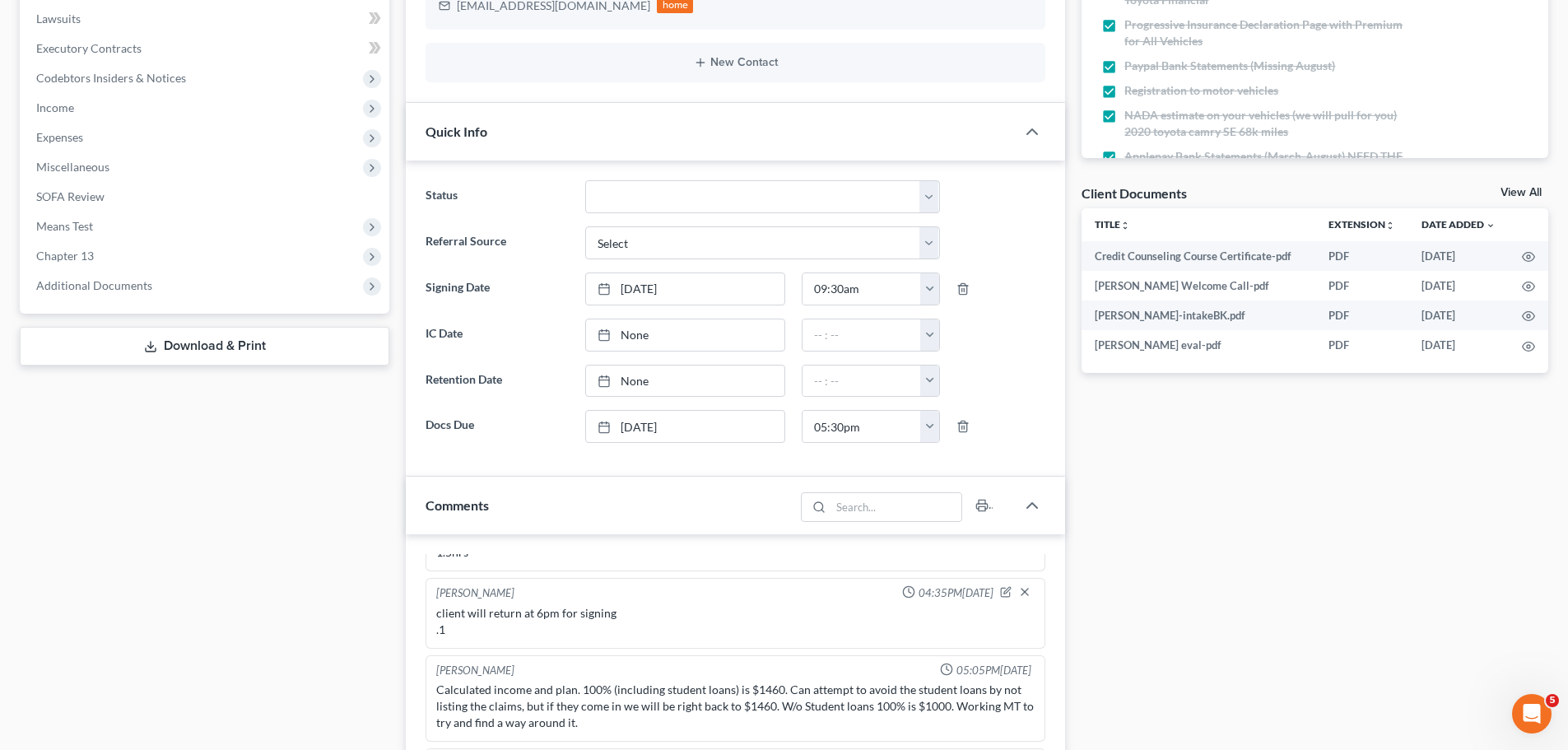
scroll to position [494, 0]
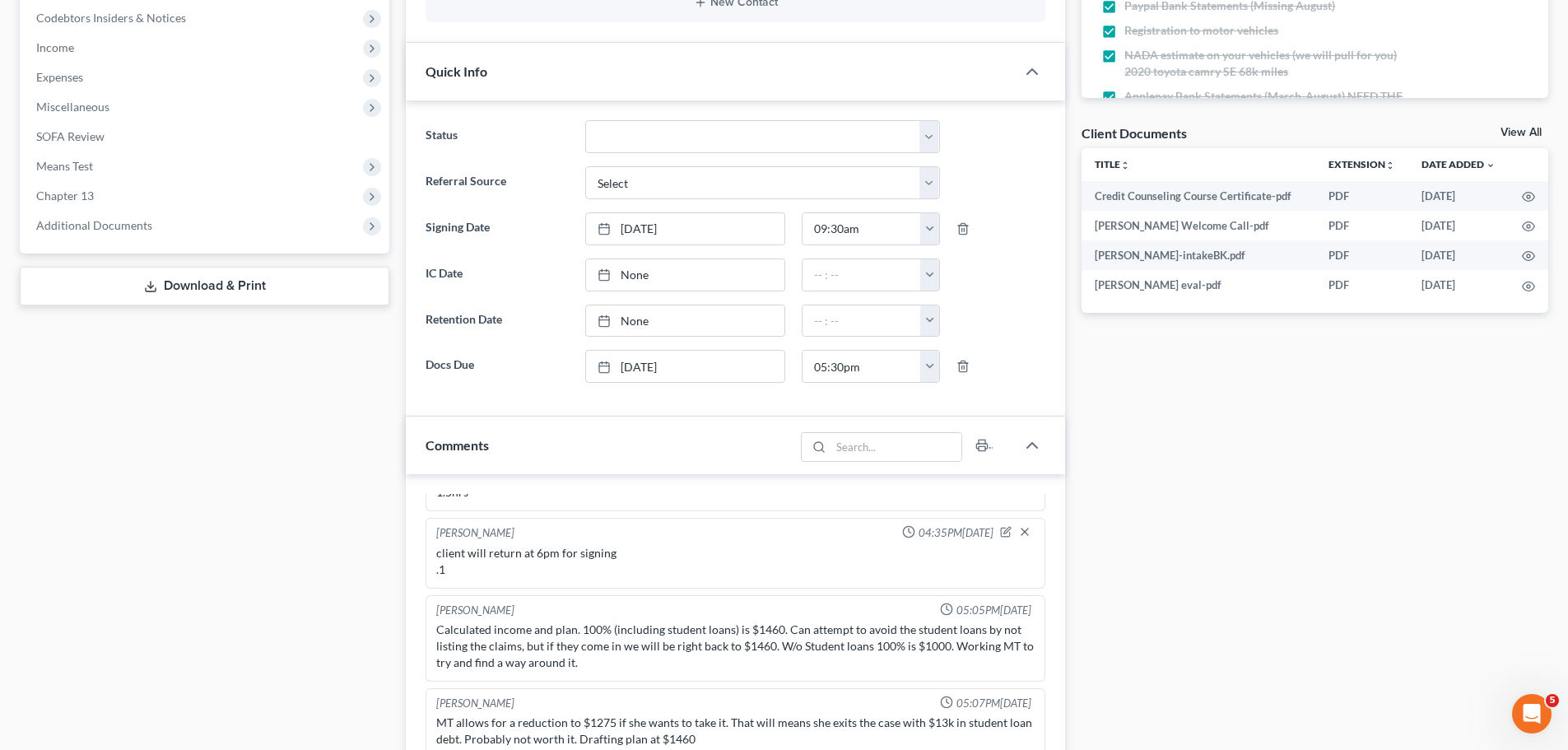
click at [87, 286] on link "Download & Print" at bounding box center [204, 286] width 369 height 39
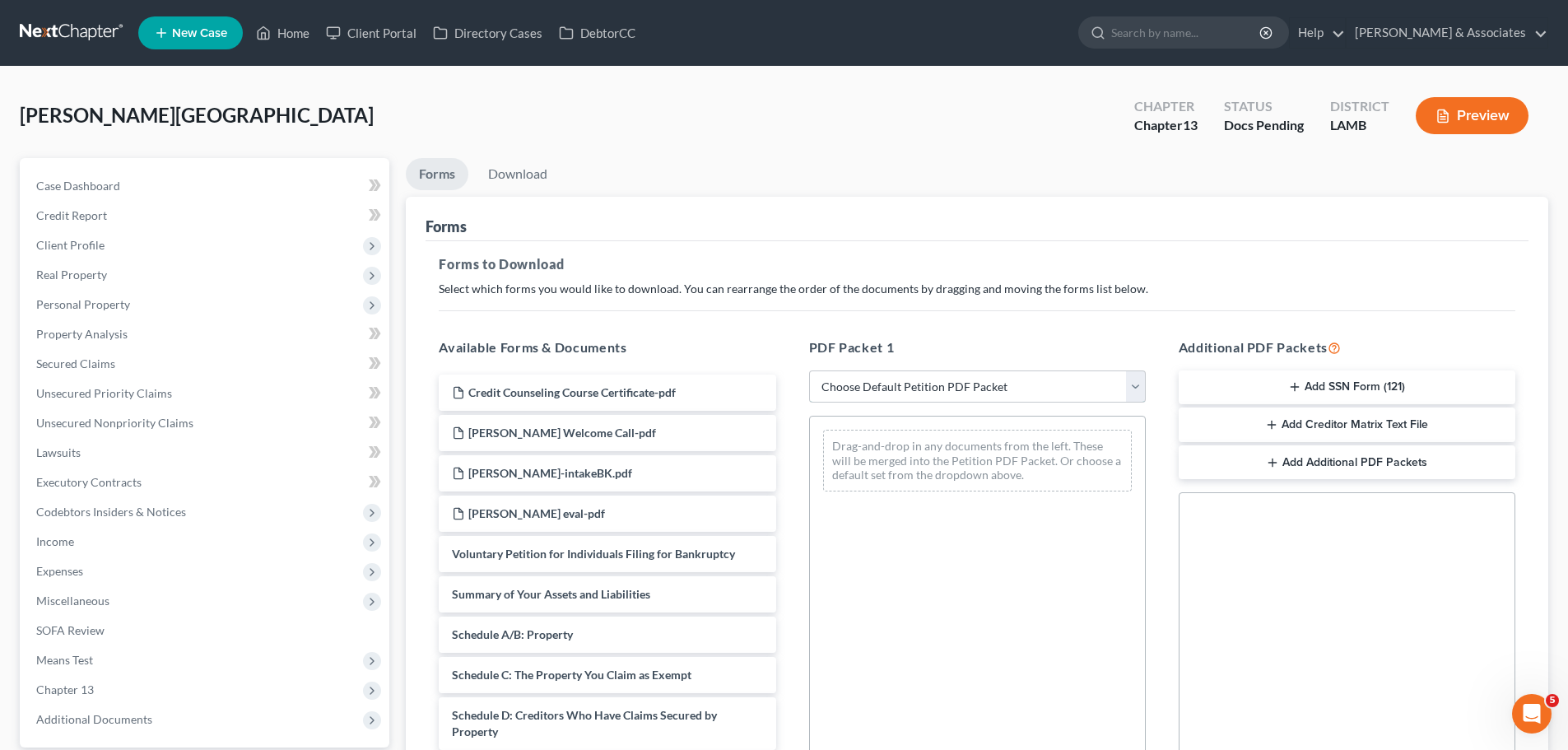
click at [849, 377] on select "Choose Default Petition PDF Packet Complete Bankruptcy Petition (all forms and …" at bounding box center [977, 387] width 337 height 33
select select "0"
click at [809, 370] on select "Choose Default Petition PDF Packet Complete Bankruptcy Petition (all forms and …" at bounding box center [977, 387] width 337 height 33
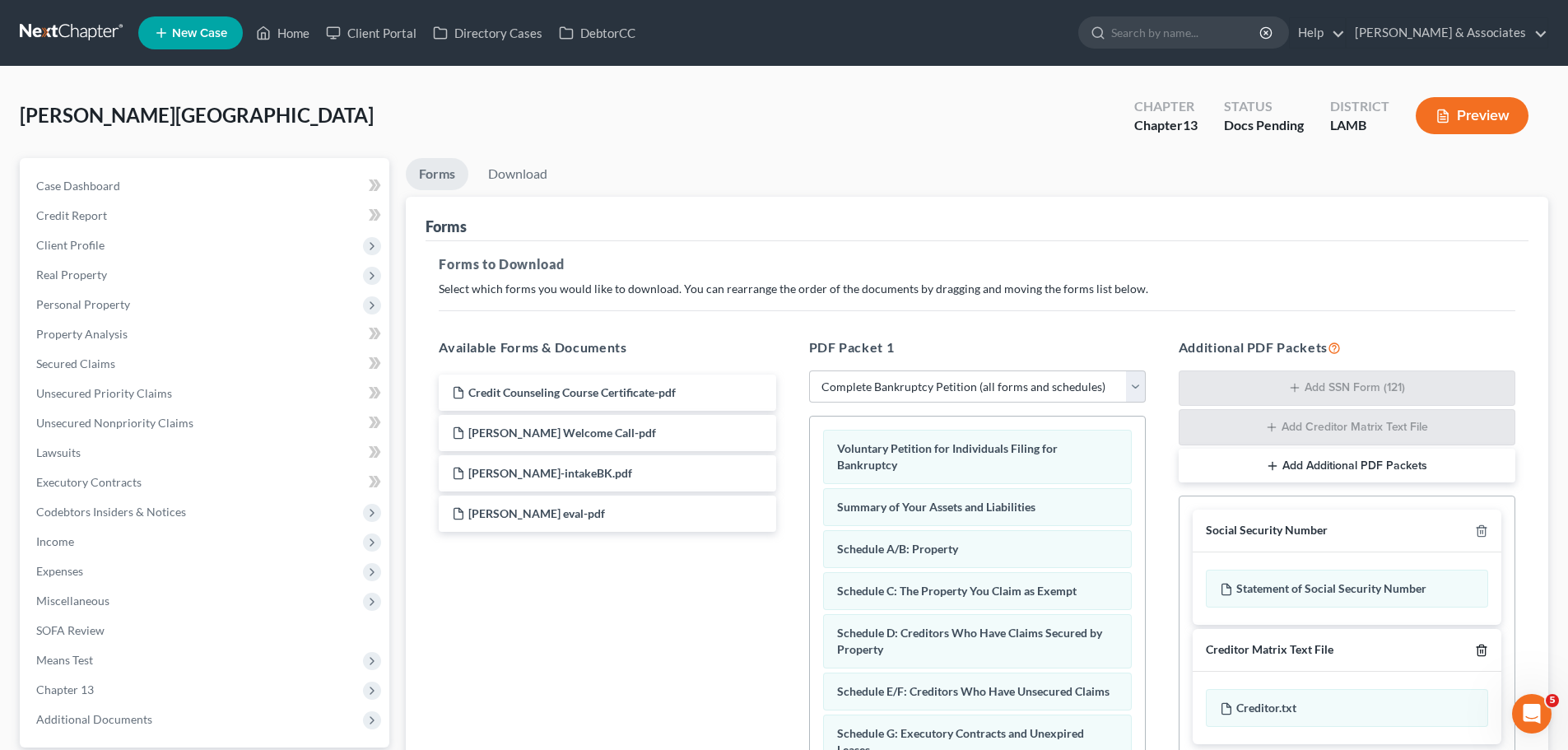
click at [1488, 653] on icon "button" at bounding box center [1482, 650] width 13 height 13
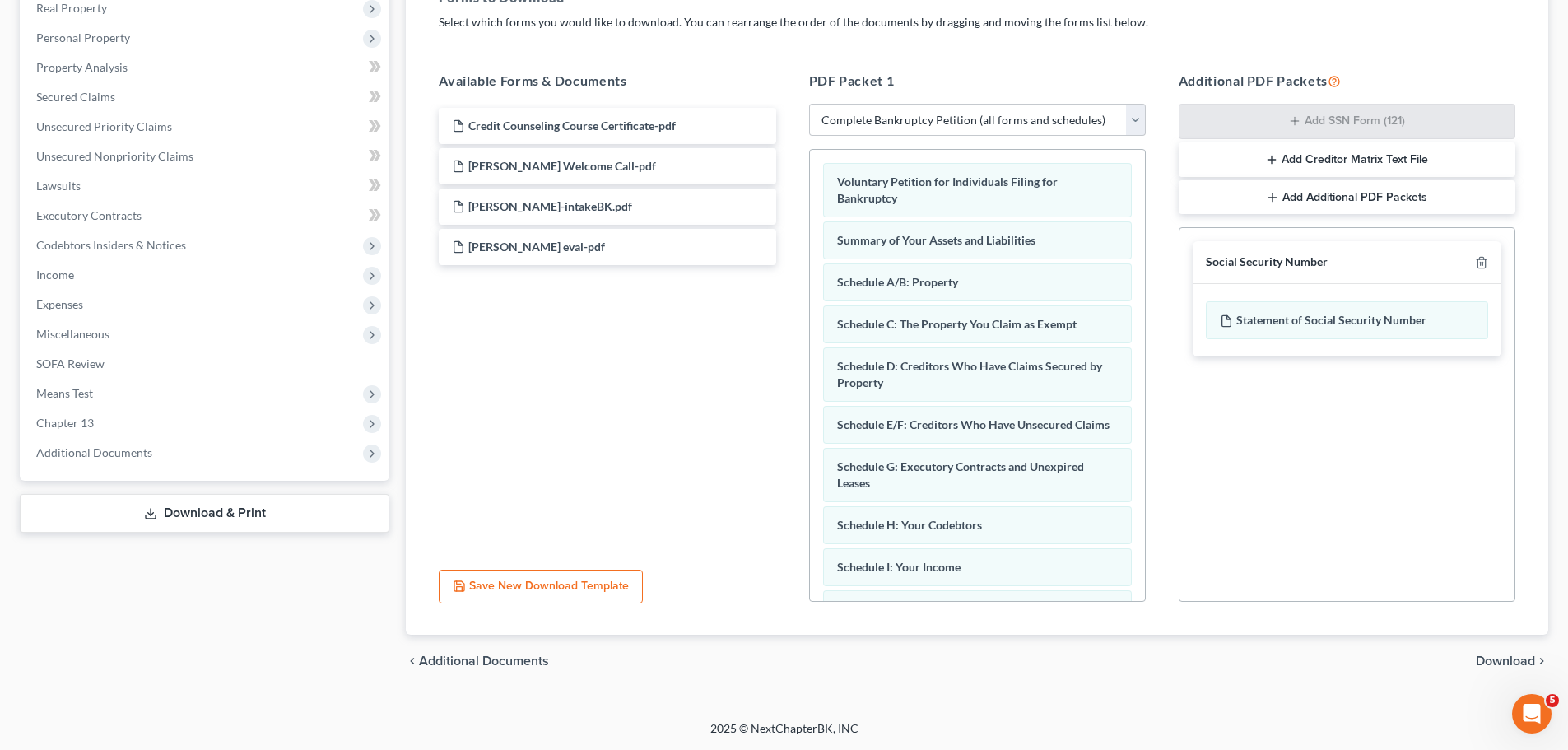
click at [1490, 660] on span "Download" at bounding box center [1505, 661] width 59 height 13
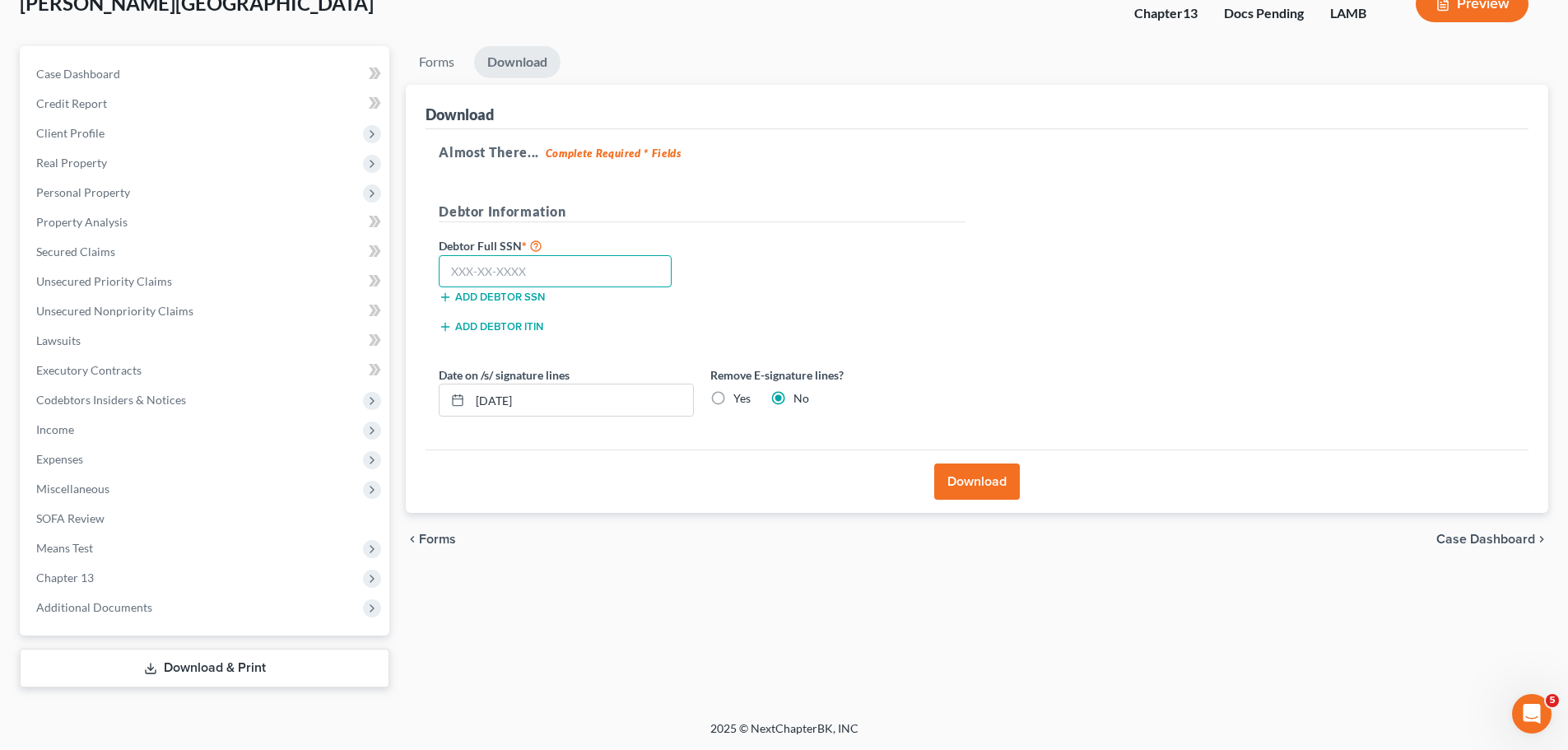
click at [522, 257] on input "text" at bounding box center [555, 272] width 233 height 33
click at [547, 260] on input "text" at bounding box center [555, 272] width 233 height 33
type input "436-97-0800"
click at [733, 401] on label "Yes" at bounding box center [742, 399] width 18 height 17
click at [740, 401] on input "Yes" at bounding box center [745, 396] width 11 height 11
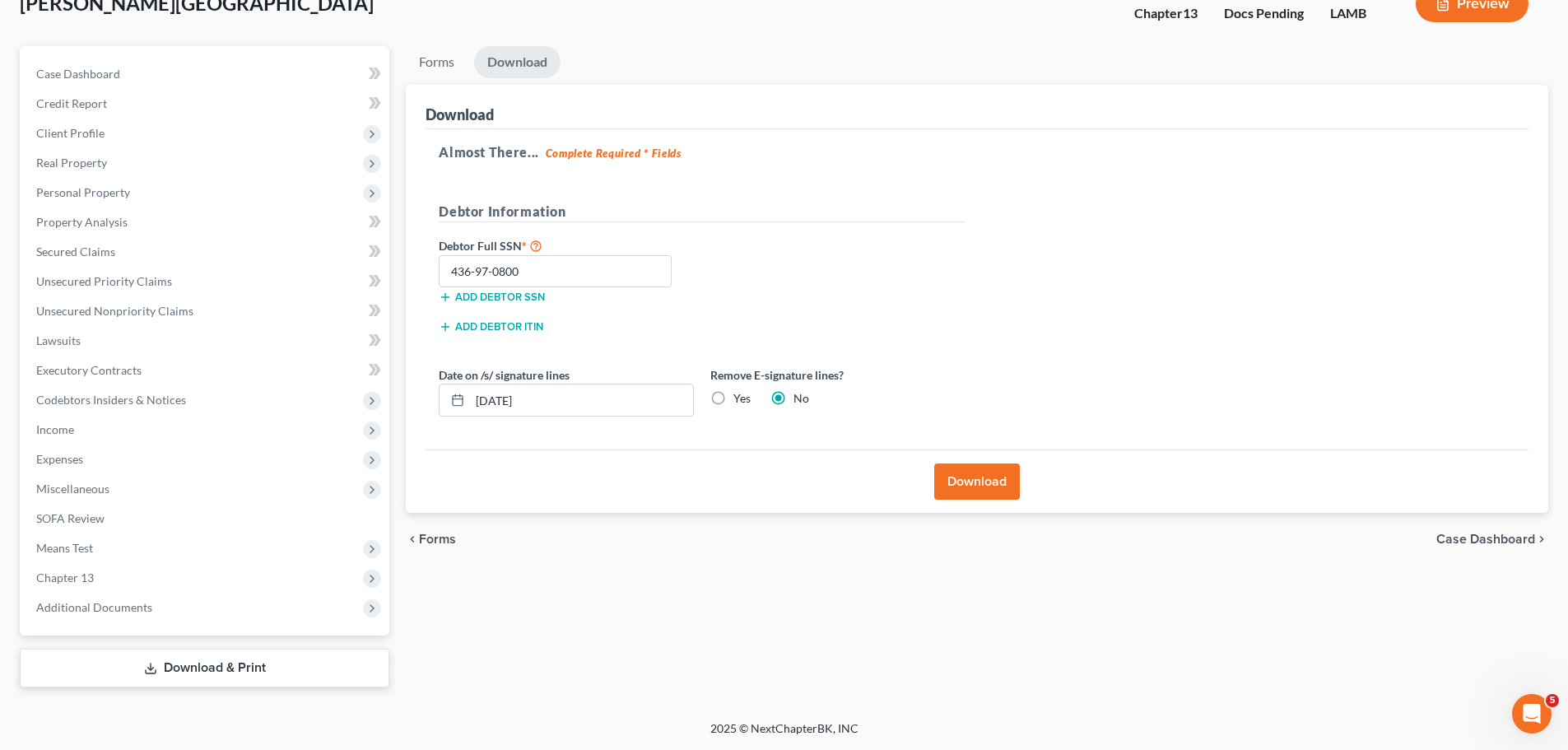
radio input "true"
radio input "false"
click at [967, 495] on button "Download" at bounding box center [977, 481] width 86 height 36
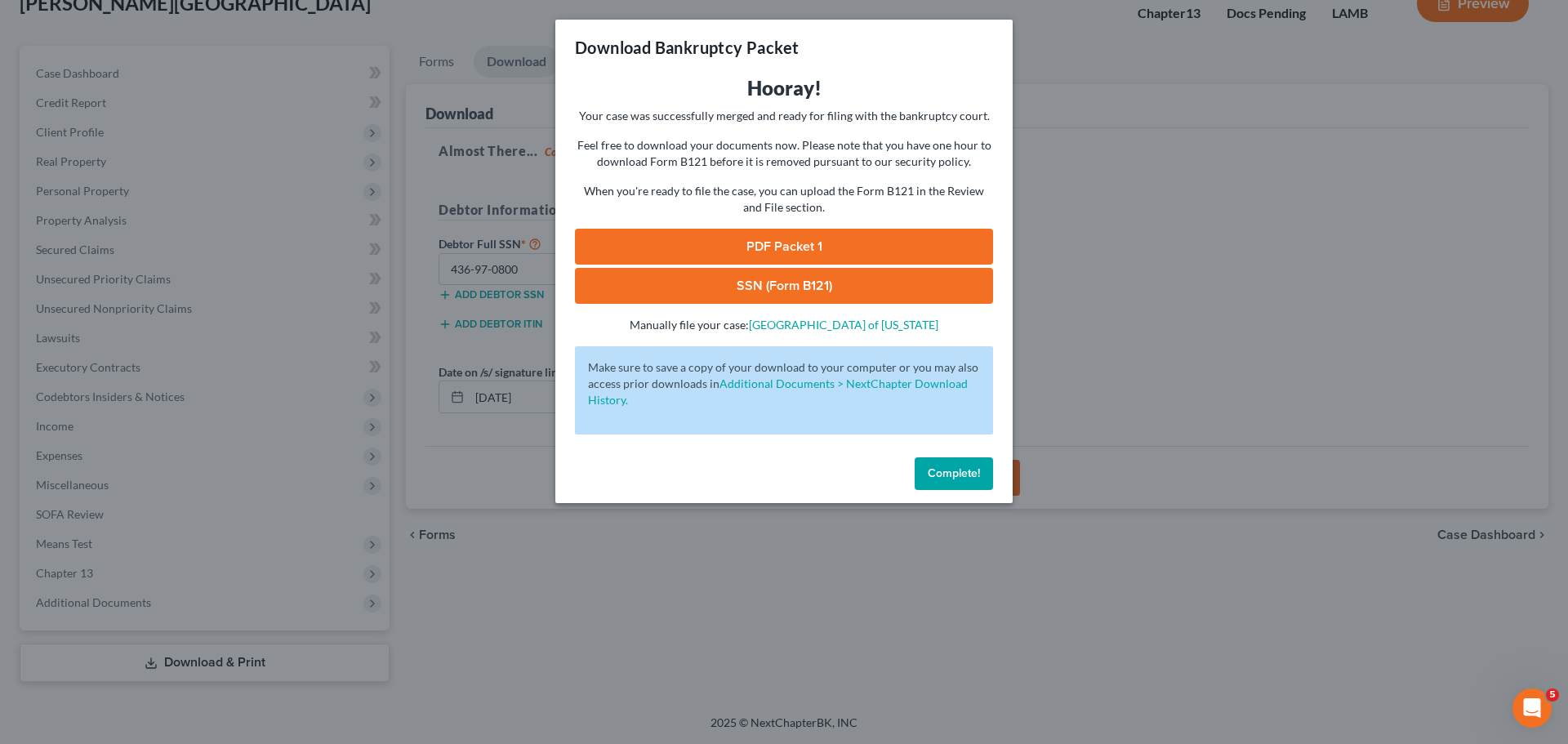
click at [786, 290] on link "SSN (Form B121)" at bounding box center [784, 285] width 418 height 36
click at [688, 237] on link "PDF Packet 1" at bounding box center [784, 246] width 418 height 36
click at [971, 474] on span "Complete!" at bounding box center [953, 473] width 52 height 14
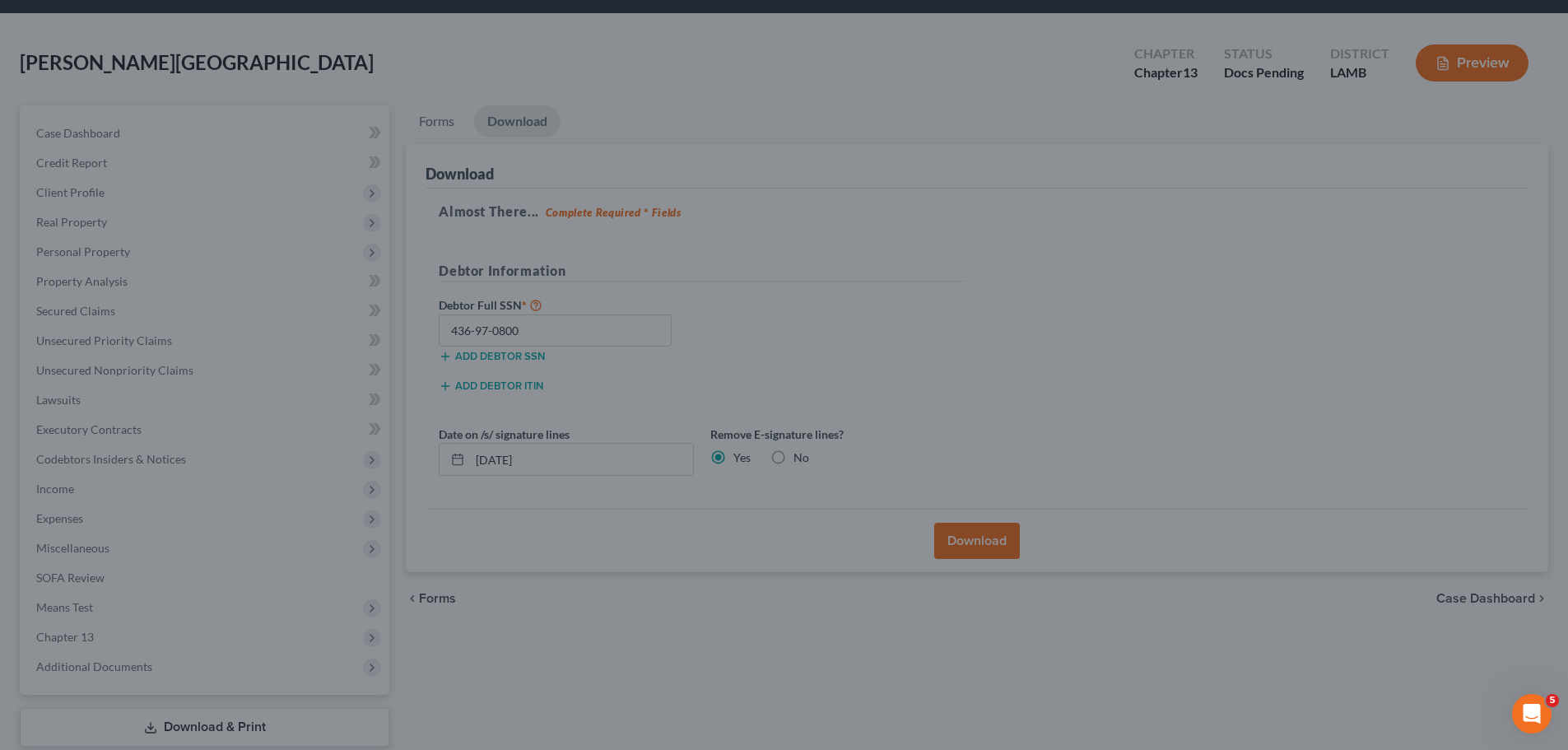
scroll to position [0, 0]
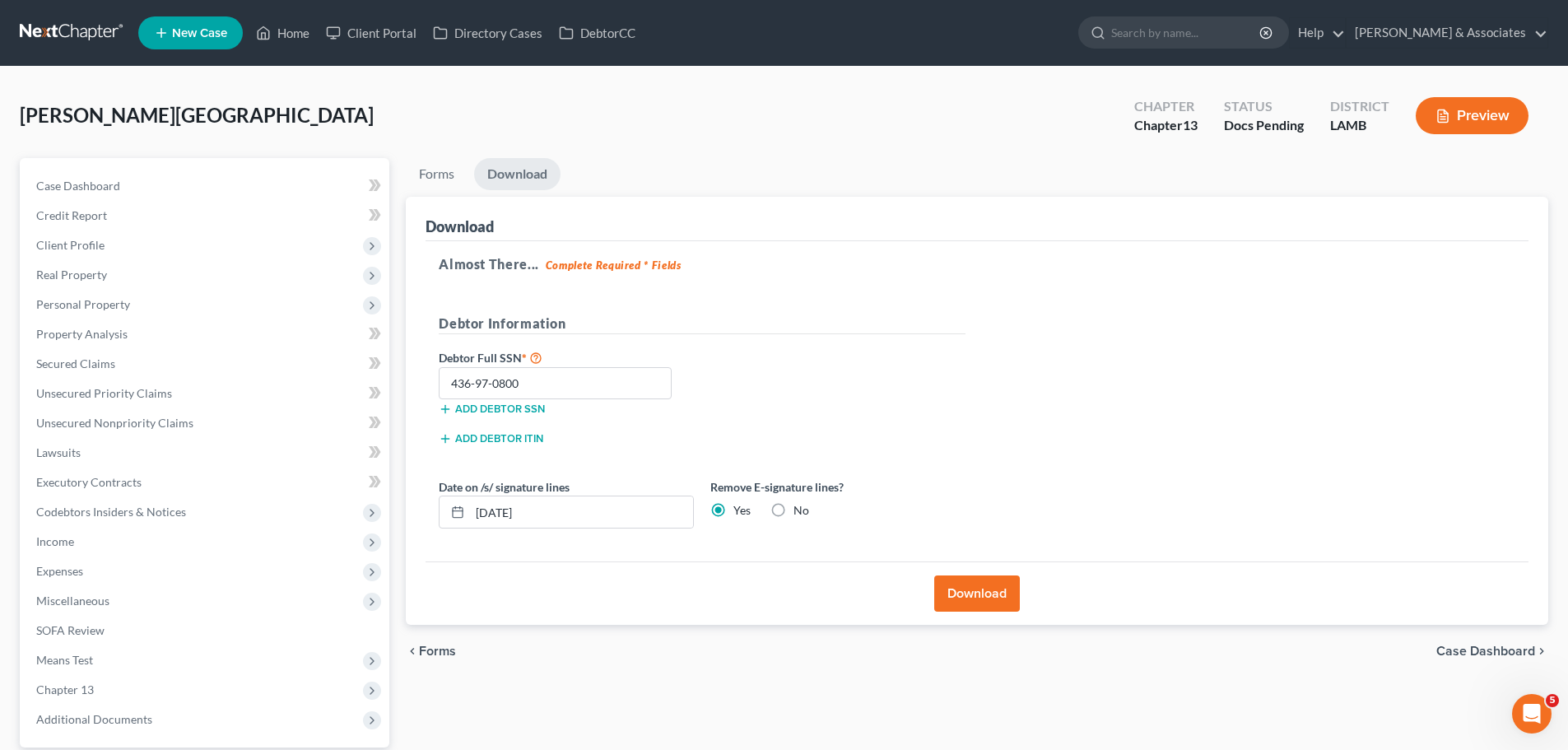
click at [67, 15] on nav "Home New Case Client Portal Directory Cases DebtorCC Diment & Associates ccd@di…" at bounding box center [784, 32] width 1568 height 66
click at [66, 30] on link at bounding box center [72, 33] width 105 height 30
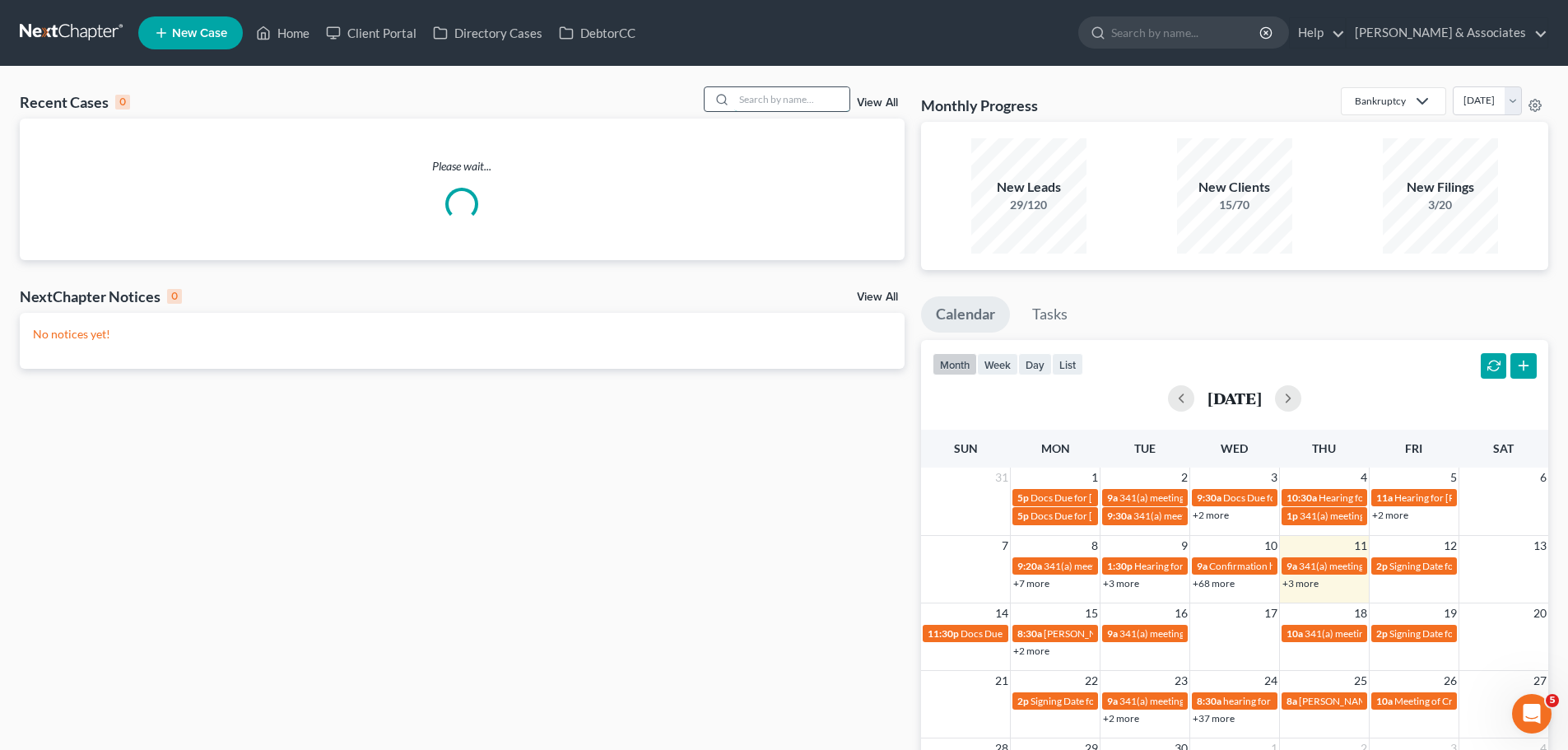
click at [837, 96] on input "search" at bounding box center [791, 99] width 115 height 24
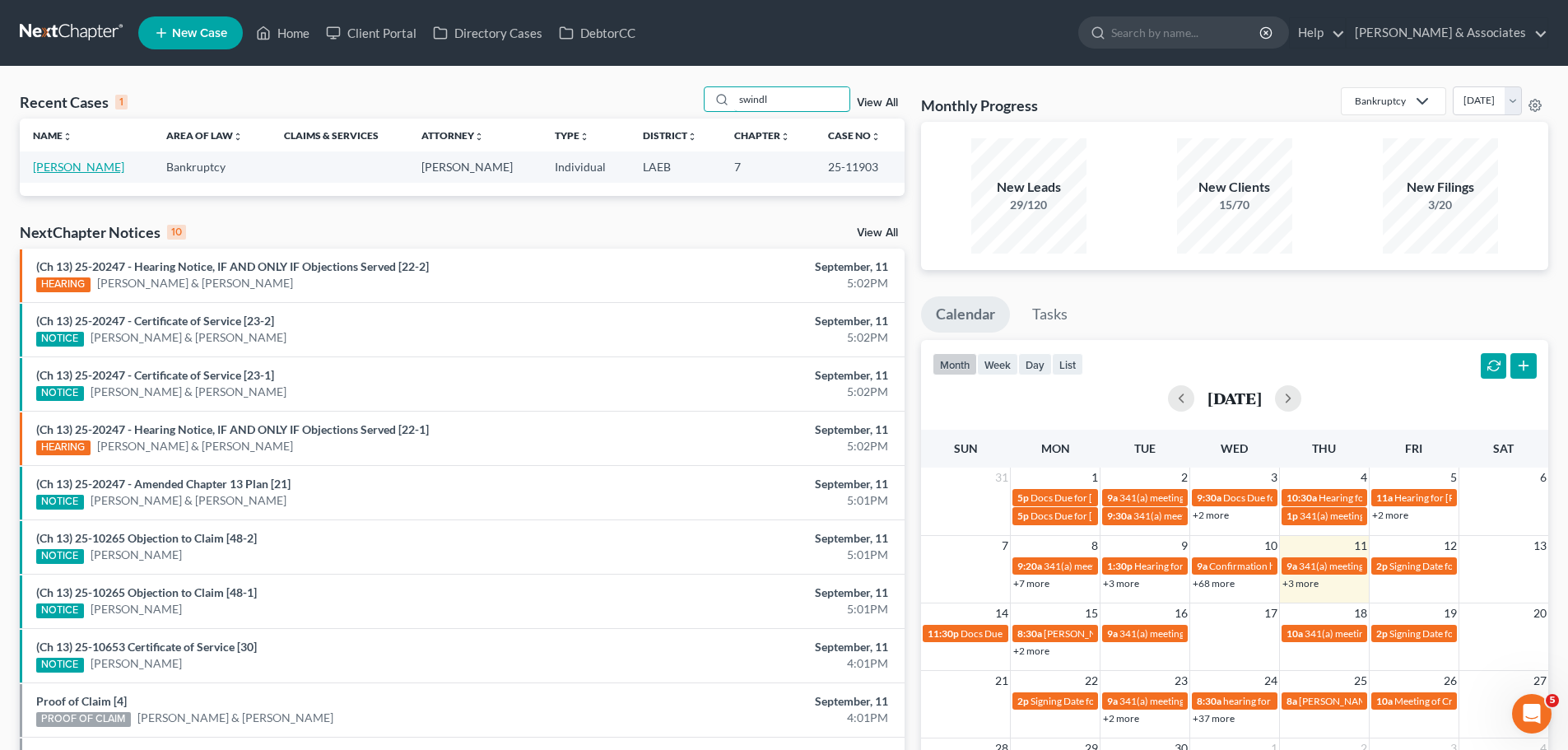
type input "swindl"
click at [53, 164] on link "[PERSON_NAME]" at bounding box center [78, 166] width 91 height 14
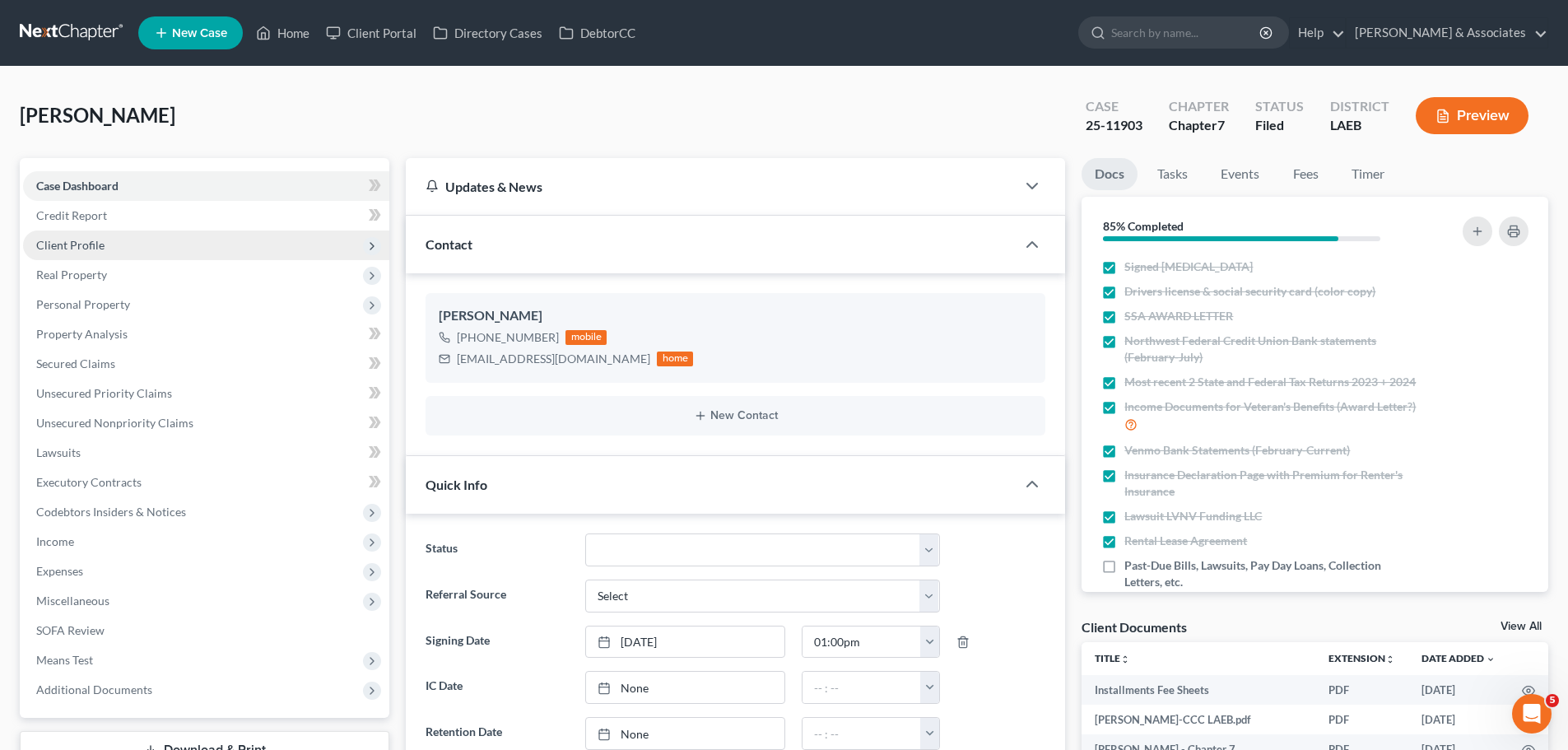
scroll to position [911, 0]
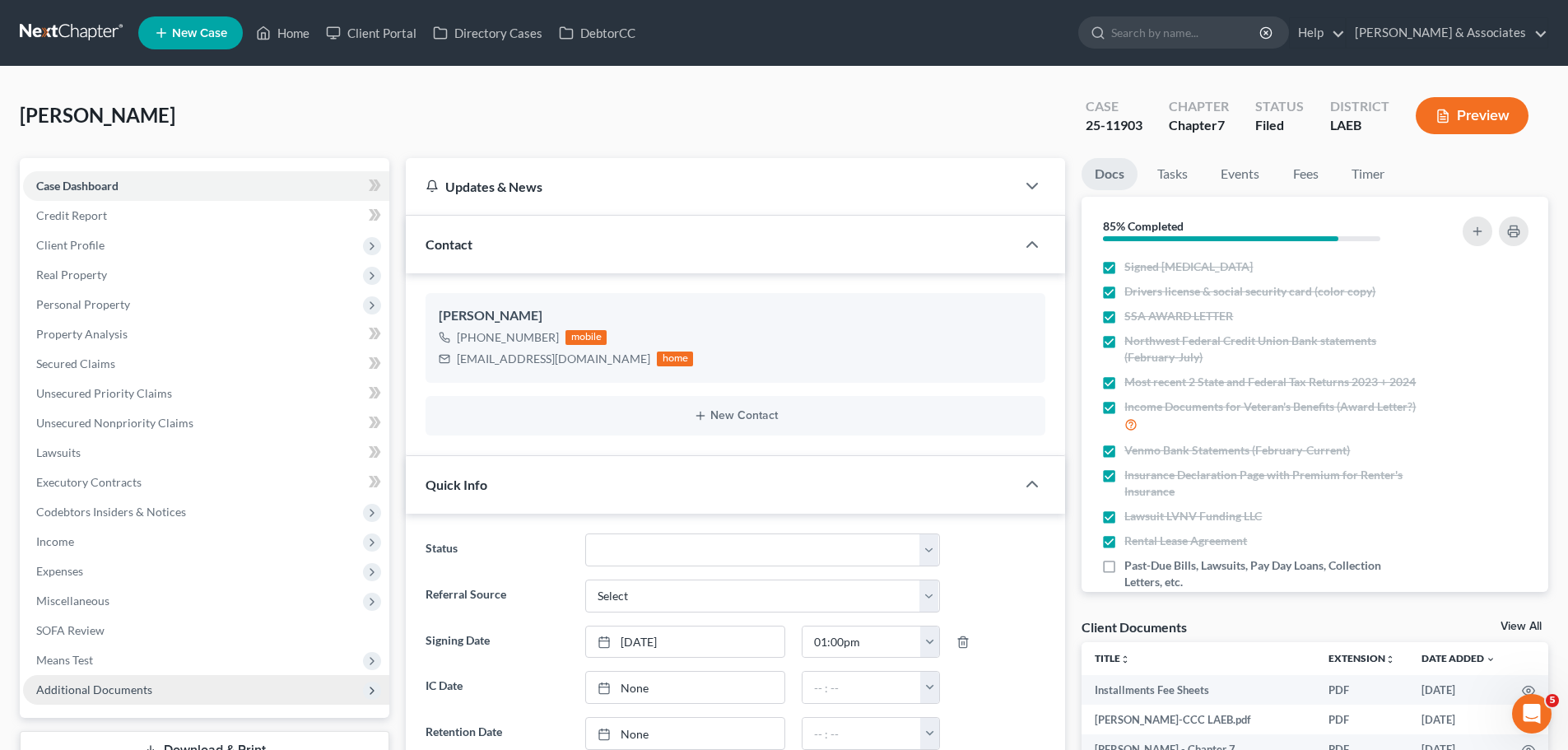
click at [93, 696] on span "Additional Documents" at bounding box center [206, 690] width 367 height 30
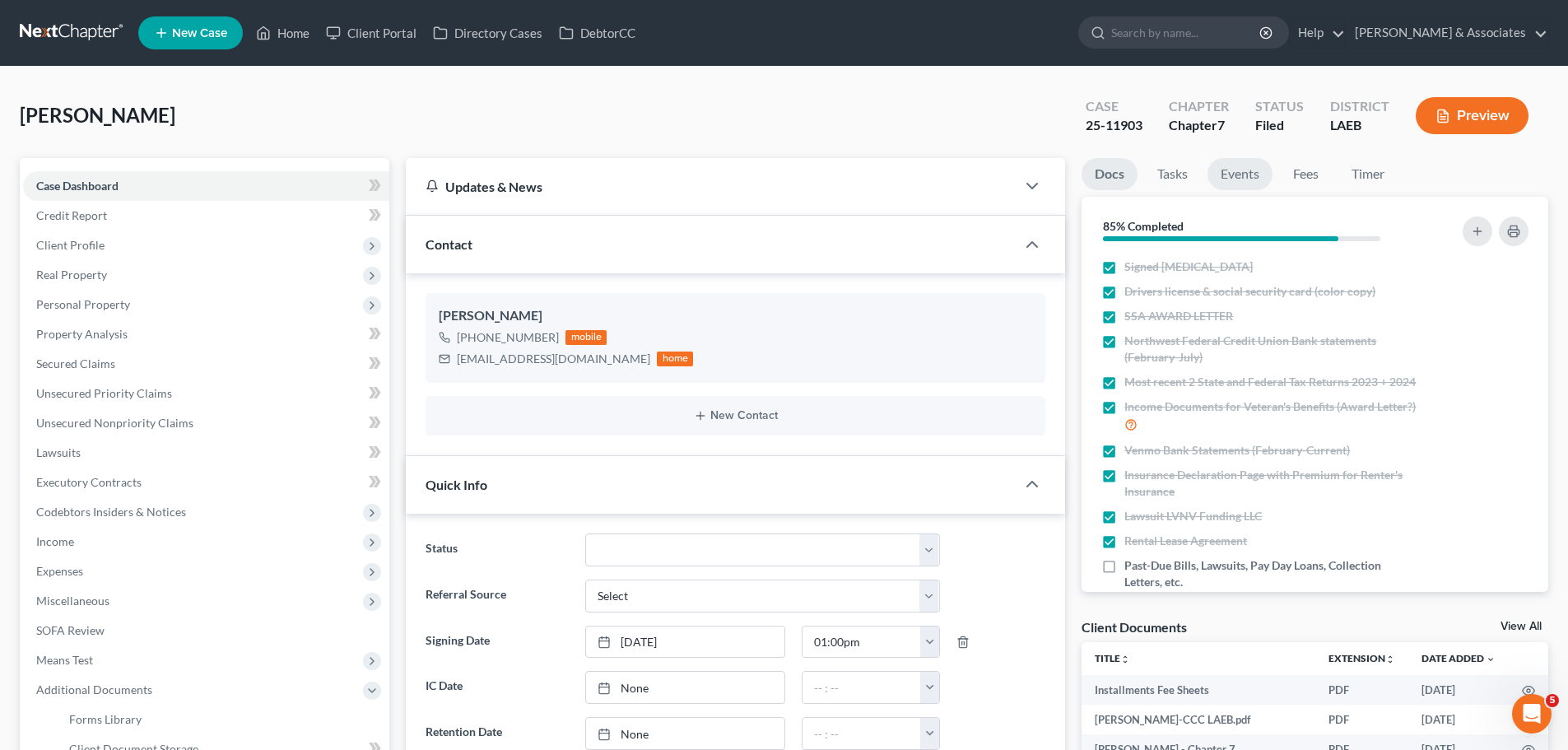
click at [1248, 175] on link "Events" at bounding box center [1240, 174] width 65 height 32
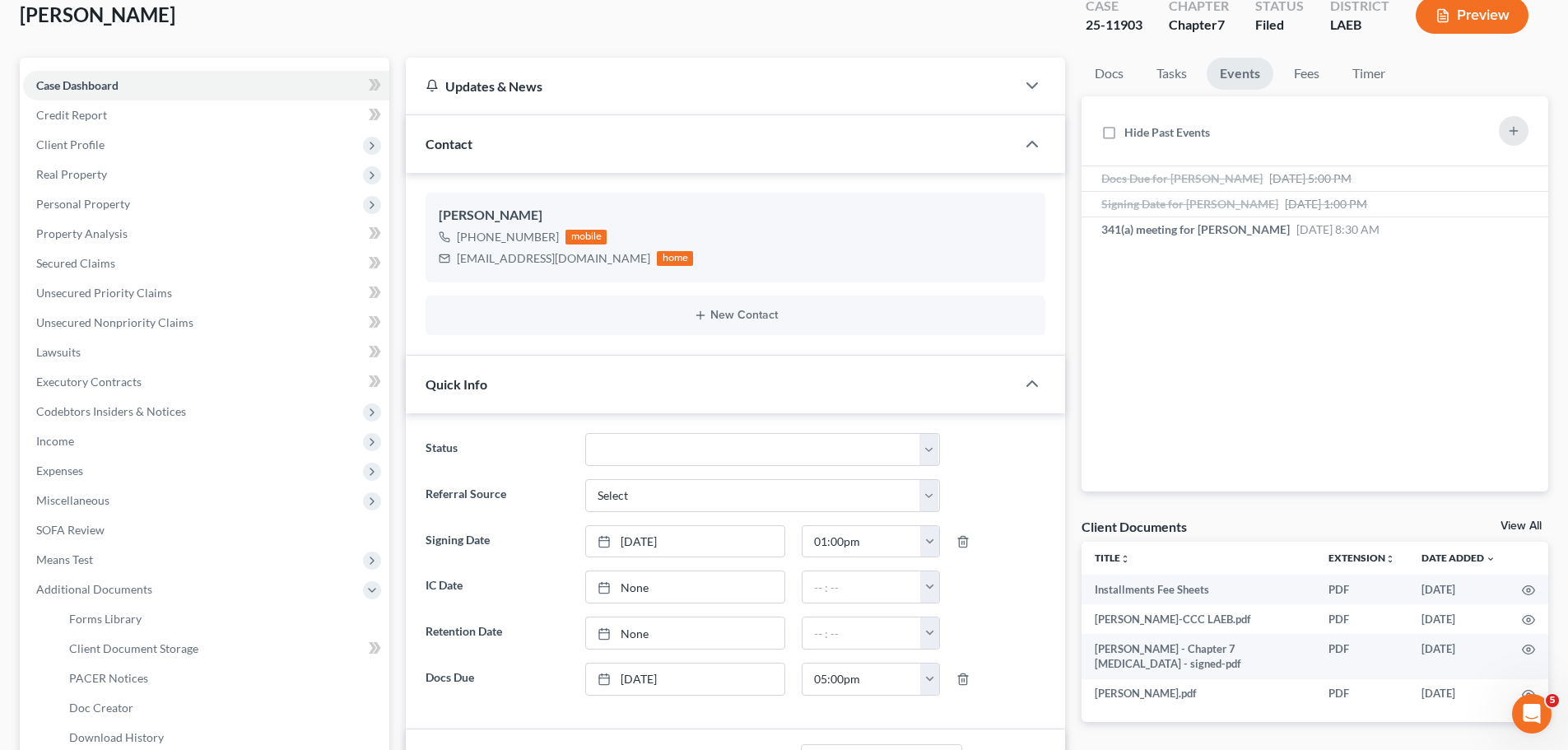
scroll to position [330, 0]
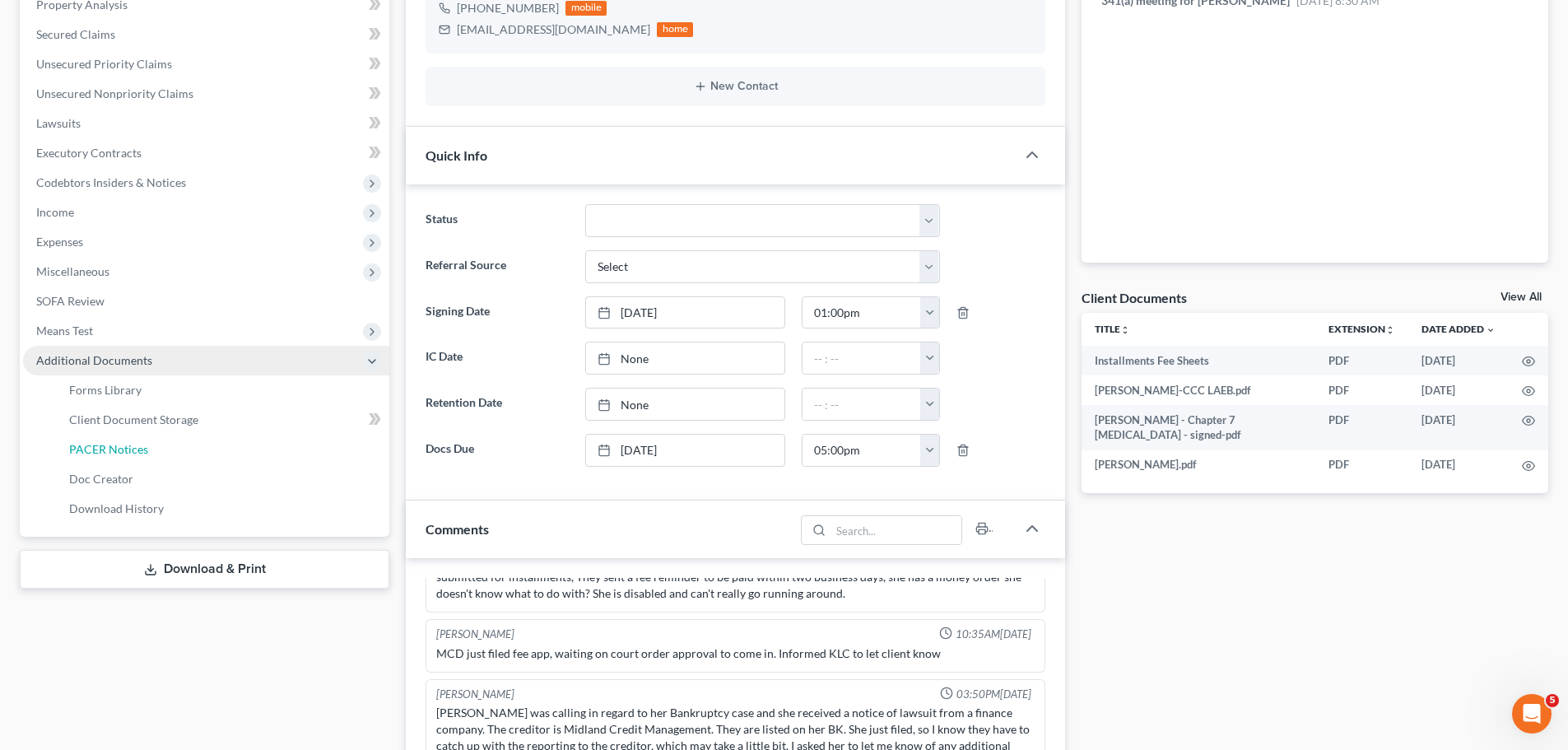
drag, startPoint x: 150, startPoint y: 448, endPoint x: 162, endPoint y: 449, distance: 12.0
click at [150, 448] on link "PACER Notices" at bounding box center [223, 450] width 333 height 30
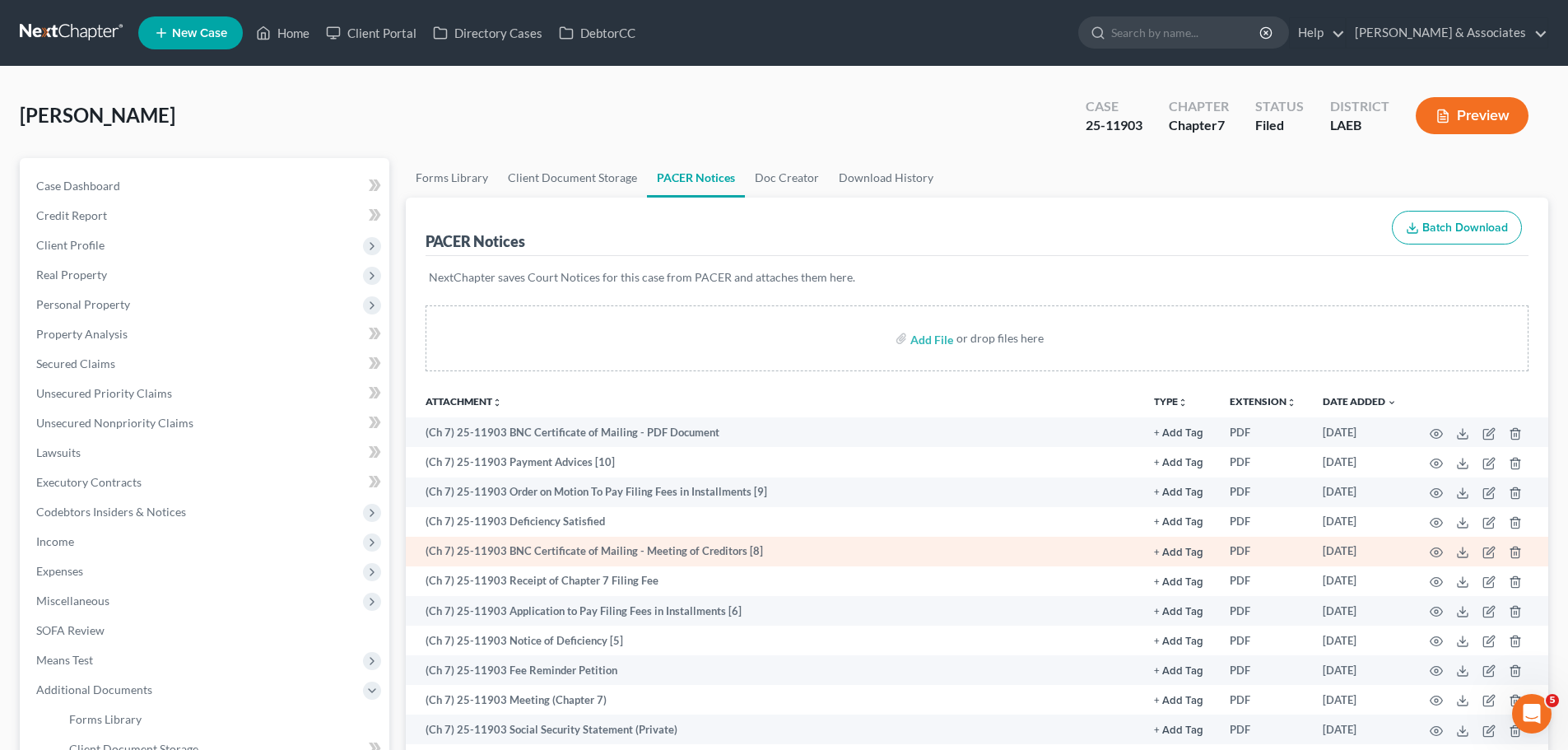
scroll to position [82, 0]
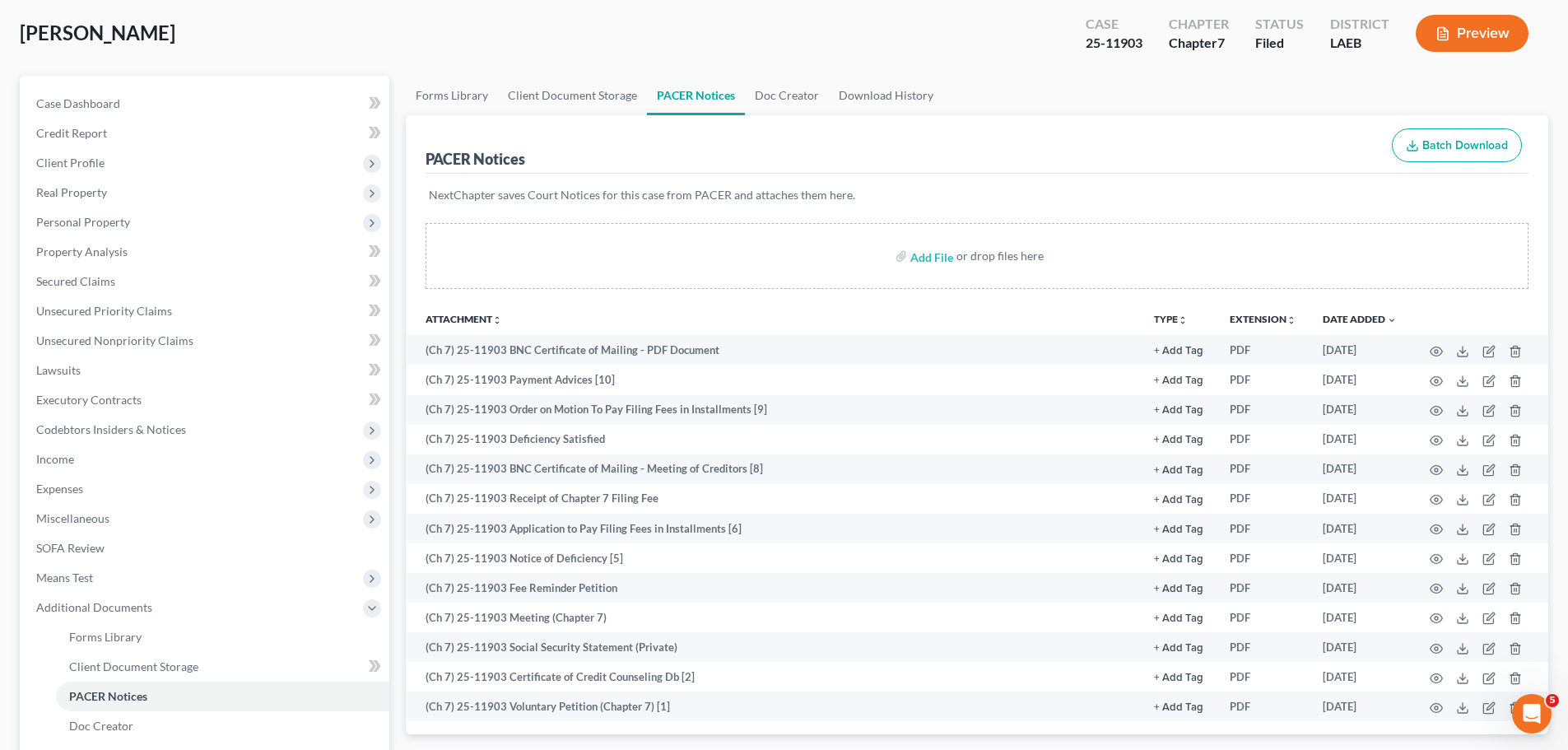
drag, startPoint x: 179, startPoint y: 36, endPoint x: 0, endPoint y: 51, distance: 179.6
click at [0, 51] on div "Swindle, Jeanne Upgraded Case 25-11903 Chapter Chapter 7 Status Filed District …" at bounding box center [784, 426] width 1568 height 884
click at [33, 24] on span "[PERSON_NAME]" at bounding box center [97, 32] width 155 height 24
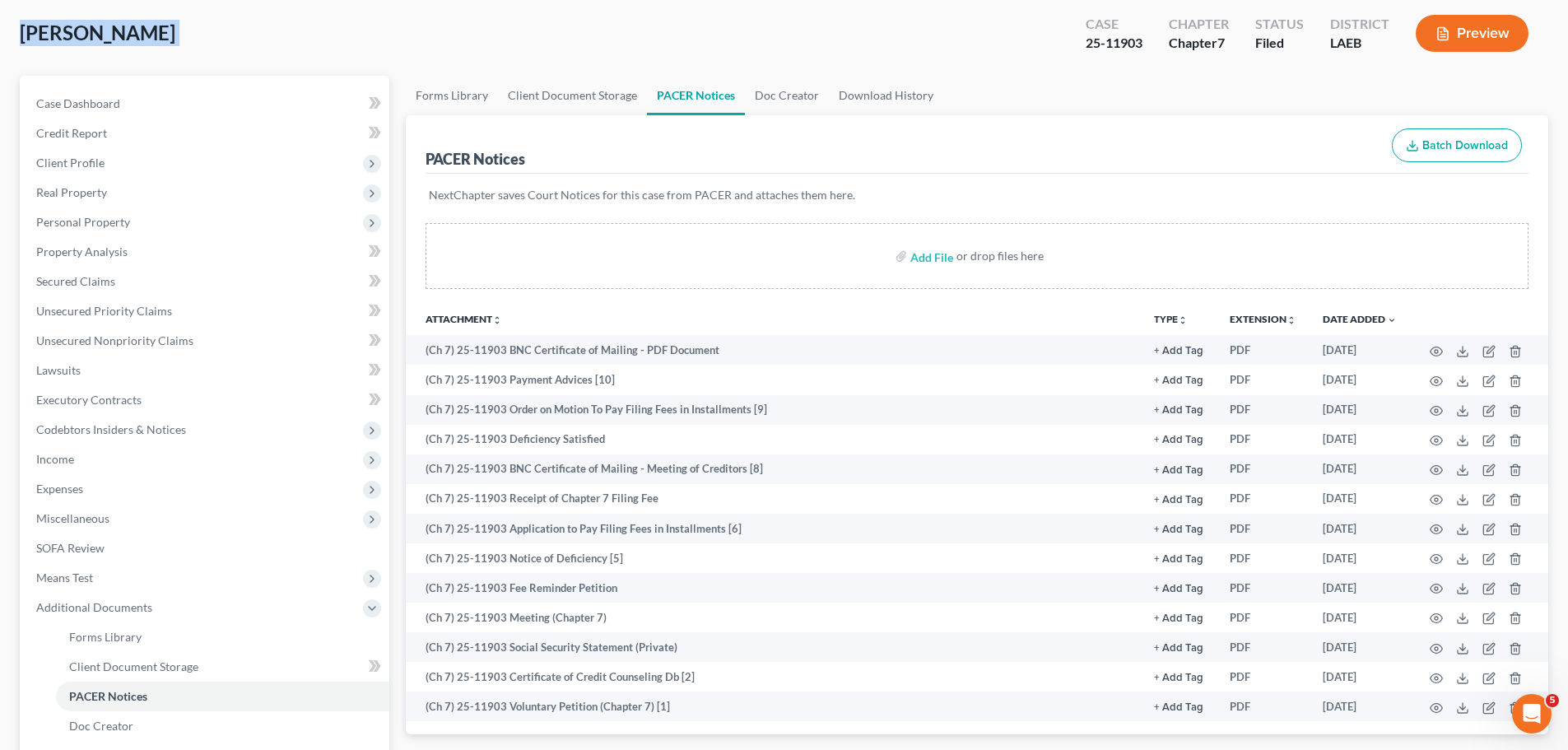
click at [33, 24] on span "[PERSON_NAME]" at bounding box center [97, 32] width 155 height 24
click at [452, 46] on div "Swindle, Jeanne Upgraded Case 25-11903 Chapter Chapter 7 Status Filed District …" at bounding box center [783, 40] width 1528 height 72
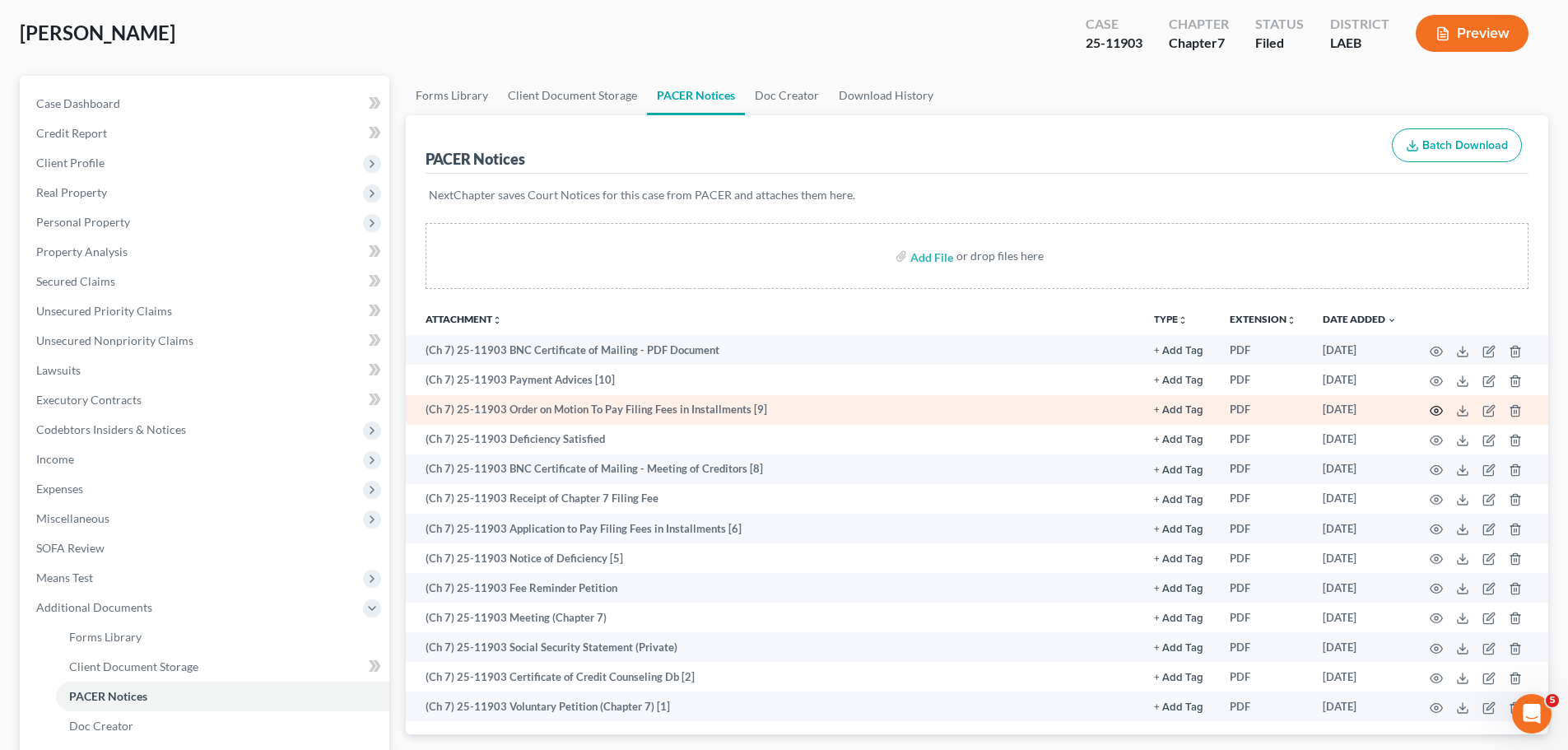
click at [1435, 407] on icon "button" at bounding box center [1436, 411] width 13 height 13
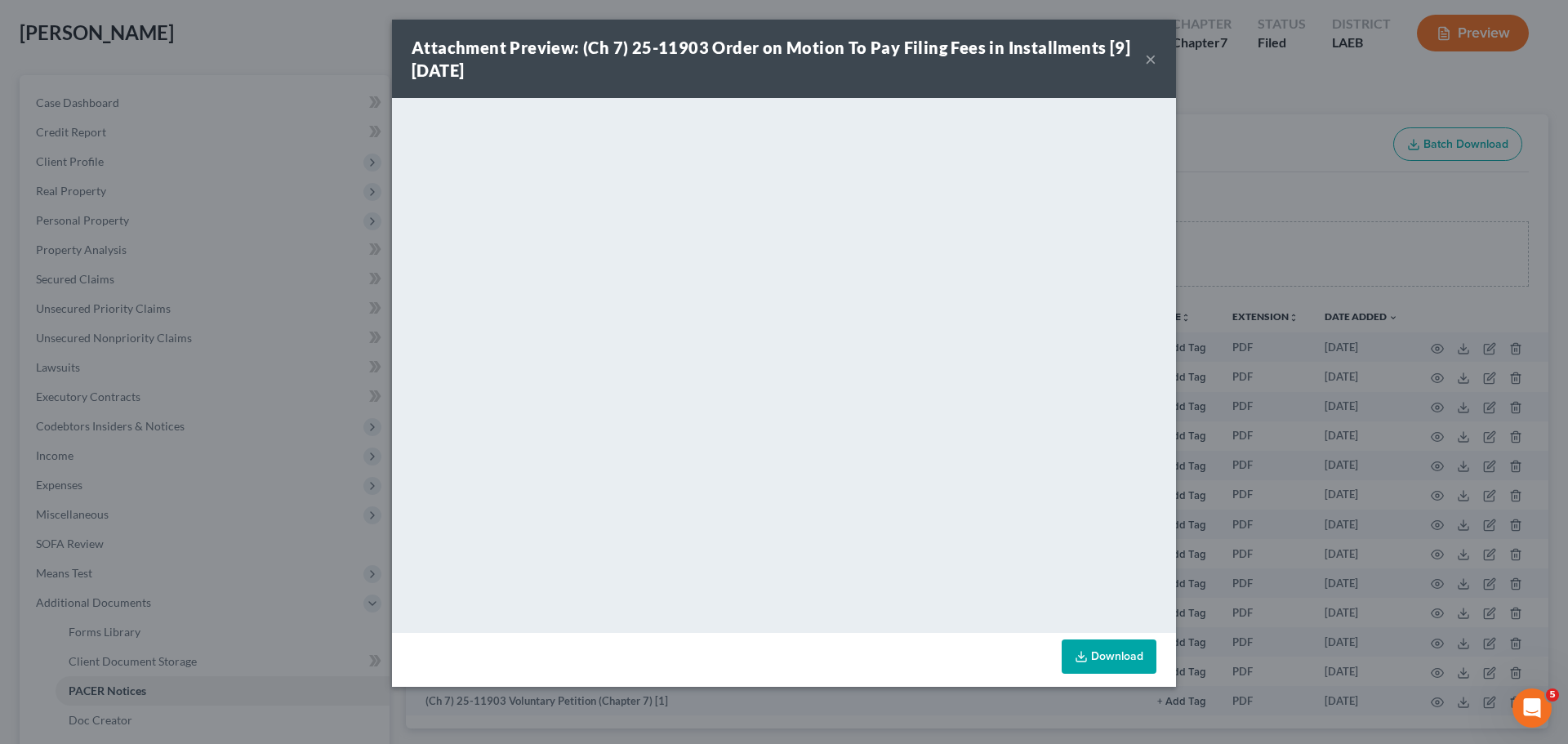
click at [1151, 55] on button "×" at bounding box center [1150, 58] width 11 height 19
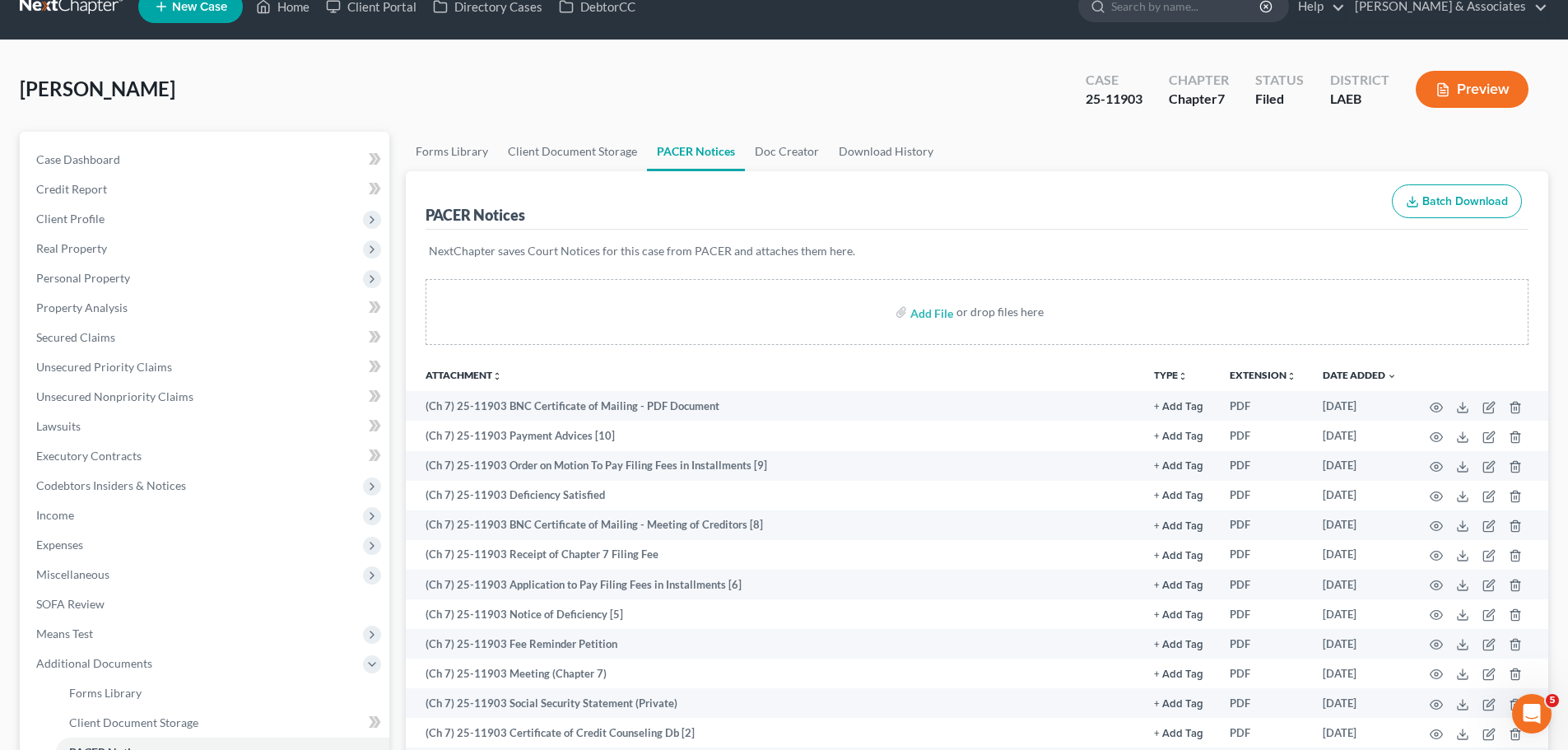
scroll to position [0, 0]
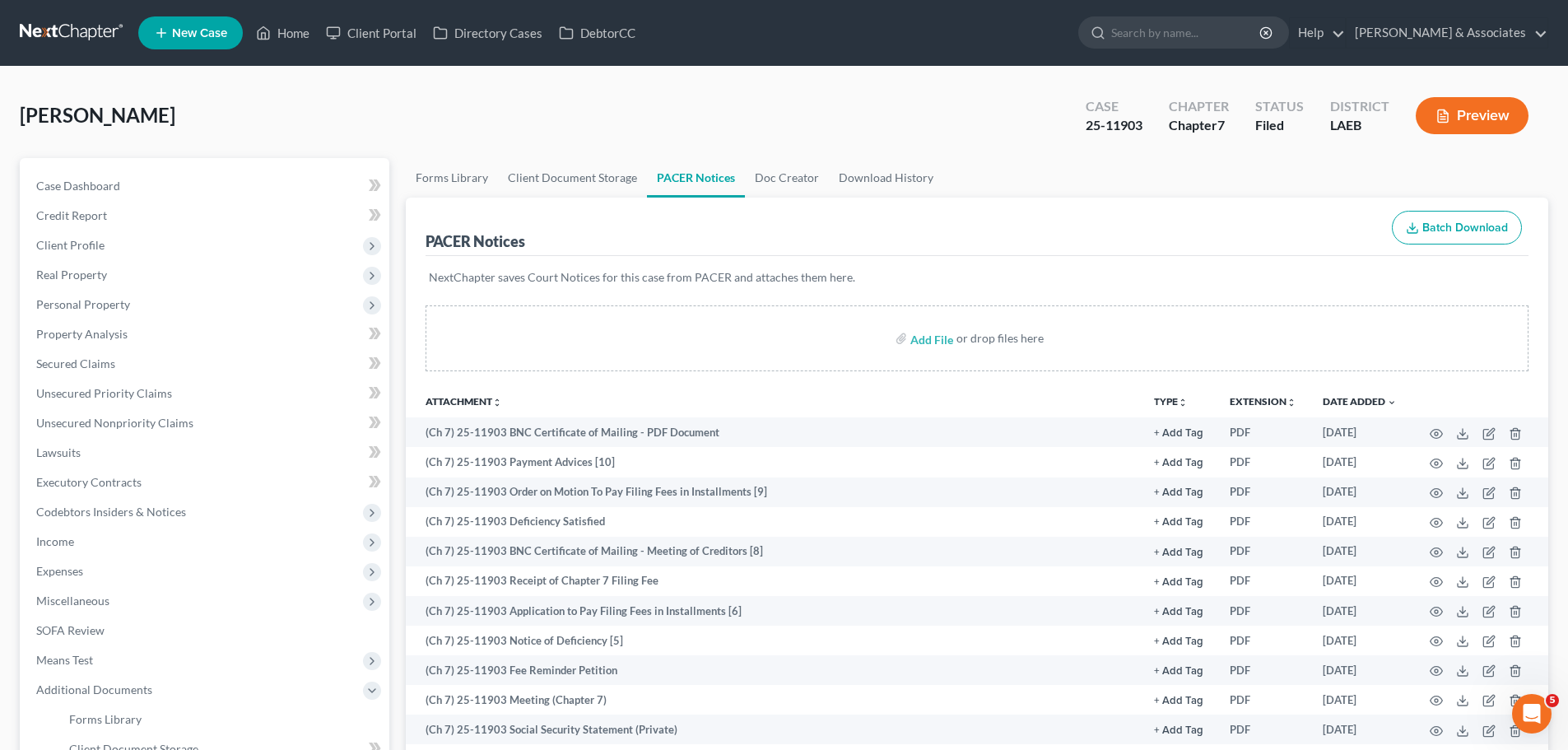
click at [79, 22] on link at bounding box center [72, 33] width 105 height 30
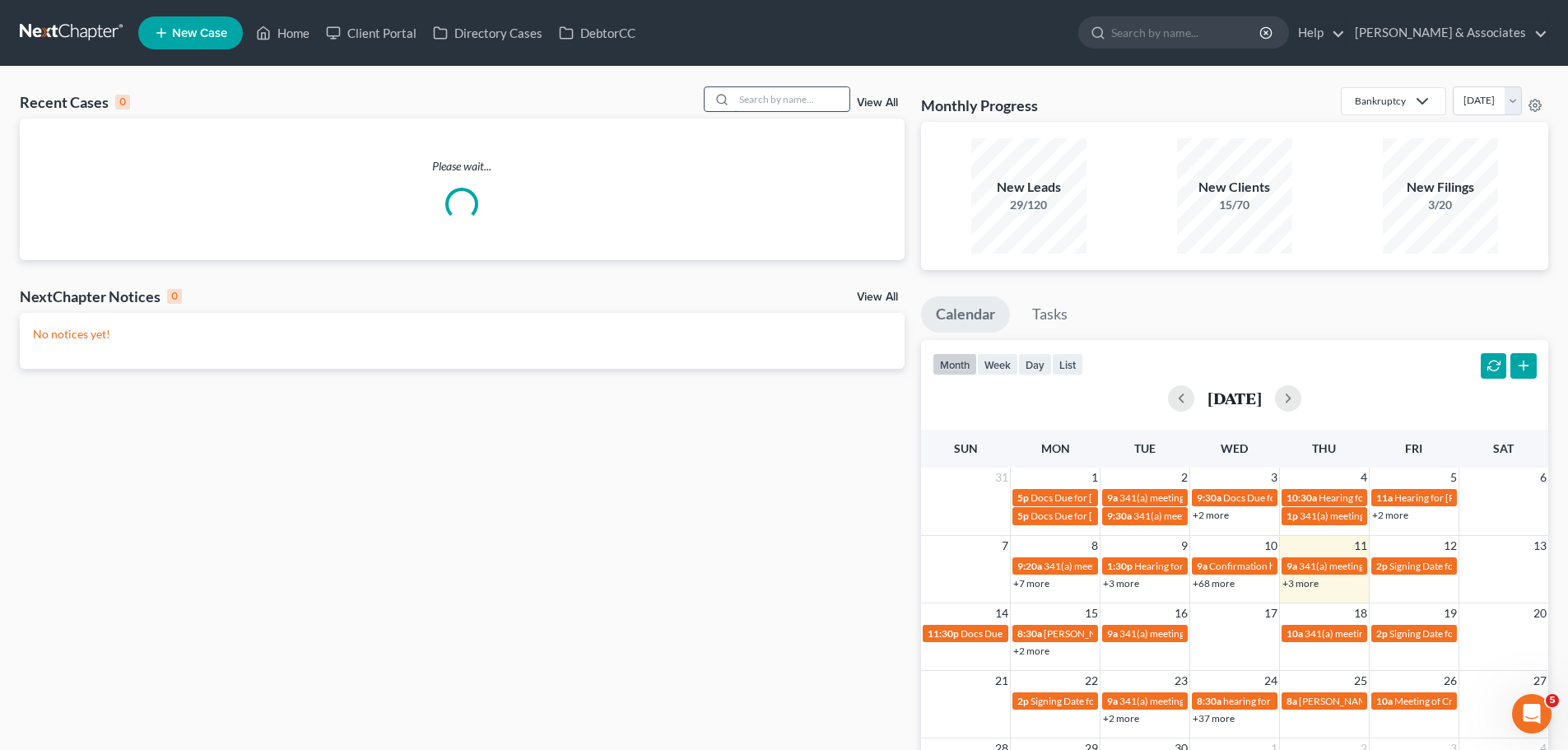
click at [790, 97] on input "search" at bounding box center [791, 99] width 115 height 24
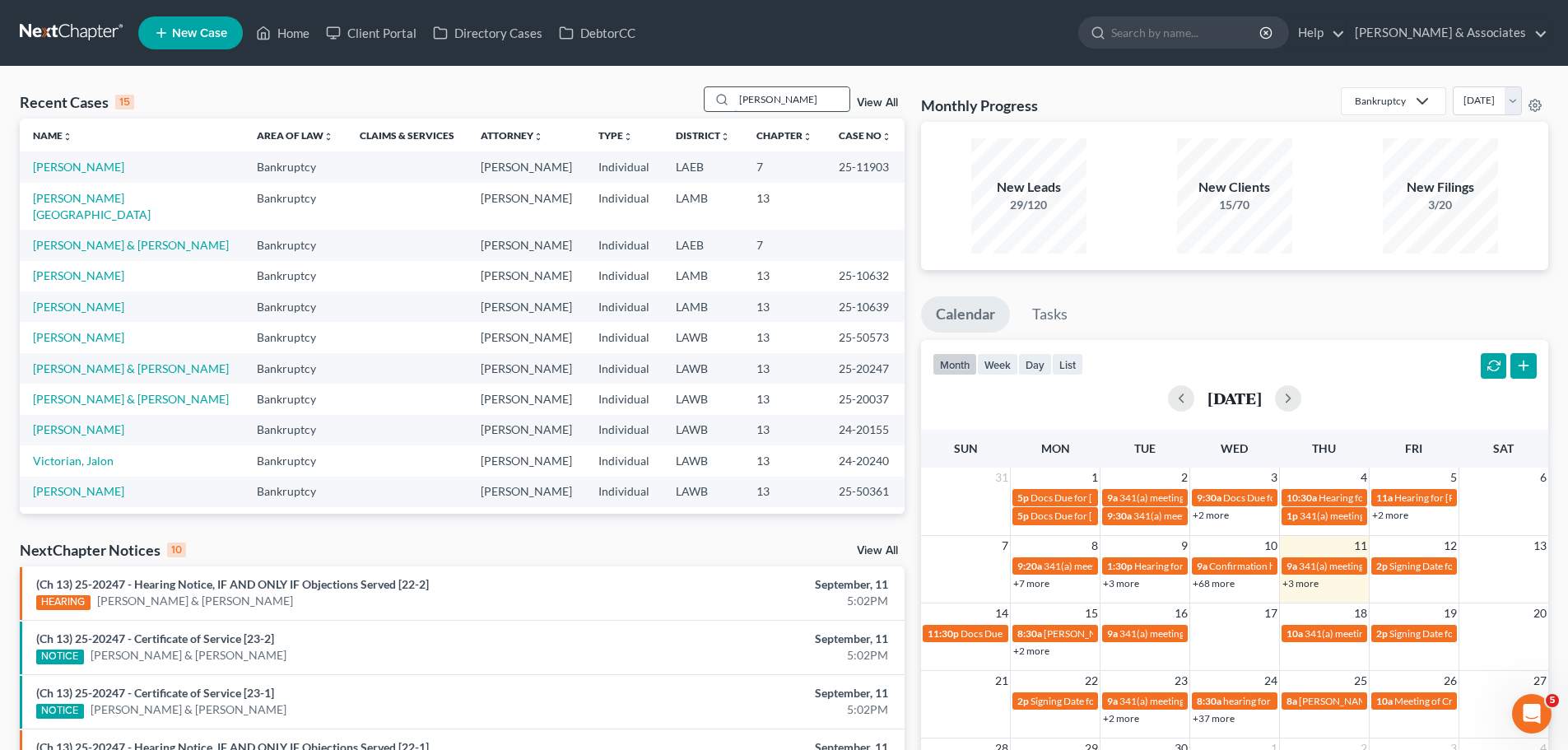
type input "[PERSON_NAME]"
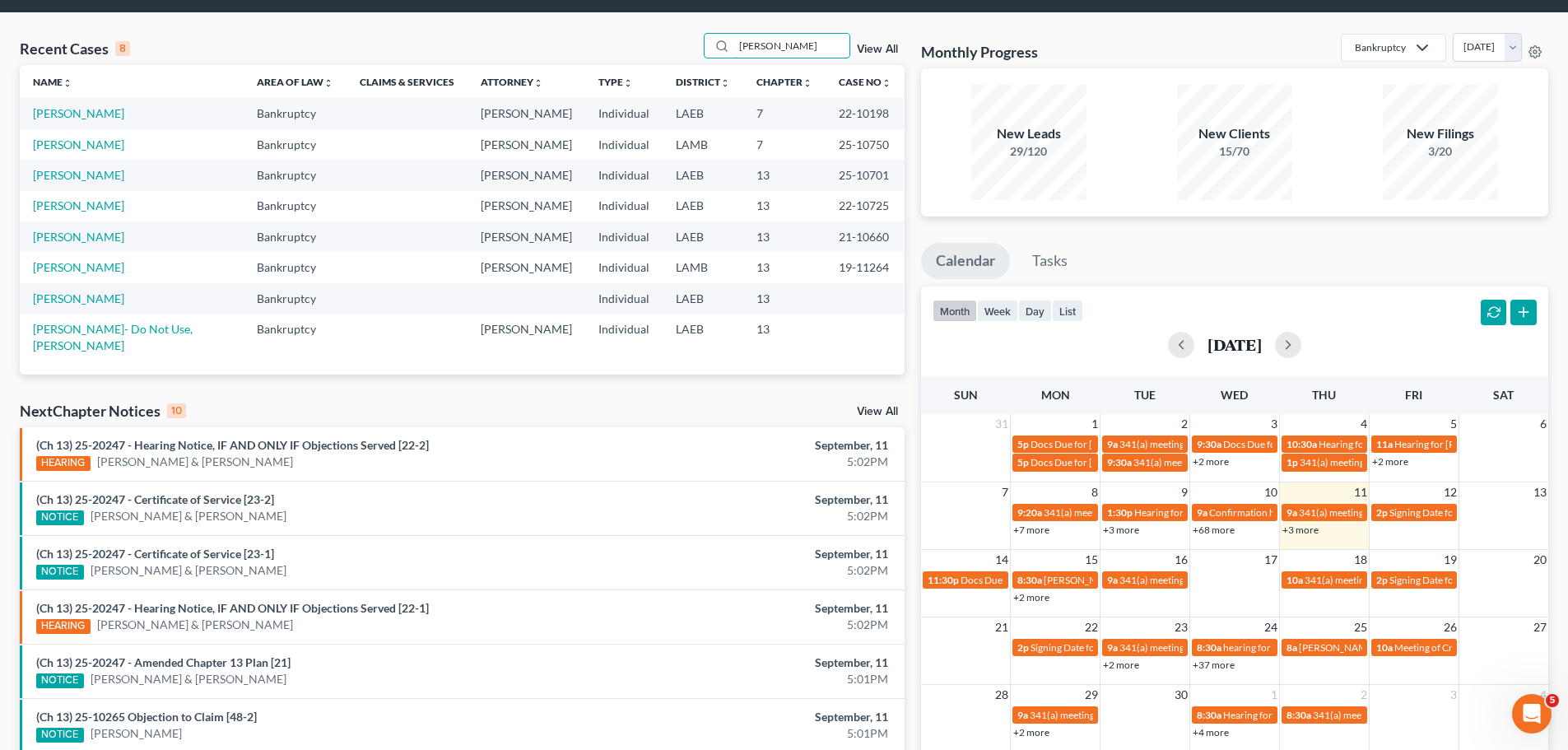
scroll to position [82, 0]
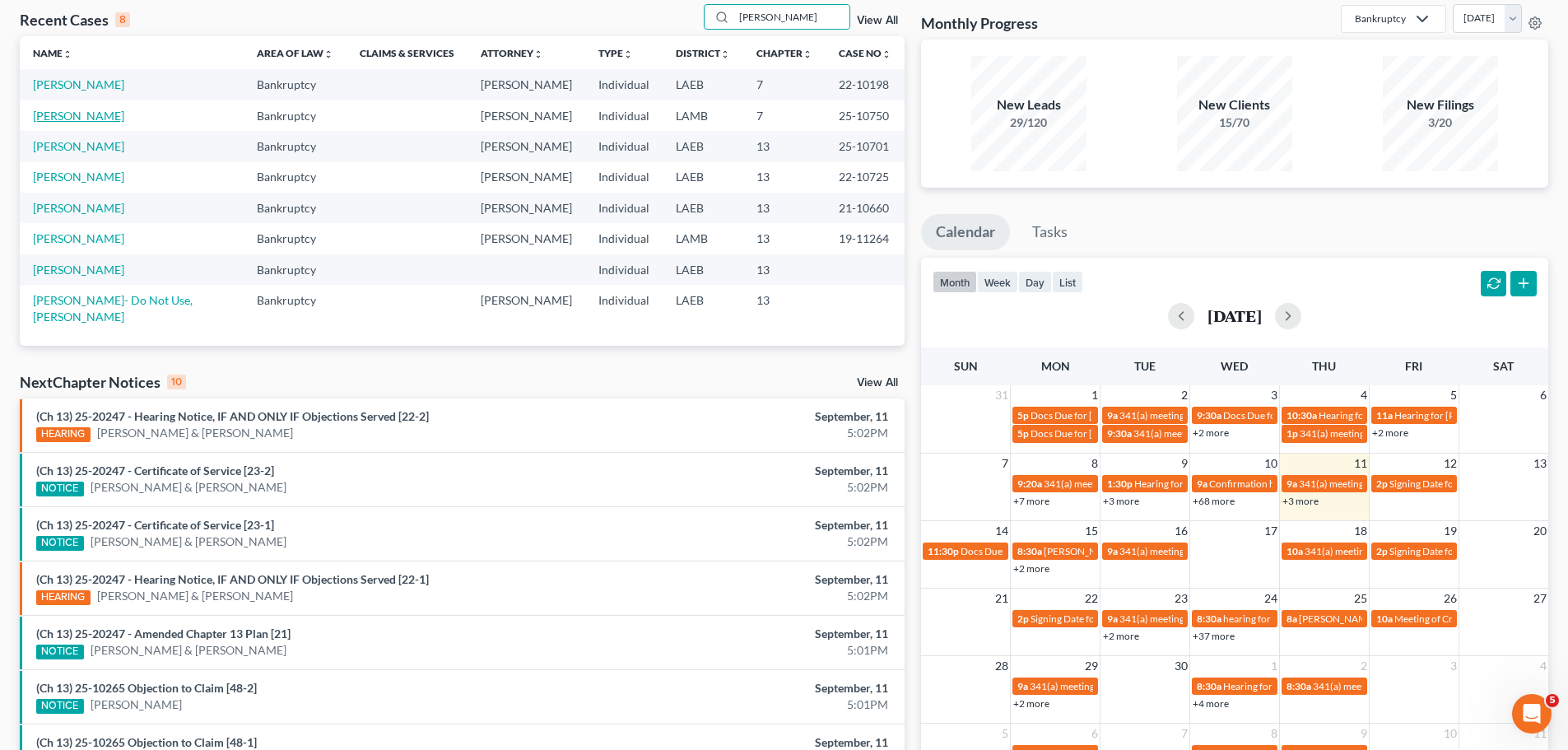
click at [65, 116] on link "Blanchard, Lydia" at bounding box center [78, 115] width 91 height 14
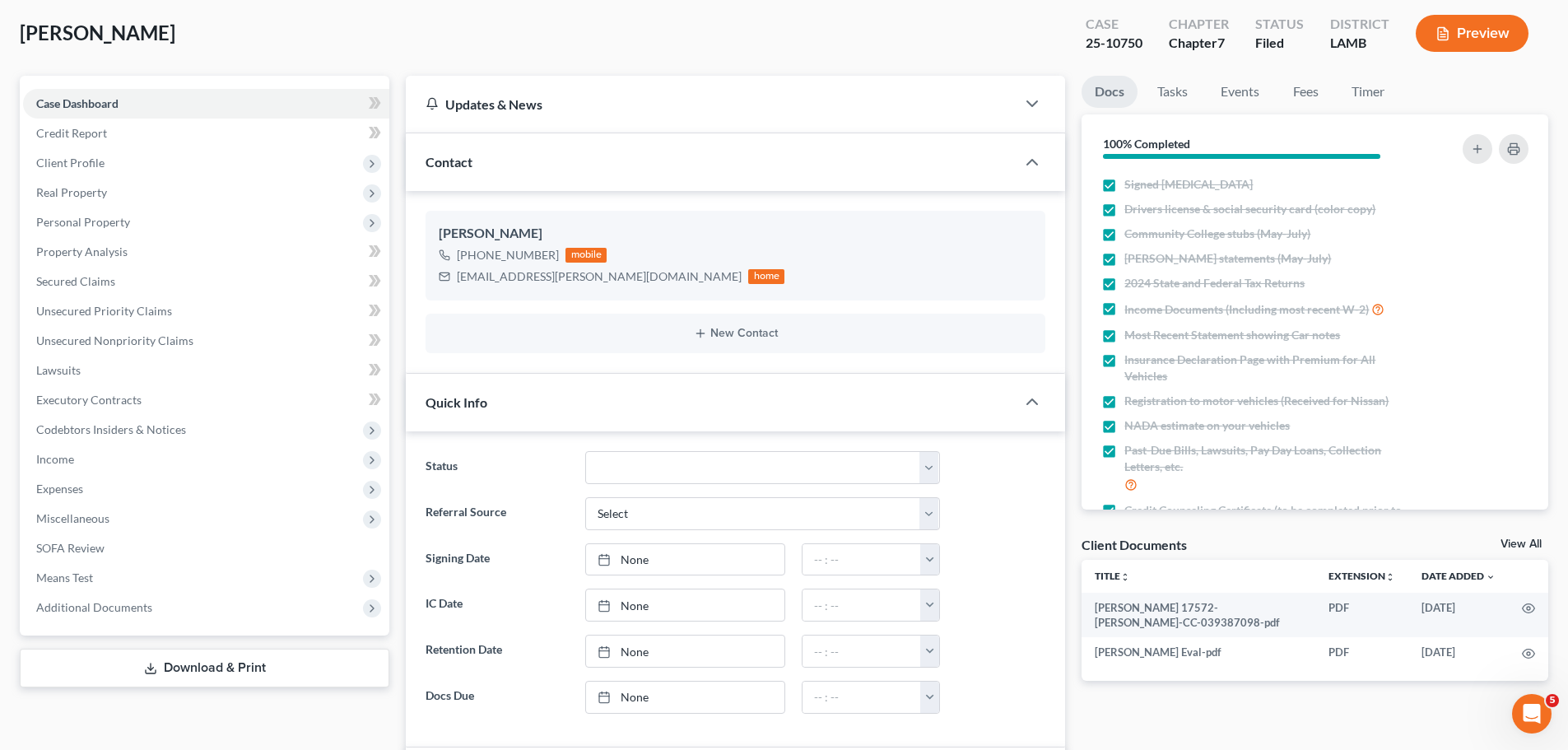
scroll to position [2487, 0]
click at [1230, 95] on link "Events" at bounding box center [1240, 91] width 65 height 32
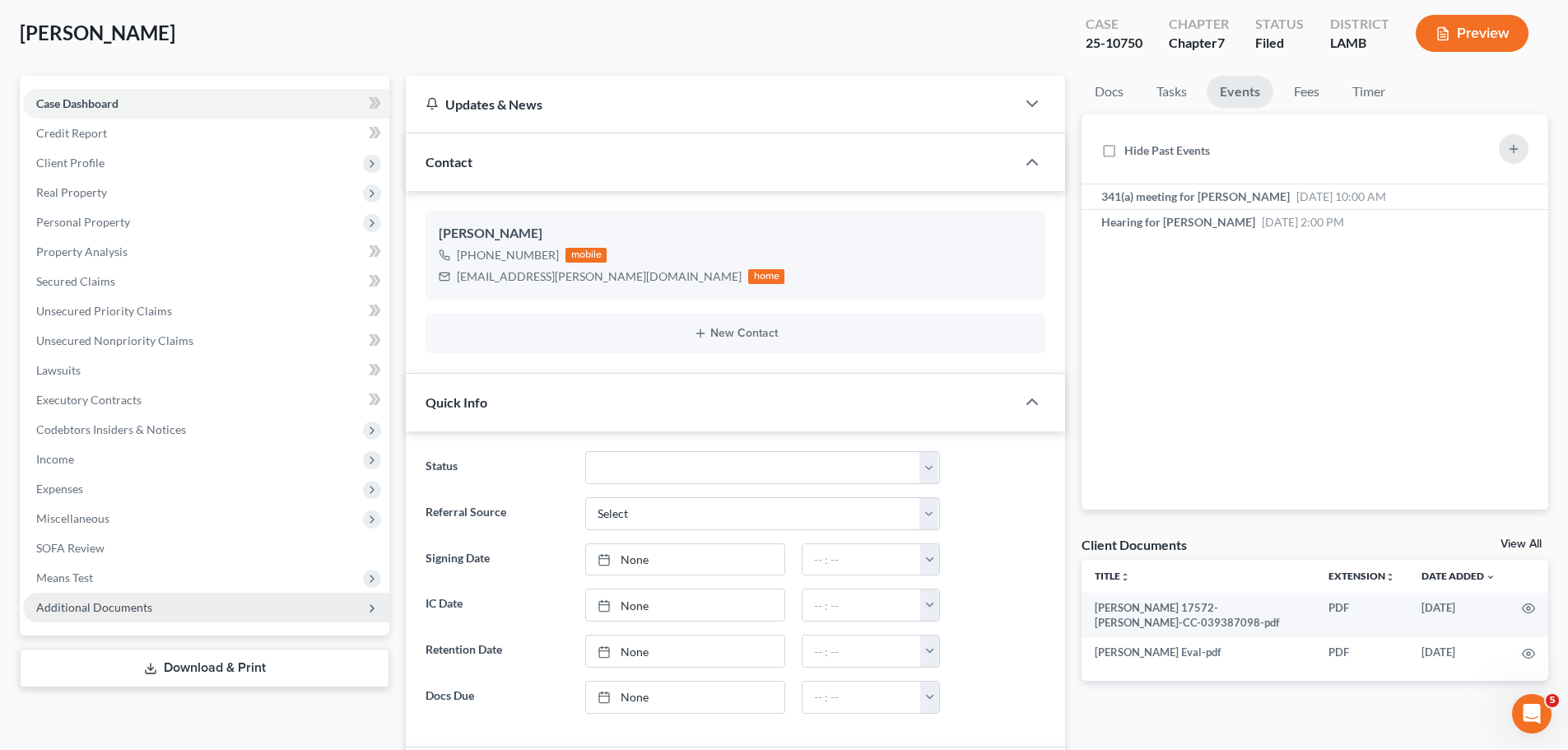
click at [193, 603] on span "Additional Documents" at bounding box center [206, 608] width 367 height 30
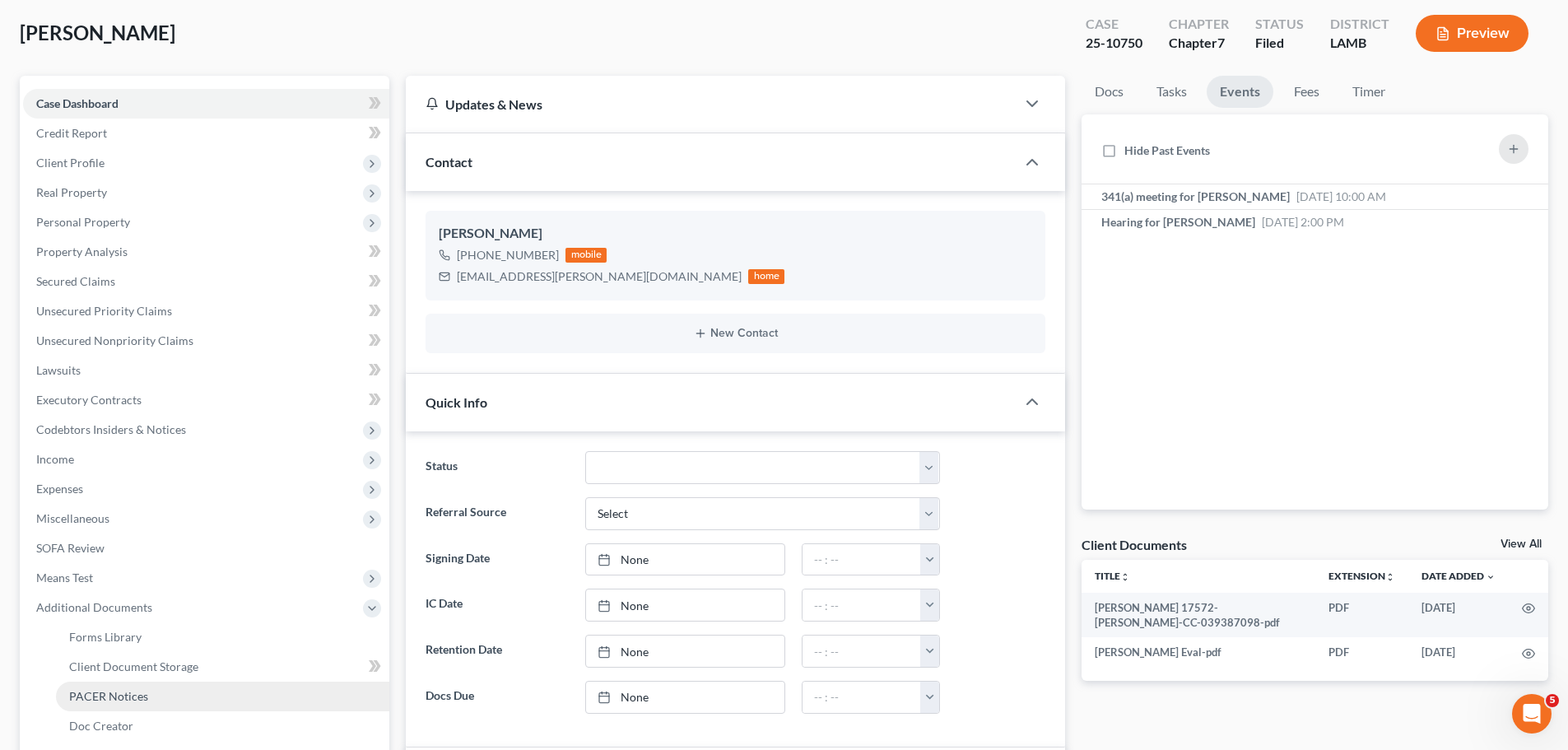
click at [170, 691] on link "PACER Notices" at bounding box center [223, 696] width 333 height 30
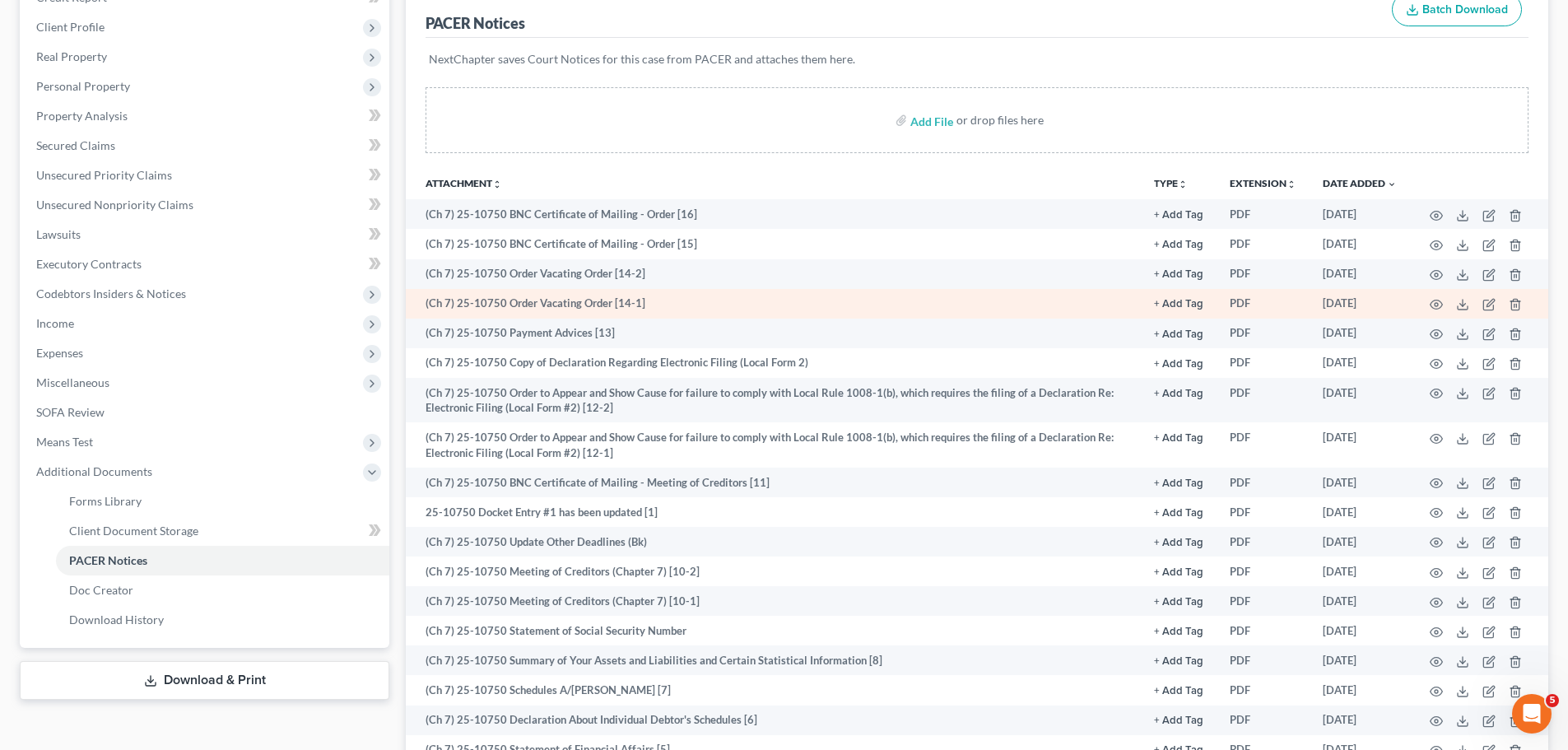
scroll to position [247, 0]
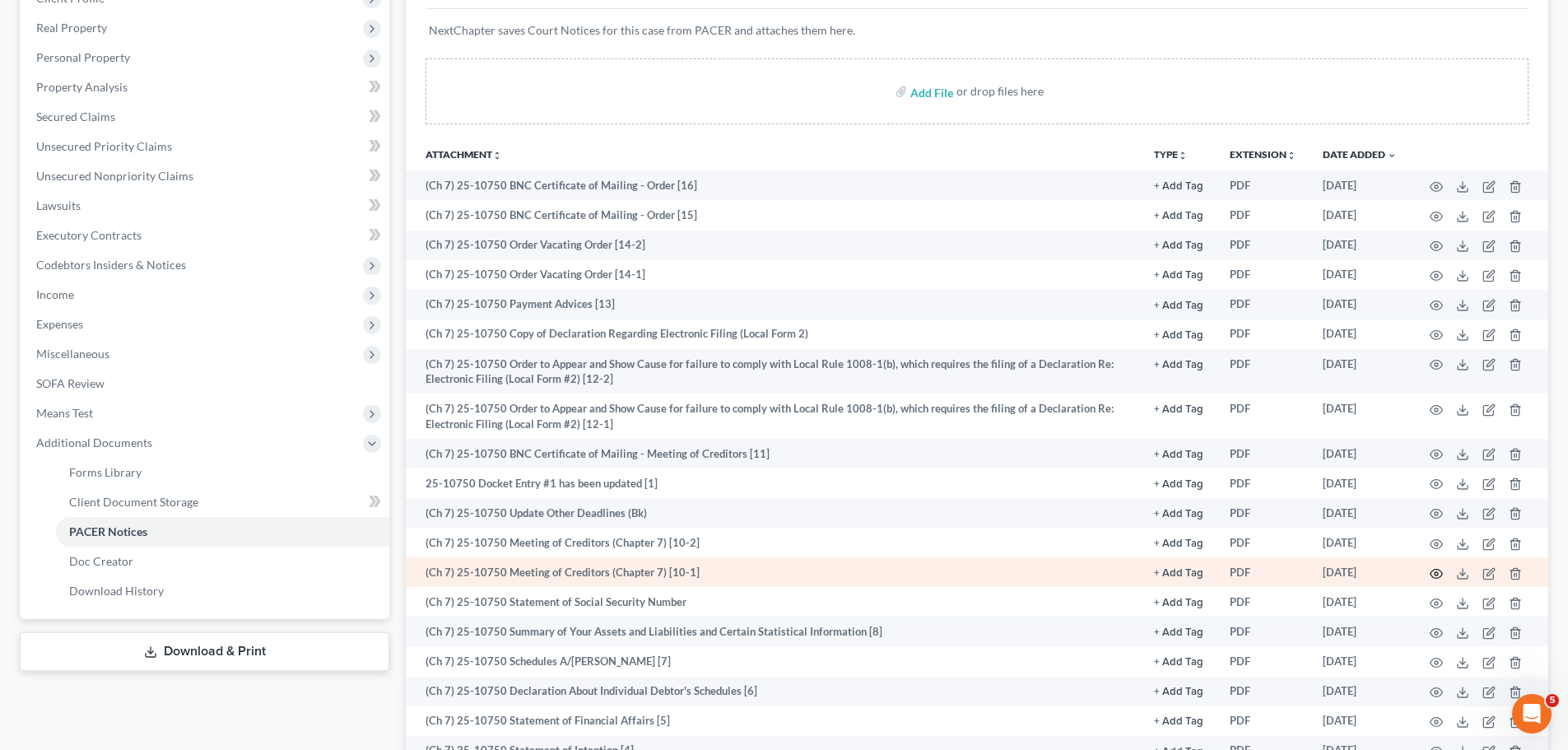
click at [1441, 575] on icon "button" at bounding box center [1436, 574] width 12 height 9
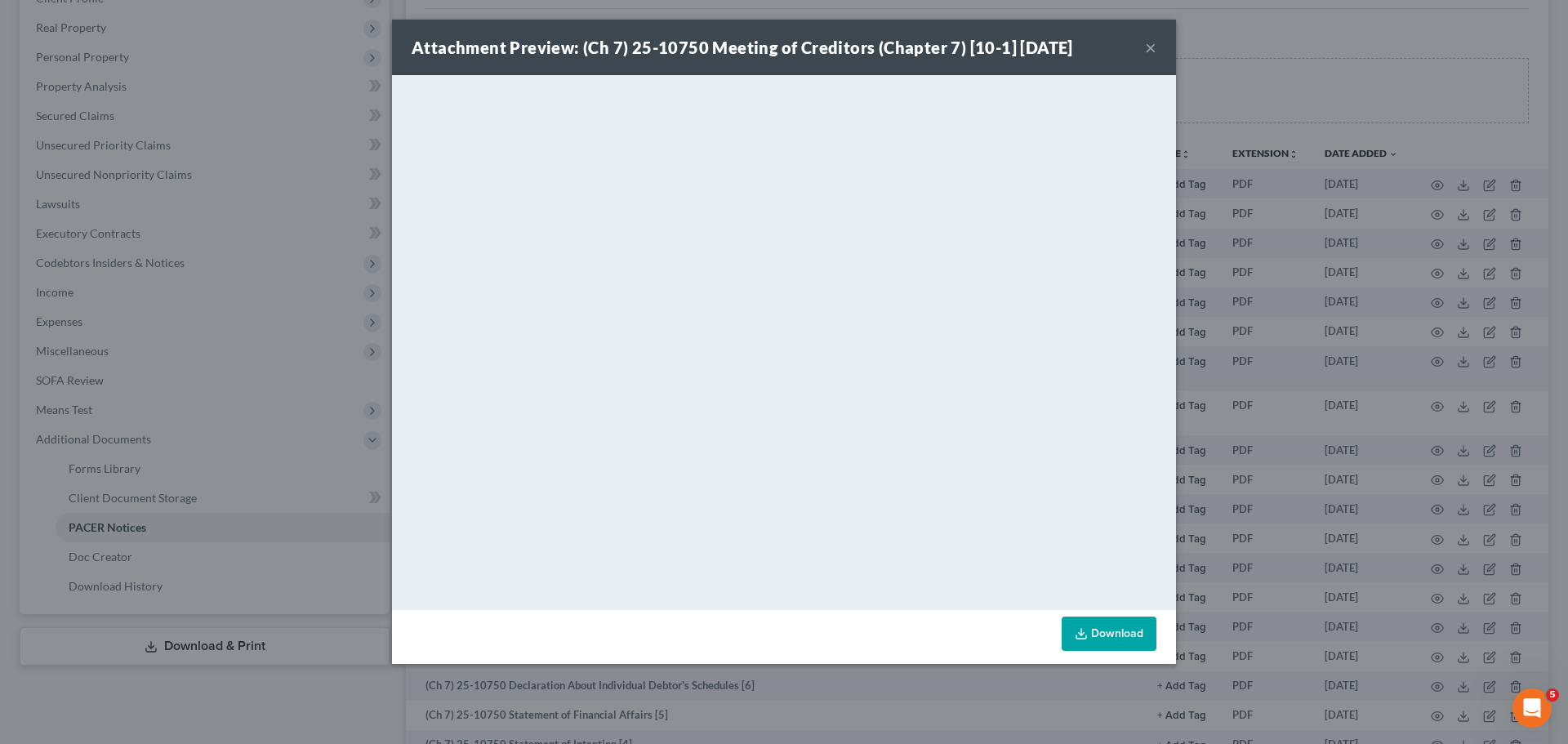
drag, startPoint x: 1152, startPoint y: 49, endPoint x: 1139, endPoint y: 82, distance: 35.5
click at [1152, 49] on button "×" at bounding box center [1150, 47] width 11 height 19
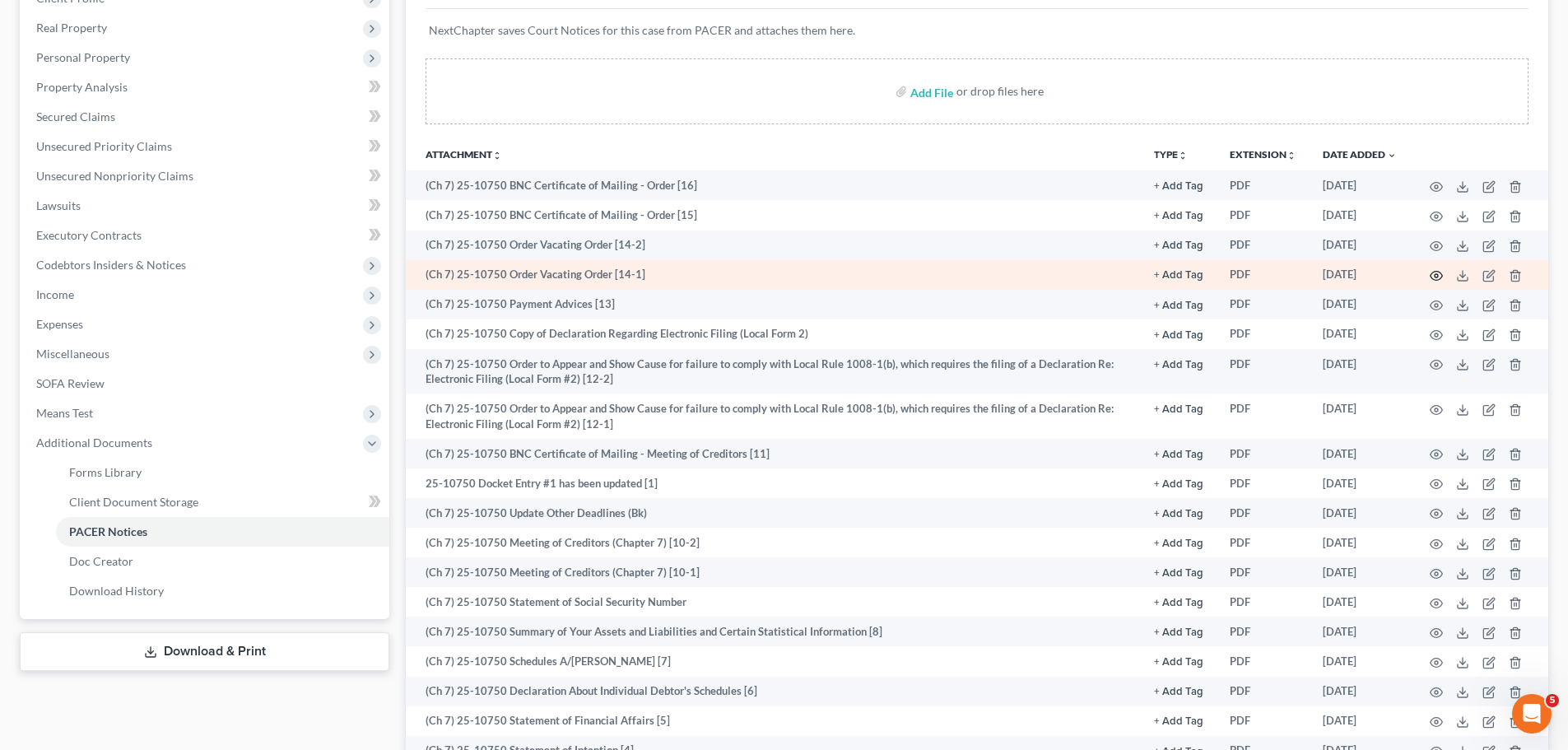
click at [1438, 273] on icon "button" at bounding box center [1436, 276] width 13 height 13
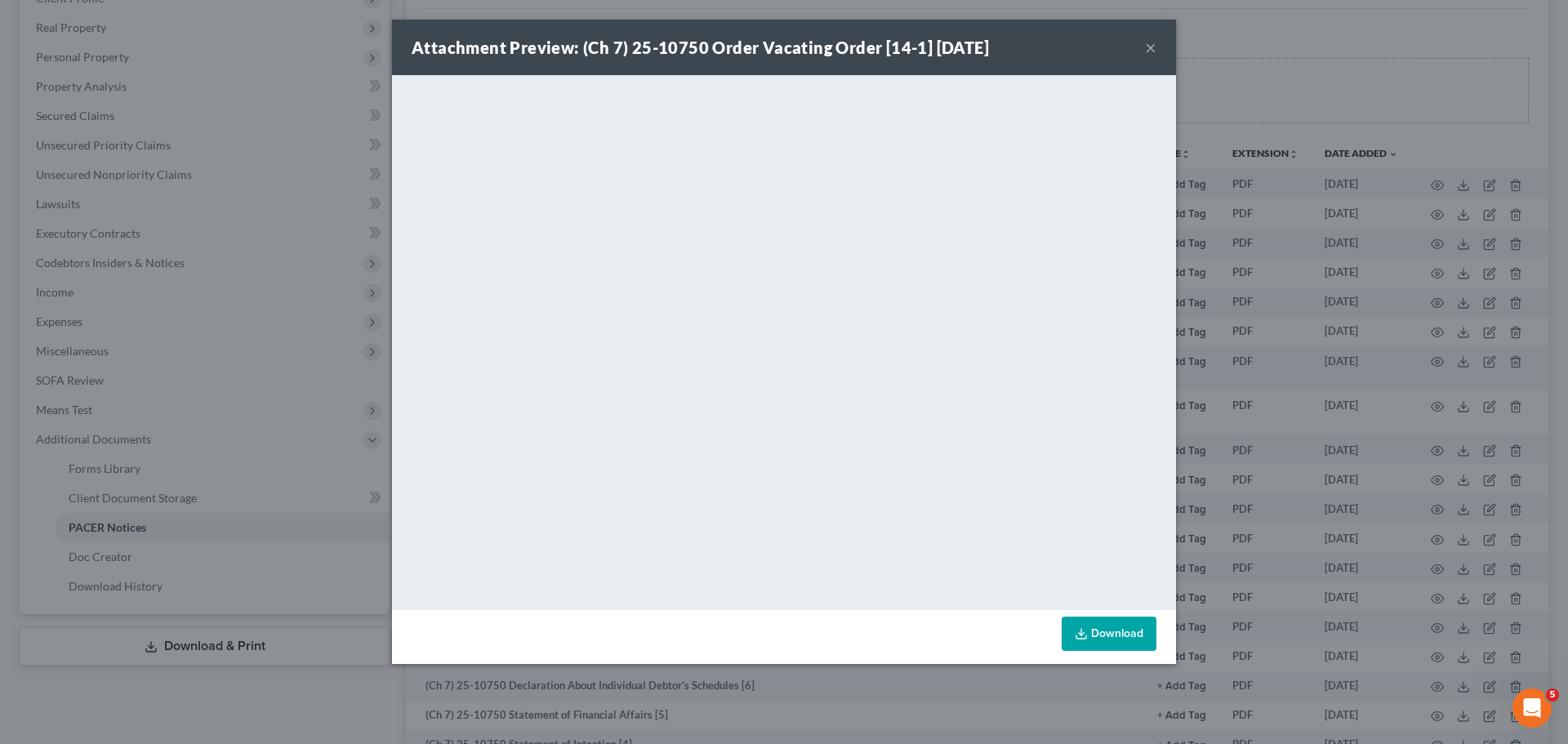
click at [1149, 42] on button "×" at bounding box center [1150, 47] width 11 height 19
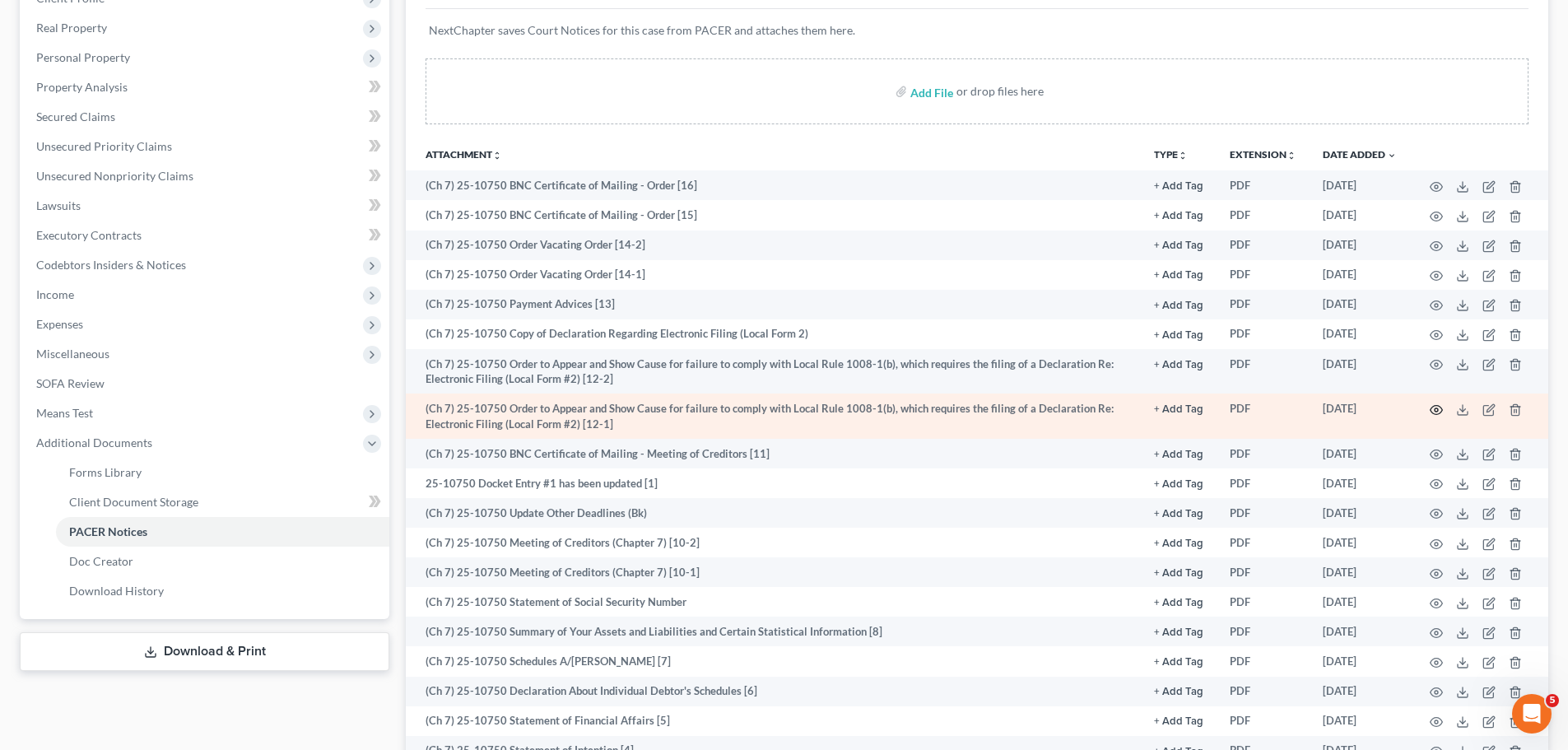
click at [1434, 409] on icon "button" at bounding box center [1436, 410] width 13 height 13
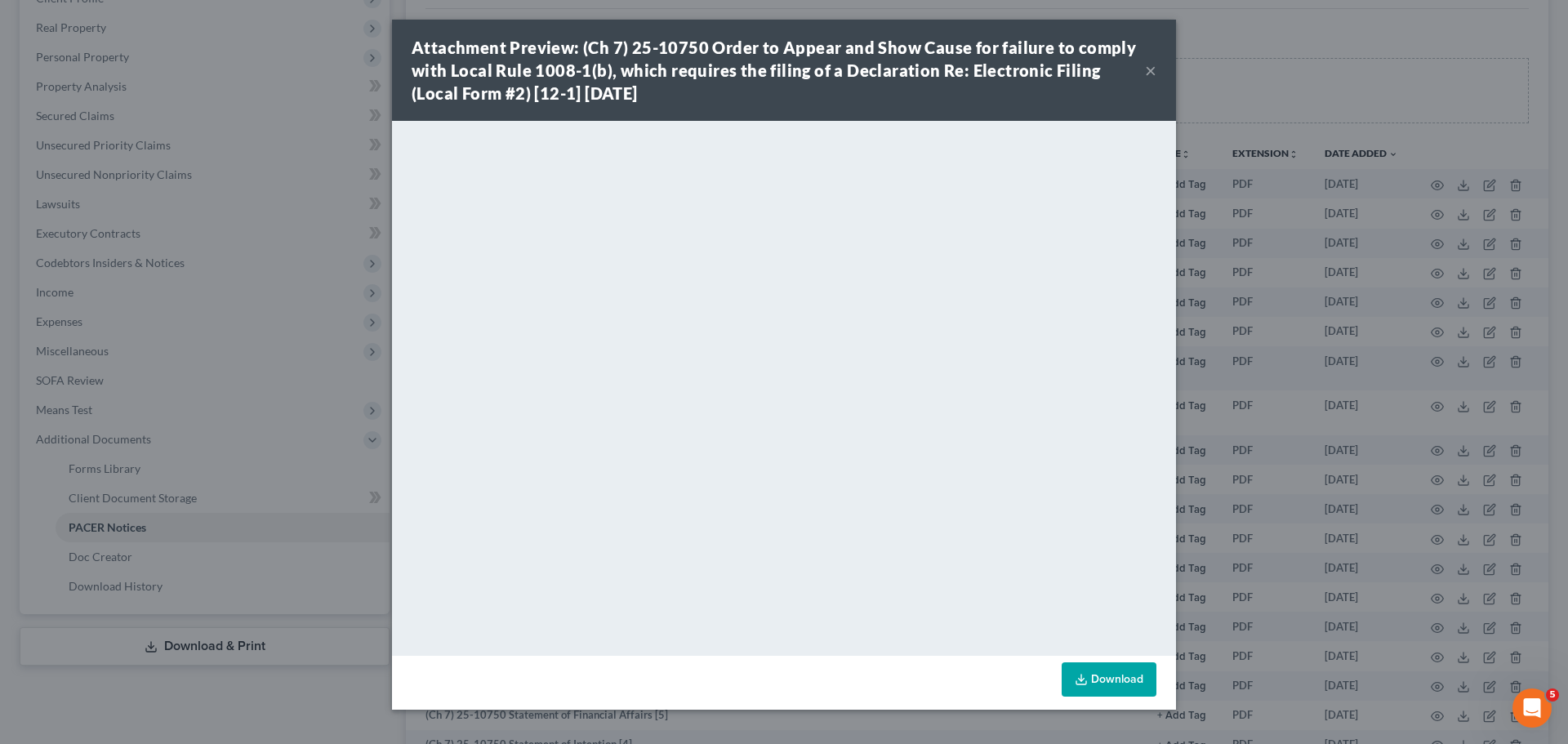
click at [1154, 71] on button "×" at bounding box center [1150, 70] width 11 height 19
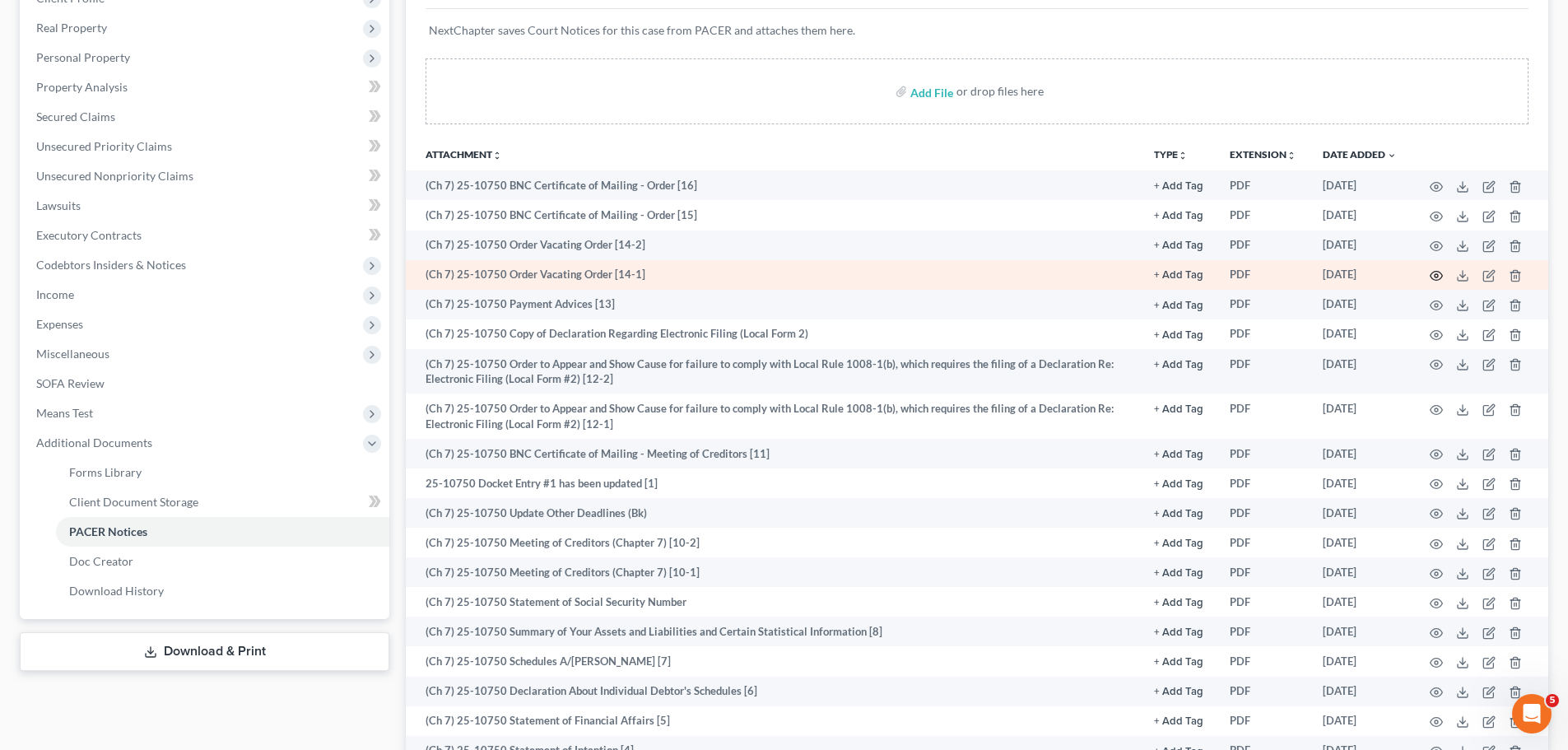
click at [1432, 272] on icon "button" at bounding box center [1436, 276] width 13 height 13
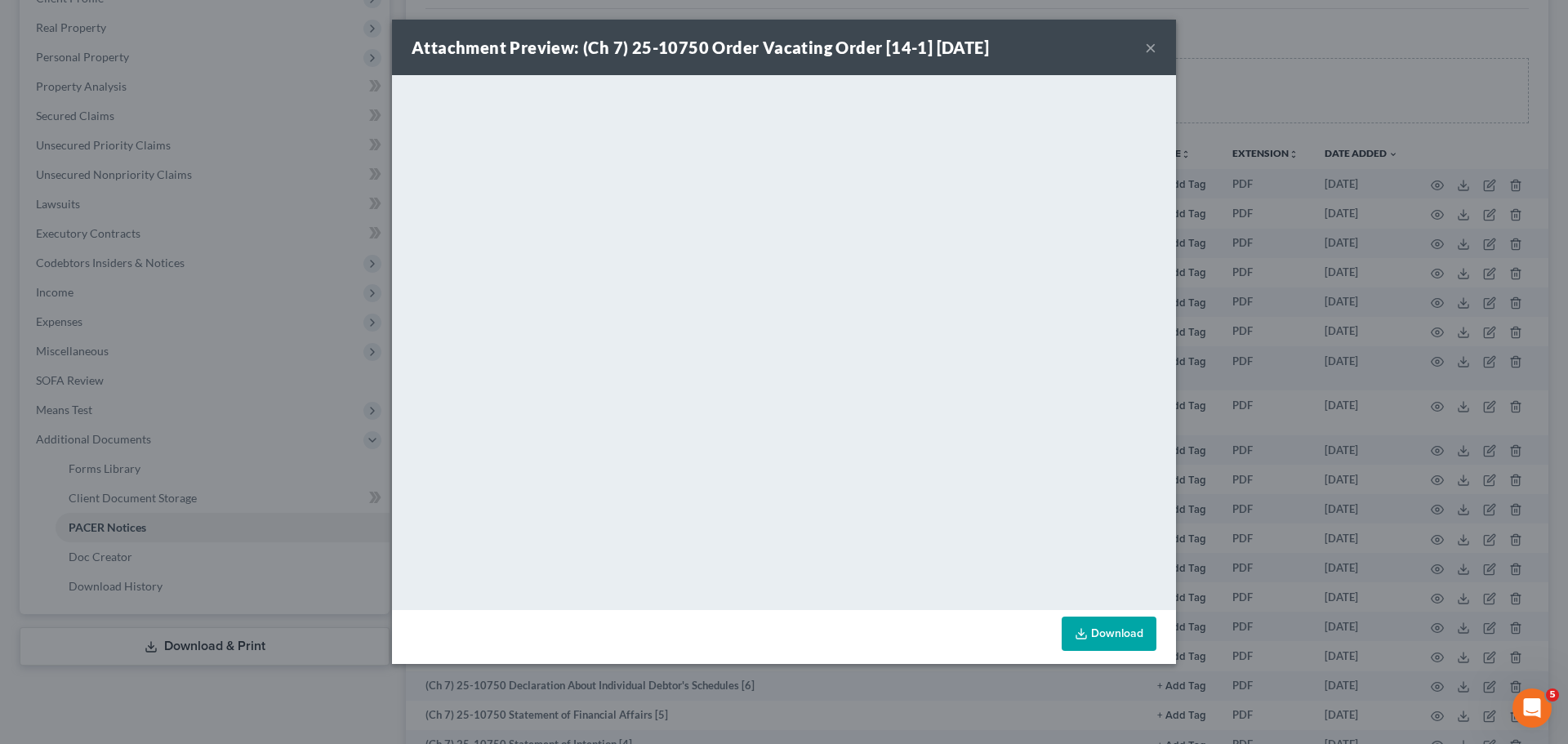
click at [1158, 41] on div "Attachment Preview: (Ch 7) 25-10750 Order Vacating Order [14-1] 09/05/2025 ×" at bounding box center [784, 47] width 784 height 56
drag, startPoint x: 1152, startPoint y: 47, endPoint x: 1185, endPoint y: 55, distance: 34.0
click at [1152, 48] on button "×" at bounding box center [1150, 47] width 11 height 19
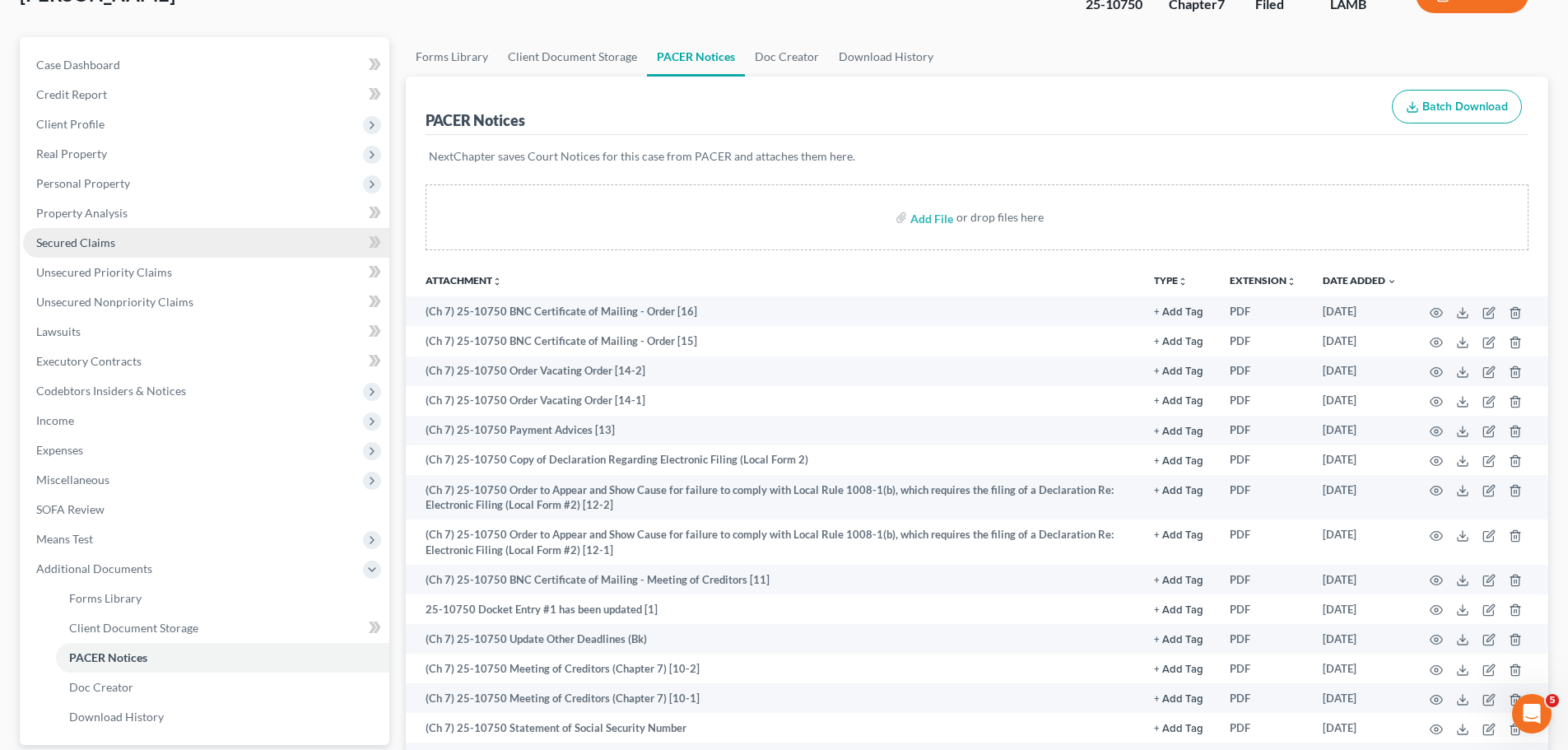
scroll to position [0, 0]
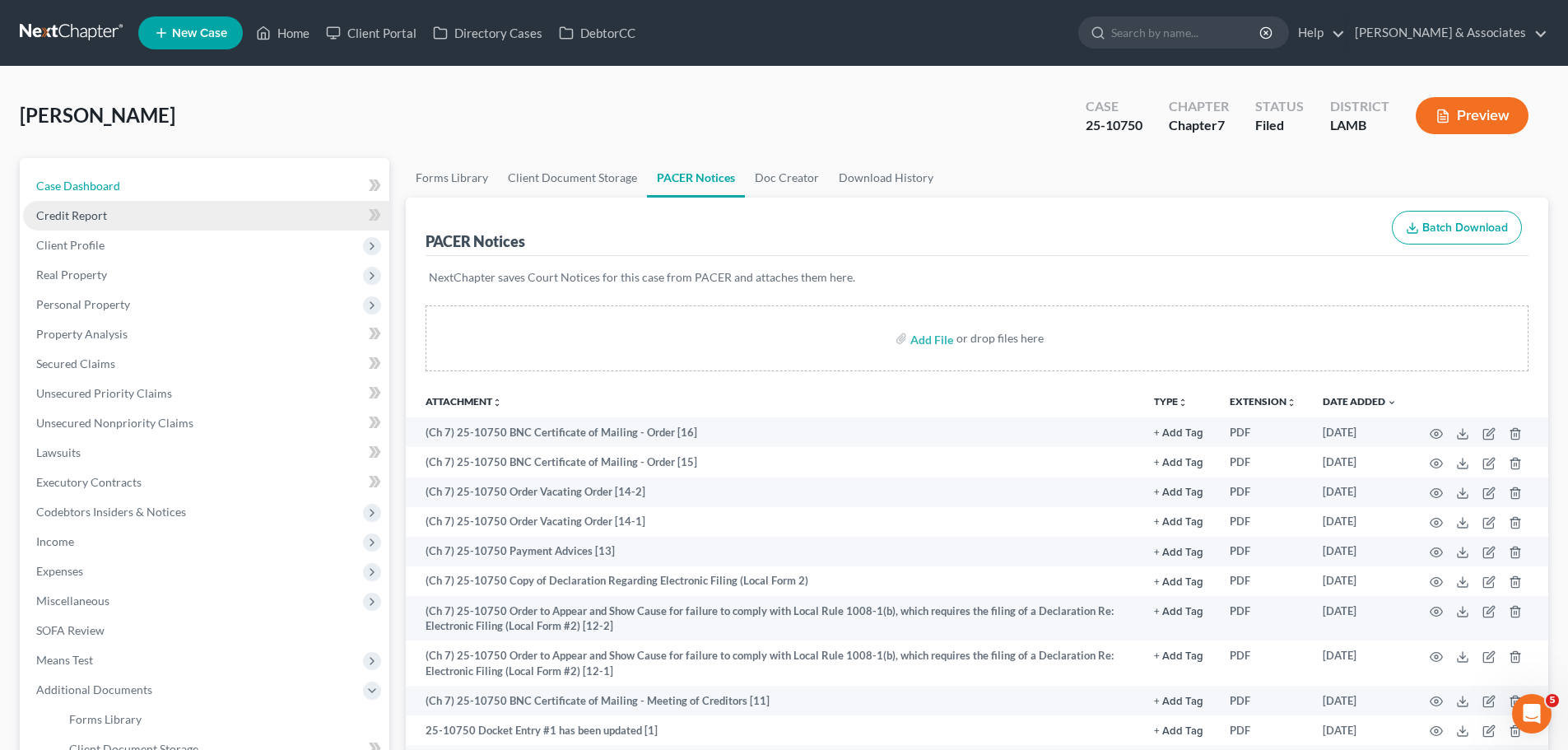
click at [84, 185] on span "Case Dashboard" at bounding box center [78, 185] width 84 height 14
select select "8"
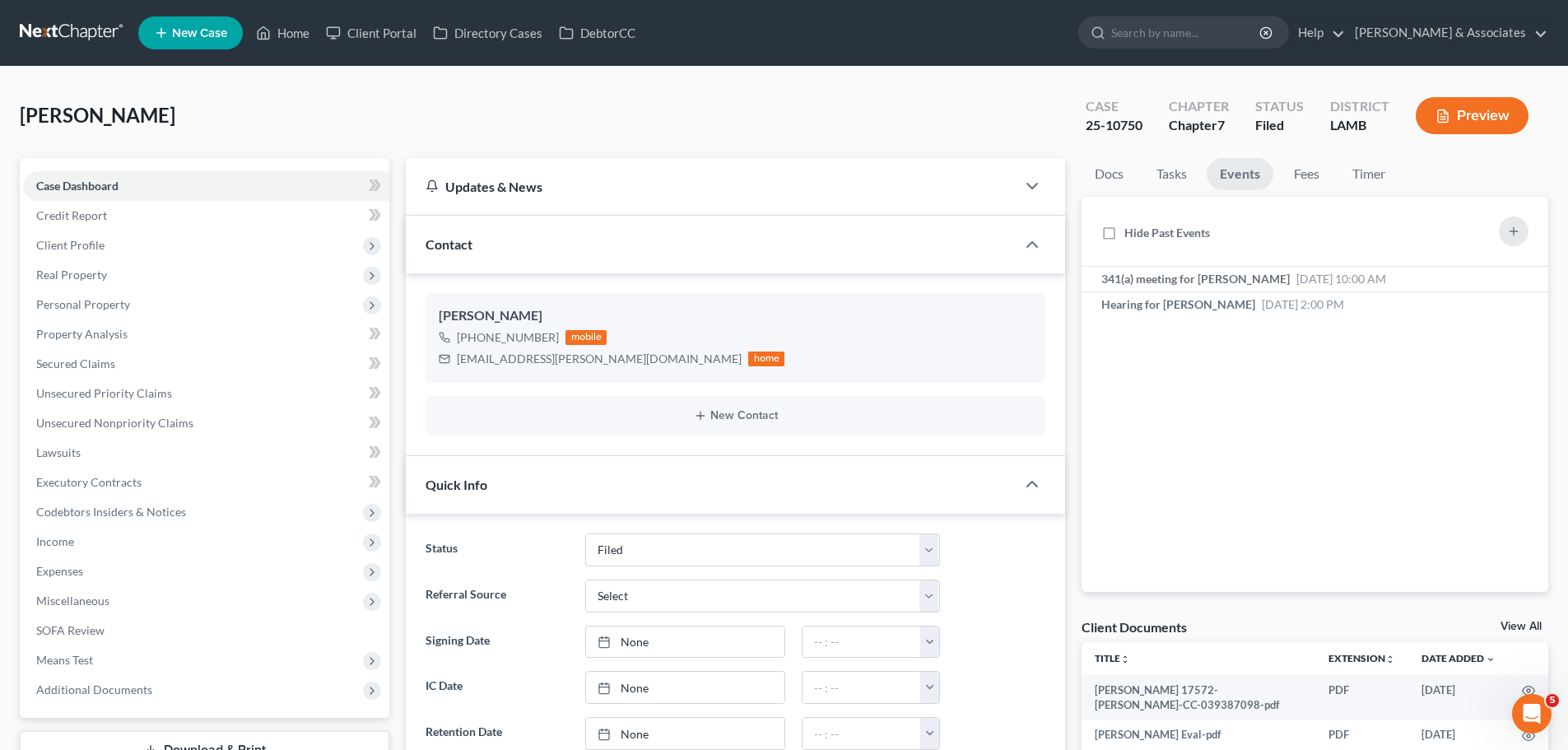
scroll to position [2487, 0]
click at [1188, 309] on span "Hearing for [PERSON_NAME]" at bounding box center [1178, 304] width 154 height 14
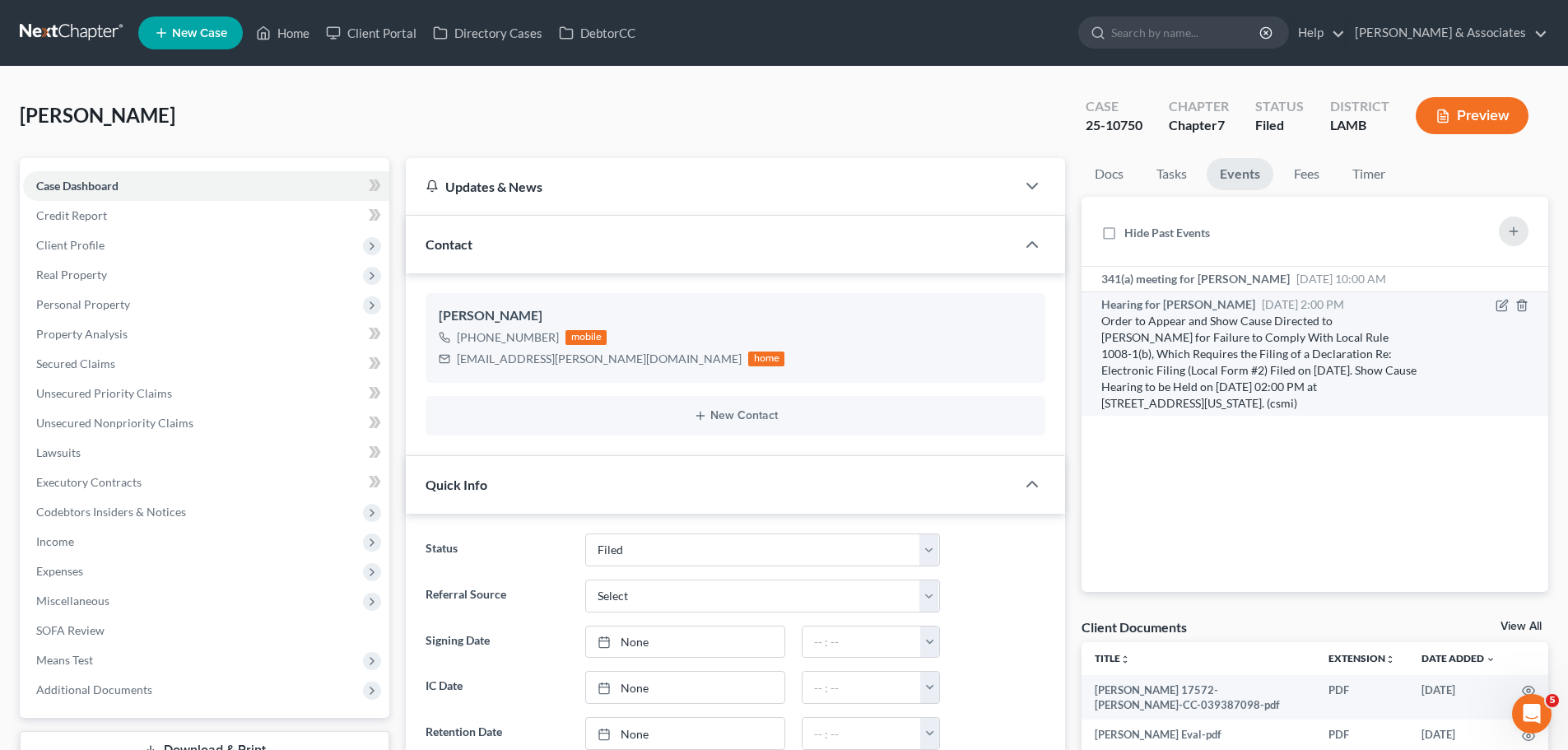
click at [1225, 302] on span "Hearing for [PERSON_NAME]" at bounding box center [1178, 304] width 154 height 14
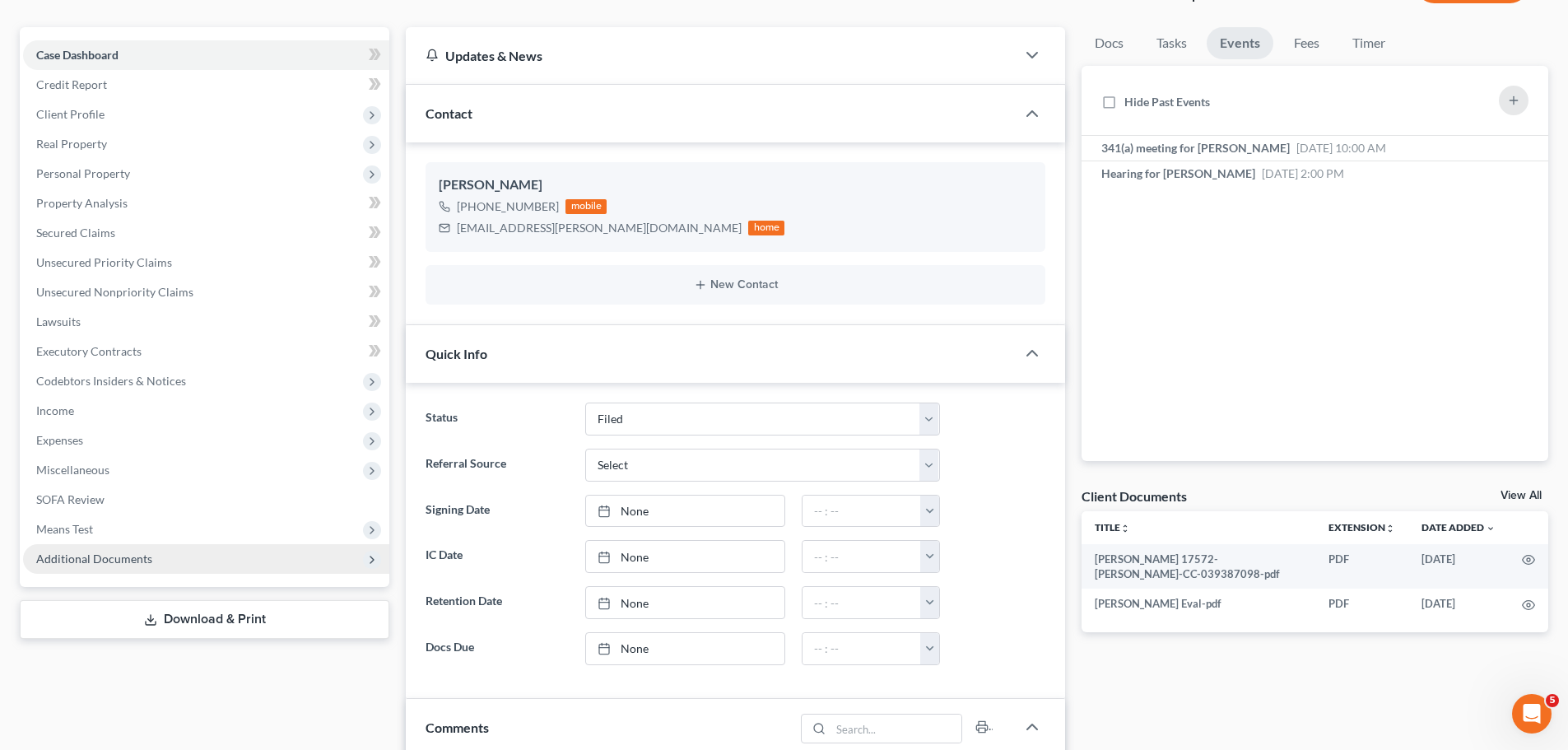
scroll to position [164, 0]
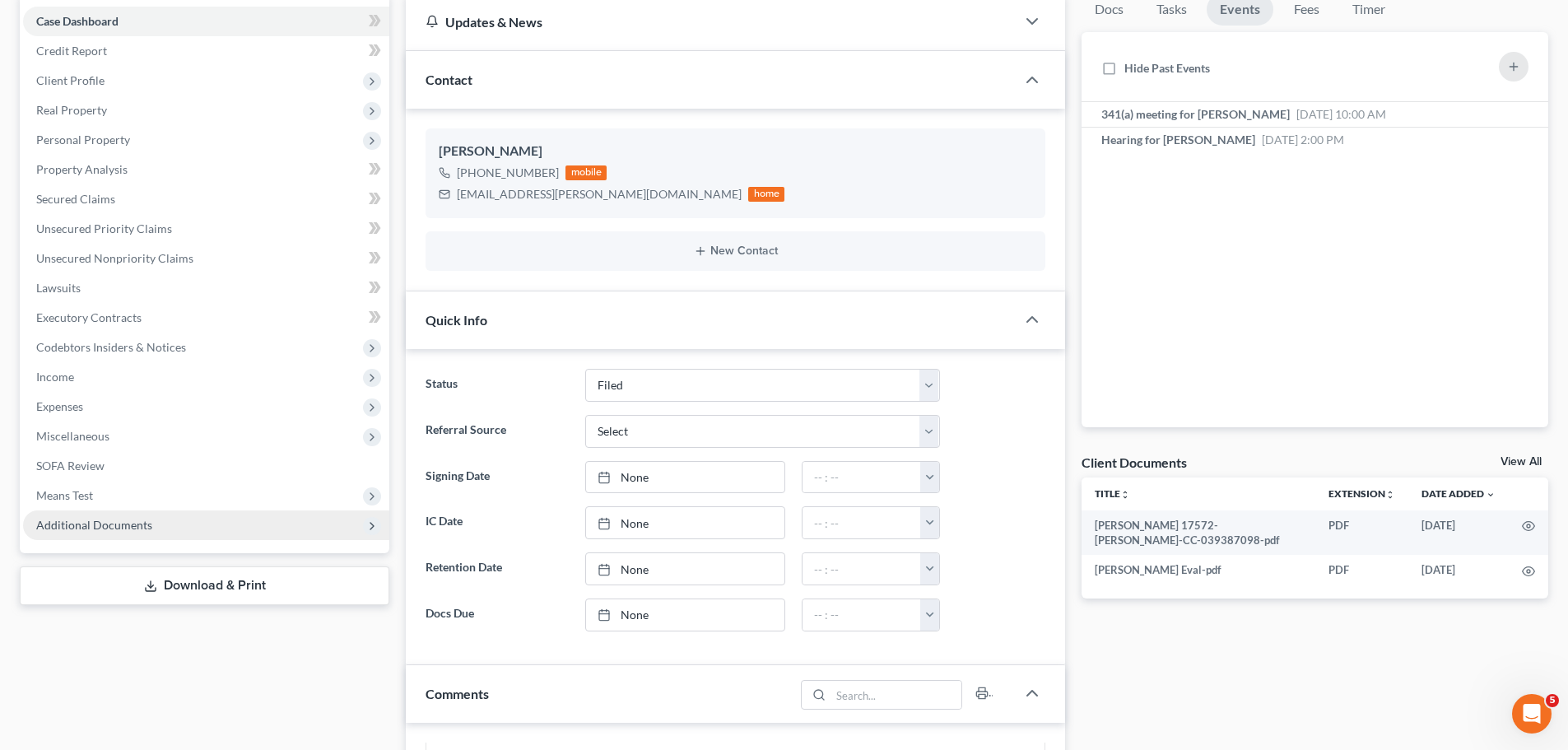
click at [129, 521] on span "Additional Documents" at bounding box center [94, 525] width 116 height 14
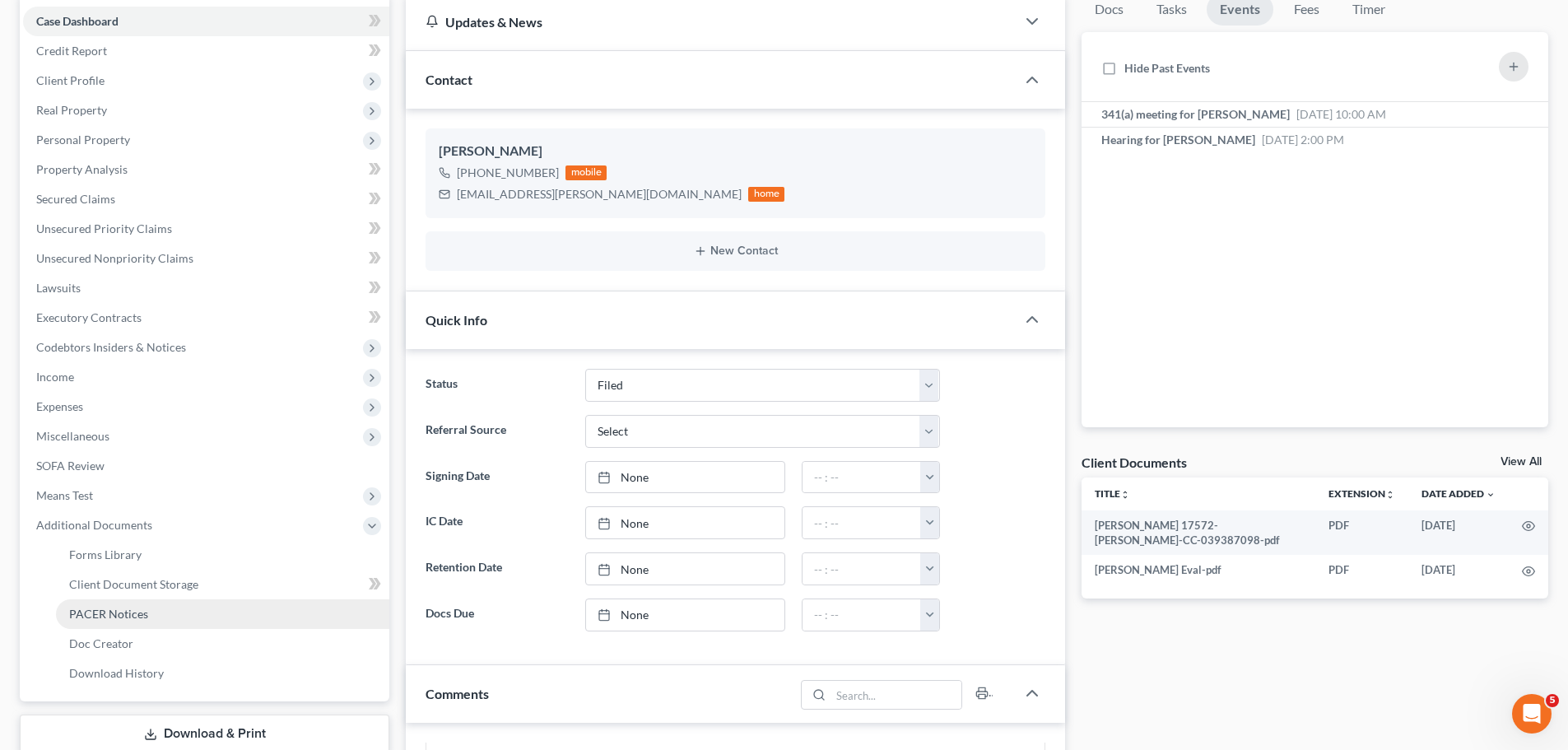
click at [150, 619] on link "PACER Notices" at bounding box center [223, 614] width 333 height 30
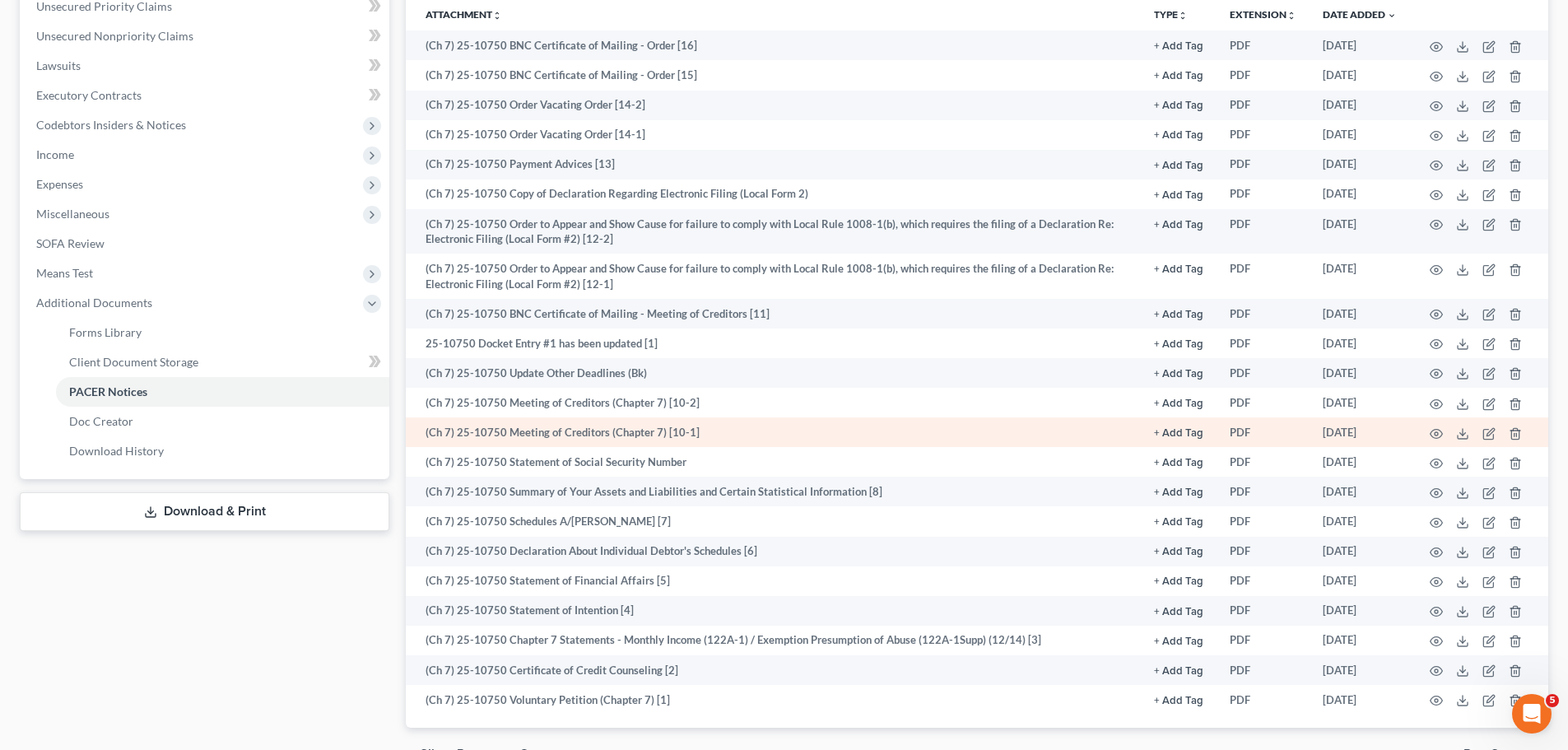
scroll to position [412, 0]
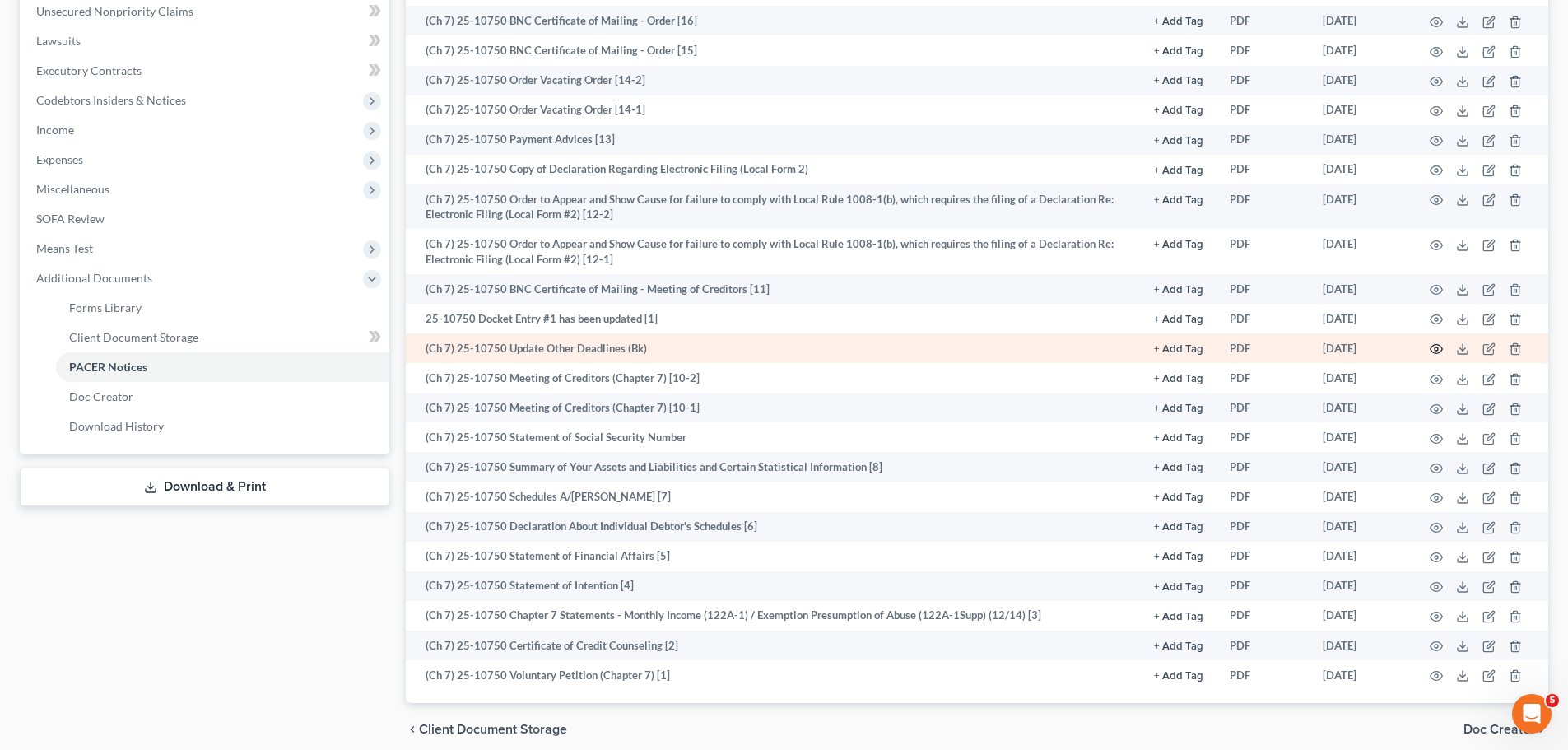
click at [1441, 345] on icon "button" at bounding box center [1436, 349] width 13 height 13
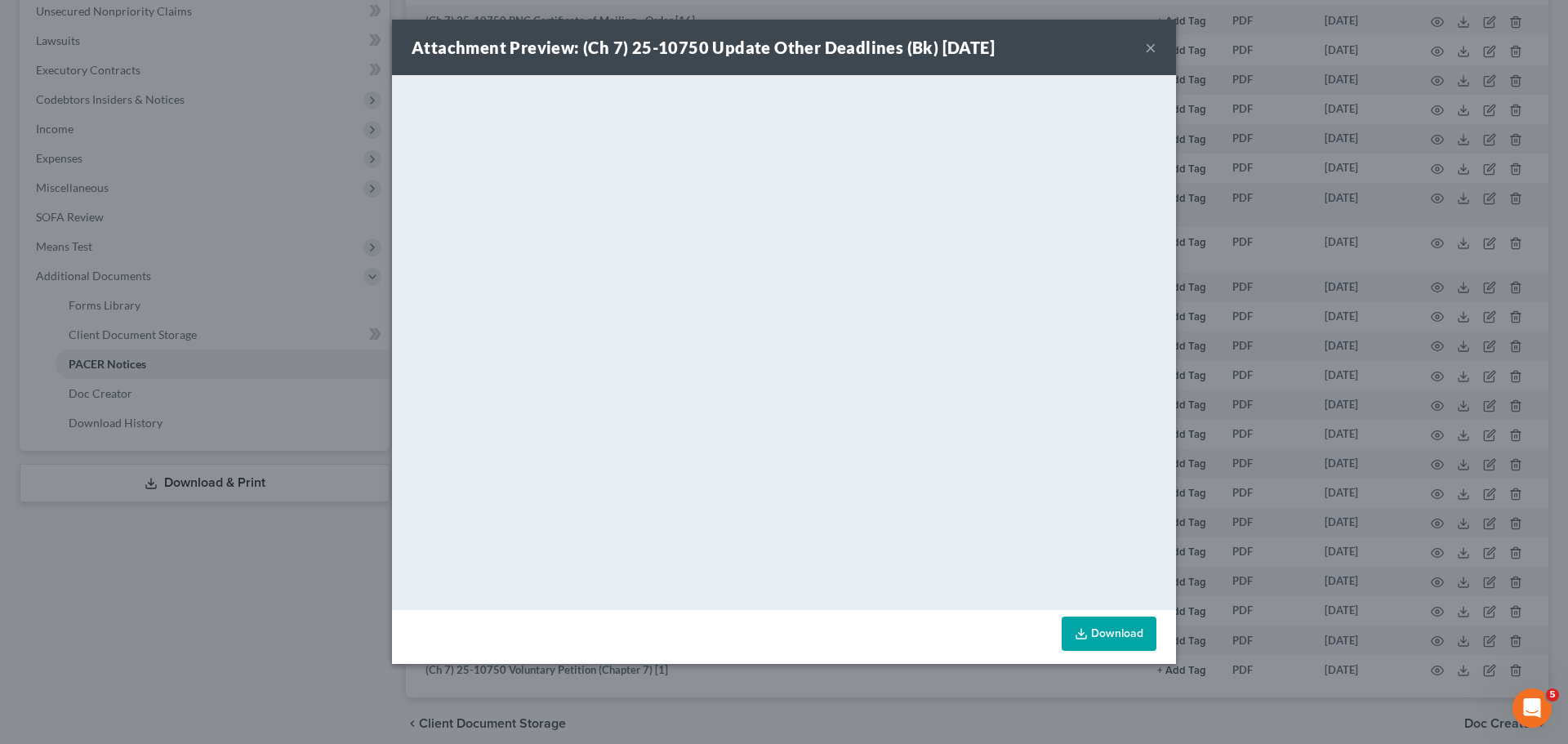
click at [1149, 50] on button "×" at bounding box center [1150, 47] width 11 height 19
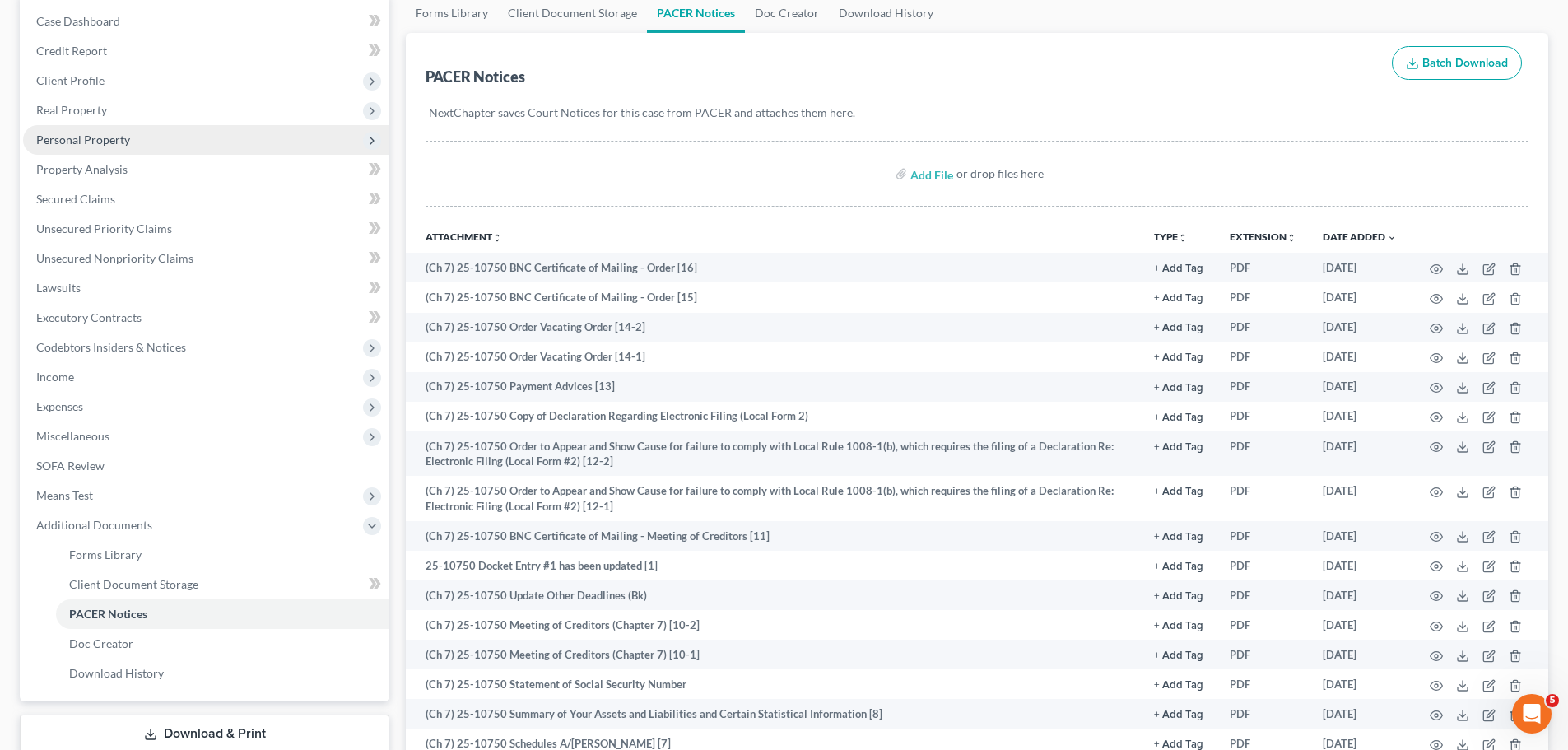
scroll to position [0, 0]
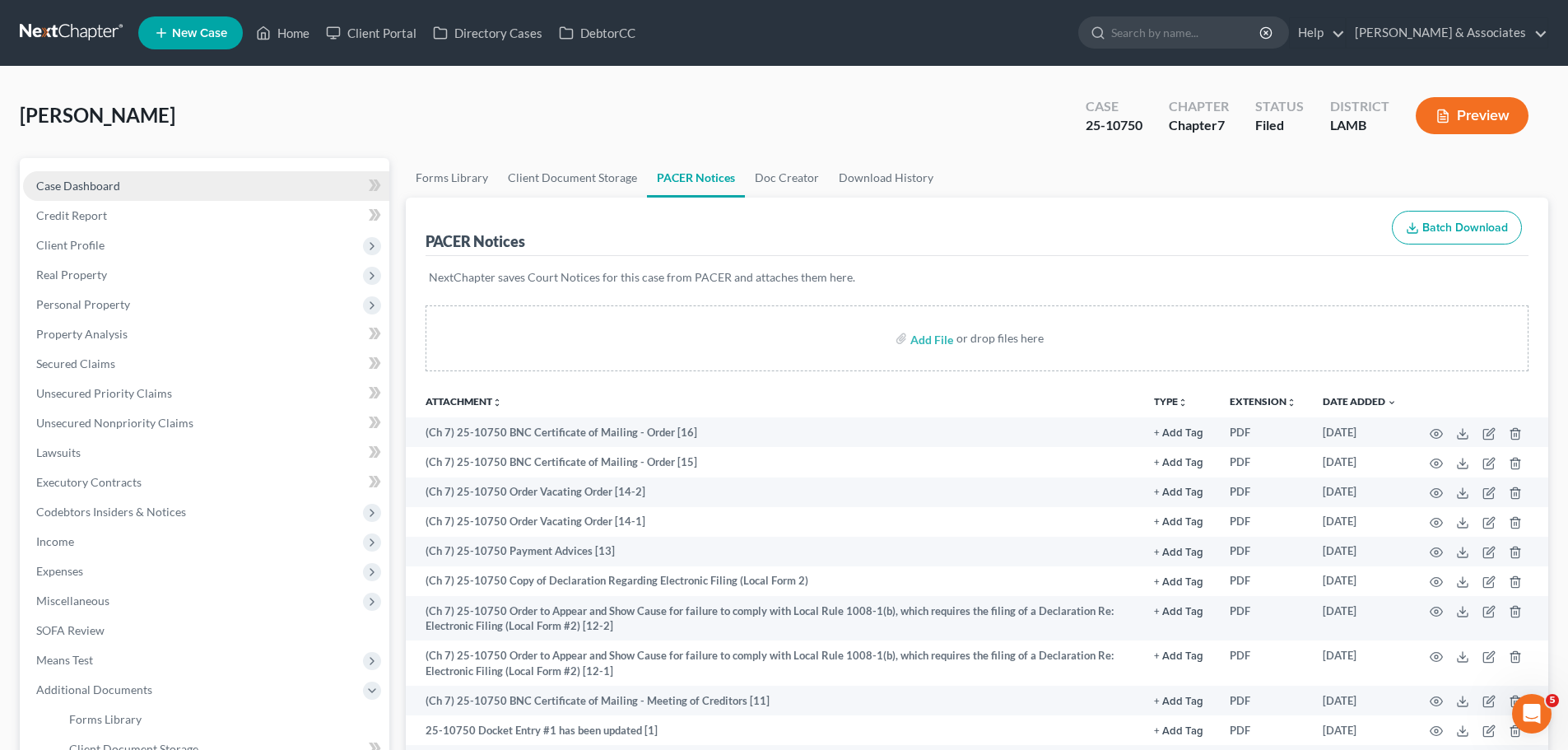
click at [111, 188] on span "Case Dashboard" at bounding box center [78, 185] width 84 height 14
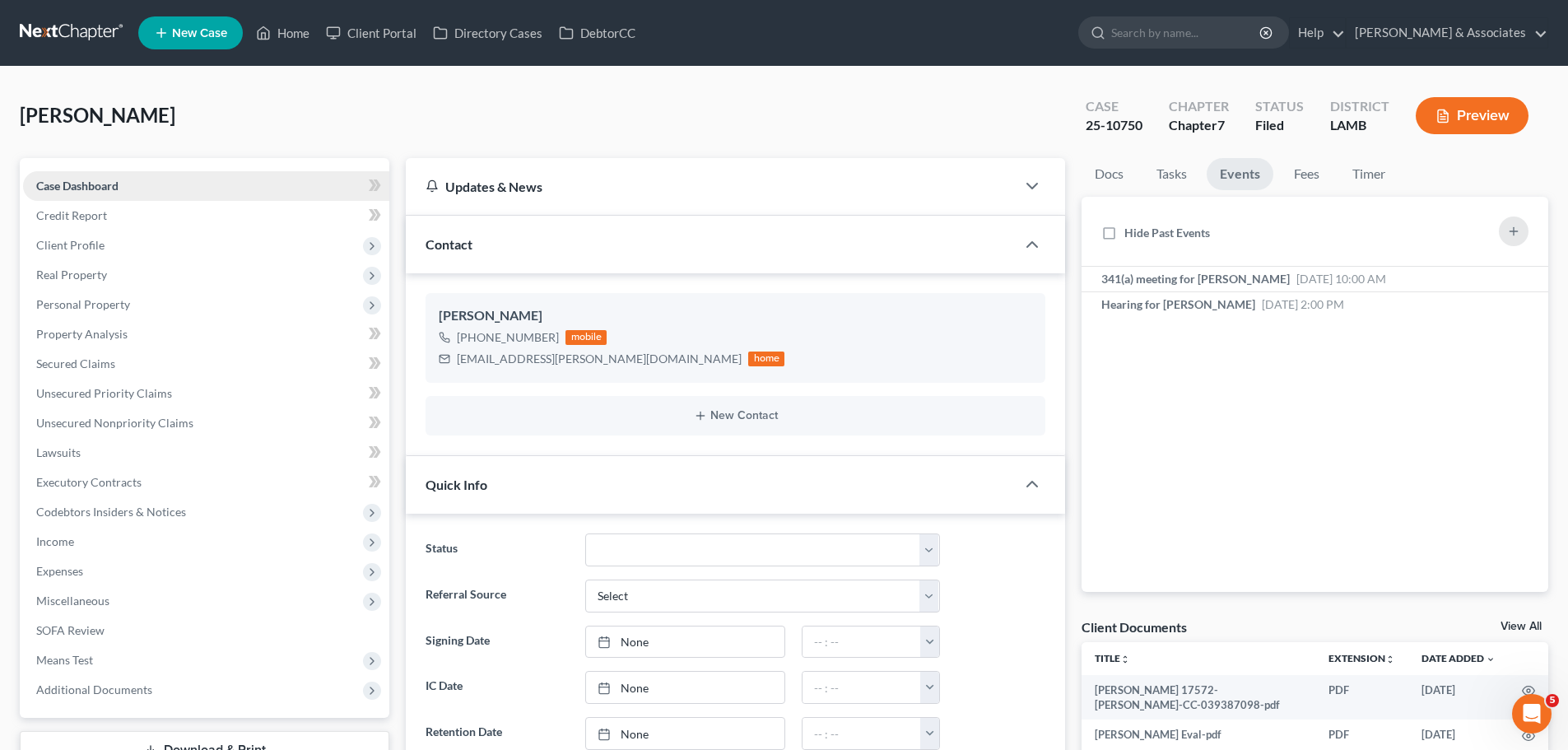
scroll to position [2487, 0]
click at [78, 41] on link at bounding box center [72, 33] width 105 height 30
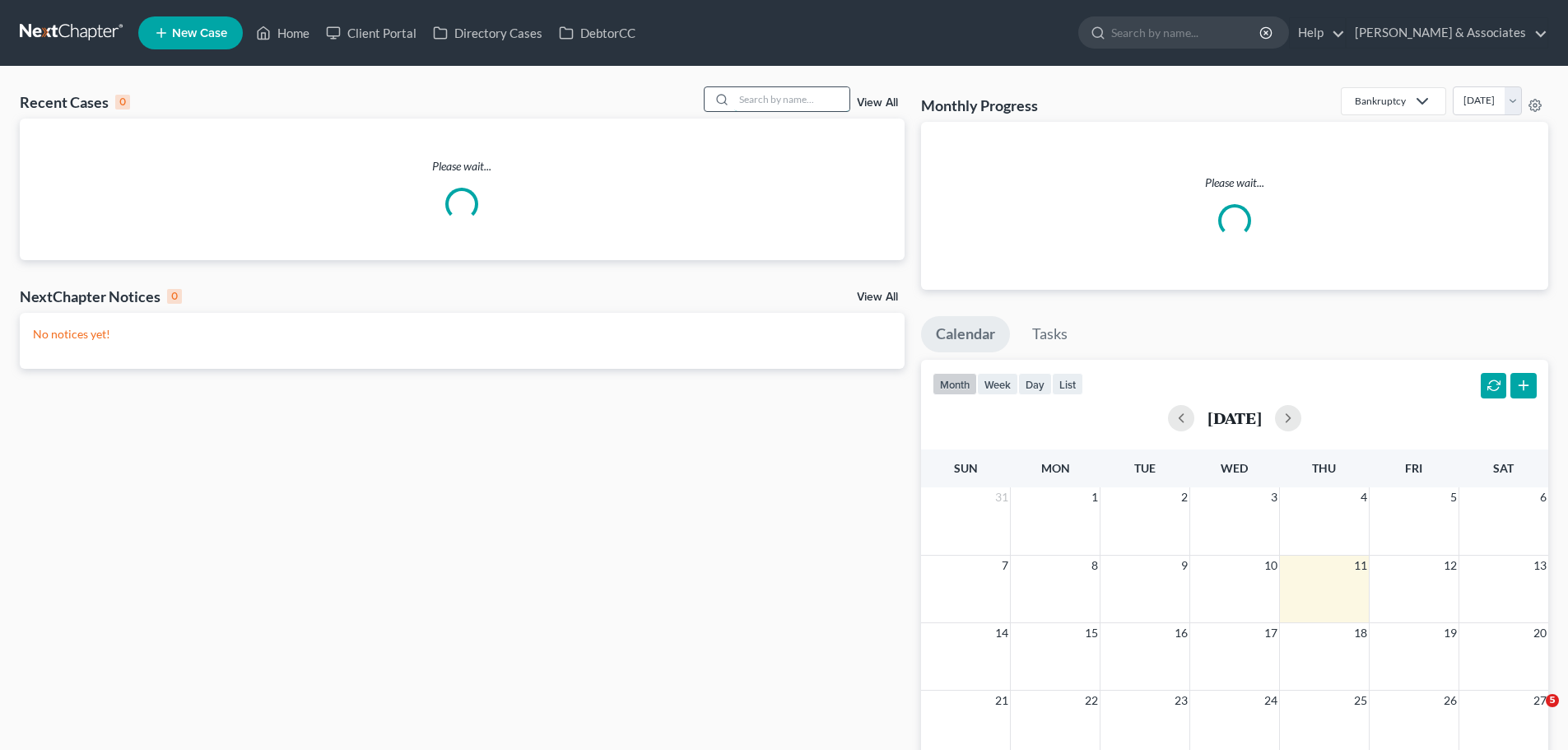
click at [810, 96] on input "search" at bounding box center [791, 99] width 115 height 24
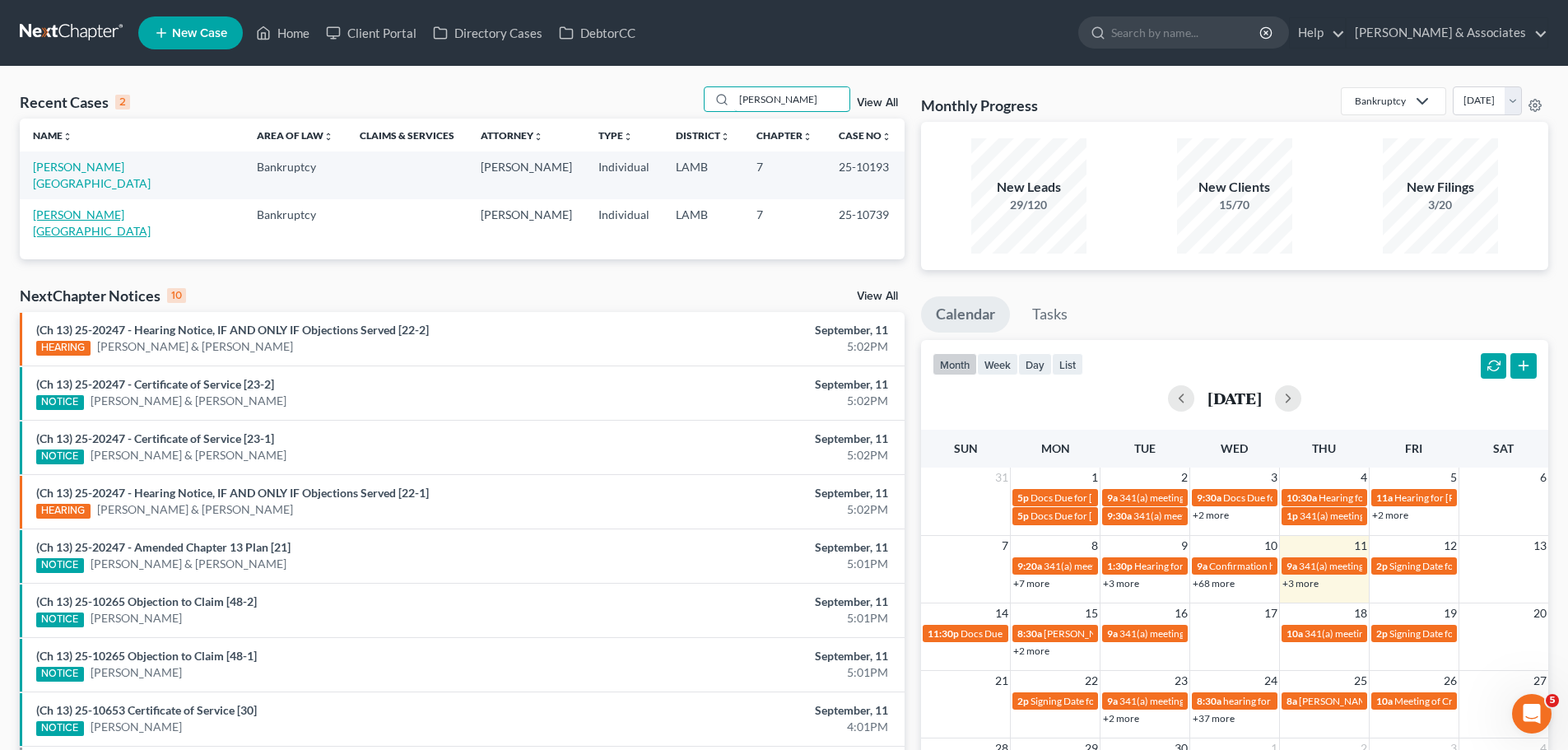
type input "[PERSON_NAME]"
click at [73, 208] on link "[PERSON_NAME][GEOGRAPHIC_DATA]" at bounding box center [91, 223] width 117 height 30
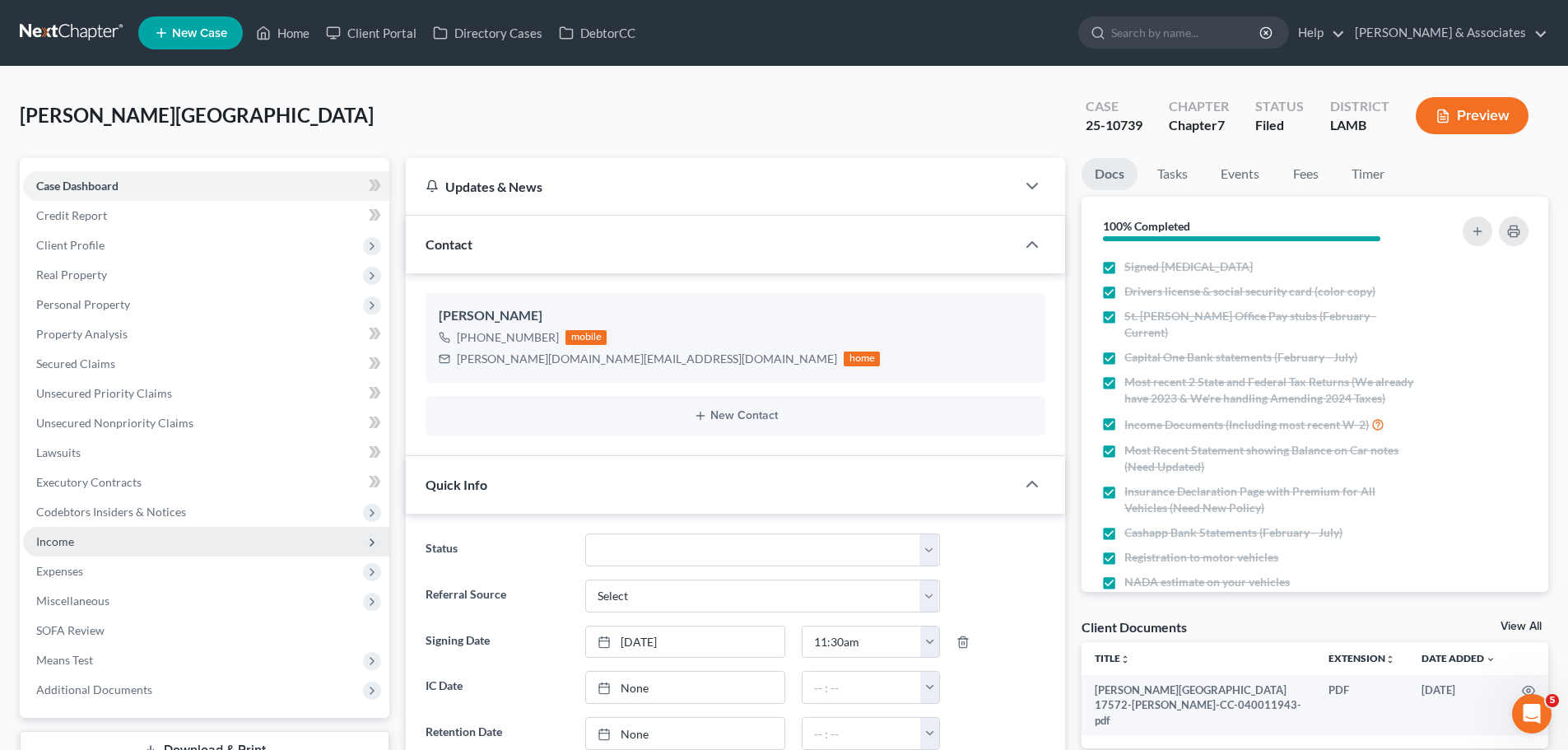
scroll to position [1660, 0]
click at [1222, 169] on link "Events" at bounding box center [1240, 174] width 65 height 32
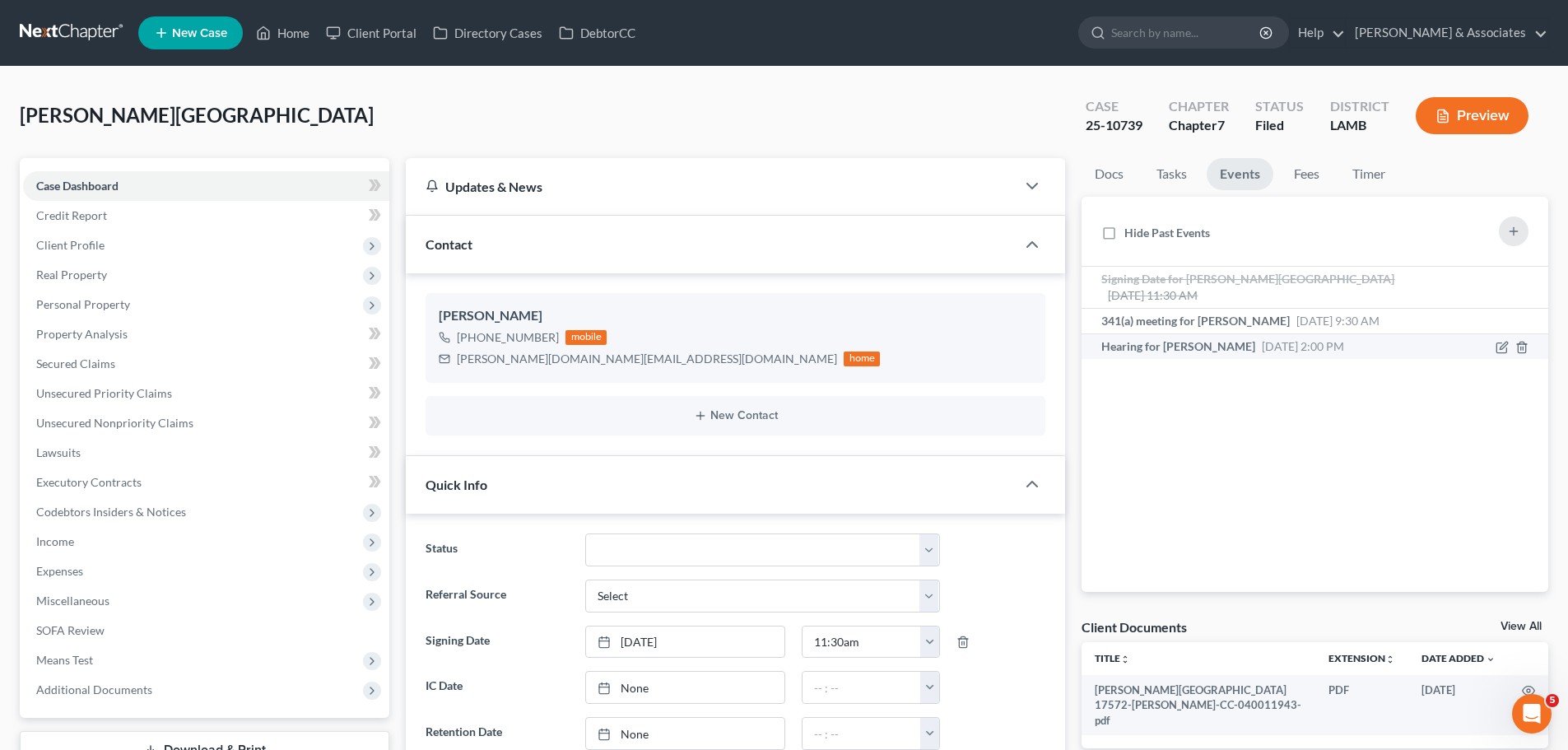
click at [1162, 339] on span "Hearing for [PERSON_NAME]" at bounding box center [1178, 345] width 154 height 14
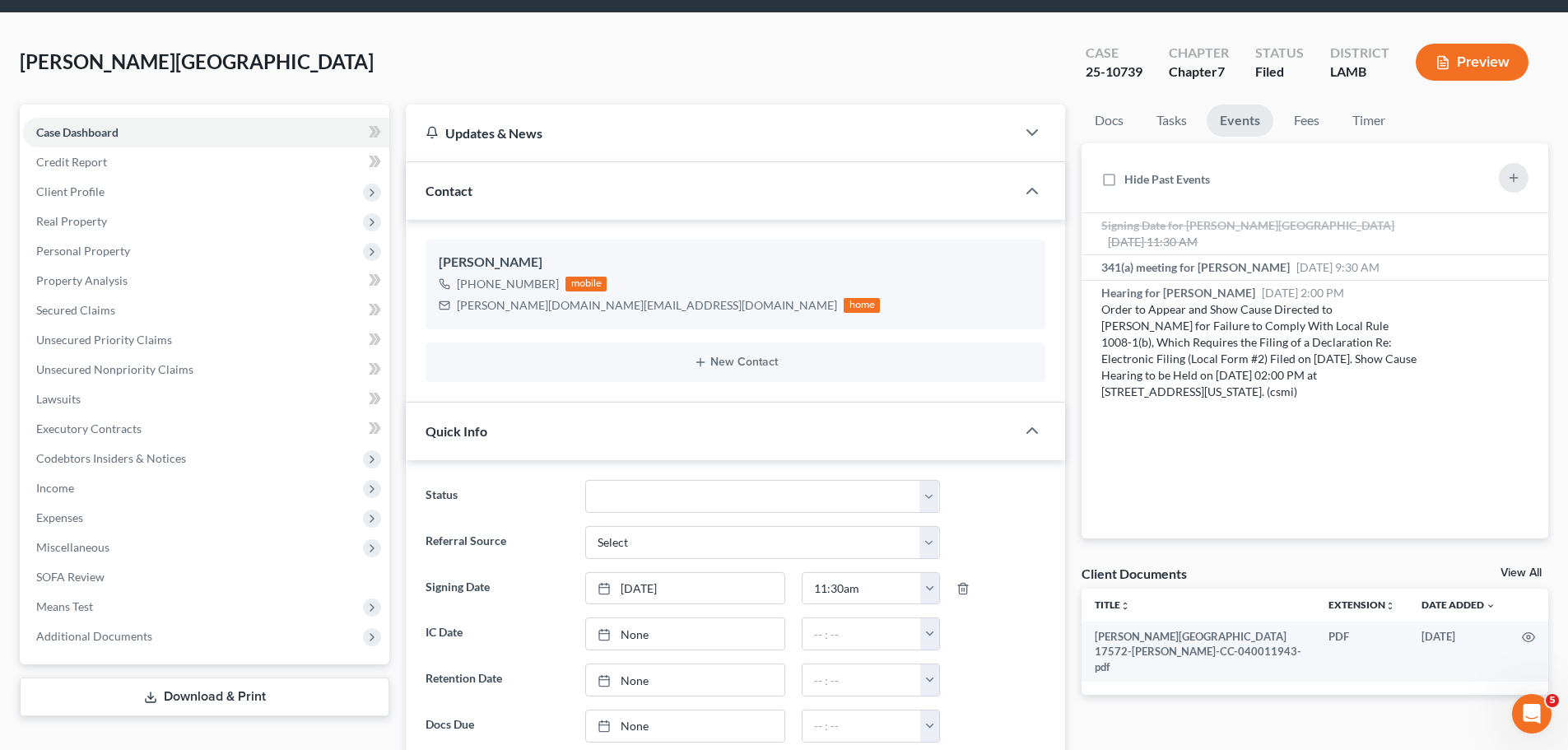
scroll to position [82, 0]
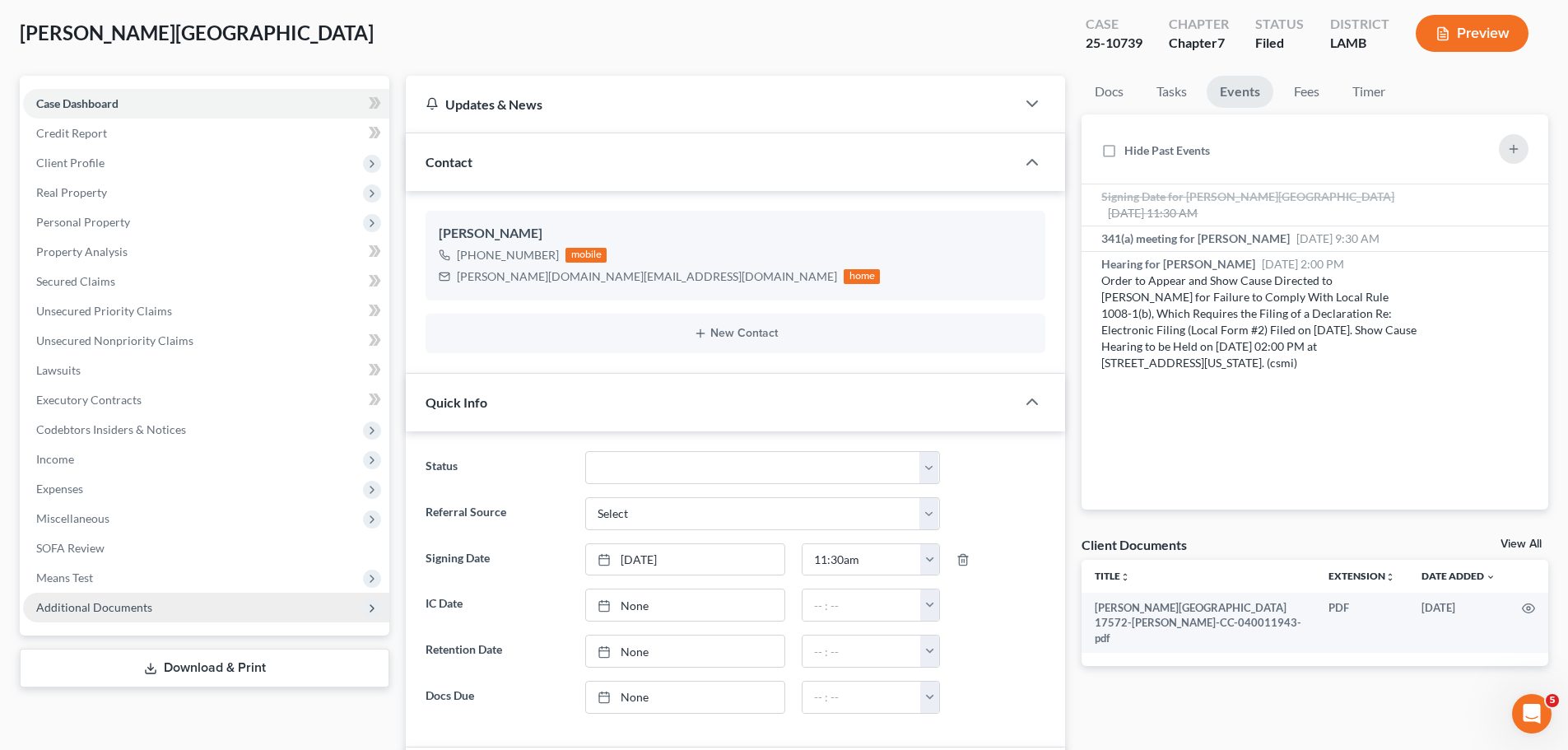
click at [109, 611] on span "Additional Documents" at bounding box center [94, 607] width 116 height 14
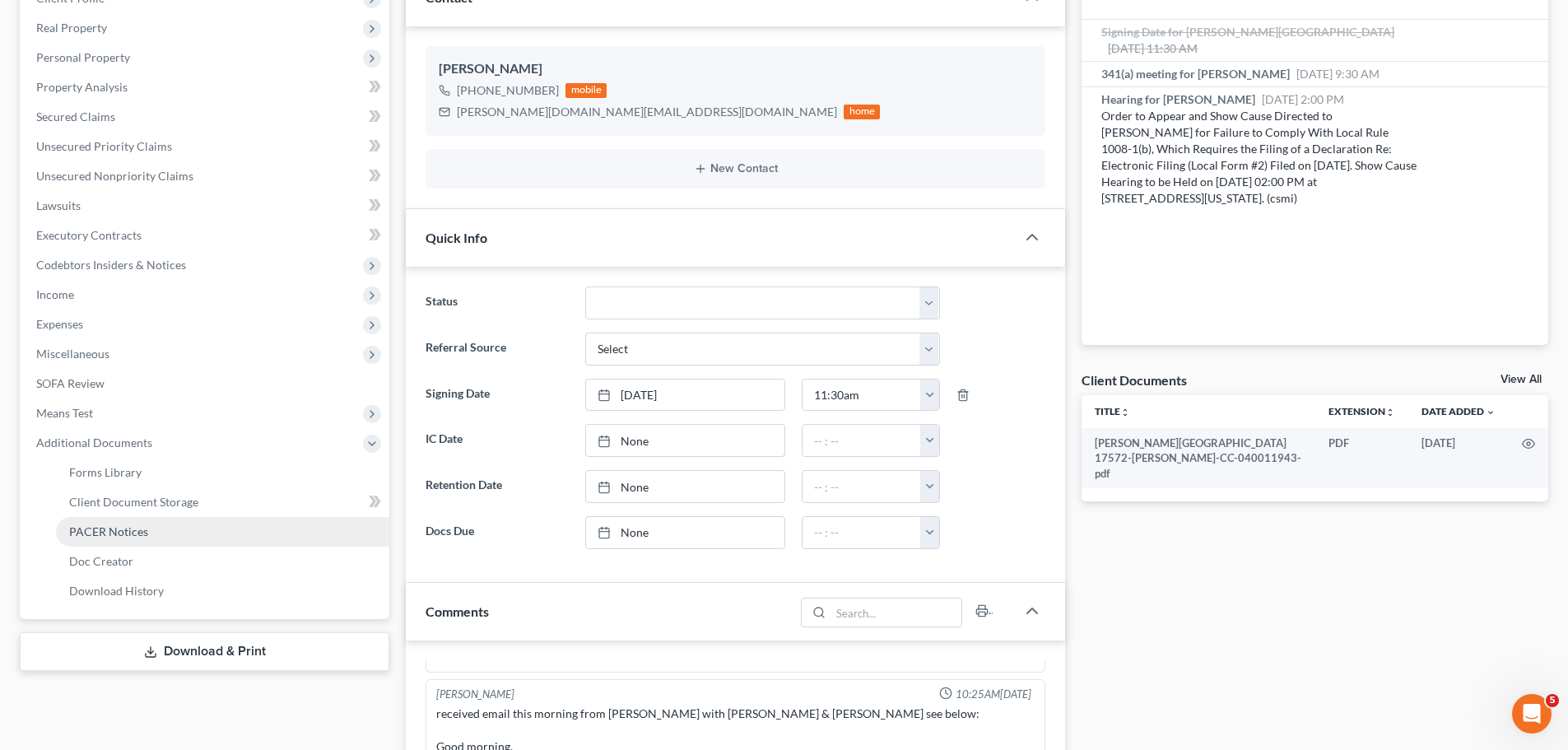
click at [136, 527] on span "PACER Notices" at bounding box center [109, 531] width 79 height 14
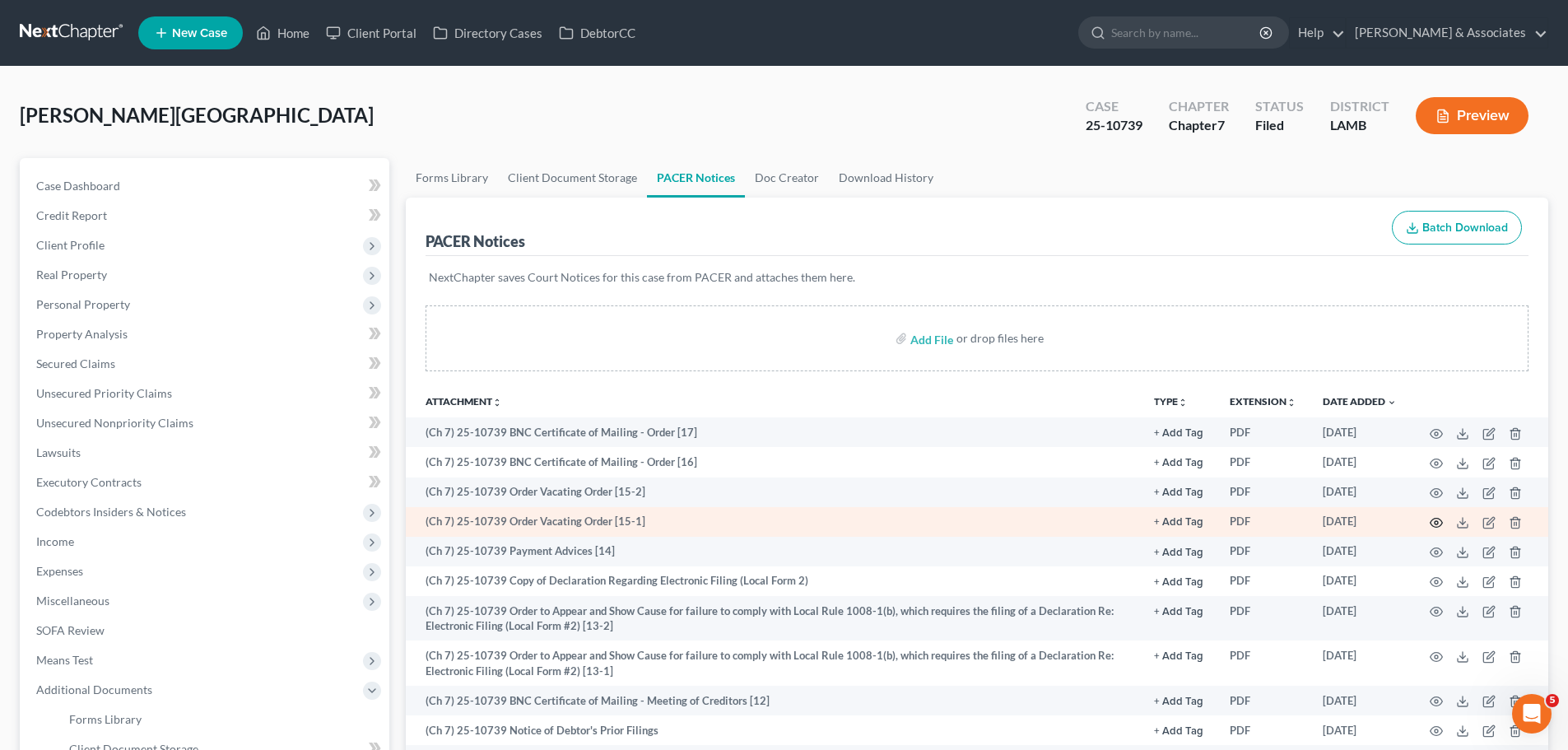
click at [1432, 521] on icon "button" at bounding box center [1436, 523] width 13 height 13
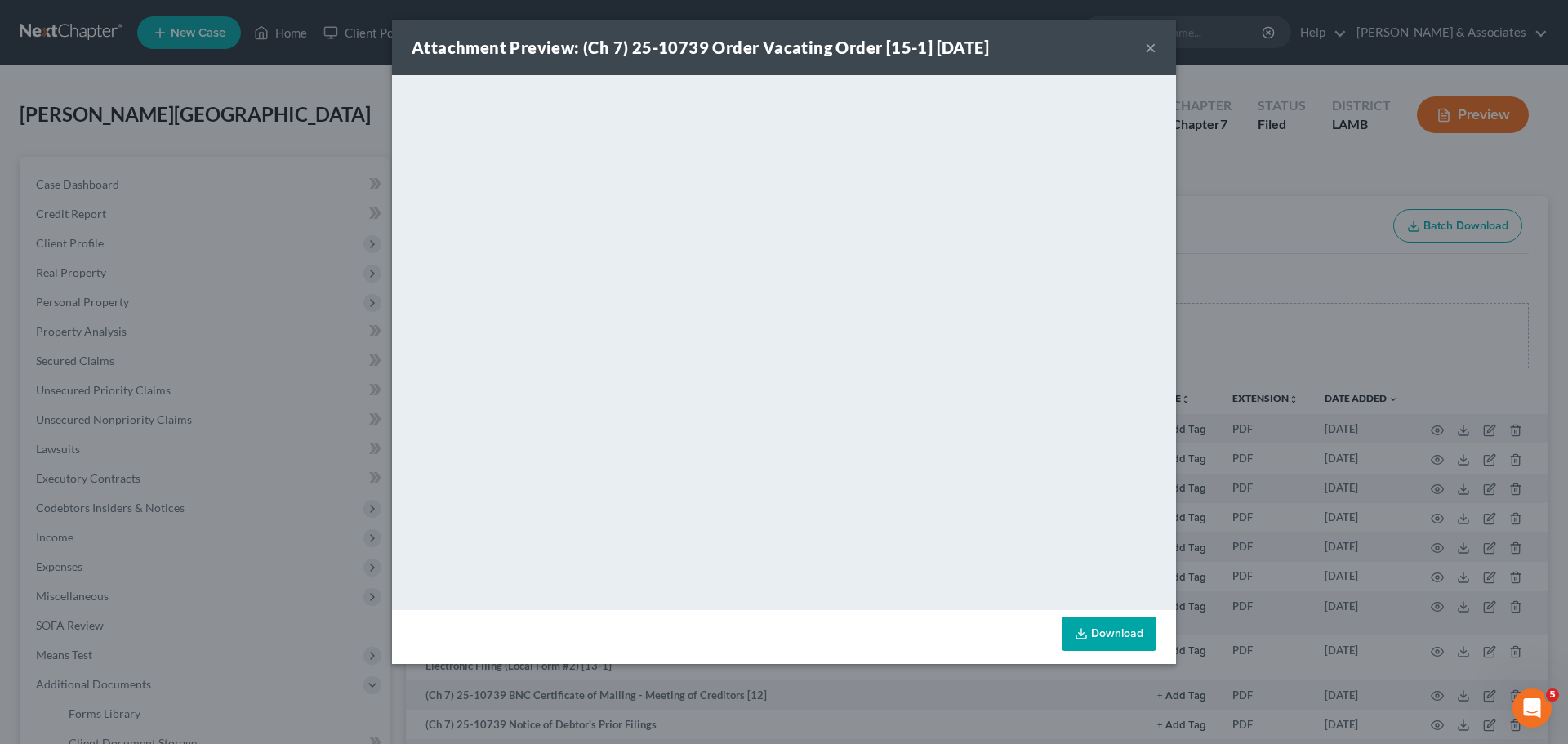
click at [1148, 44] on button "×" at bounding box center [1150, 47] width 11 height 19
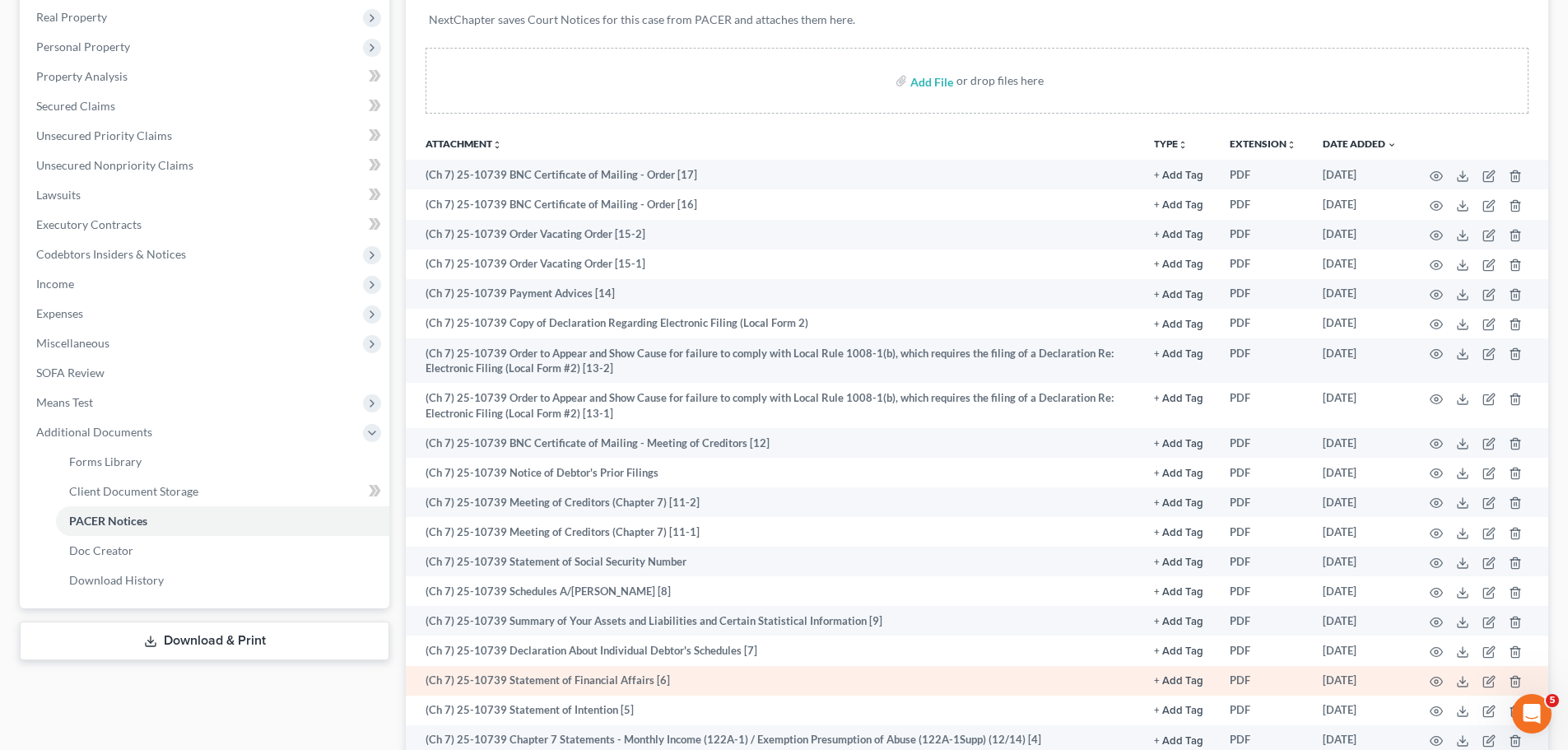
scroll to position [330, 0]
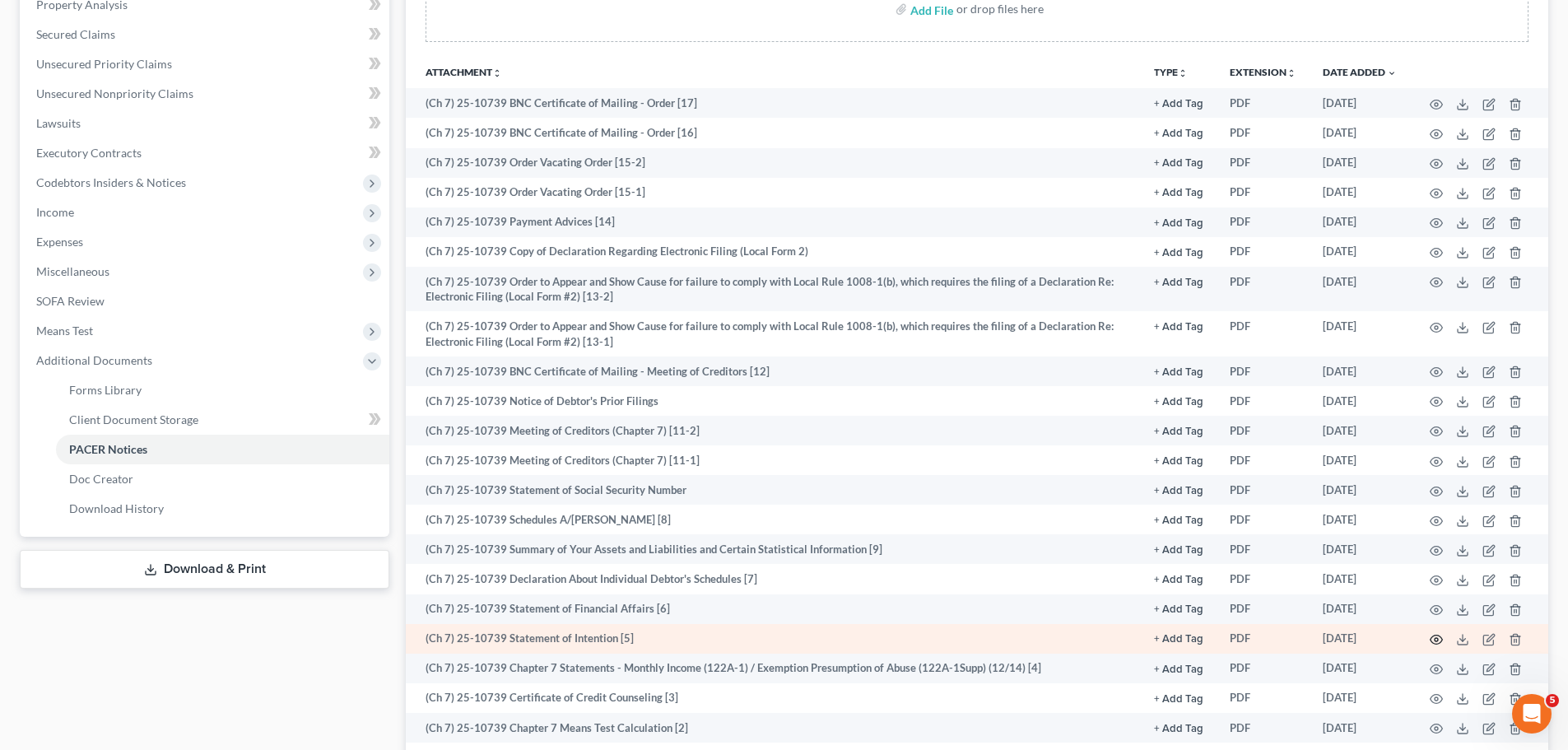
click at [1438, 642] on icon "button" at bounding box center [1436, 640] width 13 height 13
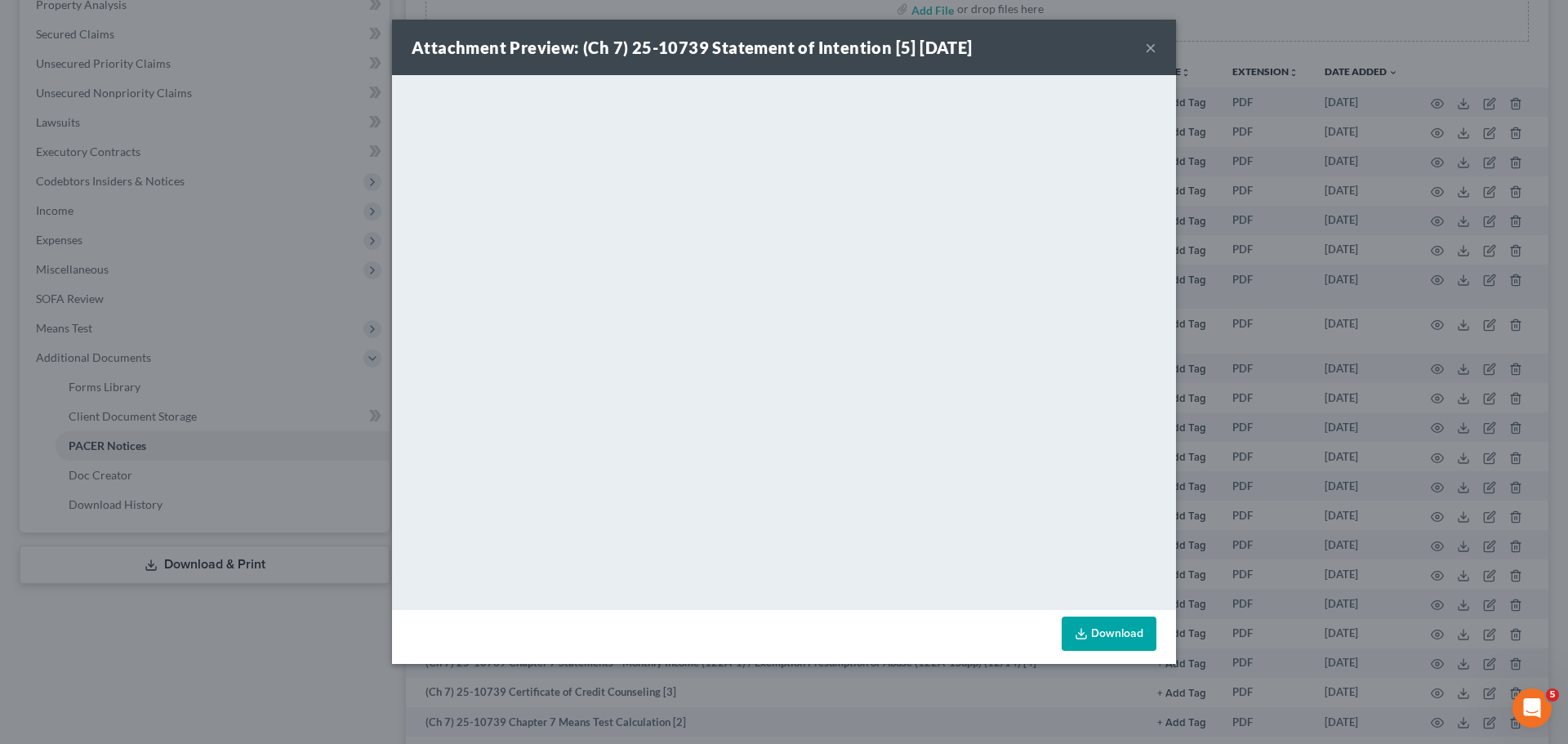
click at [1156, 54] on div "Attachment Preview: (Ch 7) 25-10739 Statement of Intention [5] [DATE] ×" at bounding box center [784, 47] width 784 height 56
click at [1150, 42] on button "×" at bounding box center [1150, 47] width 11 height 19
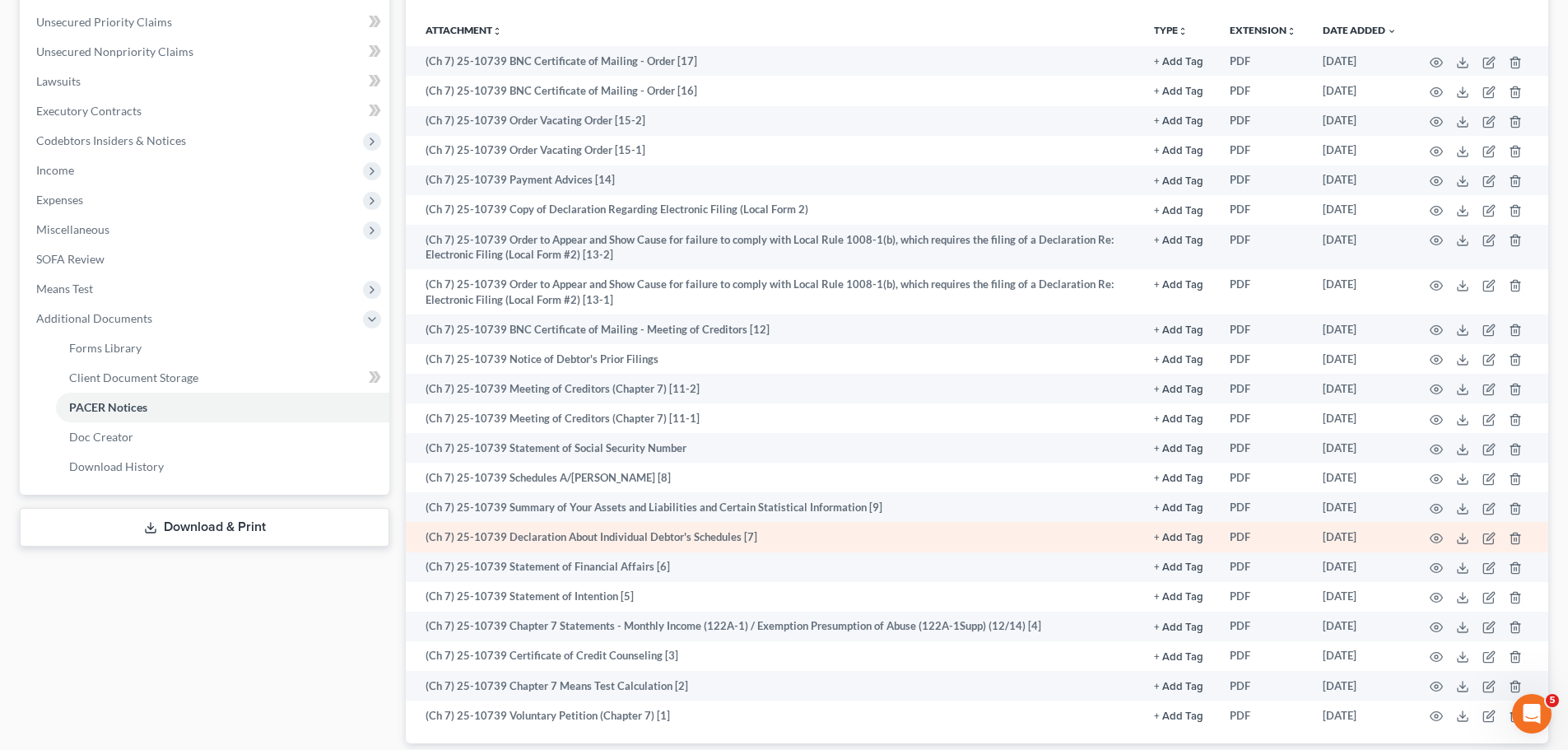
scroll to position [412, 0]
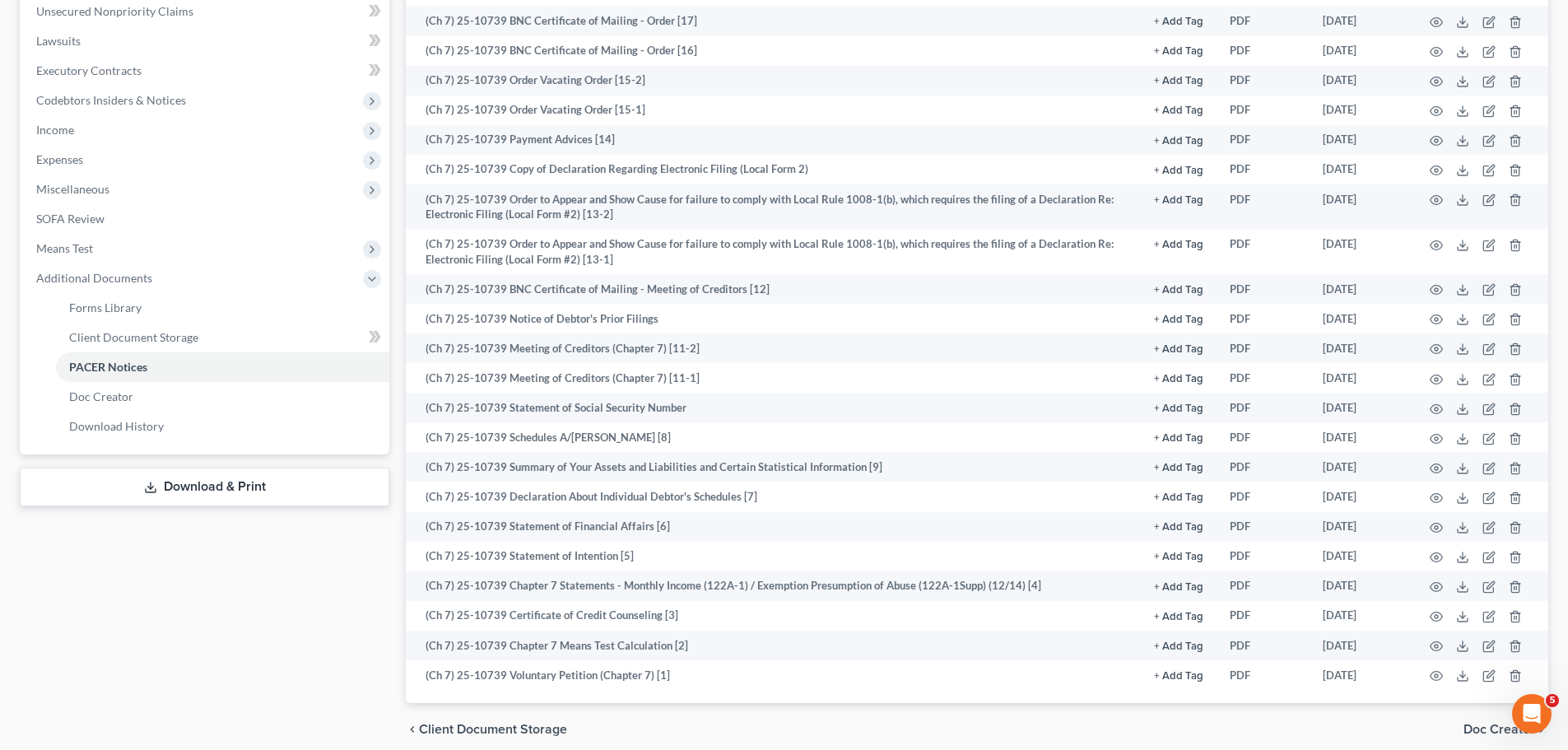
click at [310, 566] on div "Case Dashboard Payments Invoices Payments Payments Credit Report Client Profile" at bounding box center [204, 250] width 386 height 1010
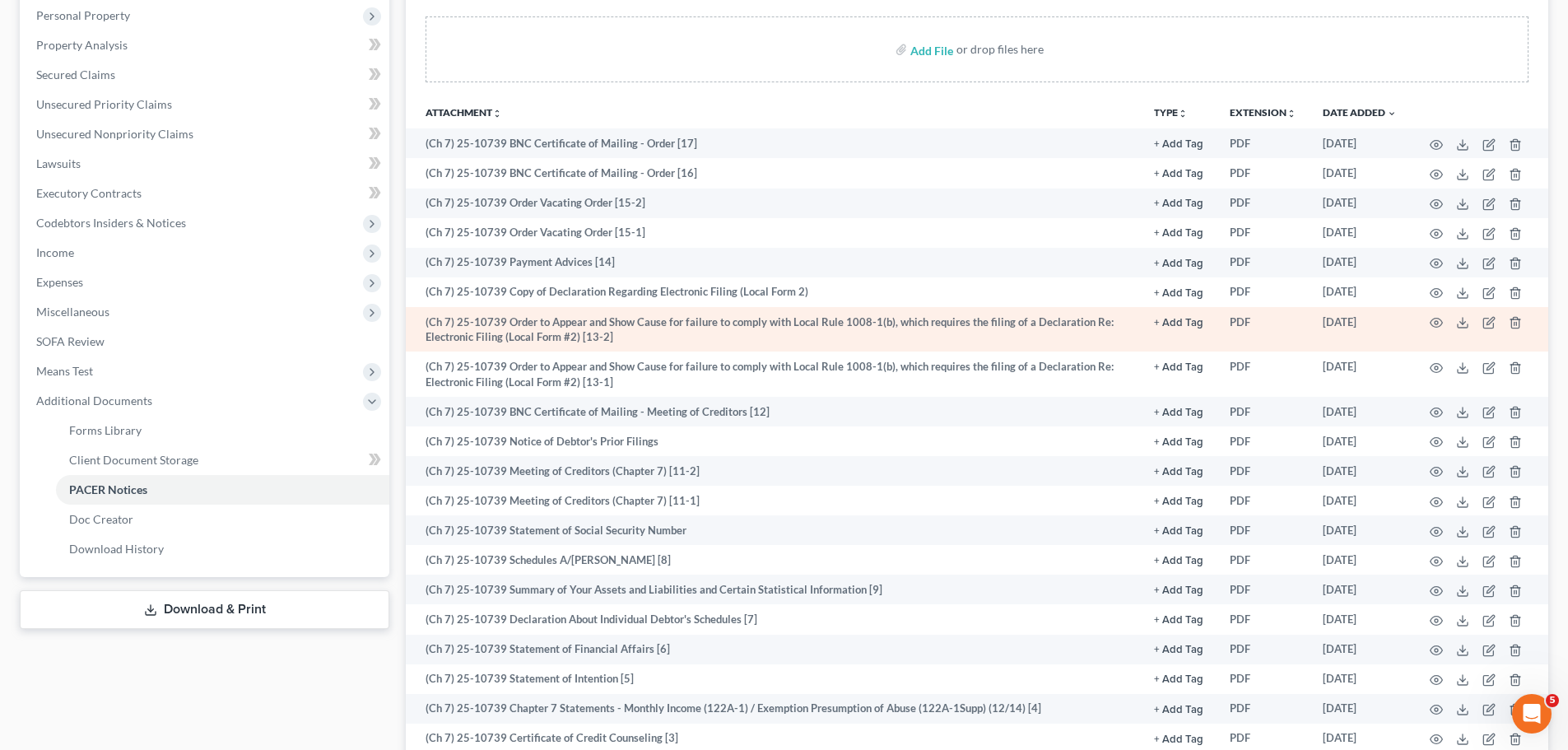
scroll to position [480, 0]
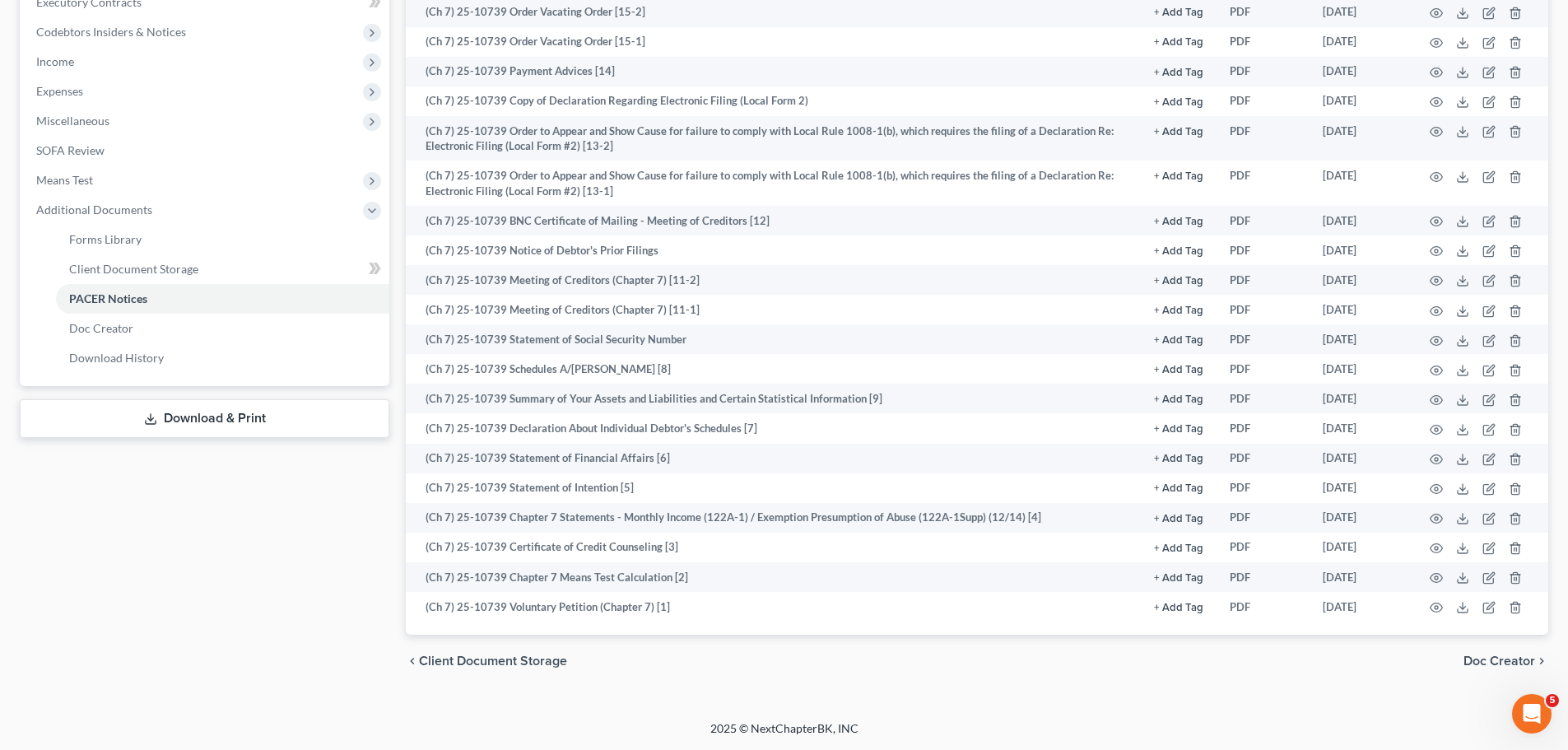
click at [213, 587] on div "Case Dashboard Payments Invoices Payments Payments Credit Report Client Profile" at bounding box center [204, 182] width 386 height 1010
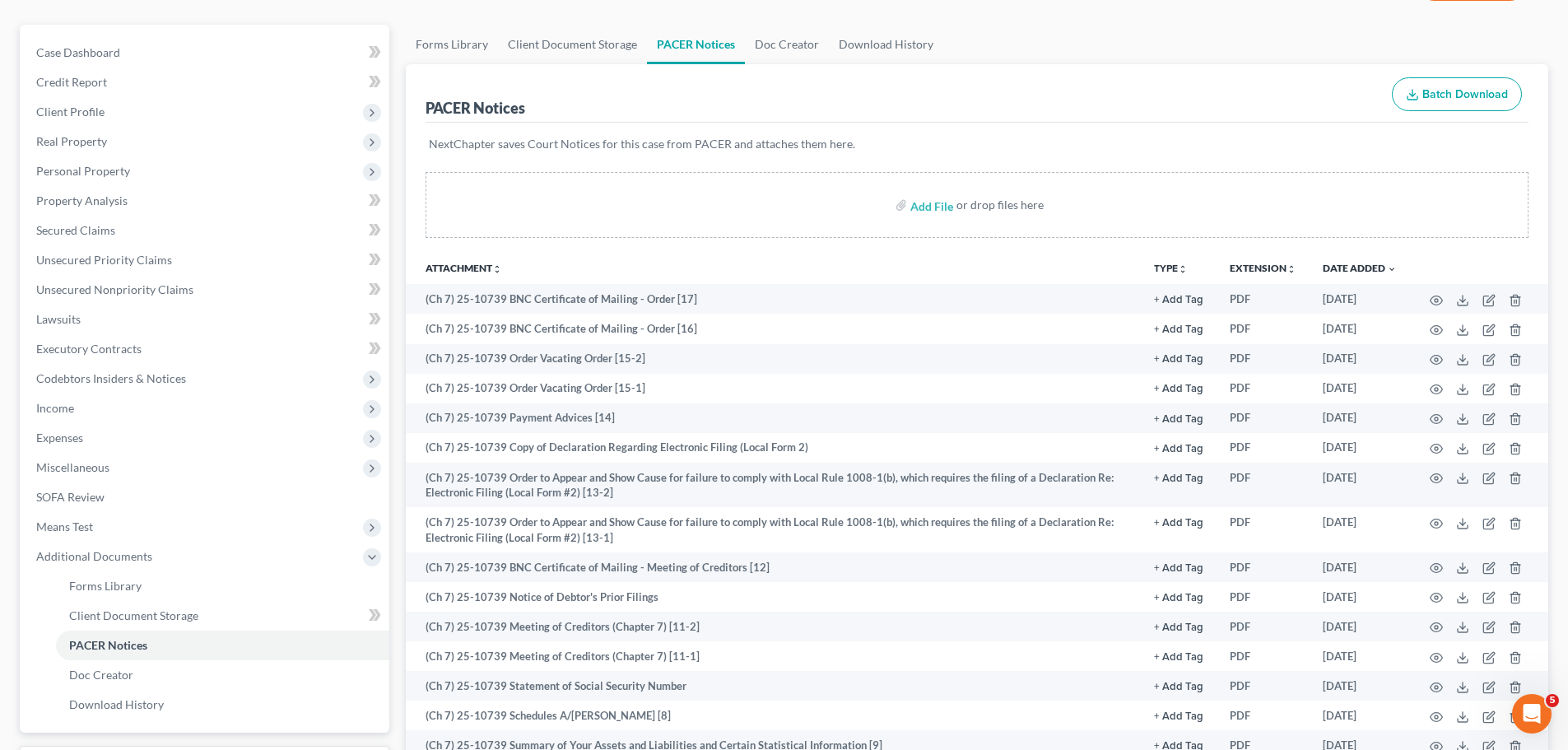
scroll to position [0, 0]
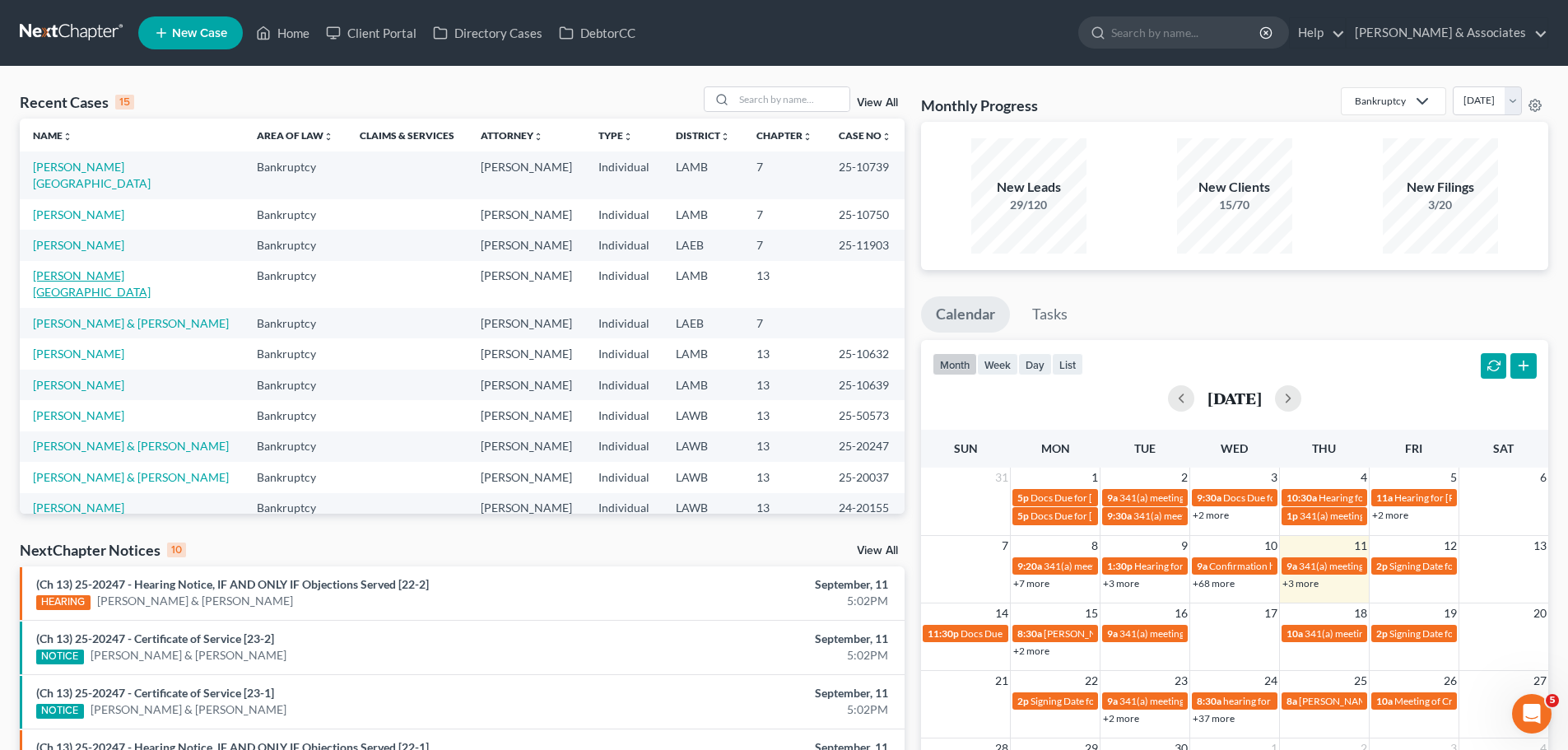
click at [95, 269] on link "[PERSON_NAME][GEOGRAPHIC_DATA]" at bounding box center [91, 284] width 117 height 30
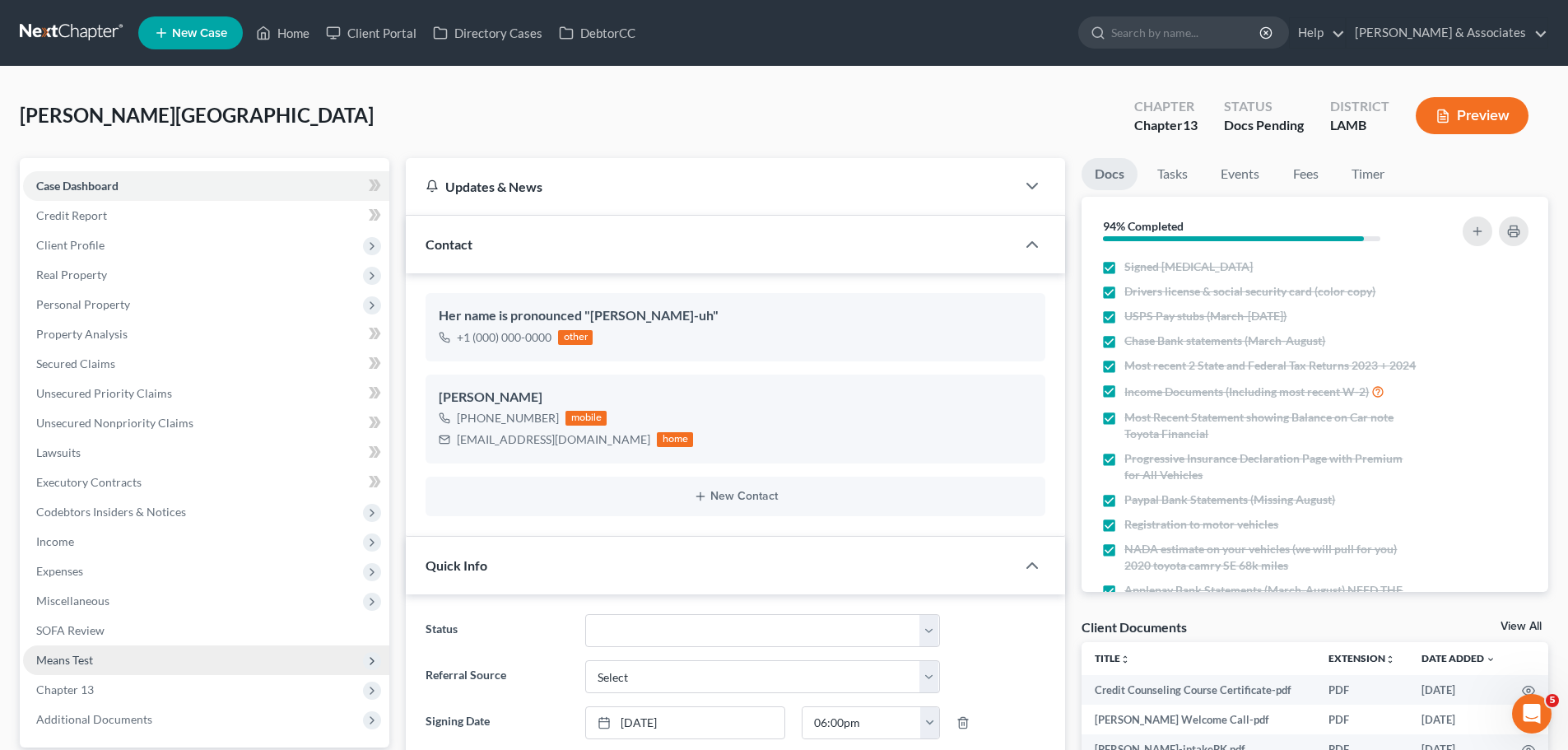
scroll to position [911, 0]
click at [78, 551] on span "Income" at bounding box center [206, 542] width 367 height 30
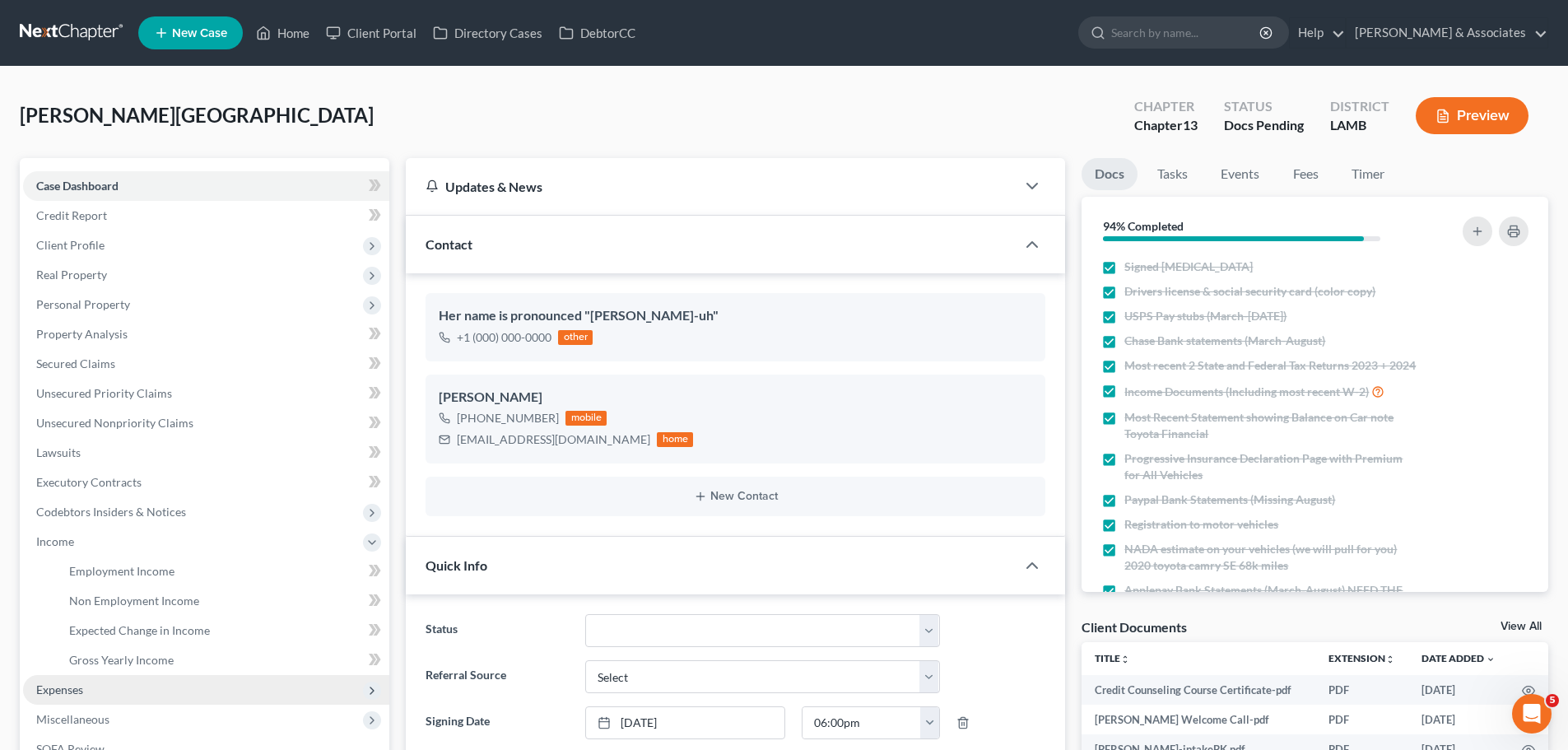
click at [71, 691] on span "Expenses" at bounding box center [59, 689] width 47 height 14
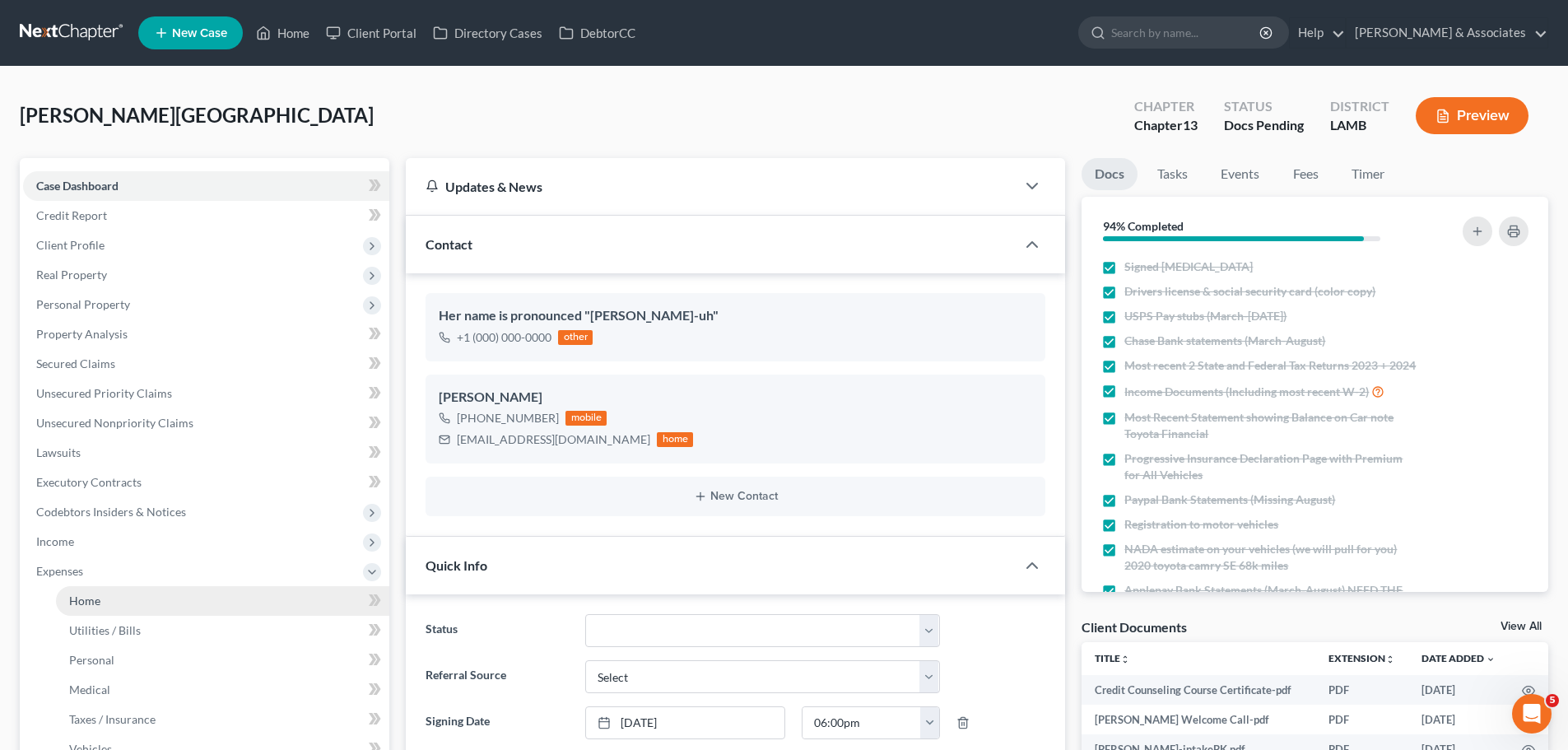
click at [65, 597] on link "Home" at bounding box center [223, 601] width 333 height 30
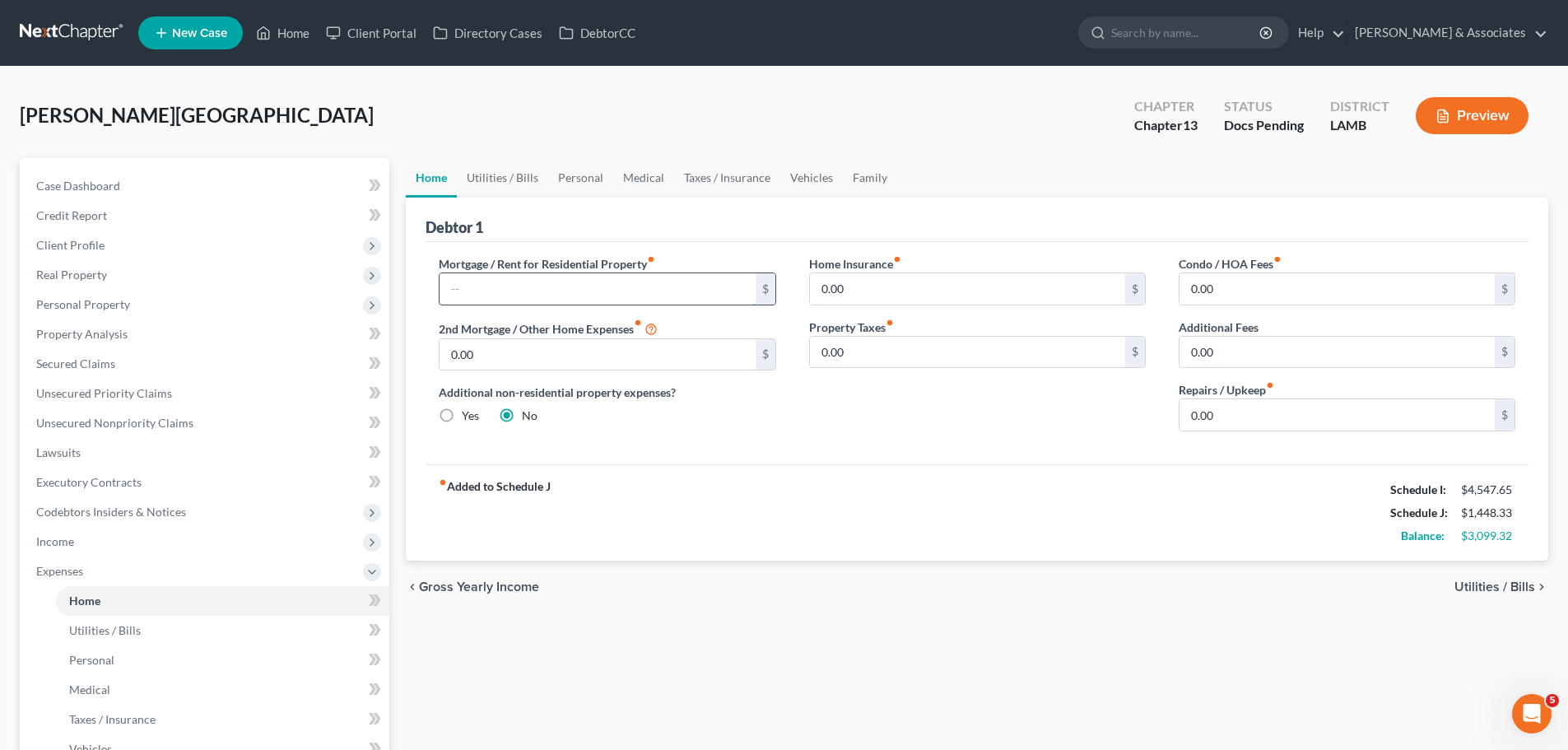
click at [495, 292] on input "text" at bounding box center [597, 289] width 315 height 31
type input "500"
click at [1315, 647] on div "Home Utilities / Bills Personal Medical Taxes / Insurance Vehicles Family Debto…" at bounding box center [977, 582] width 1159 height 849
click at [1101, 597] on div "chevron_left Gross Yearly Income Utilities / Bills chevron_right" at bounding box center [976, 587] width 1142 height 53
click at [681, 281] on input "text" at bounding box center [597, 289] width 315 height 31
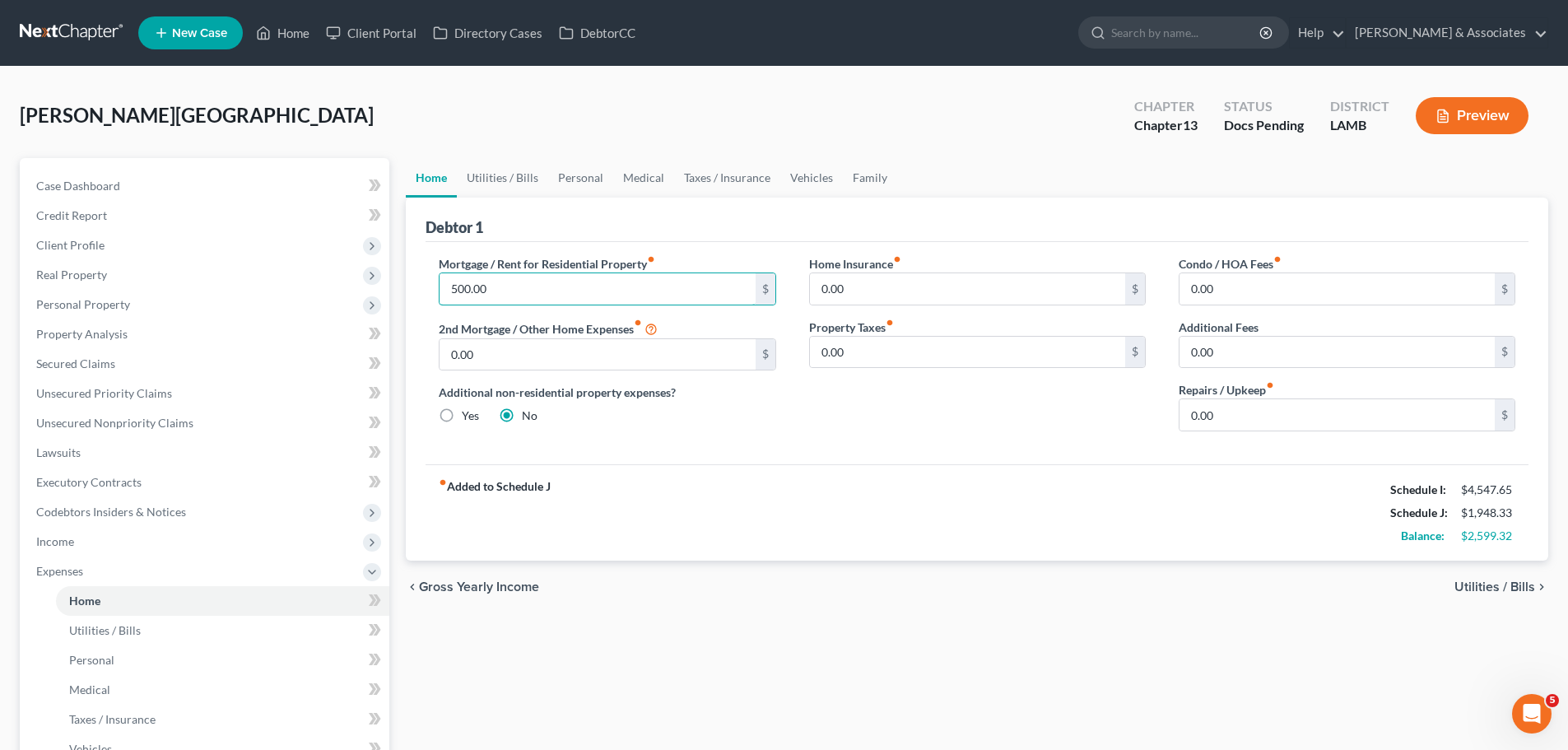
type input "500.00"
click at [804, 611] on div "chevron_left Gross Yearly Income Utilities / Bills chevron_right" at bounding box center [976, 587] width 1142 height 53
click at [89, 180] on span "Case Dashboard" at bounding box center [78, 185] width 84 height 14
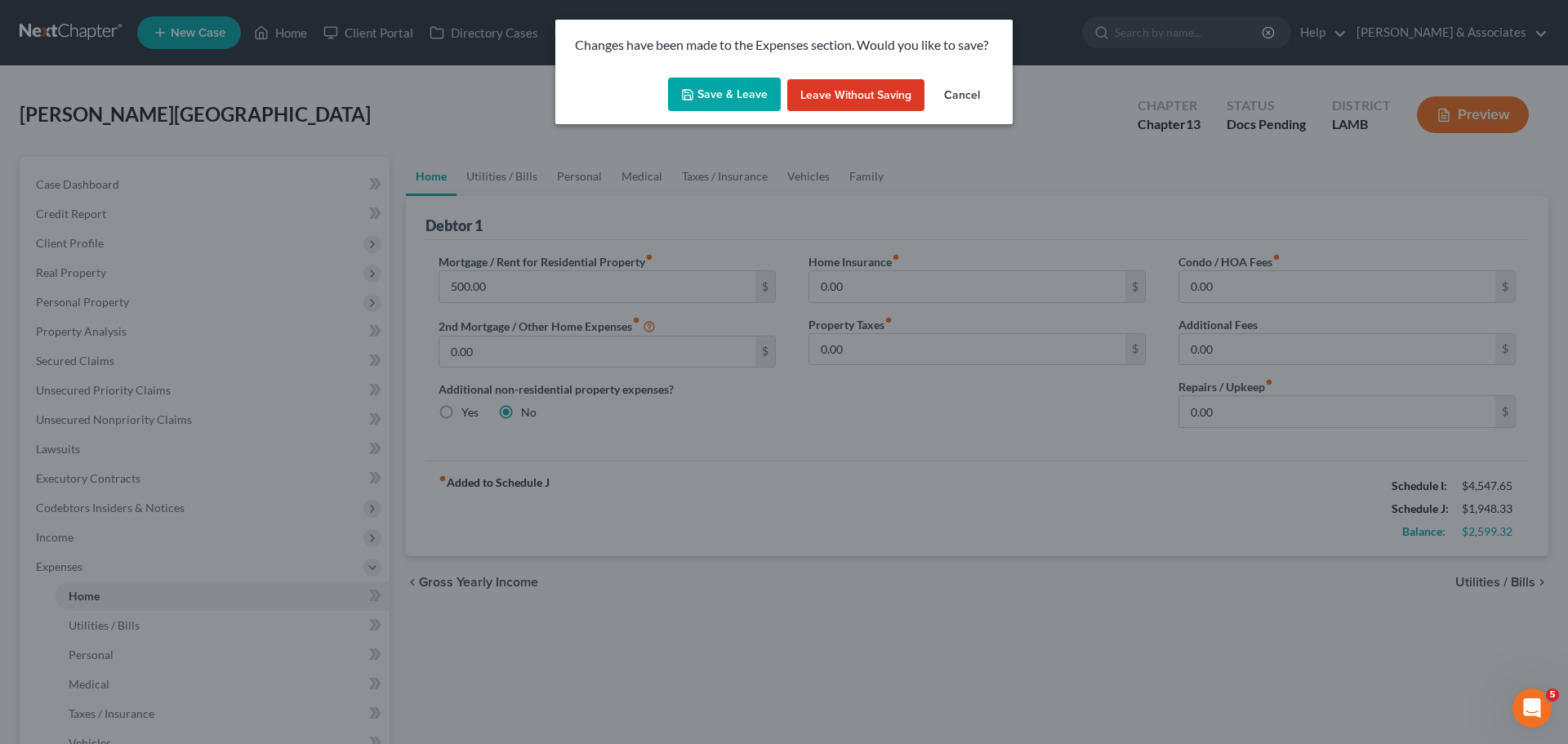
click at [703, 129] on div "Changes have been made to the Expenses section. Would you like to save? Save & …" at bounding box center [784, 372] width 1568 height 744
click at [704, 94] on button "Save & Leave" at bounding box center [724, 94] width 113 height 34
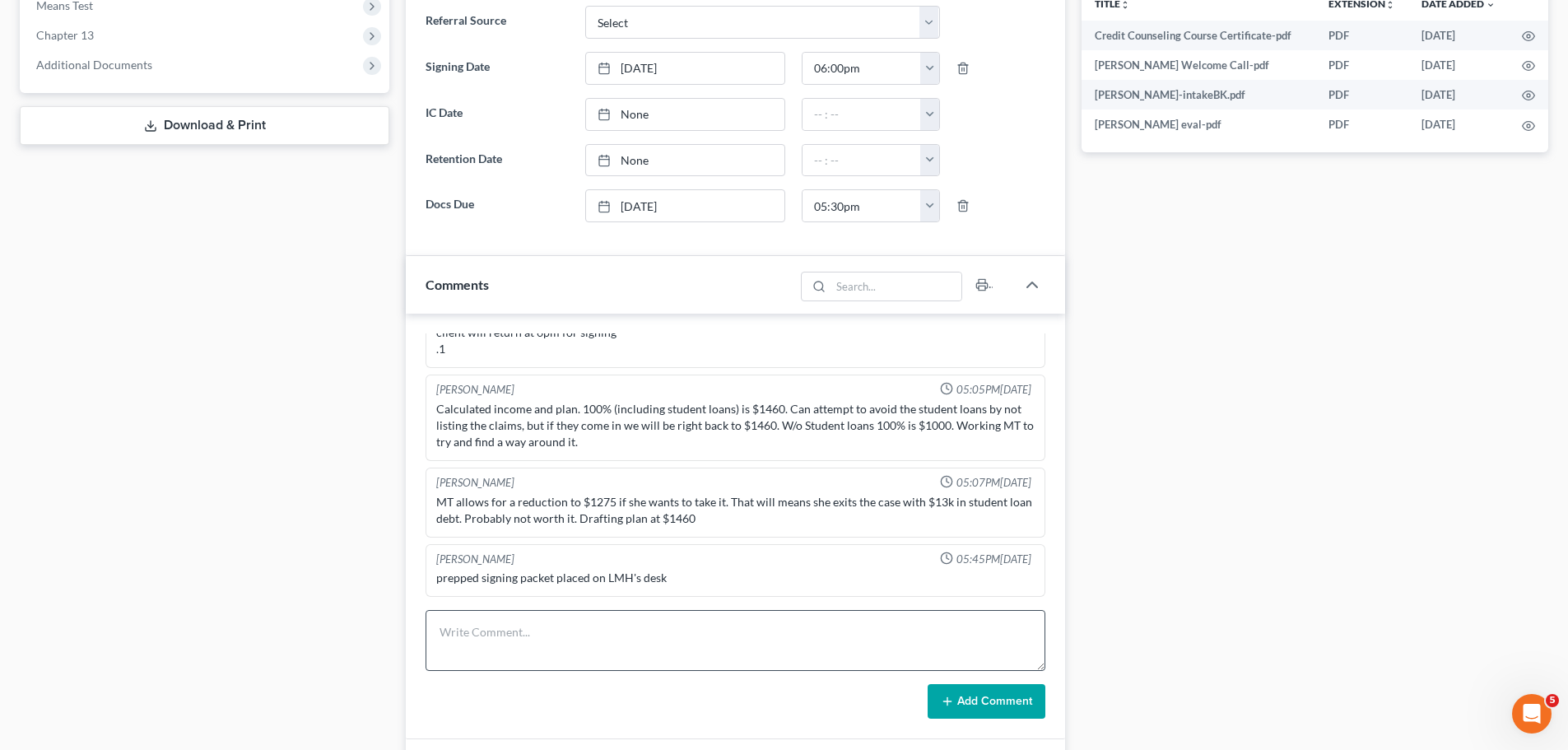
scroll to position [659, 0]
